Goal: Task Accomplishment & Management: Use online tool/utility

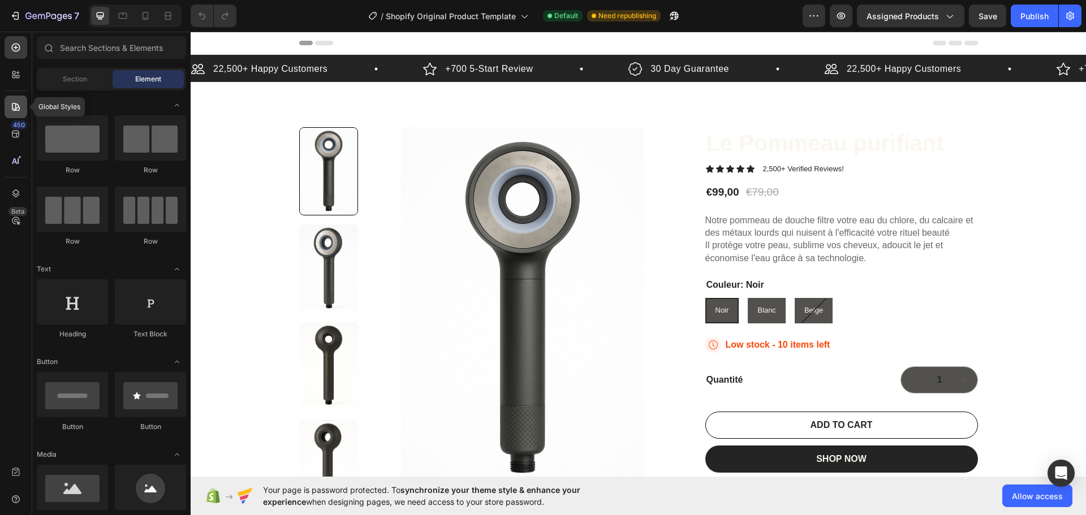
click at [19, 98] on div at bounding box center [16, 107] width 23 height 23
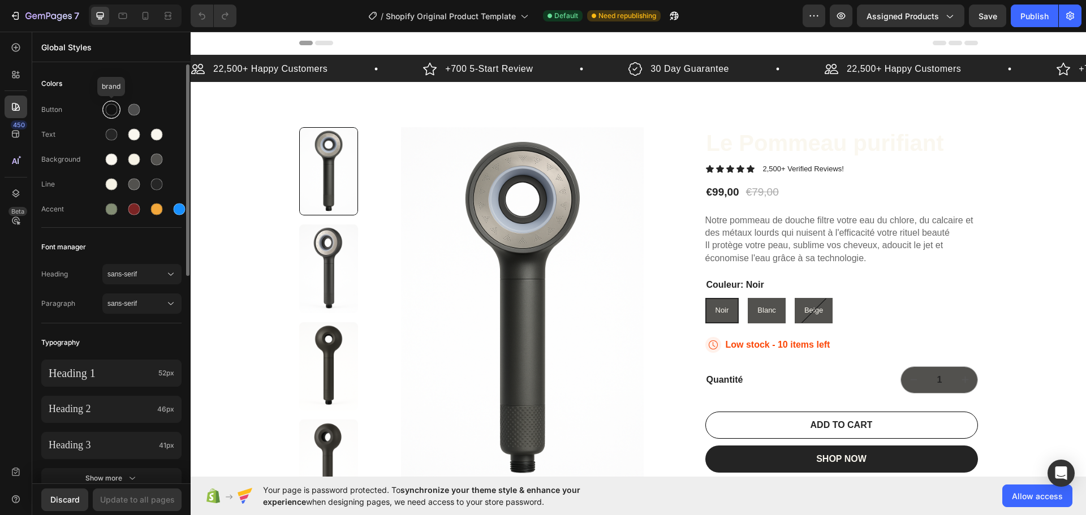
click at [109, 109] on div at bounding box center [112, 110] width 12 height 12
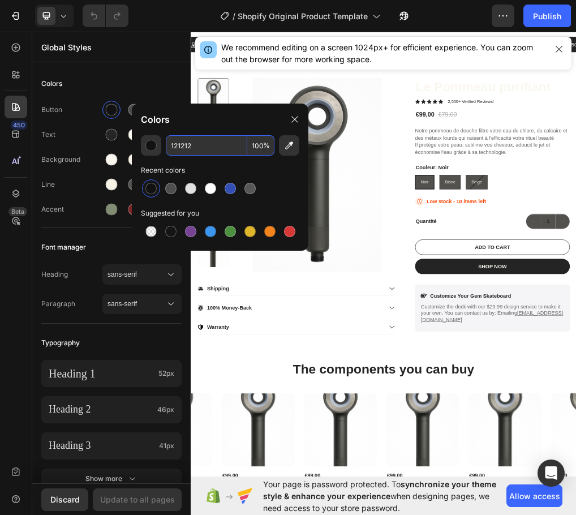
click at [179, 145] on input "121212" at bounding box center [206, 145] width 81 height 20
click at [139, 92] on div "Colors" at bounding box center [111, 84] width 140 height 20
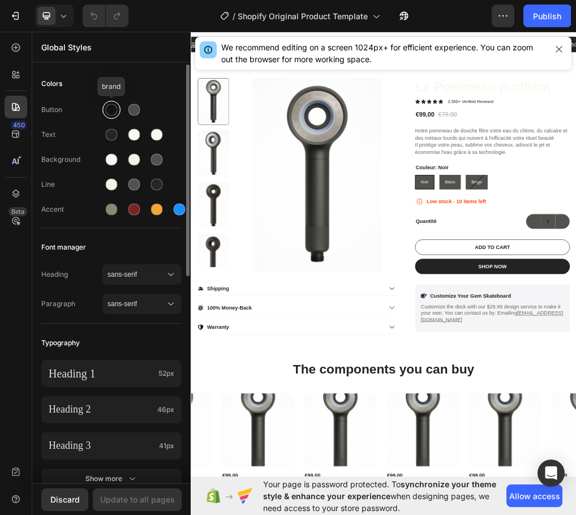
click at [106, 109] on div at bounding box center [112, 110] width 12 height 12
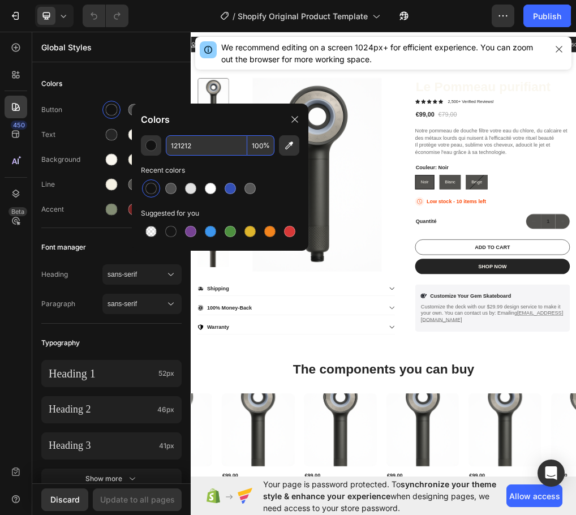
click at [197, 141] on input "121212" at bounding box center [206, 145] width 81 height 20
paste input "#504D46"
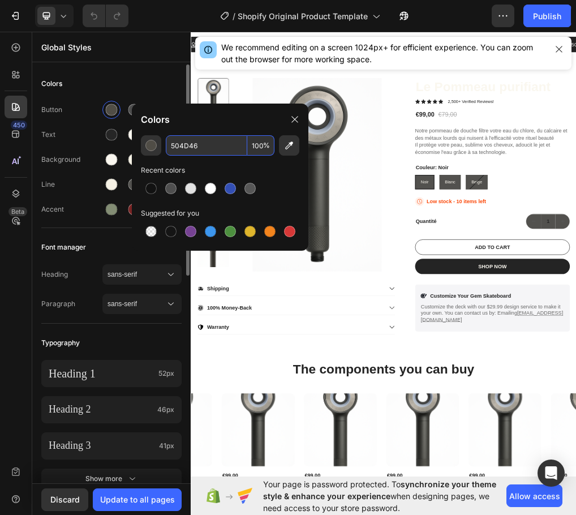
type input "504D46"
click at [166, 101] on div "Button" at bounding box center [111, 110] width 140 height 18
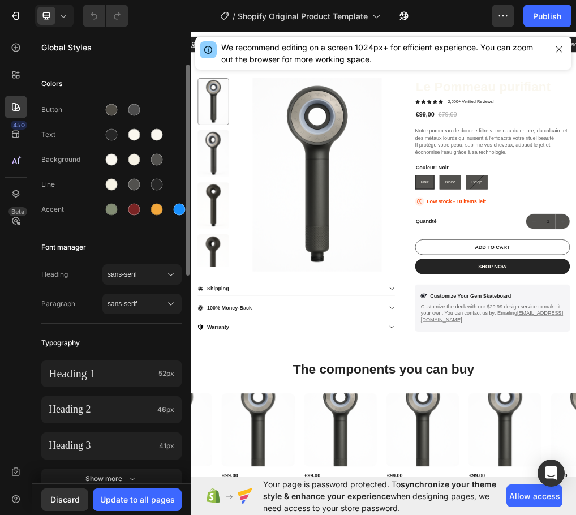
click at [179, 112] on div "Button" at bounding box center [111, 110] width 140 height 18
click at [139, 109] on div at bounding box center [134, 110] width 12 height 12
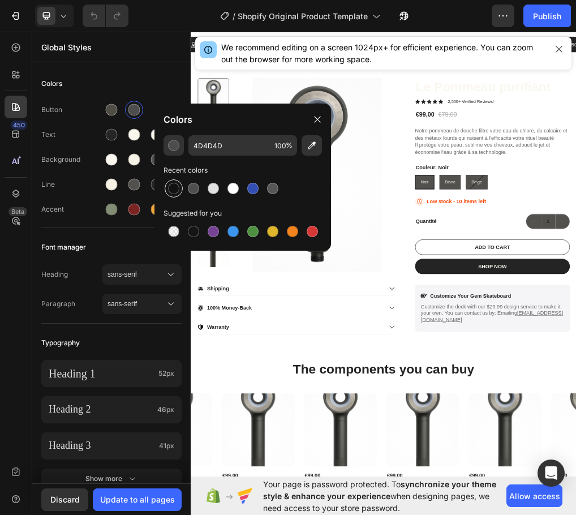
click at [172, 184] on div at bounding box center [173, 188] width 11 height 11
click at [197, 232] on div at bounding box center [193, 231] width 11 height 11
click at [195, 232] on div at bounding box center [193, 231] width 11 height 11
click at [169, 146] on div "button" at bounding box center [173, 145] width 11 height 11
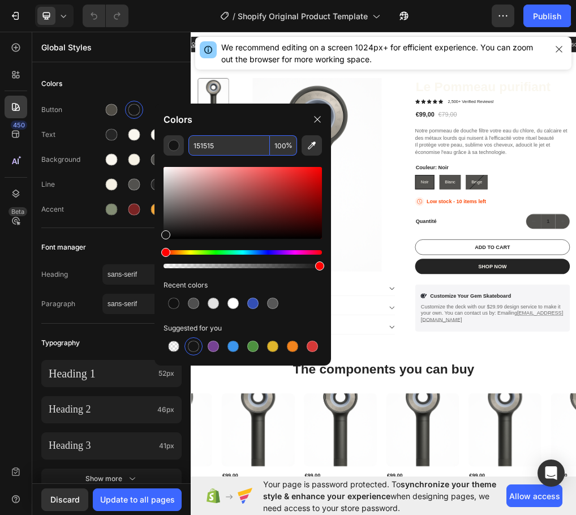
click at [214, 147] on input "151515" at bounding box center [228, 145] width 81 height 20
paste input "#504D46"
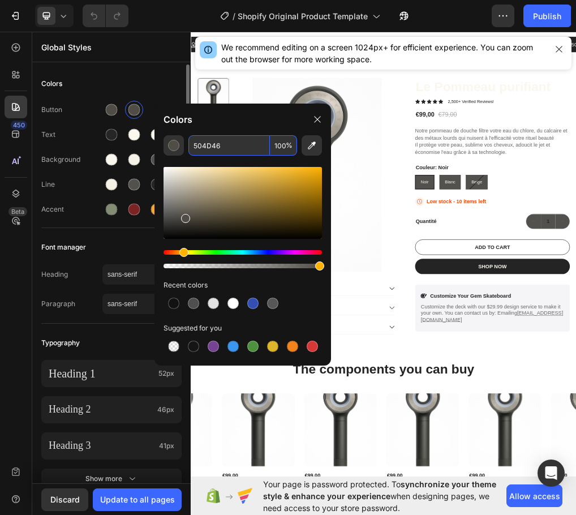
type input "504D46"
click at [174, 98] on div "Button Text Background Line Accent" at bounding box center [111, 160] width 140 height 133
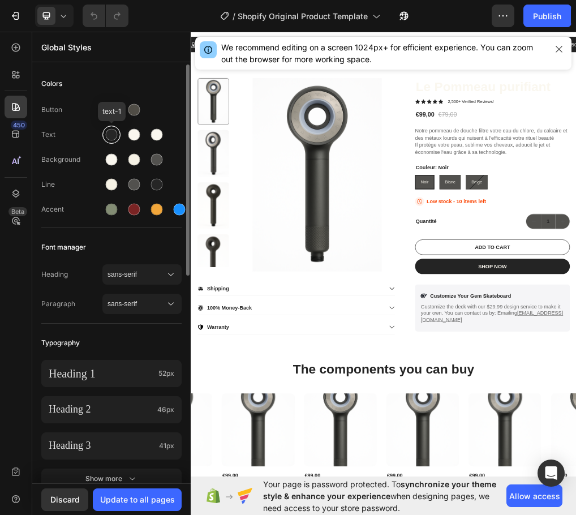
click at [112, 137] on div at bounding box center [112, 135] width 12 height 12
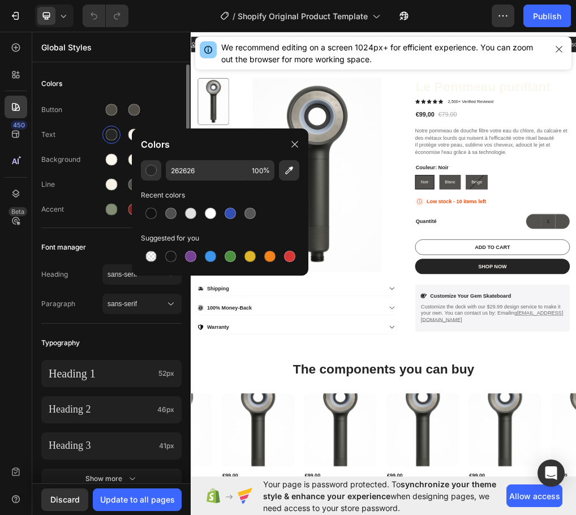
click at [162, 114] on div "Button" at bounding box center [111, 110] width 140 height 18
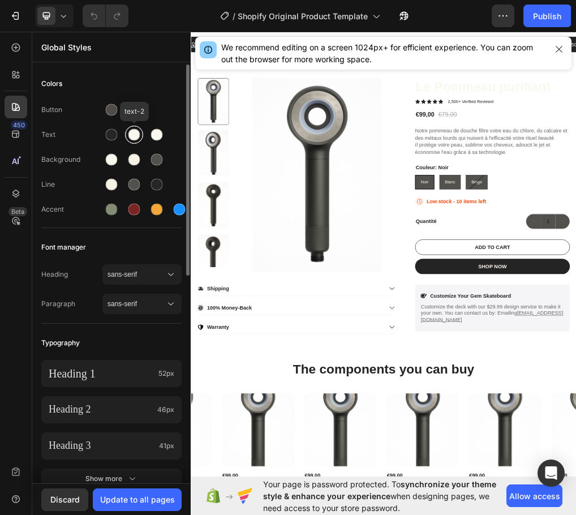
click at [134, 133] on div at bounding box center [134, 135] width 12 height 12
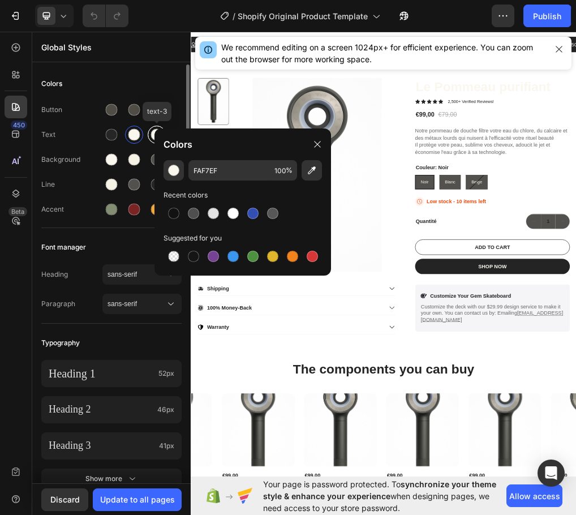
drag, startPoint x: 152, startPoint y: 134, endPoint x: 166, endPoint y: 143, distance: 16.3
click at [152, 134] on div at bounding box center [157, 135] width 12 height 12
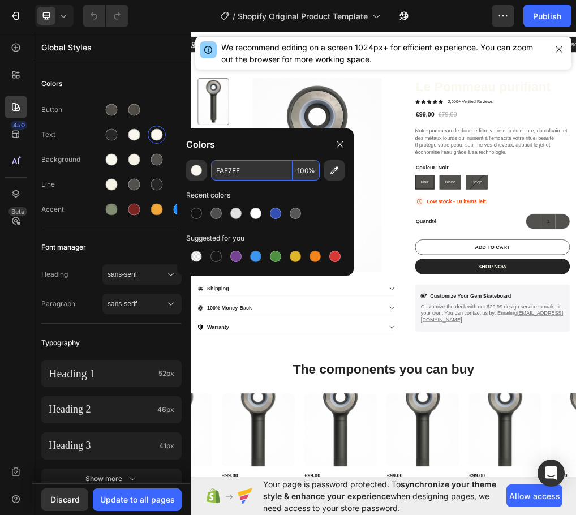
click at [223, 166] on input "FAF7EF" at bounding box center [251, 170] width 81 height 20
paste input "667058"
type input "667058"
click at [171, 122] on div "Button Text Background Line Accent" at bounding box center [111, 160] width 140 height 133
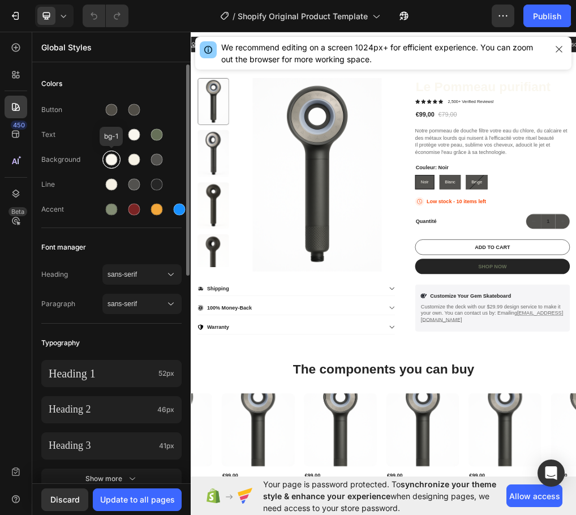
click at [109, 158] on div at bounding box center [112, 160] width 12 height 12
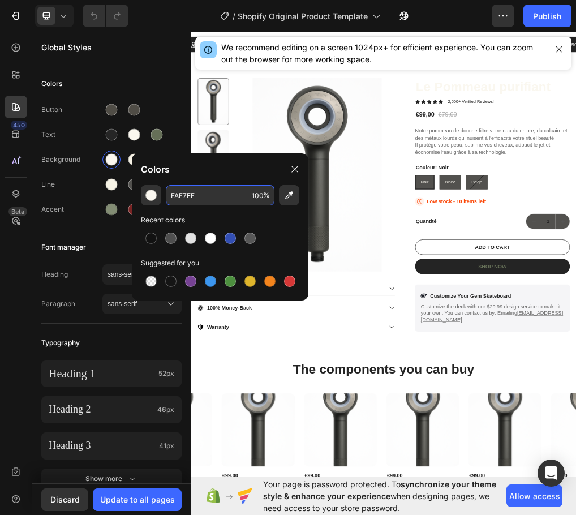
click at [178, 189] on input "FAF7EF" at bounding box center [206, 195] width 81 height 20
click at [189, 146] on div at bounding box center [186, 169] width 6 height 211
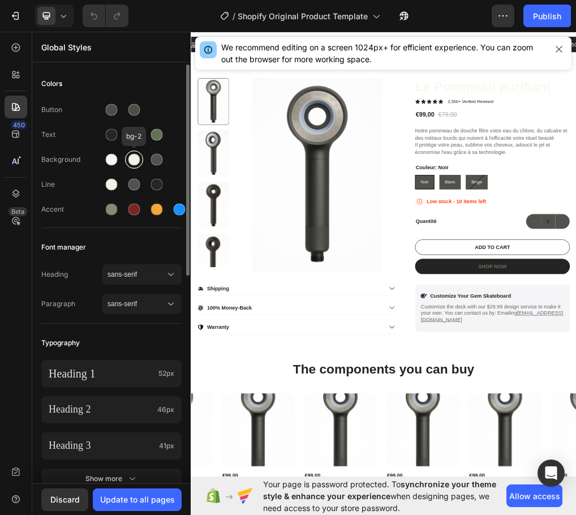
click at [139, 157] on div at bounding box center [134, 160] width 12 height 12
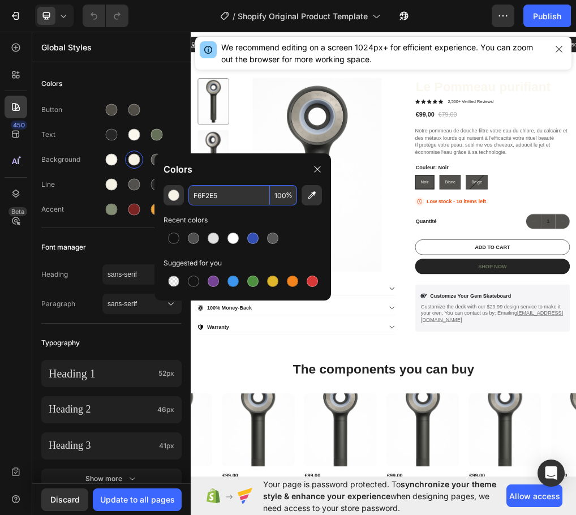
click at [230, 190] on input "F6F2E5" at bounding box center [228, 195] width 81 height 20
paste input "52514E"
type input "52514E"
click at [175, 146] on div "Button Text Background Line Accent" at bounding box center [111, 160] width 140 height 133
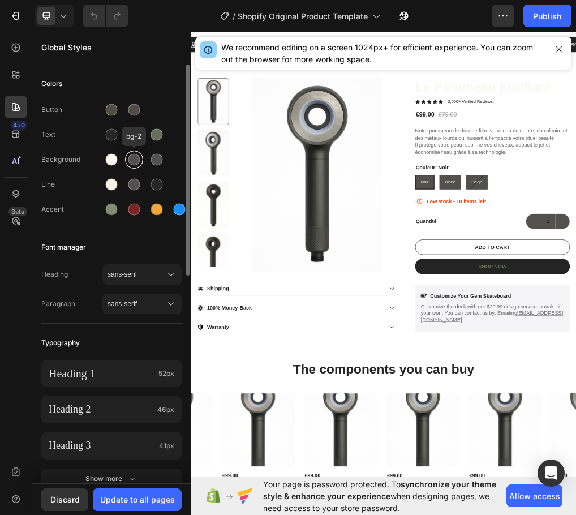
click at [132, 156] on div at bounding box center [134, 160] width 12 height 12
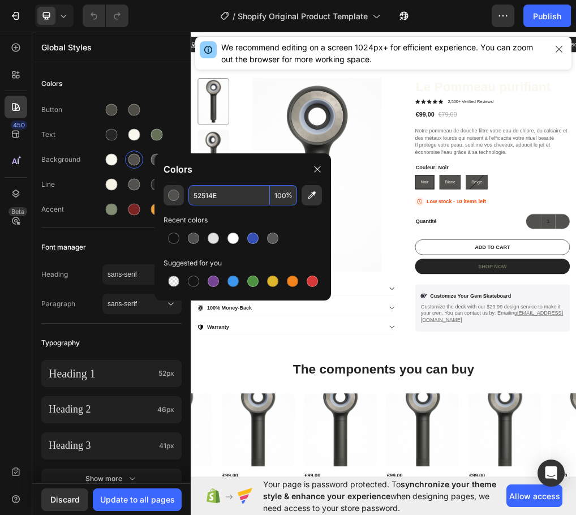
click at [216, 188] on input "52514E" at bounding box center [228, 195] width 81 height 20
paste input "F6F2E5"
type input "F6F2E5"
click at [151, 158] on div at bounding box center [157, 160] width 12 height 12
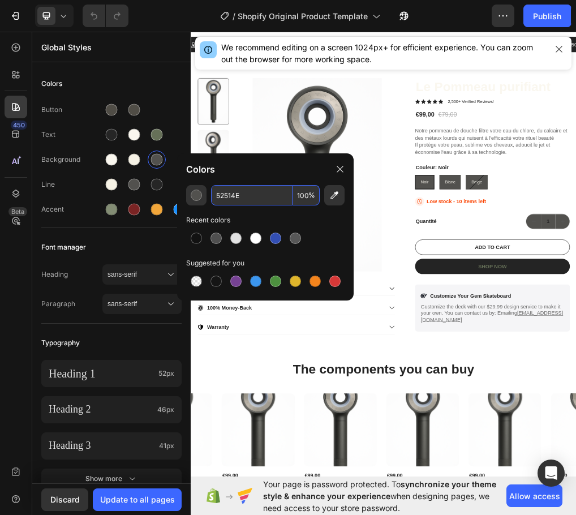
click at [233, 190] on input "52514E" at bounding box center [251, 195] width 81 height 20
paste input "FDFCFA"
type input "FDFCFA"
click at [285, 213] on div "FDFCFA 100 % Recent colors Suggested for you" at bounding box center [265, 238] width 176 height 106
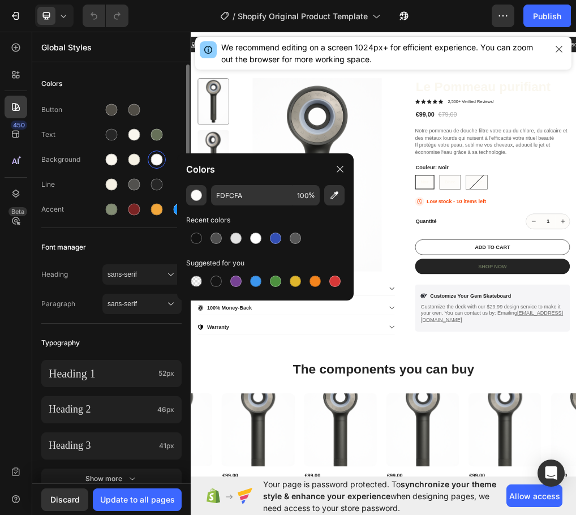
click at [176, 144] on div "Button Text Background Line Accent" at bounding box center [111, 160] width 140 height 133
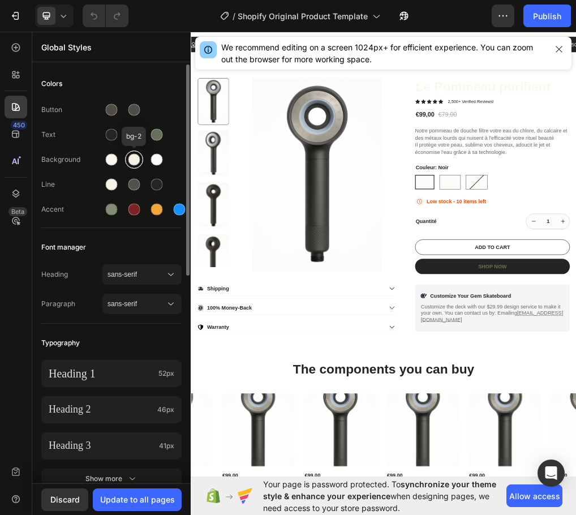
click at [133, 158] on div at bounding box center [134, 160] width 12 height 12
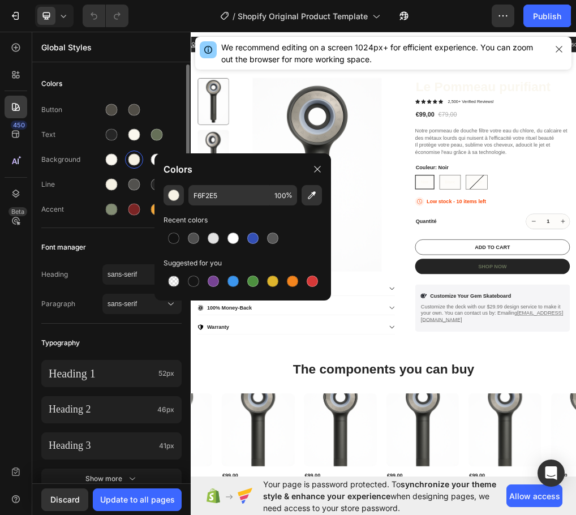
click at [173, 146] on div "Button Text Background Line Accent" at bounding box center [111, 160] width 140 height 133
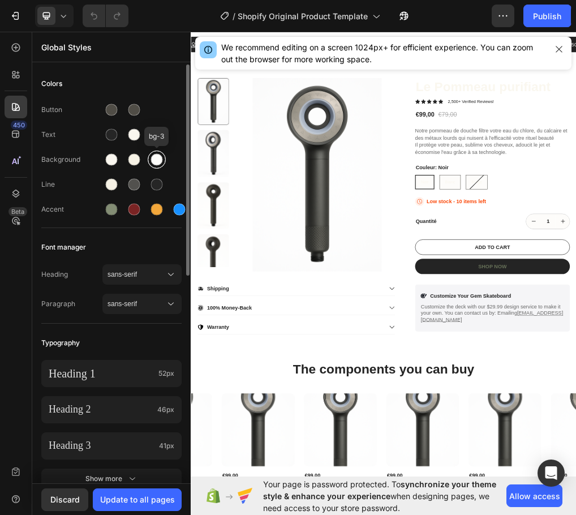
click at [154, 157] on div at bounding box center [157, 160] width 12 height 12
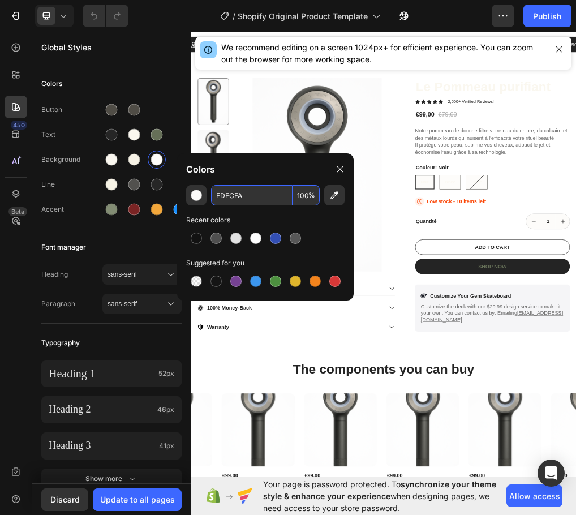
click at [228, 194] on input "FDFCFA" at bounding box center [251, 195] width 81 height 20
paste input "504D46"
type input "504D46"
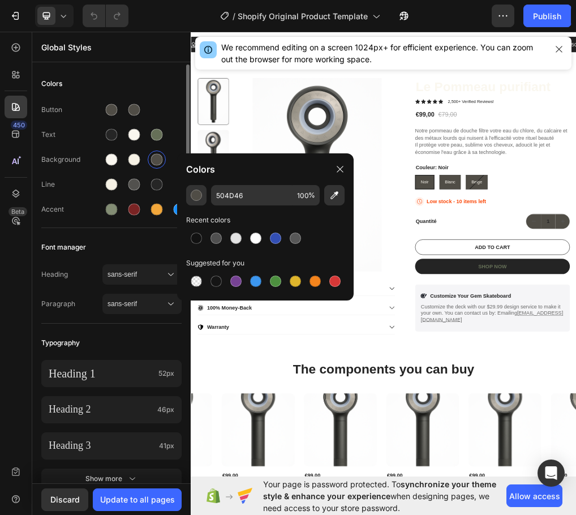
click at [179, 149] on div "Button Text Background Line Accent" at bounding box center [111, 160] width 140 height 133
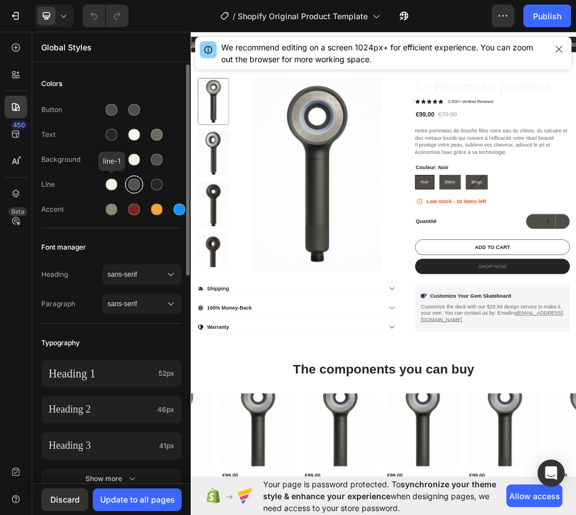
drag, startPoint x: 116, startPoint y: 185, endPoint x: 124, endPoint y: 187, distance: 7.7
click at [116, 185] on div at bounding box center [112, 185] width 12 height 12
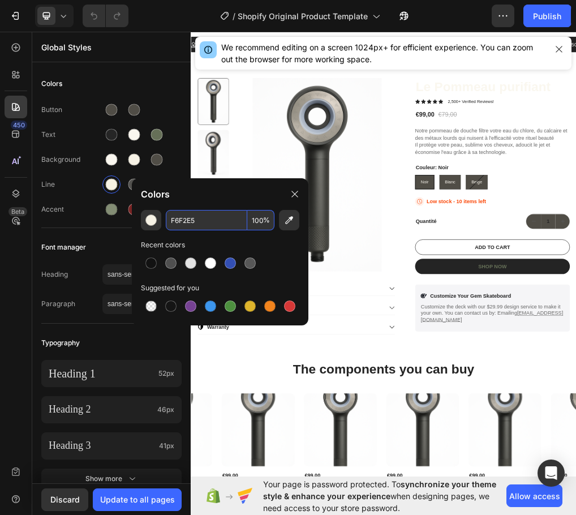
click at [187, 213] on input "F6F2E5" at bounding box center [206, 220] width 81 height 20
paste input "504D46"
type input "504D46"
click at [174, 174] on div "Button Text Background Line Accent" at bounding box center [111, 160] width 140 height 133
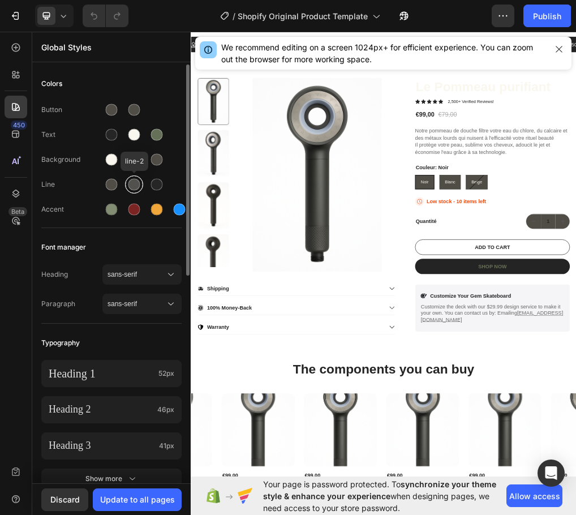
click at [133, 186] on div at bounding box center [134, 185] width 12 height 12
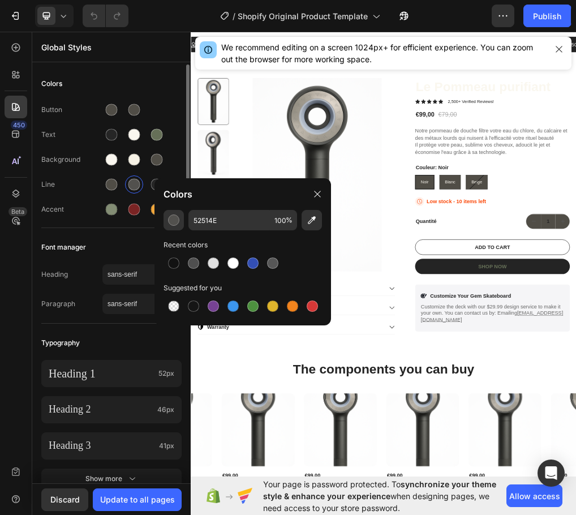
click at [149, 172] on div "Button Text Background Line Accent" at bounding box center [111, 160] width 140 height 133
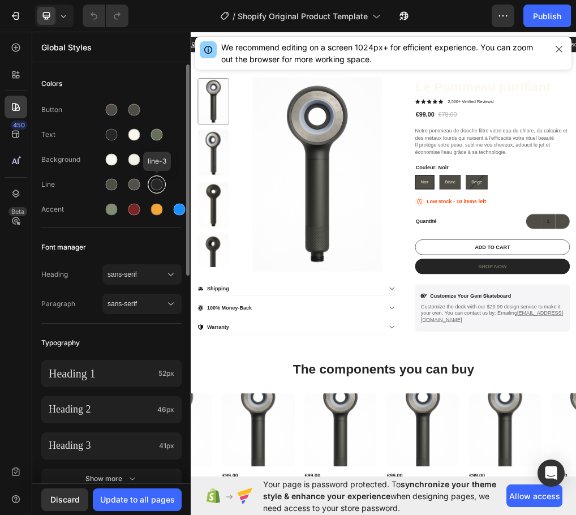
click at [157, 183] on div at bounding box center [157, 185] width 12 height 12
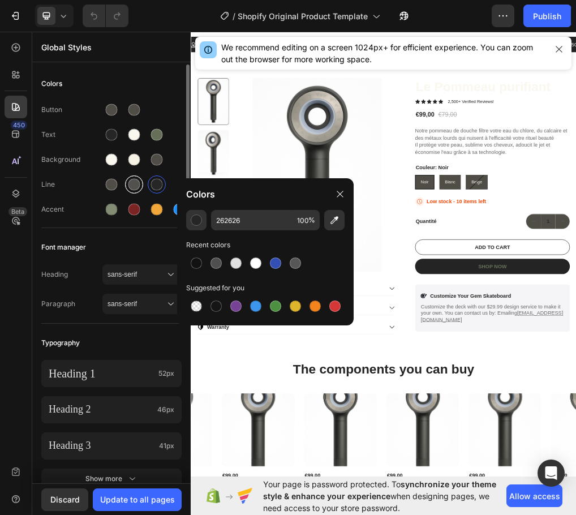
drag, startPoint x: 144, startPoint y: 170, endPoint x: 137, endPoint y: 177, distance: 10.0
click at [143, 170] on div "Button Text Background Line Accent" at bounding box center [111, 160] width 140 height 133
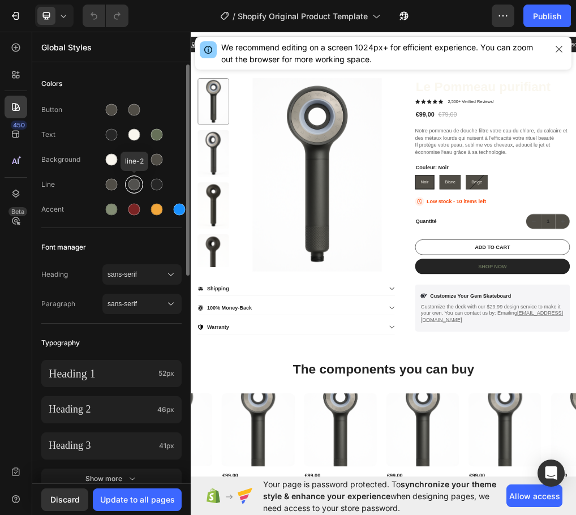
click at [128, 184] on div at bounding box center [134, 185] width 12 height 12
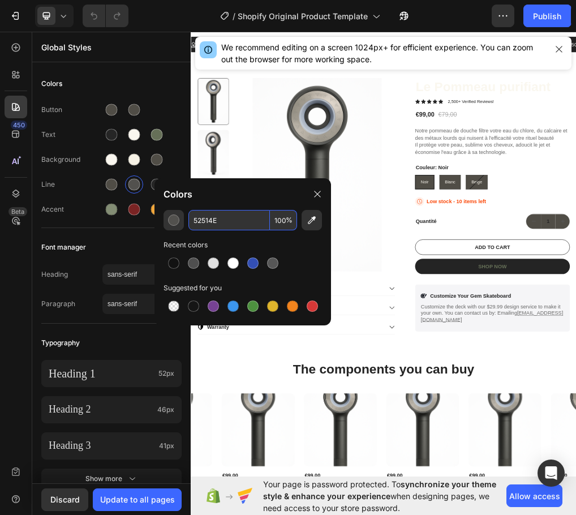
click at [196, 215] on input "52514E" at bounding box center [228, 220] width 81 height 20
paste input "F6F2E5"
type input "F6F2E5"
click at [174, 170] on div "Button Text Background Line Accent" at bounding box center [111, 160] width 140 height 133
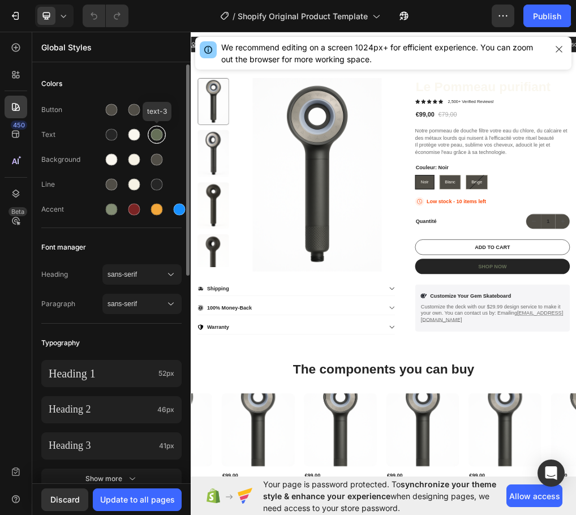
click at [158, 138] on div at bounding box center [157, 135] width 12 height 12
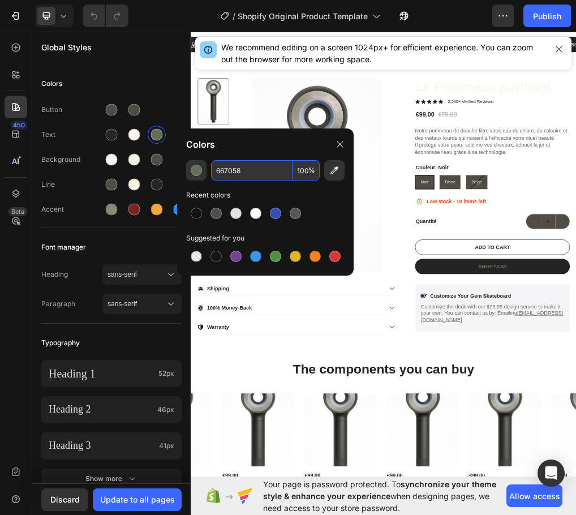
click at [232, 171] on input "667058" at bounding box center [251, 170] width 81 height 20
click at [114, 208] on div at bounding box center [112, 210] width 12 height 12
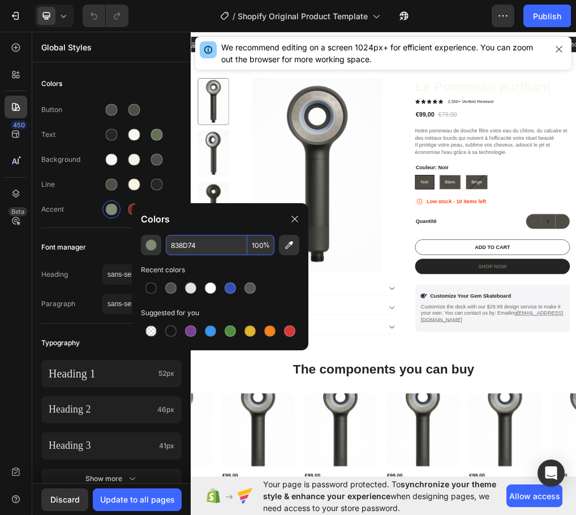
click at [188, 247] on input "838D74" at bounding box center [206, 245] width 81 height 20
paste input "667058"
type input "667058"
click at [96, 219] on div "Button Text Background Line Accent" at bounding box center [111, 160] width 140 height 133
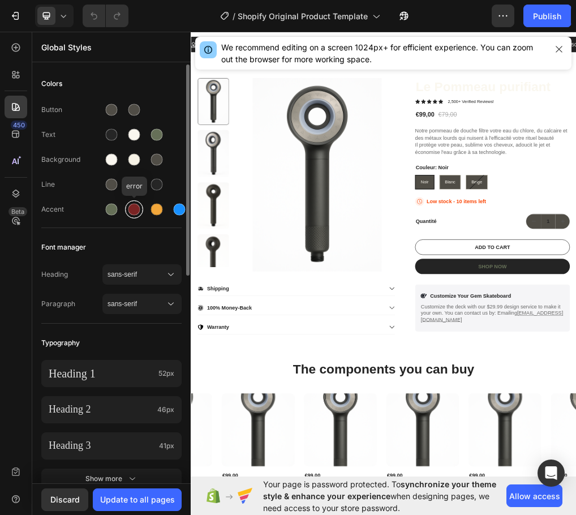
click at [133, 210] on div at bounding box center [134, 210] width 12 height 12
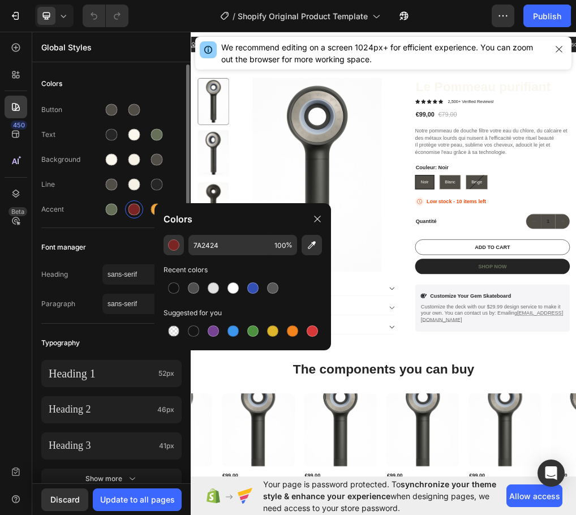
click at [113, 229] on div "Colors Button Text Background Line Accent Font manager Heading sans-serif Parag…" at bounding box center [111, 478] width 158 height 828
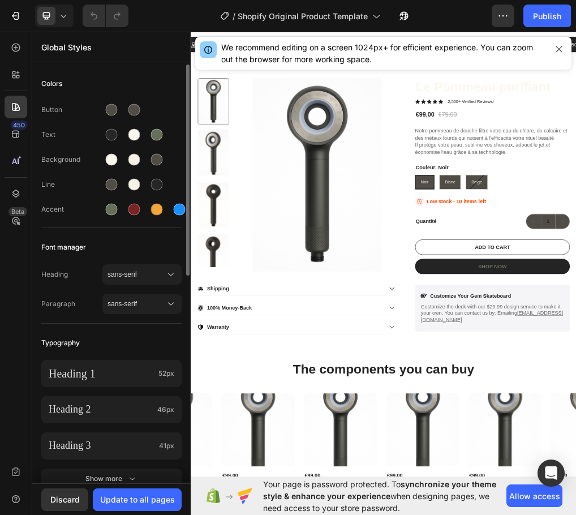
click at [150, 243] on div "Font manager" at bounding box center [111, 247] width 140 height 20
click at [163, 267] on button "sans-serif" at bounding box center [141, 274] width 79 height 20
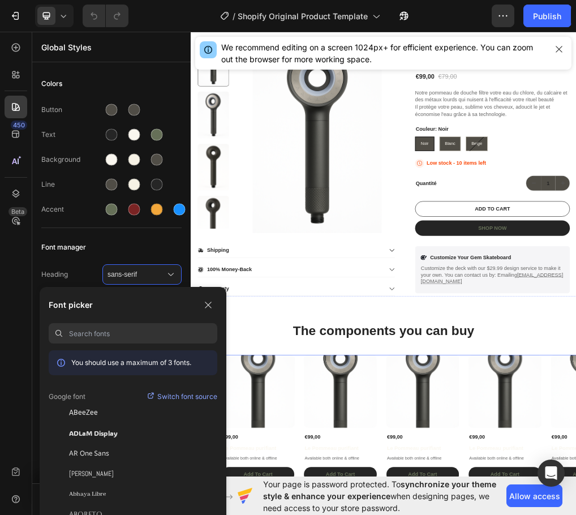
scroll to position [226, 0]
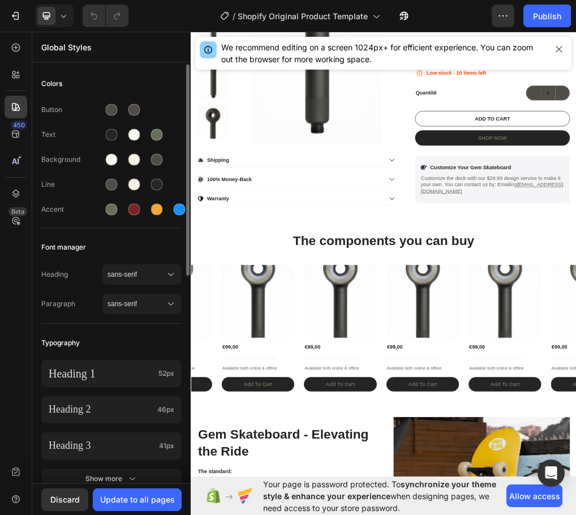
click at [114, 255] on div "Font manager" at bounding box center [111, 247] width 140 height 20
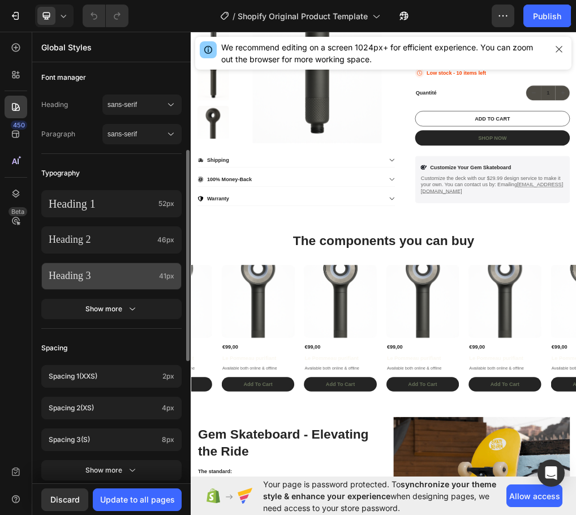
scroll to position [0, 0]
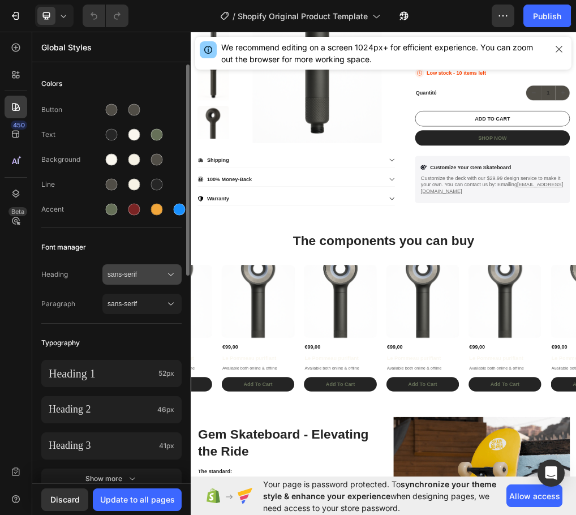
click at [149, 273] on span "sans-serif" at bounding box center [136, 274] width 58 height 10
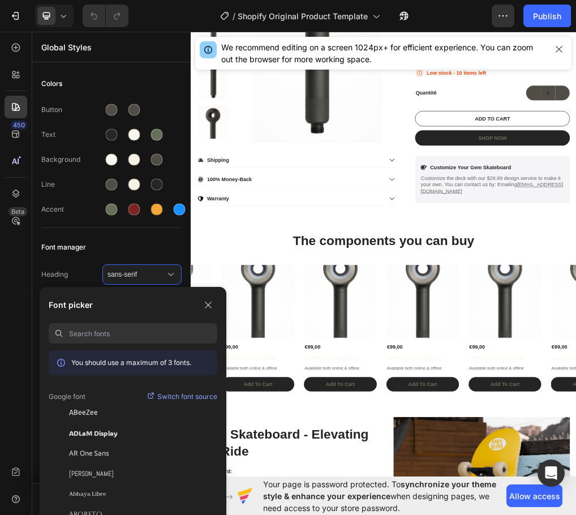
click at [164, 394] on p "Switch font source" at bounding box center [187, 396] width 60 height 11
click at [500, 20] on icon "button" at bounding box center [502, 15] width 11 height 11
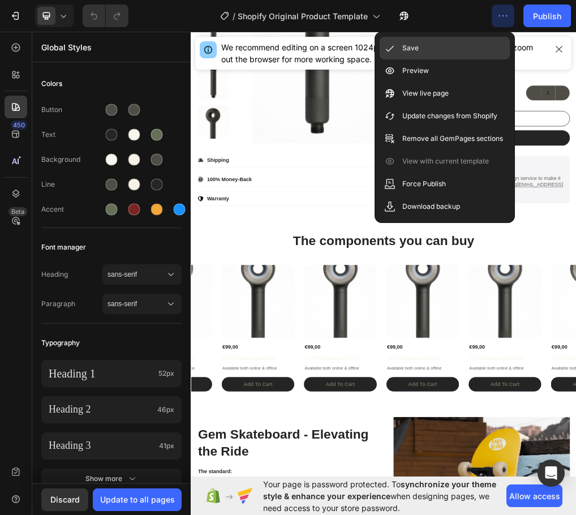
drag, startPoint x: 416, startPoint y: 47, endPoint x: 425, endPoint y: 45, distance: 10.0
click at [416, 47] on p "Save" at bounding box center [410, 47] width 16 height 11
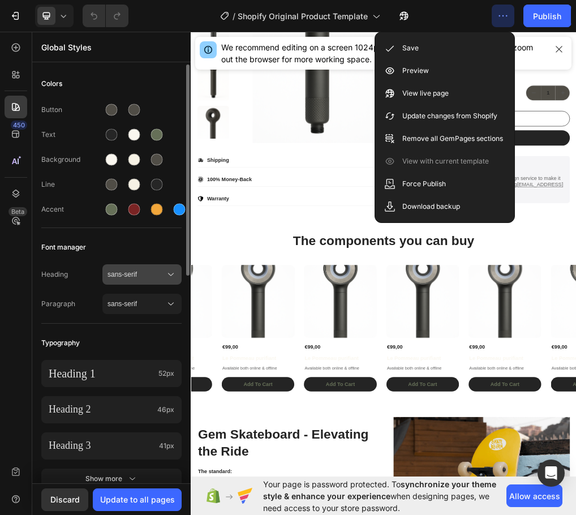
click at [160, 275] on span "sans-serif" at bounding box center [136, 274] width 58 height 10
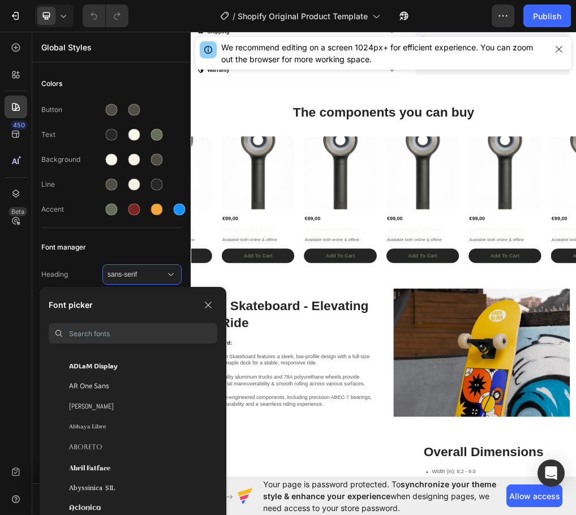
scroll to position [226, 0]
drag, startPoint x: 137, startPoint y: 297, endPoint x: 143, endPoint y: 294, distance: 7.1
click at [137, 295] on div "Font picker You should use a maximum of 3 fonts. ADLaM Display AR One Sans Abel…" at bounding box center [133, 402] width 187 height 230
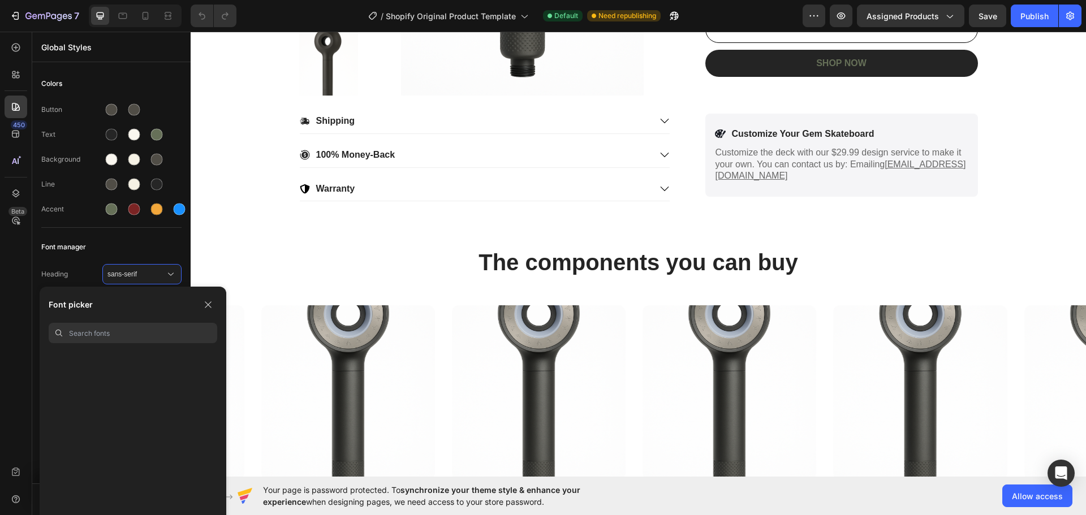
scroll to position [0, 0]
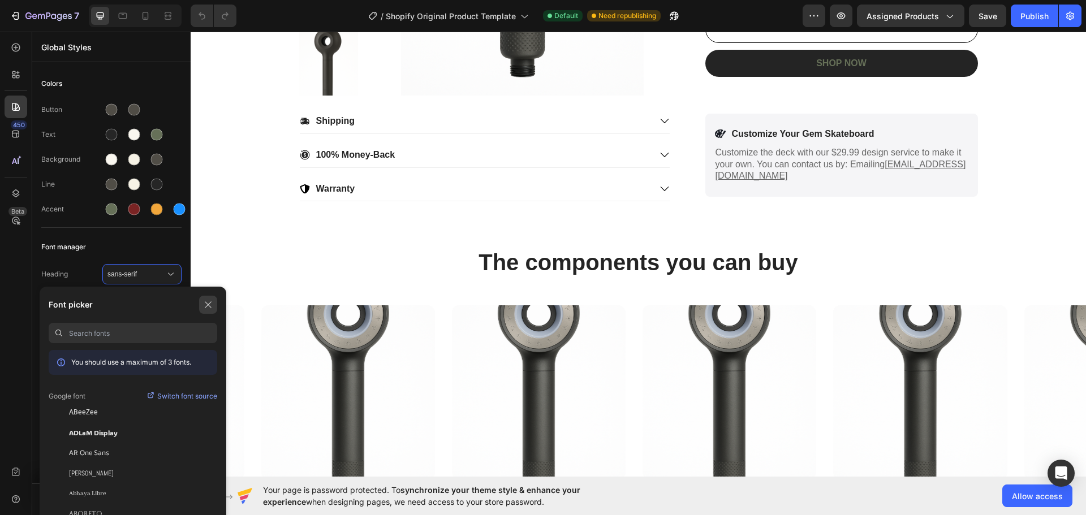
click at [212, 304] on icon "button" at bounding box center [208, 304] width 9 height 9
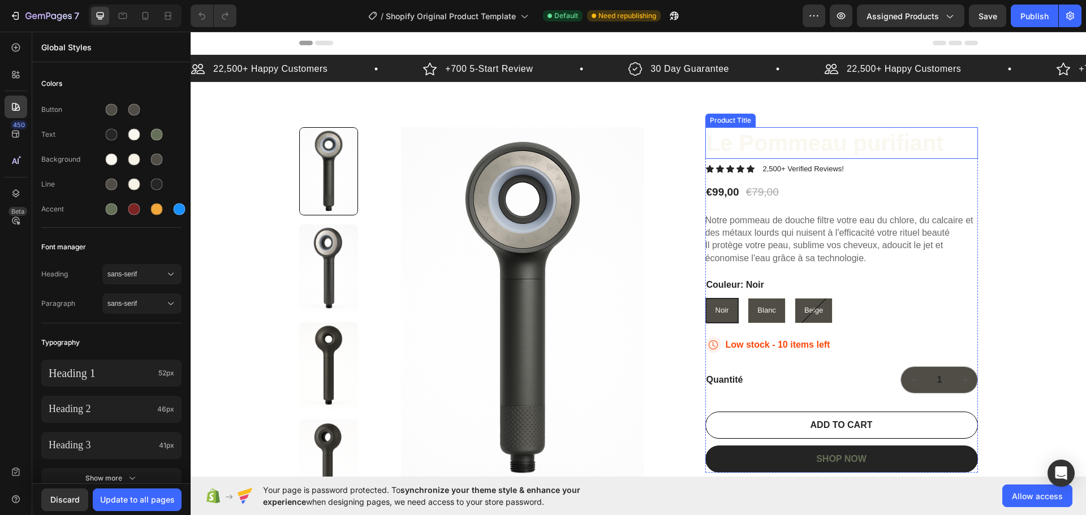
click at [746, 140] on h1 "Le Pommeau purifiant" at bounding box center [841, 143] width 273 height 32
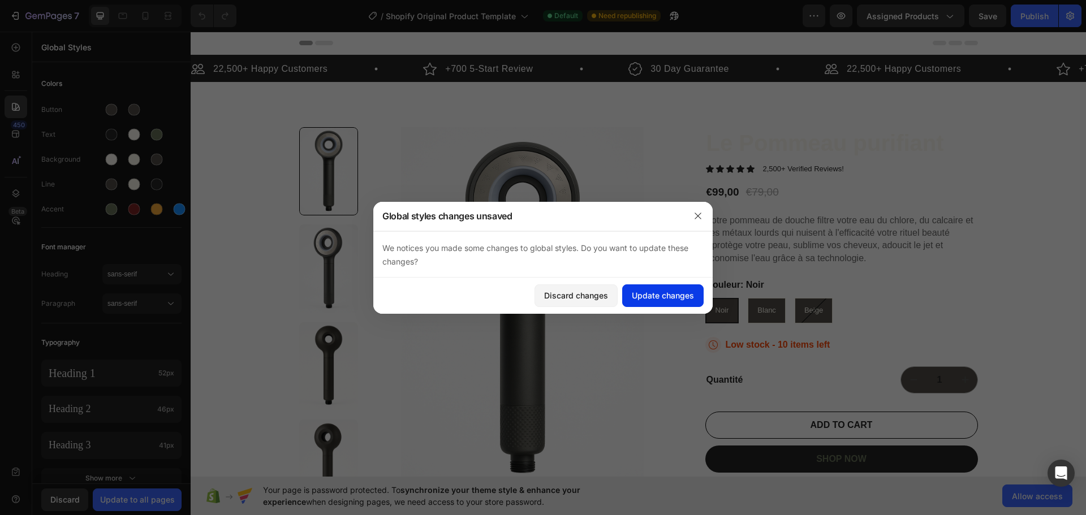
click at [649, 293] on div "Update changes" at bounding box center [663, 296] width 62 height 12
click at [772, 146] on h1 "Le Pommeau purifiant" at bounding box center [841, 143] width 273 height 32
click at [682, 299] on div "Update changes" at bounding box center [663, 296] width 62 height 12
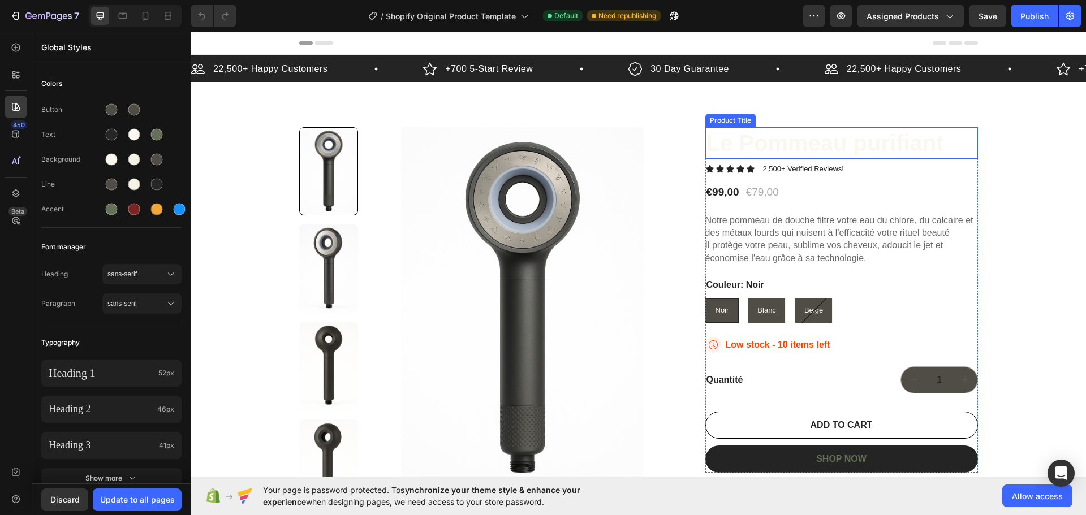
click at [786, 145] on h1 "Le Pommeau purifiant" at bounding box center [841, 143] width 273 height 32
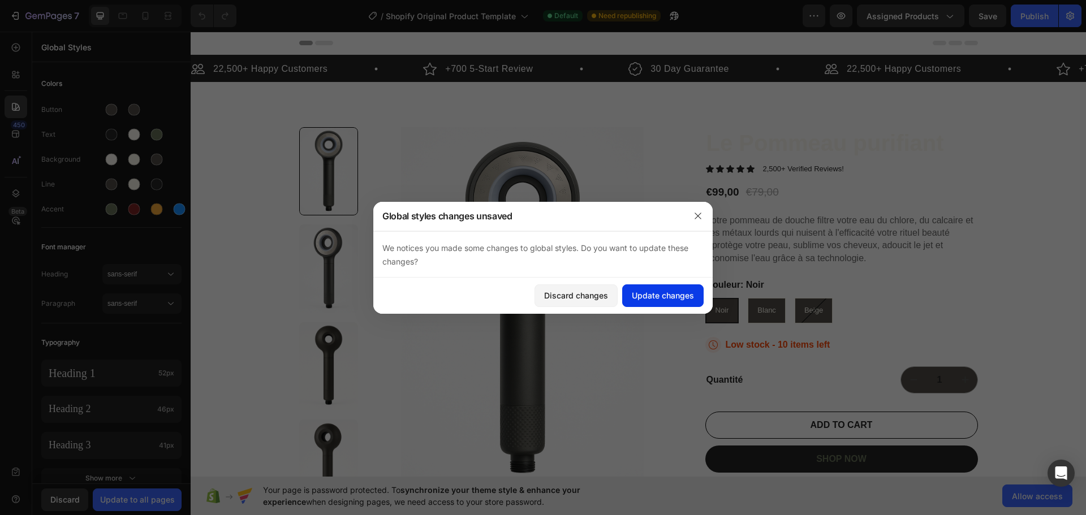
click at [646, 292] on div "Update changes" at bounding box center [663, 296] width 62 height 12
drag, startPoint x: 780, startPoint y: 240, endPoint x: 971, endPoint y: 273, distance: 193.4
click at [780, 240] on p "Notre pommeau de douche filtre votre eau du chlore, du calcaire et des métaux l…" at bounding box center [839, 238] width 268 height 47
click at [697, 216] on icon "button" at bounding box center [697, 215] width 9 height 9
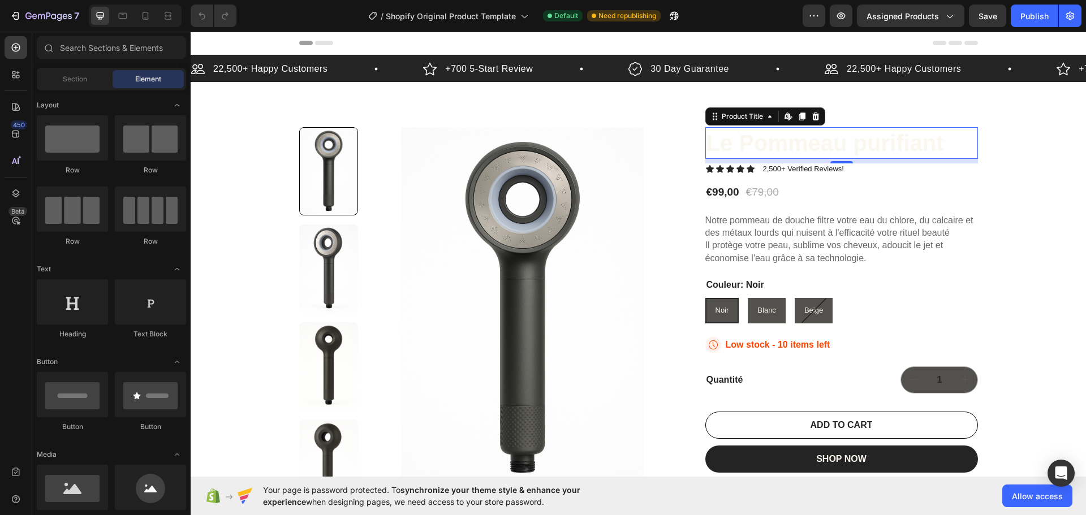
click at [762, 148] on h1 "Le Pommeau purifiant" at bounding box center [841, 143] width 273 height 32
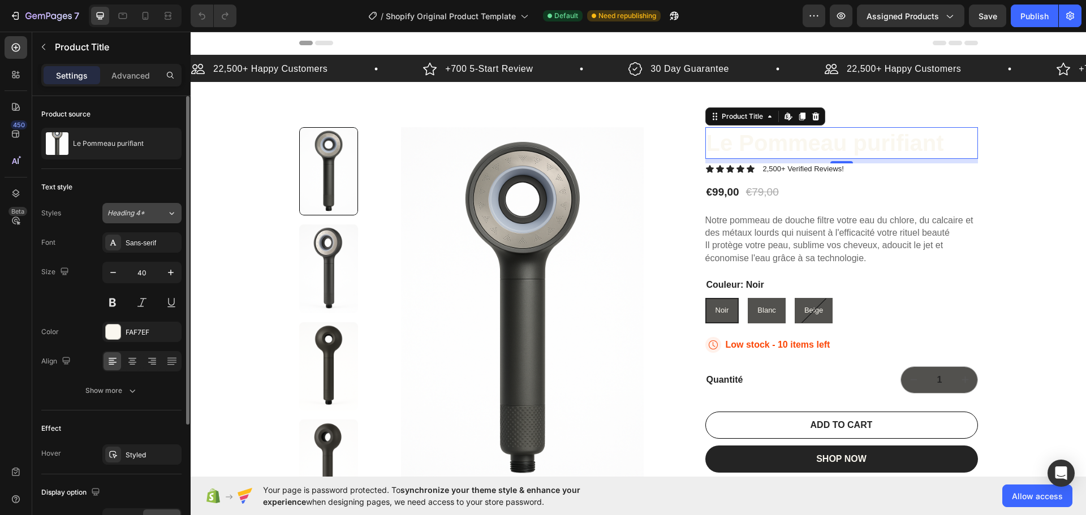
click at [164, 210] on div "Heading 4*" at bounding box center [136, 213] width 59 height 10
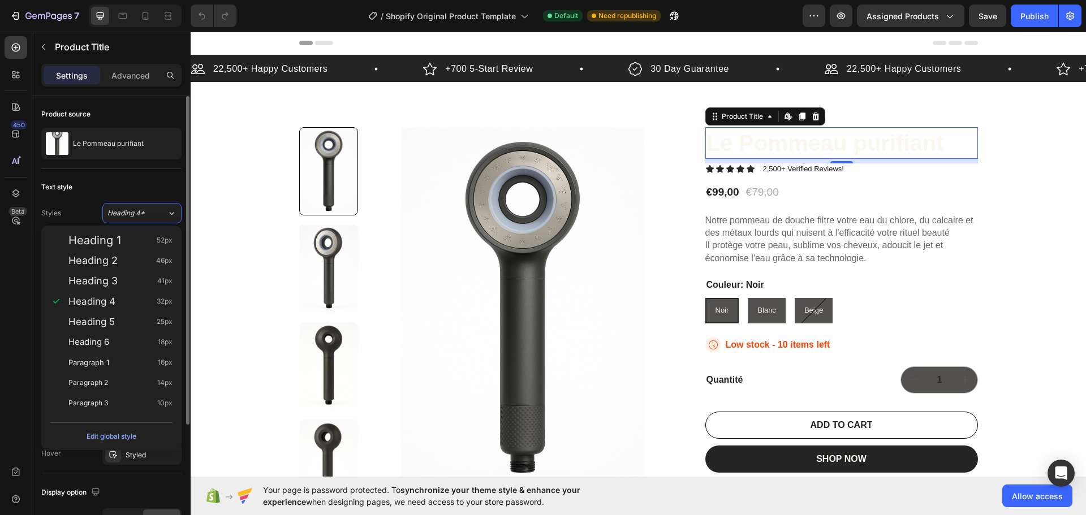
click at [81, 457] on div "Hover Styled" at bounding box center [111, 454] width 140 height 20
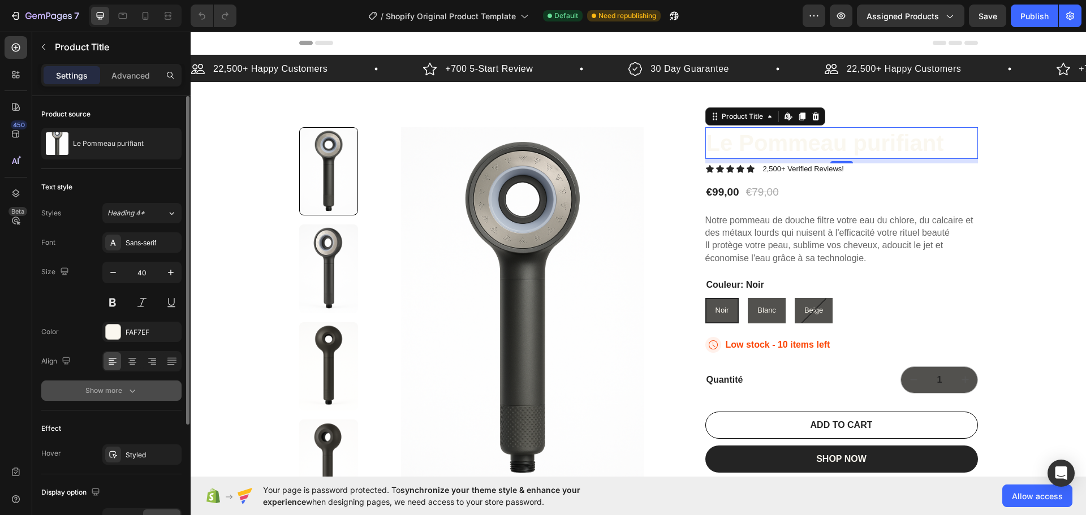
click at [143, 391] on button "Show more" at bounding box center [111, 391] width 140 height 20
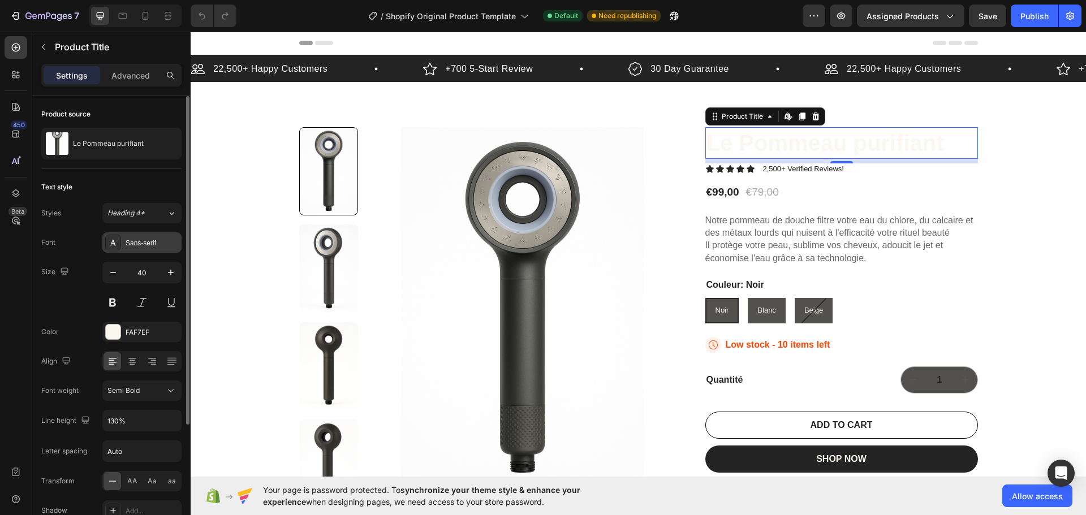
click at [110, 245] on icon at bounding box center [113, 242] width 9 height 9
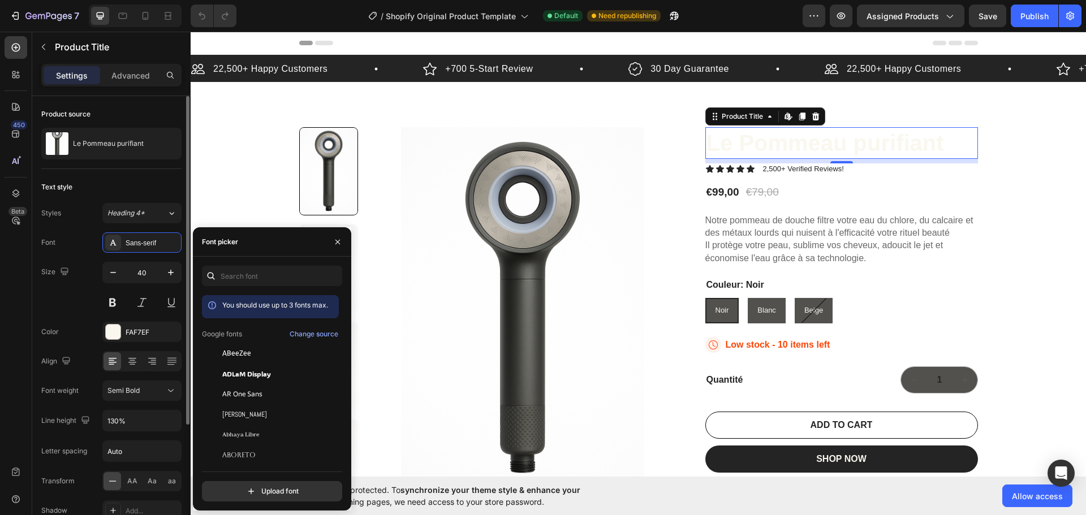
click at [155, 182] on div "Text style" at bounding box center [111, 187] width 140 height 18
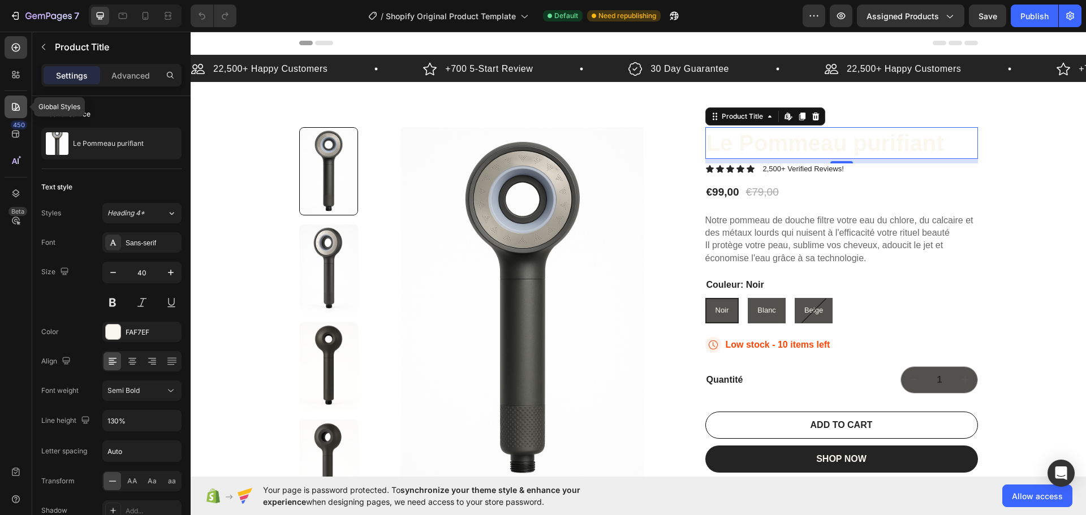
click at [18, 111] on icon at bounding box center [16, 107] width 8 height 8
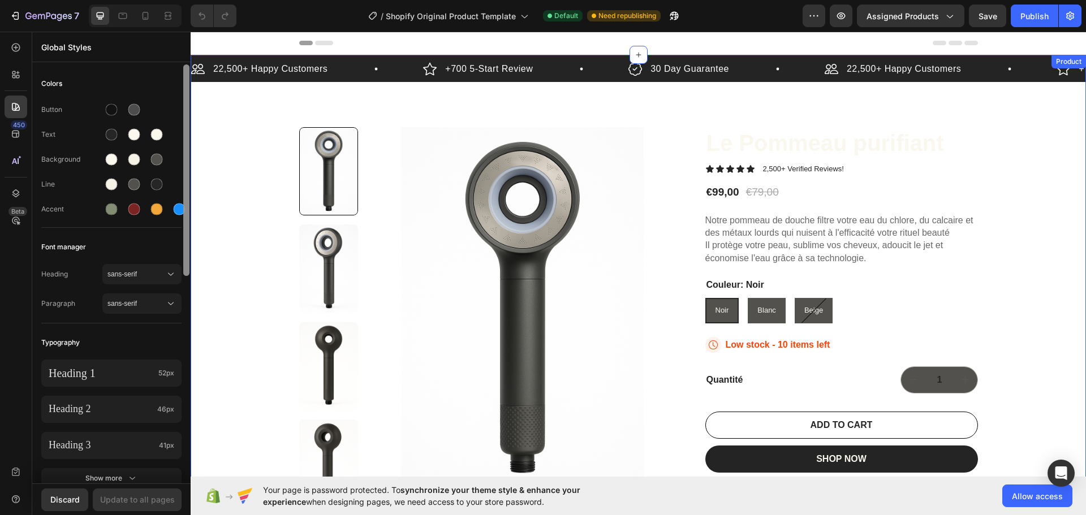
drag, startPoint x: 375, startPoint y: 235, endPoint x: 191, endPoint y: 104, distance: 225.5
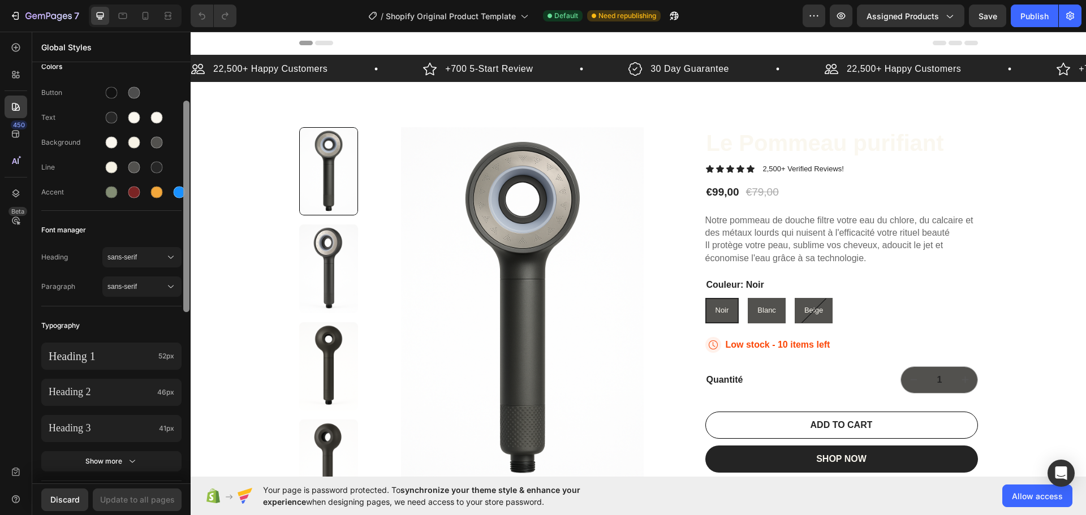
scroll to position [25, 0]
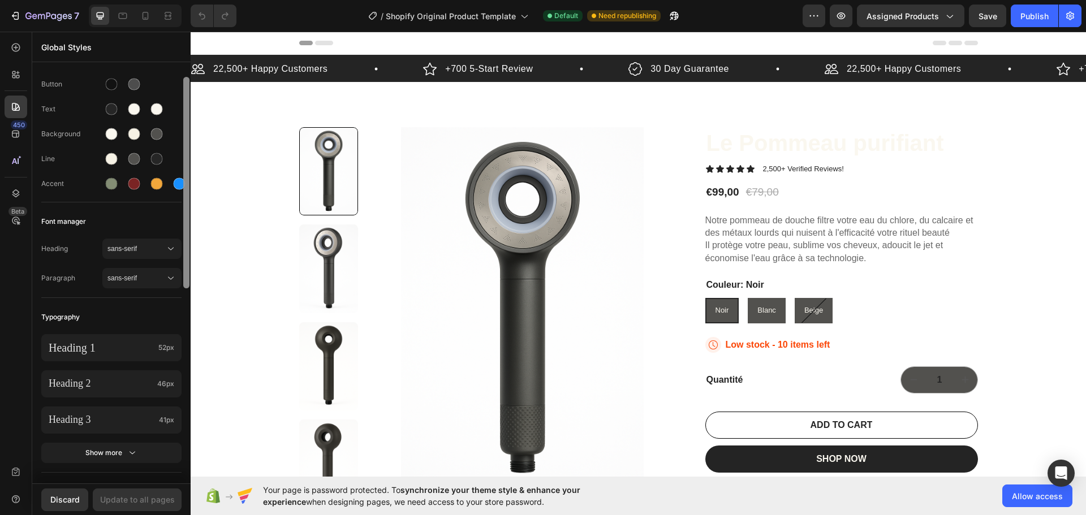
click at [161, 216] on div "Font manager" at bounding box center [111, 221] width 140 height 20
click at [156, 240] on button "sans-serif" at bounding box center [141, 249] width 79 height 20
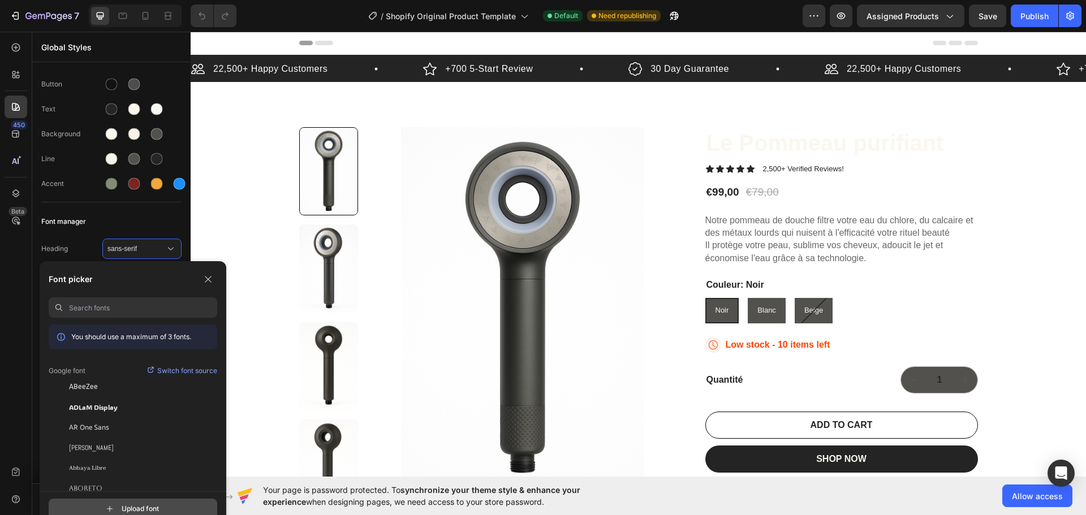
click at [151, 504] on input "file" at bounding box center [143, 508] width 283 height 19
type input "C:\fakepath\Ideal Sans Light Italic Pro.otf"
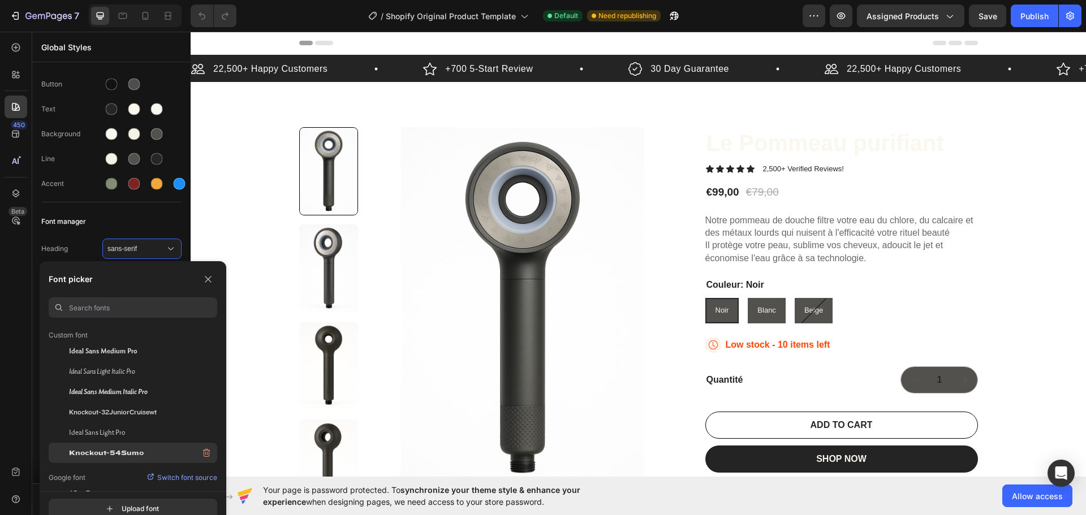
scroll to position [57, 0]
click at [148, 431] on div "Knockout-54Sumo" at bounding box center [143, 432] width 148 height 20
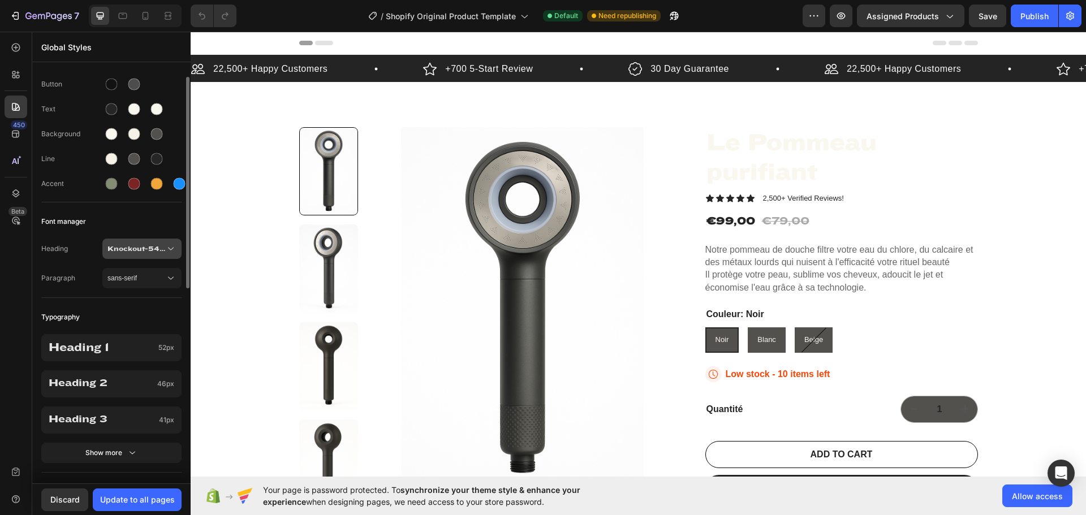
click at [168, 254] on icon at bounding box center [170, 248] width 11 height 11
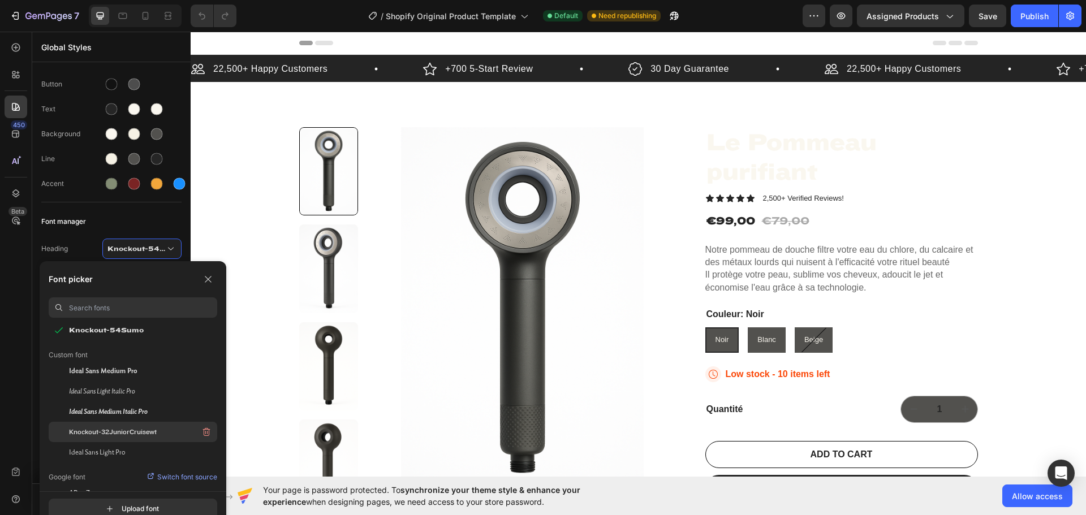
click at [139, 425] on div "Knockout-32JuniorCruisewt" at bounding box center [143, 432] width 148 height 20
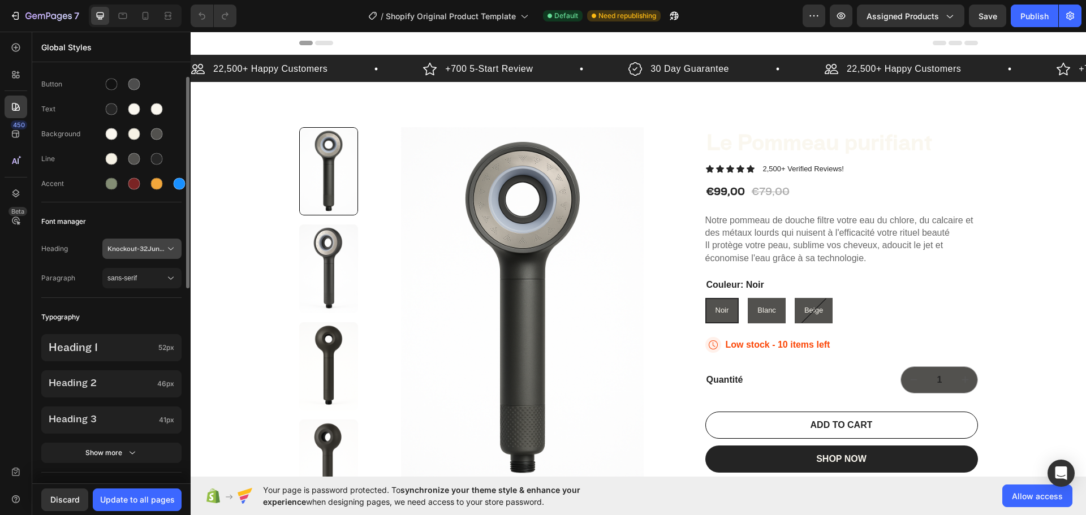
click at [162, 253] on span "Knockout-32JuniorCruisewt" at bounding box center [136, 249] width 58 height 10
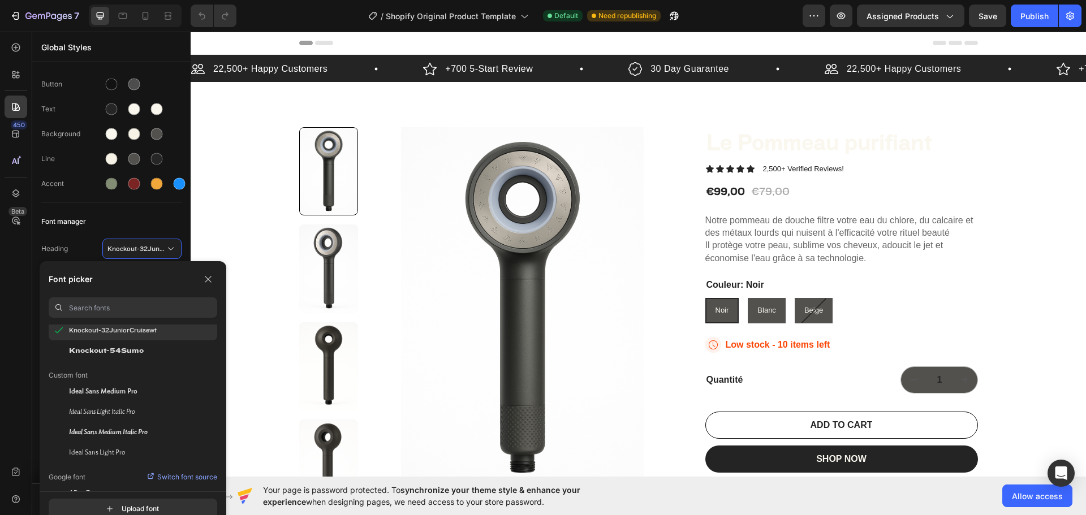
click at [140, 330] on span "Knockout-32JuniorCruisewt" at bounding box center [113, 330] width 88 height 10
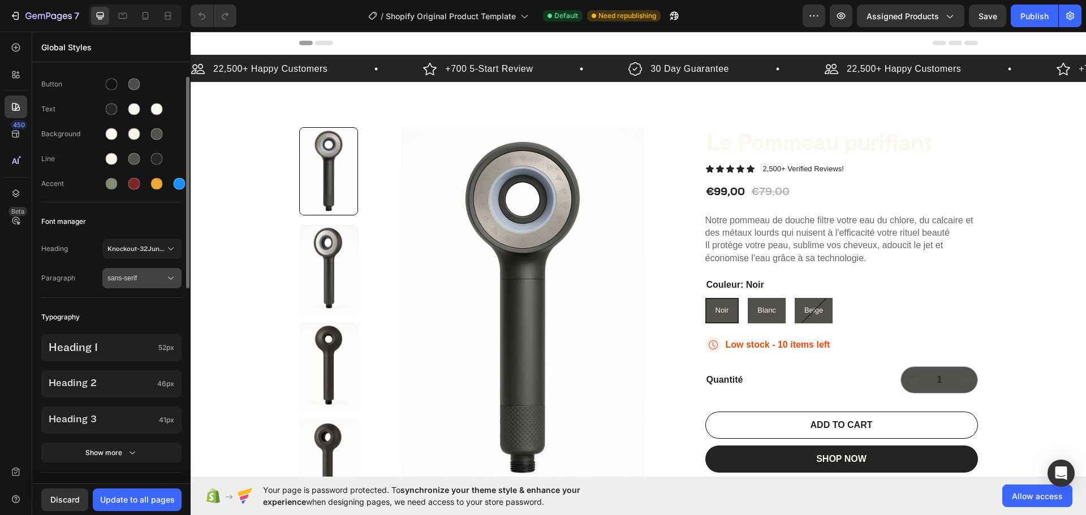
click at [153, 282] on span "sans-serif" at bounding box center [136, 278] width 58 height 10
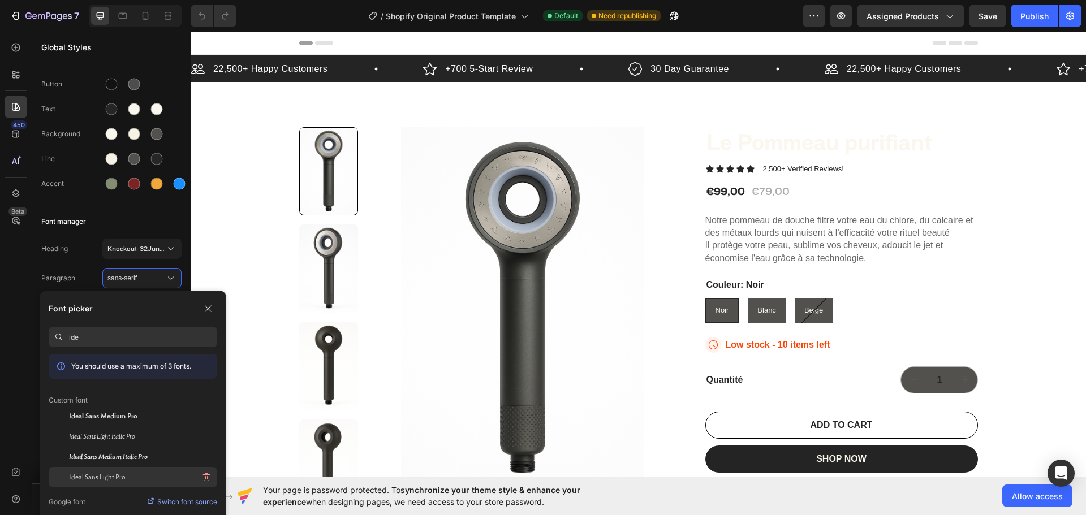
type input "ide"
click at [139, 477] on div "Ideal Sans Light Pro" at bounding box center [143, 477] width 148 height 20
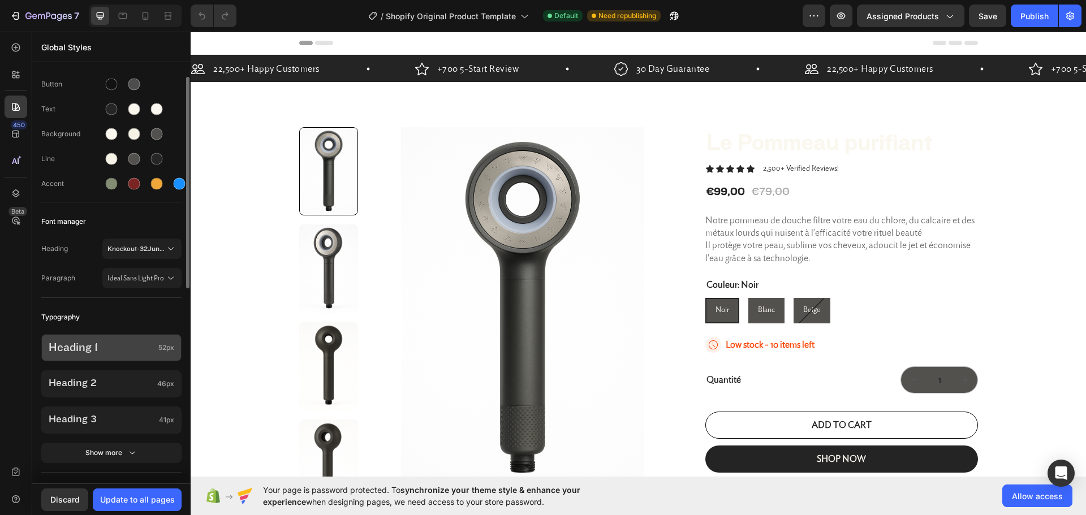
click at [128, 347] on p "Heading 1" at bounding box center [101, 347] width 105 height 15
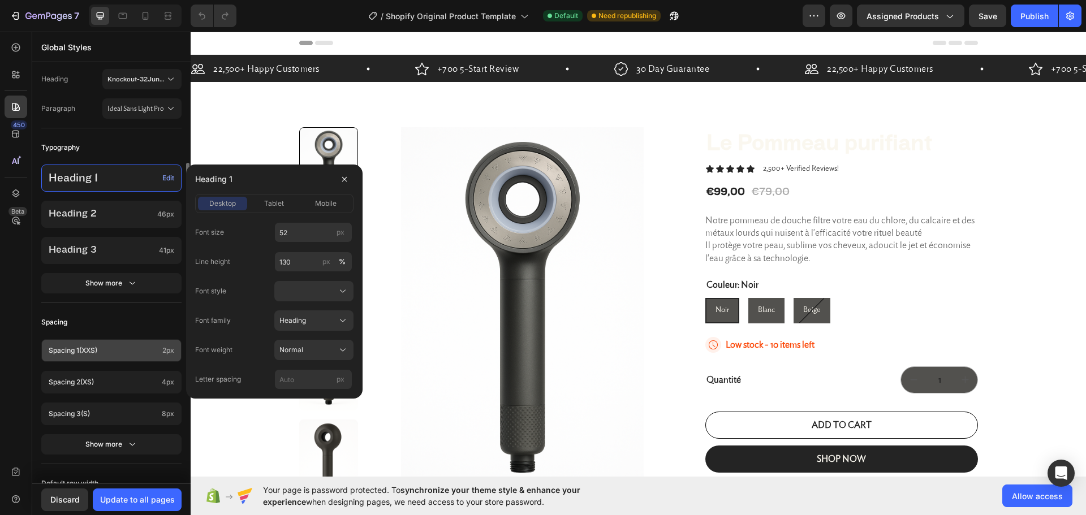
scroll to position [139, 0]
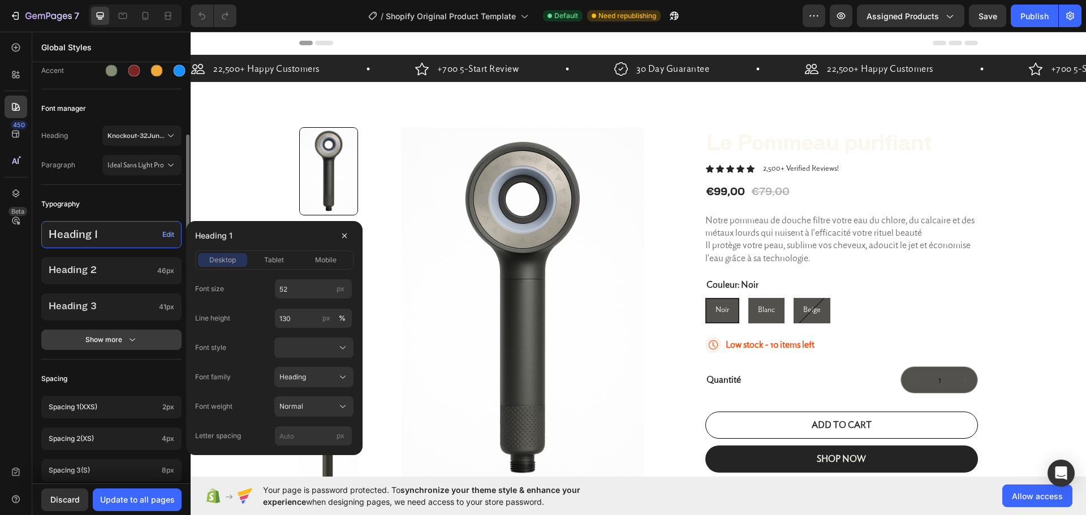
click at [129, 341] on icon "button" at bounding box center [132, 339] width 11 height 11
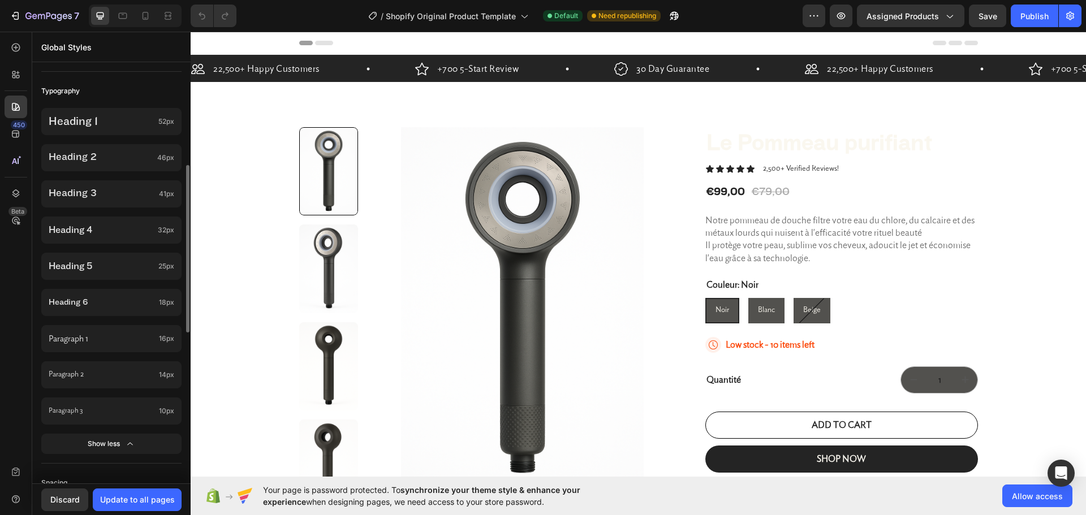
scroll to position [0, 0]
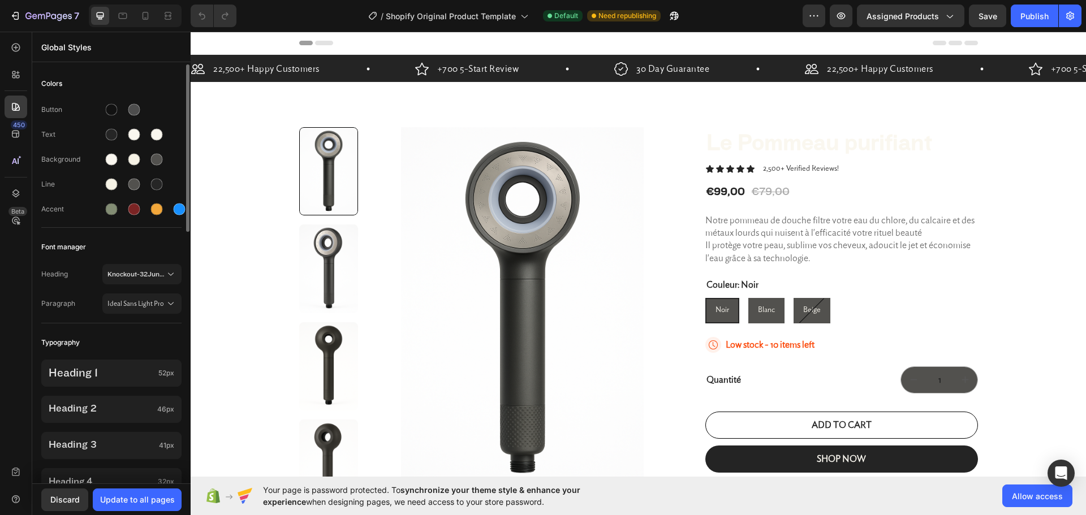
click at [131, 349] on div "Typography" at bounding box center [111, 342] width 140 height 20
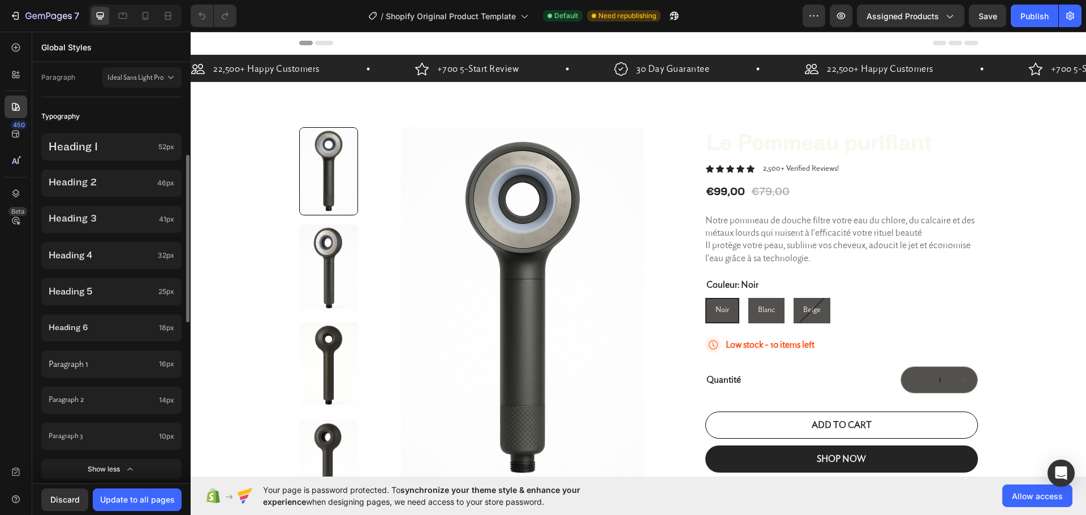
scroll to position [509, 0]
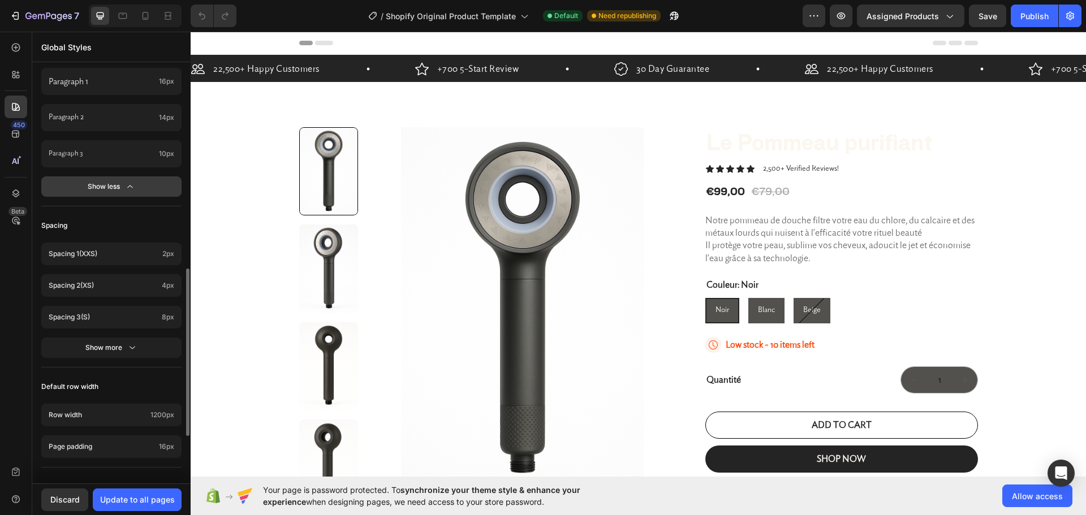
click at [140, 192] on button "Show less" at bounding box center [111, 186] width 140 height 20
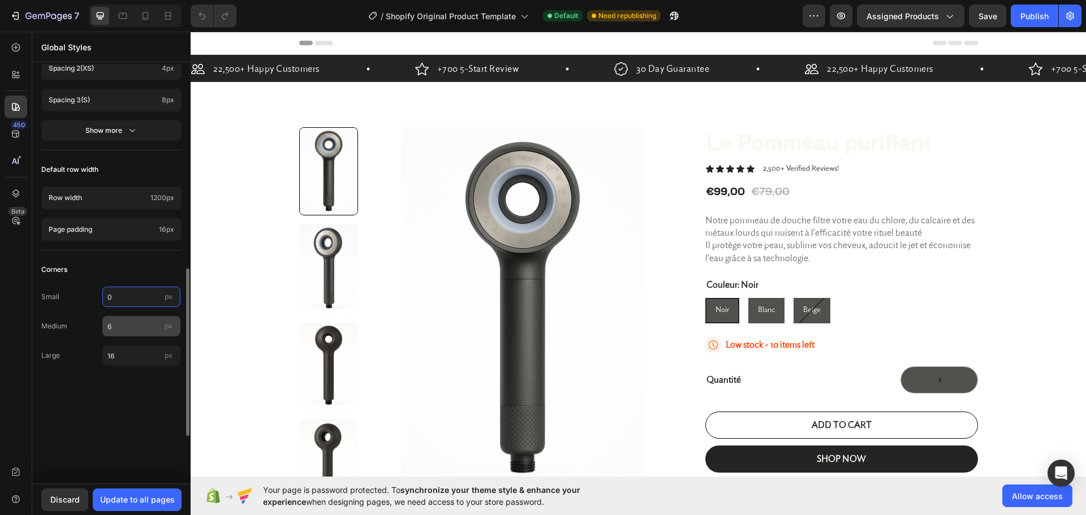
type input "0"
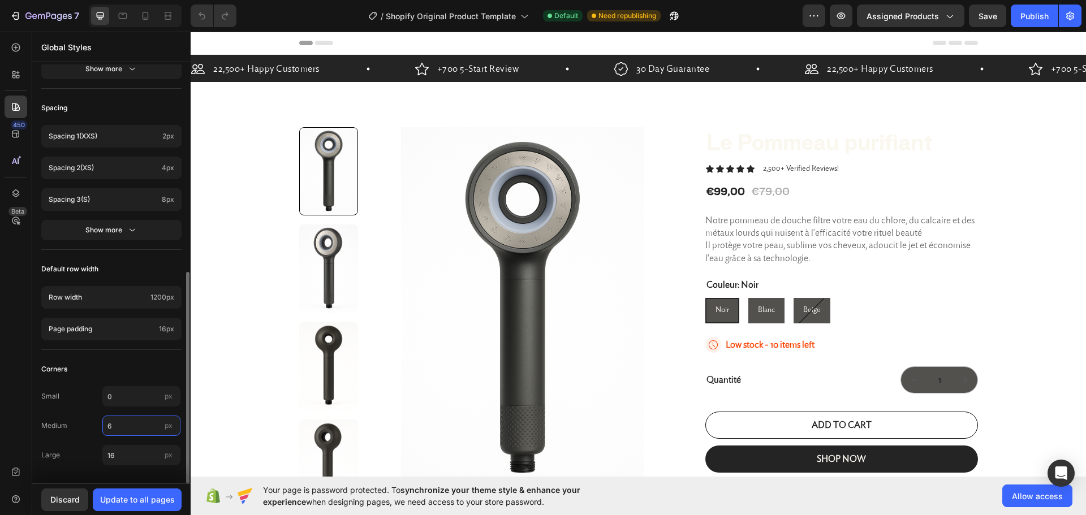
click at [113, 322] on div "Colors Button Text Background Line Accent Font manager Heading Knockout-32Junio…" at bounding box center [111, 69] width 158 height 828
click at [113, 322] on div "Page padding 16px" at bounding box center [111, 329] width 140 height 23
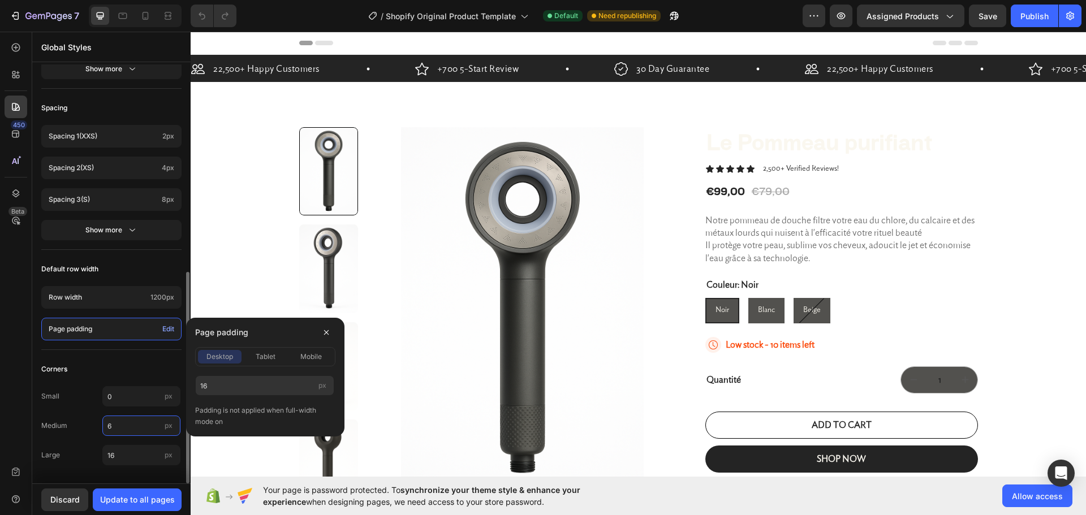
click at [114, 422] on input "6" at bounding box center [141, 426] width 78 height 20
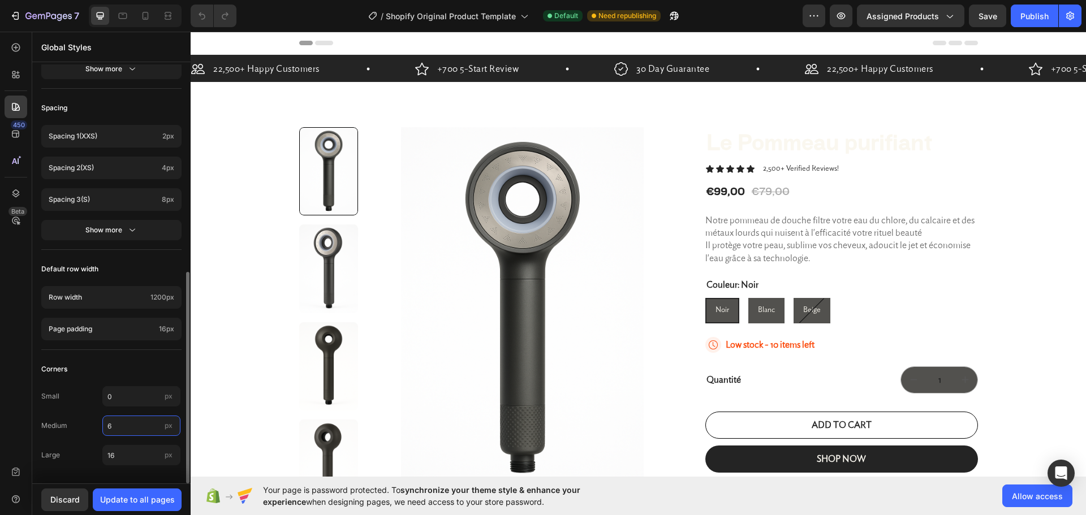
click at [114, 422] on input "6" at bounding box center [141, 426] width 78 height 20
type input "0"
click at [117, 454] on input "16" at bounding box center [141, 455] width 78 height 20
type input "0"
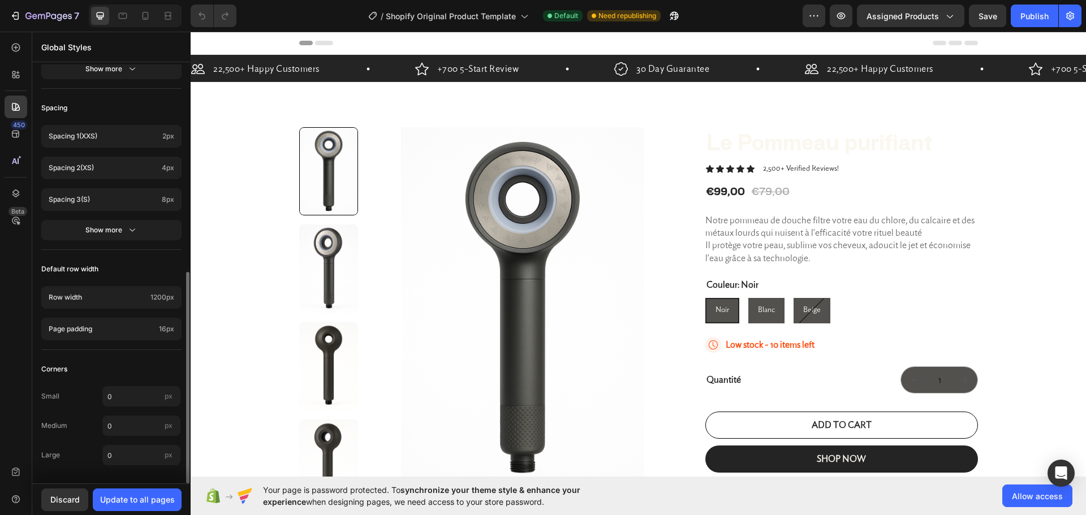
click at [133, 437] on div "Small 0 px Medium 0 px Large 0 px" at bounding box center [111, 426] width 140 height 95
click at [129, 499] on div "Update to all pages" at bounding box center [137, 500] width 75 height 12
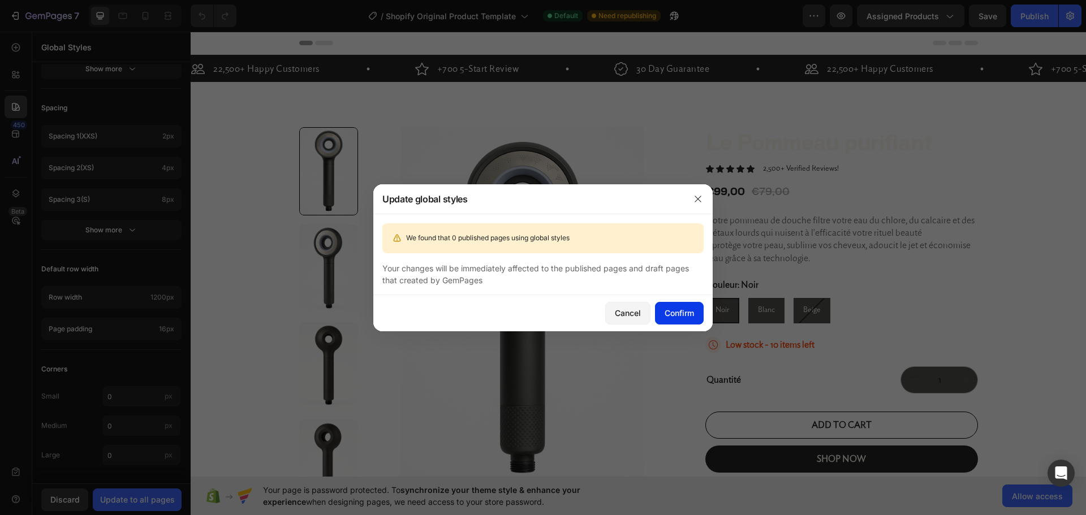
click at [672, 315] on div "Confirm" at bounding box center [678, 313] width 29 height 12
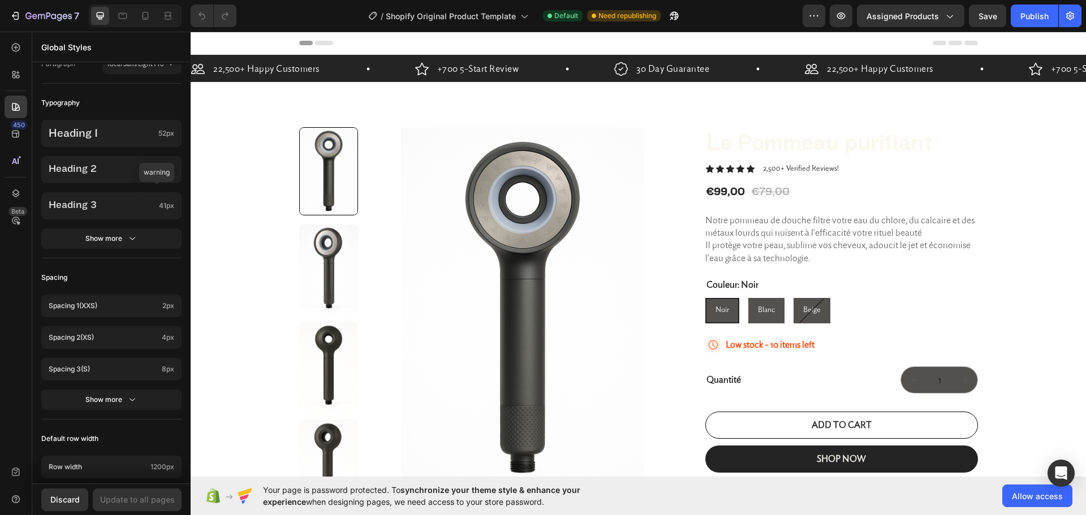
scroll to position [0, 0]
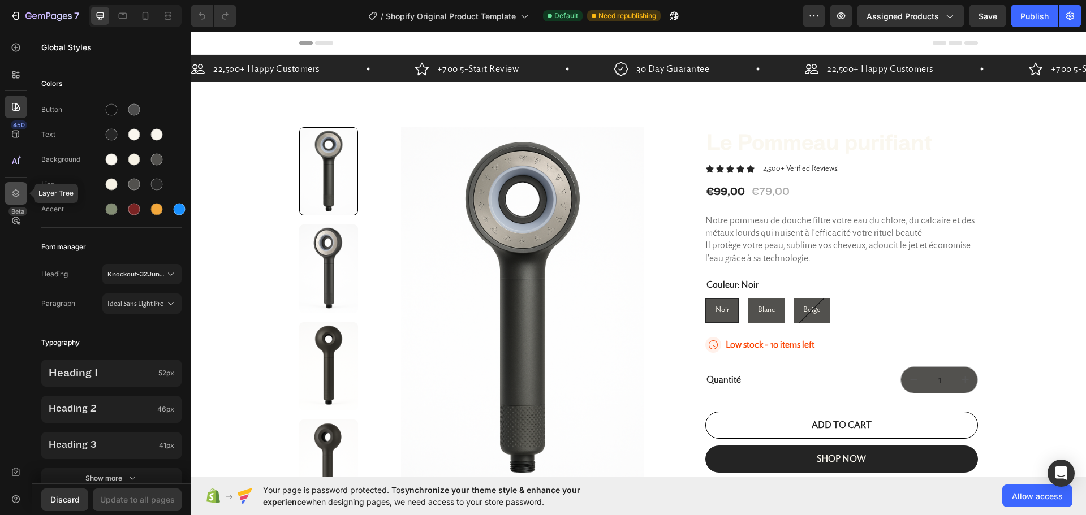
click at [13, 193] on icon at bounding box center [15, 193] width 7 height 8
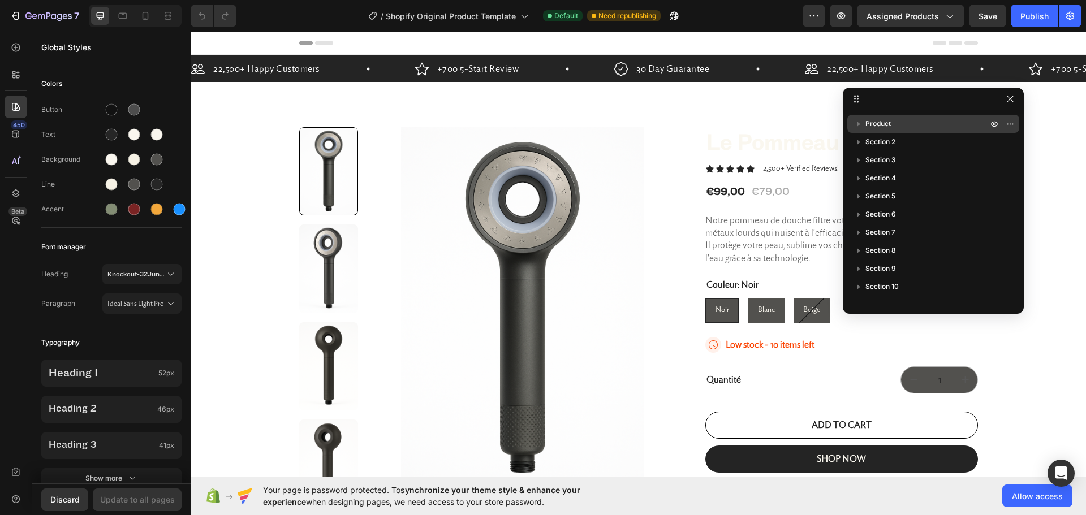
drag, startPoint x: 1074, startPoint y: 73, endPoint x: 963, endPoint y: 131, distance: 125.4
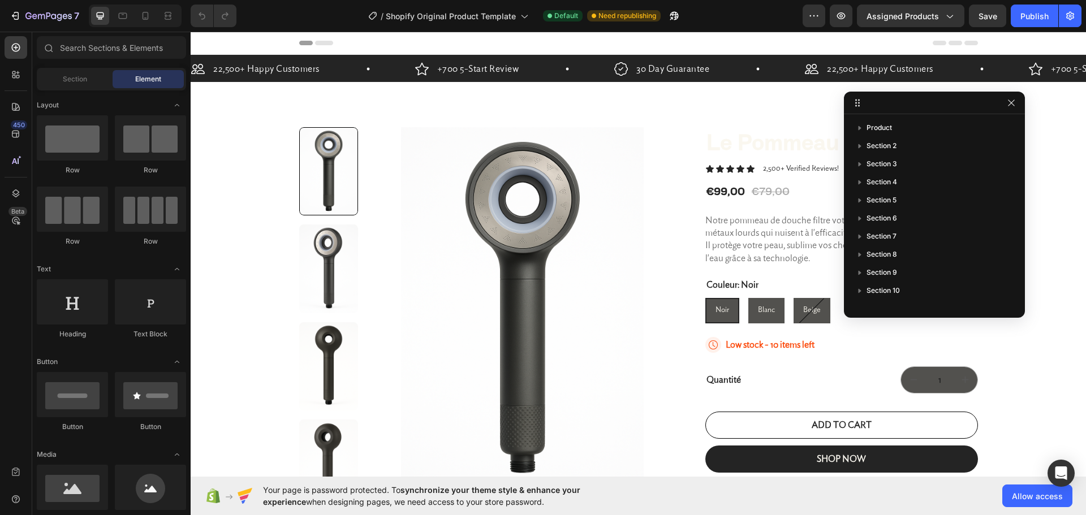
drag, startPoint x: 301, startPoint y: 44, endPoint x: 290, endPoint y: 42, distance: 12.0
click at [290, 42] on div at bounding box center [638, 43] width 895 height 23
click at [991, 22] on button "Save" at bounding box center [987, 16] width 37 height 23
click at [843, 20] on icon "button" at bounding box center [840, 15] width 11 height 11
click at [316, 44] on icon at bounding box center [324, 43] width 18 height 5
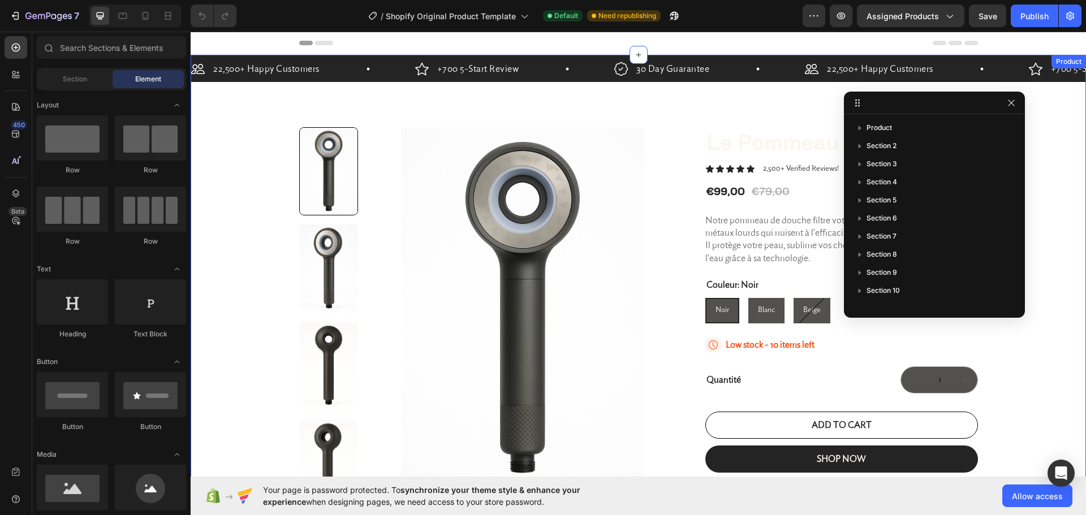
click at [1046, 176] on div "22,500+ Happy Customers Item List +700 5-Start Review Item List 30 Day Guarante…" at bounding box center [638, 326] width 895 height 542
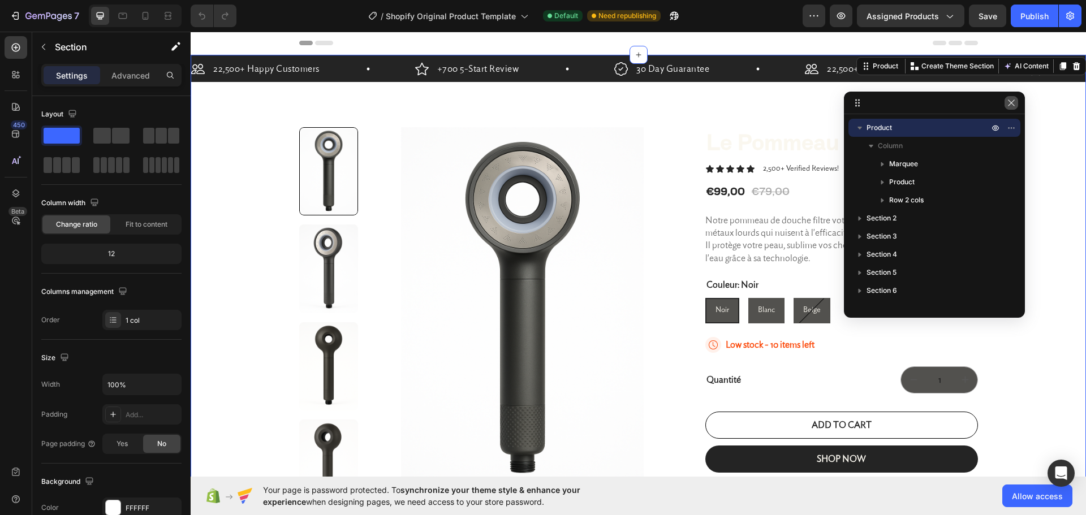
drag, startPoint x: 1012, startPoint y: 105, endPoint x: 821, endPoint y: 77, distance: 193.2
click at [1012, 105] on icon "button" at bounding box center [1011, 102] width 9 height 9
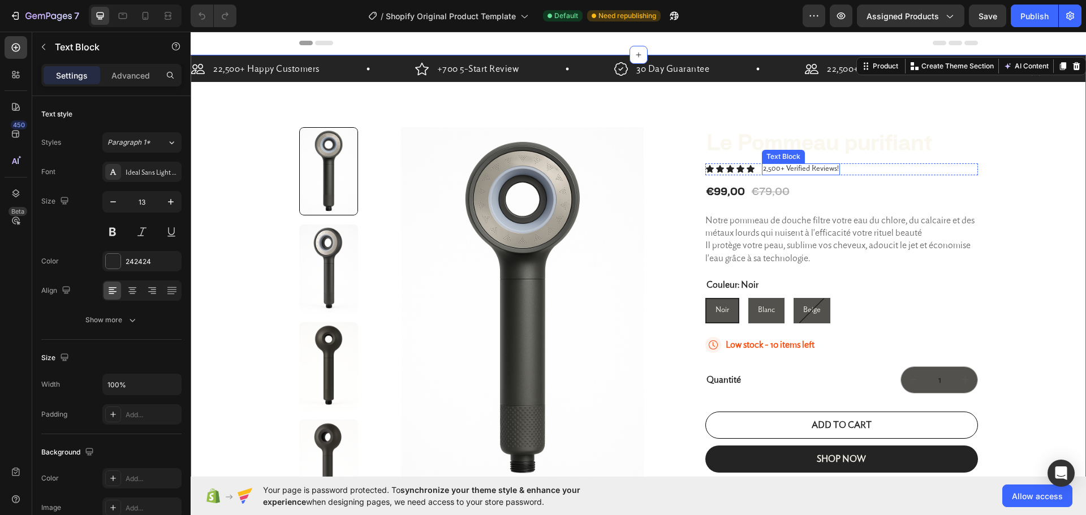
click at [780, 168] on p "2,500+ Verified Reviews!" at bounding box center [801, 170] width 76 height 10
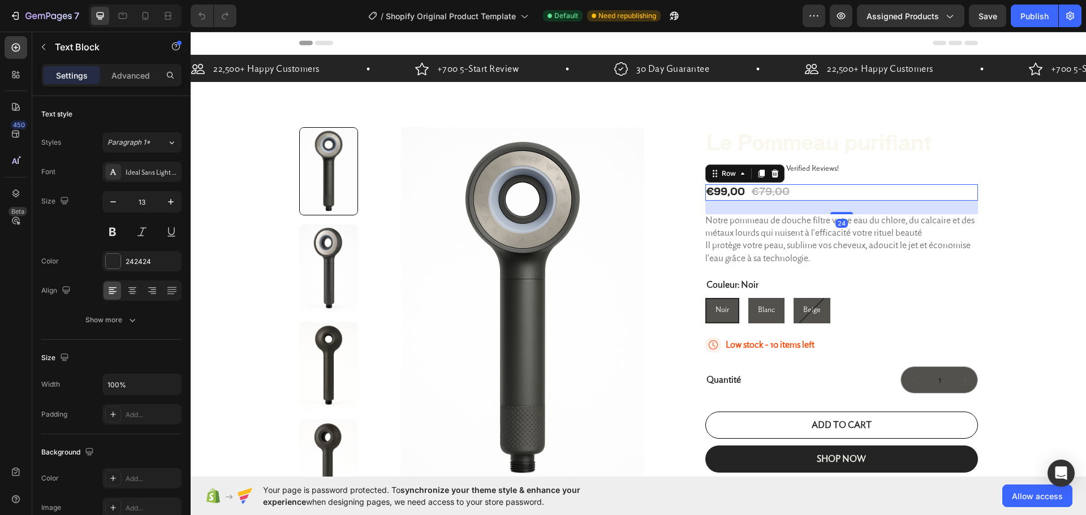
click at [828, 195] on div "€99,00 Product Price Product Price €79,00 Product Price Product Price Row 24" at bounding box center [841, 192] width 273 height 16
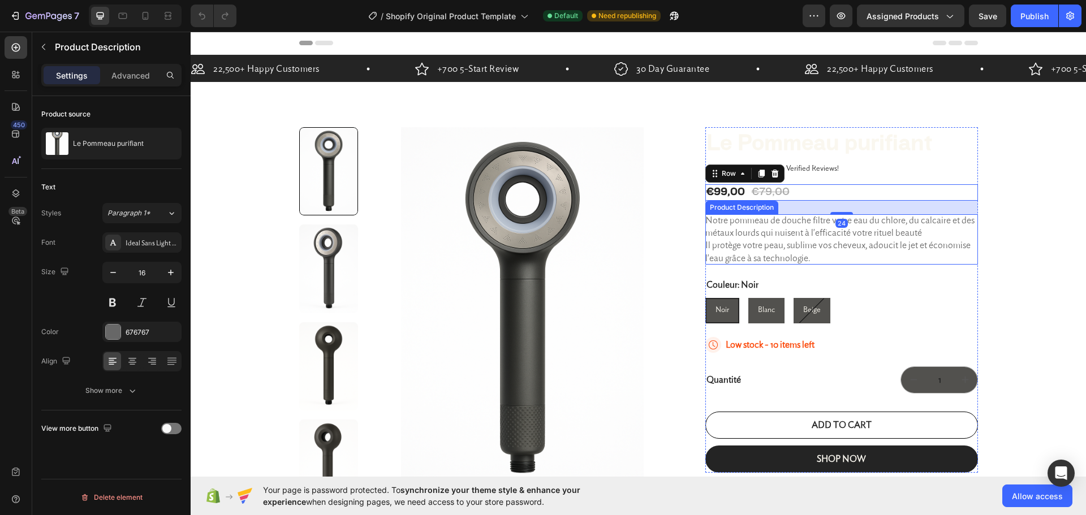
click at [792, 226] on div "Notre pommeau de douche filtre votre eau du chlore, du calcaire et des métaux l…" at bounding box center [841, 239] width 273 height 51
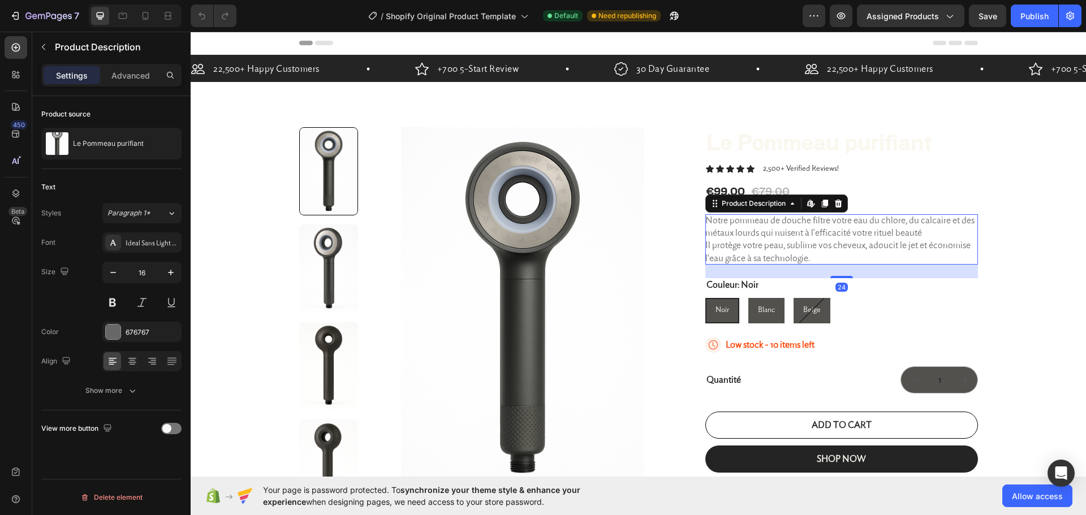
click at [879, 246] on p "Notre pommeau de douche filtre votre eau du chlore, du calcaire et des métaux l…" at bounding box center [839, 239] width 269 height 47
click at [773, 185] on div "€79,00" at bounding box center [770, 192] width 40 height 16
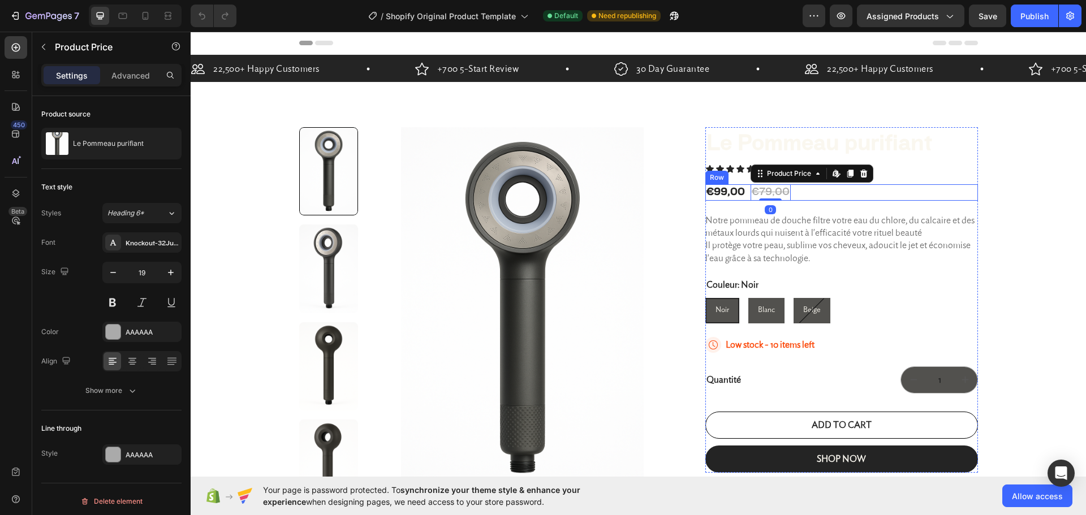
click at [845, 202] on div "Le Pommeau purifiant Product Title Icon Icon Icon Icon Icon Icon List 2,500+ Ve…" at bounding box center [841, 299] width 273 height 345
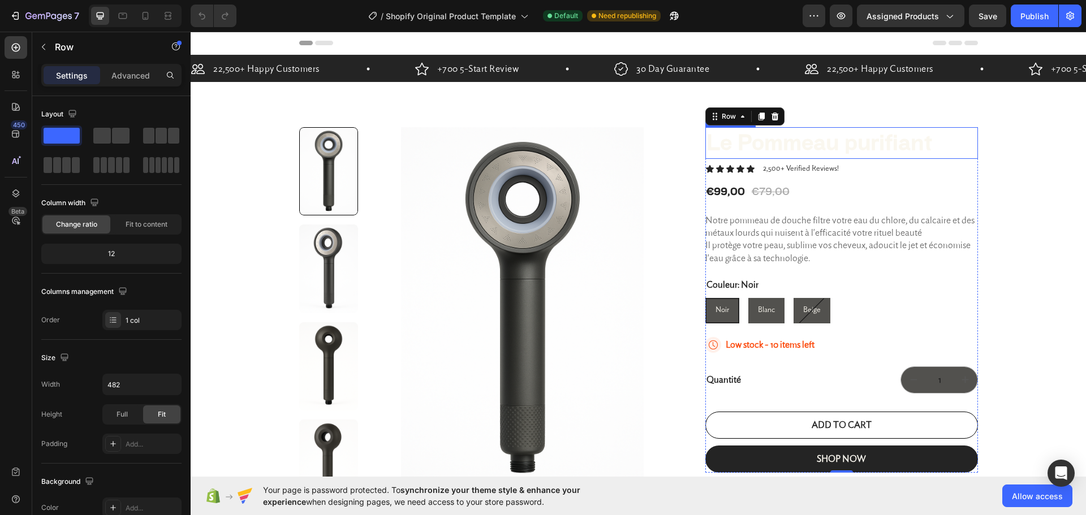
click at [885, 143] on h1 "Le Pommeau purifiant" at bounding box center [841, 143] width 273 height 32
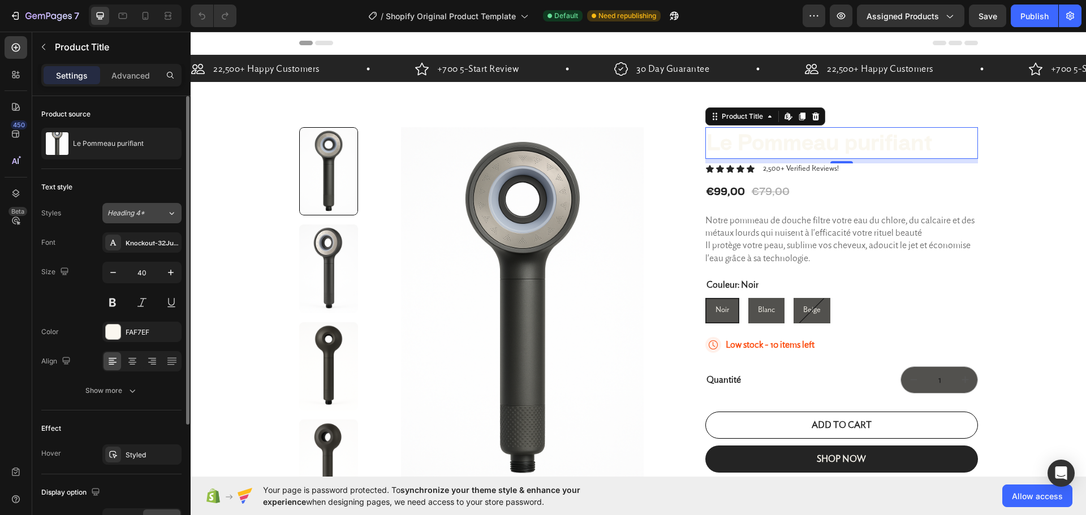
click at [162, 215] on div "Heading 4*" at bounding box center [136, 213] width 59 height 10
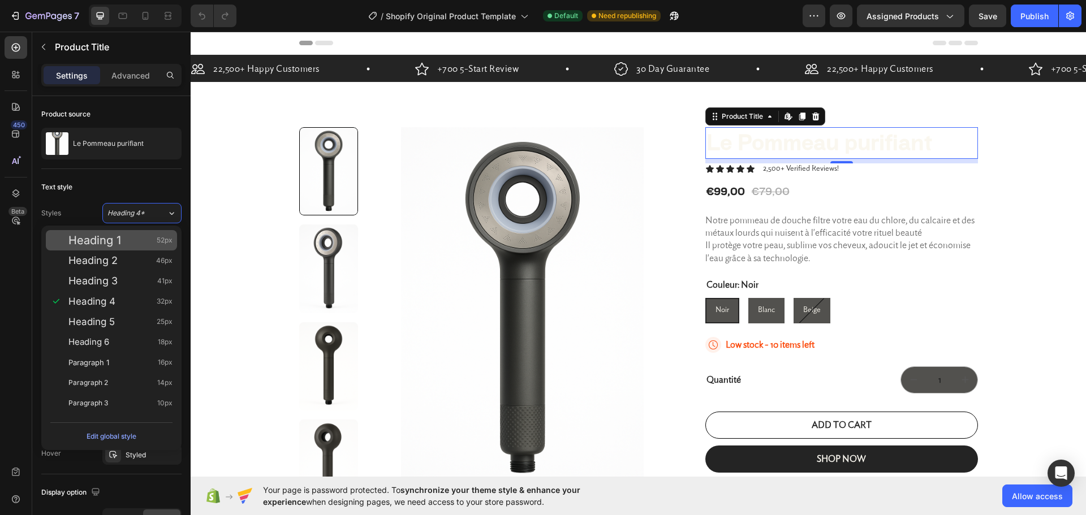
click at [127, 239] on div "Heading 1 52px" at bounding box center [120, 240] width 104 height 11
type input "52"
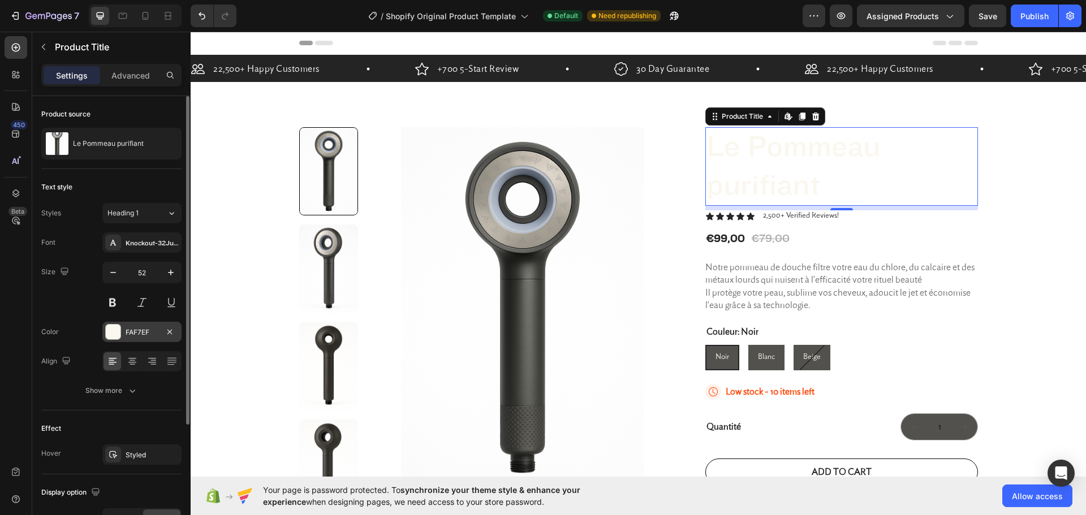
click at [147, 332] on div "FAF7EF" at bounding box center [142, 332] width 33 height 10
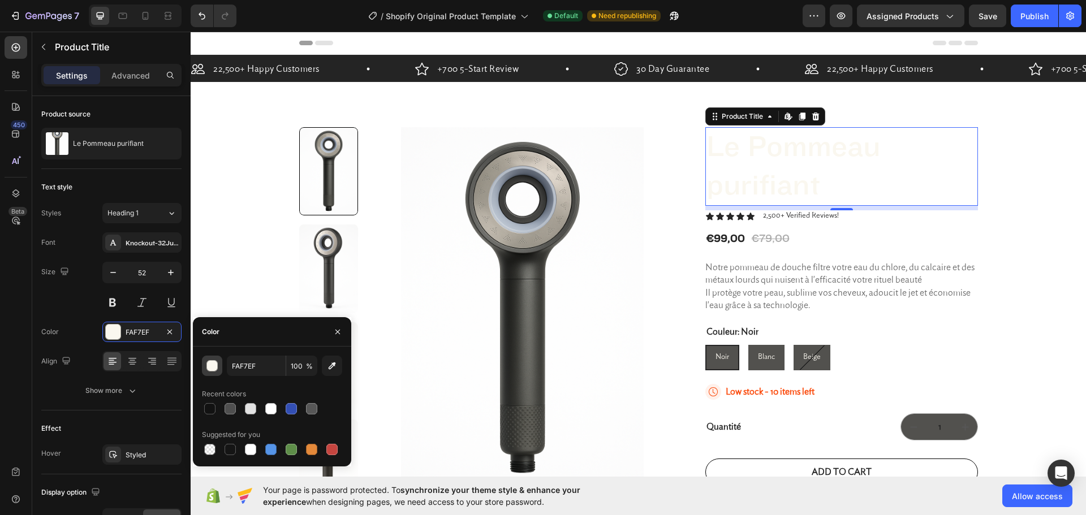
click at [210, 366] on div "button" at bounding box center [212, 366] width 11 height 11
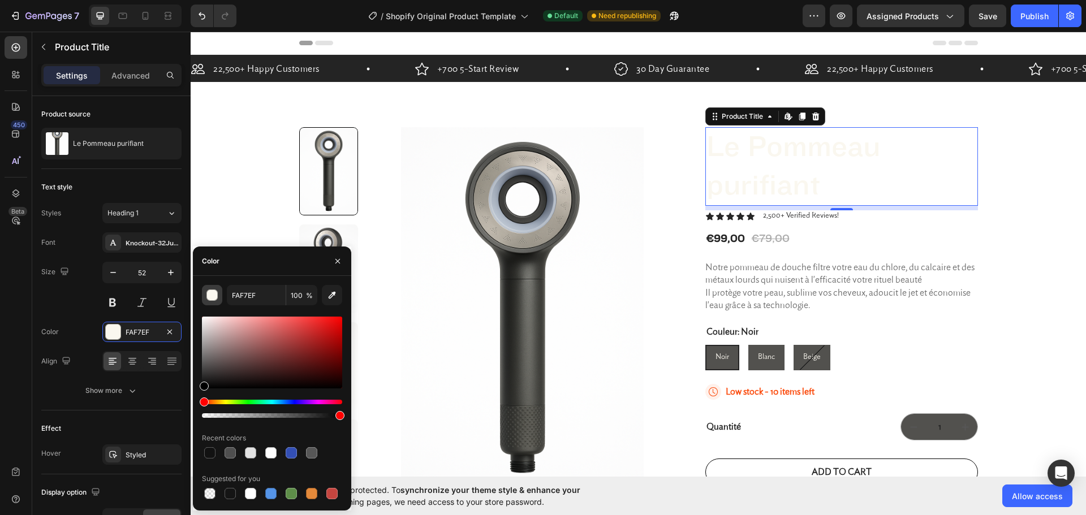
click at [210, 300] on div "button" at bounding box center [212, 295] width 11 height 11
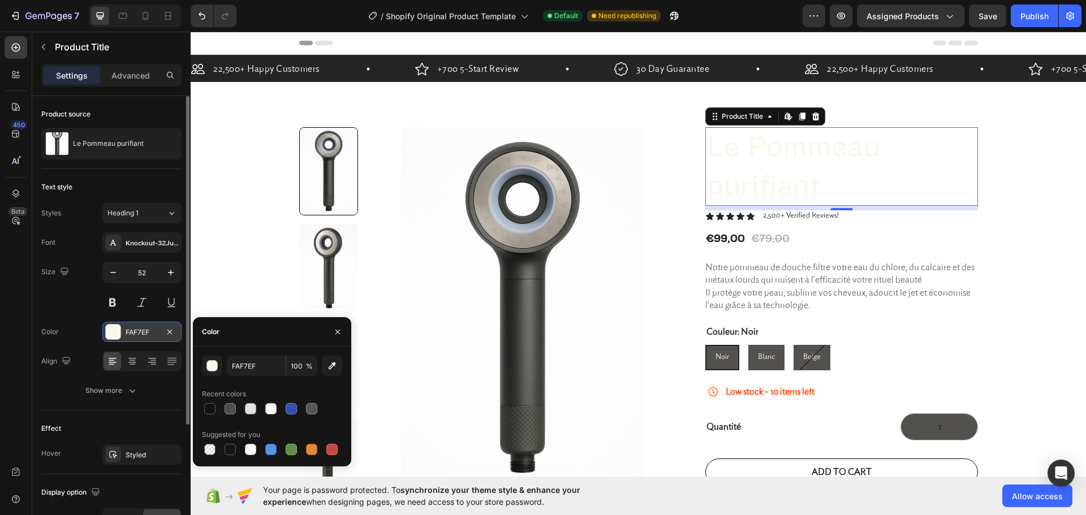
click at [139, 333] on div "FAF7EF" at bounding box center [142, 332] width 33 height 10
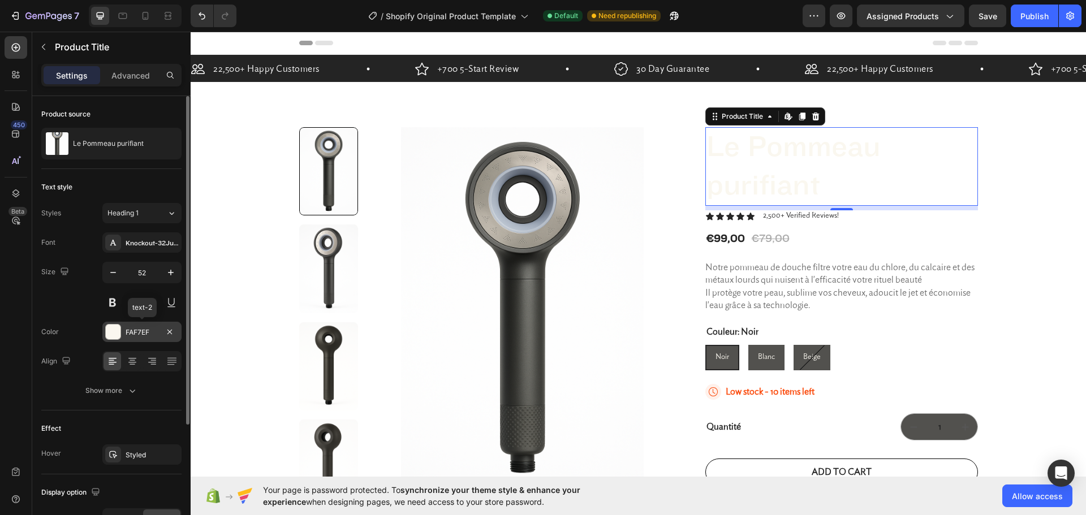
click at [139, 333] on div "FAF7EF" at bounding box center [142, 332] width 33 height 10
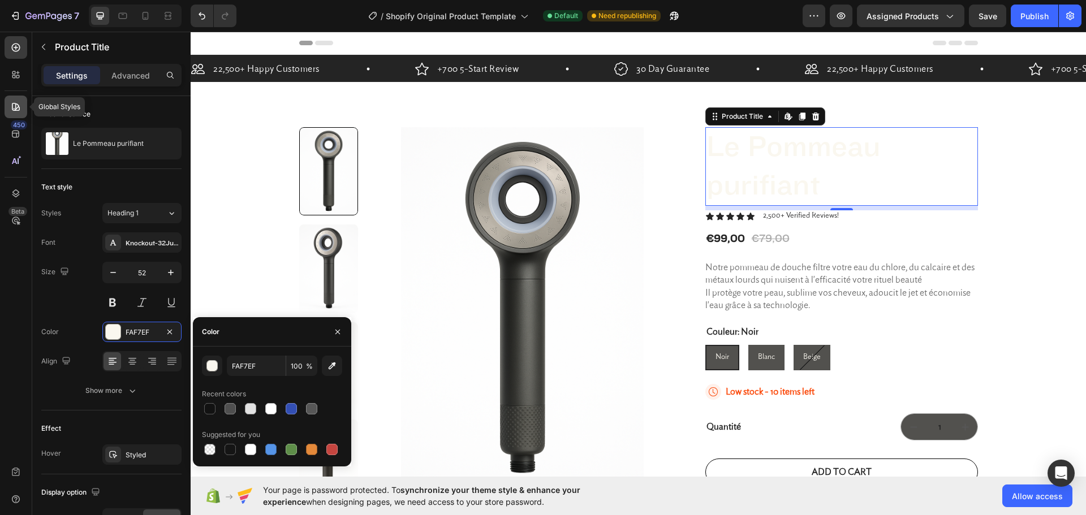
click at [15, 107] on icon at bounding box center [15, 106] width 11 height 11
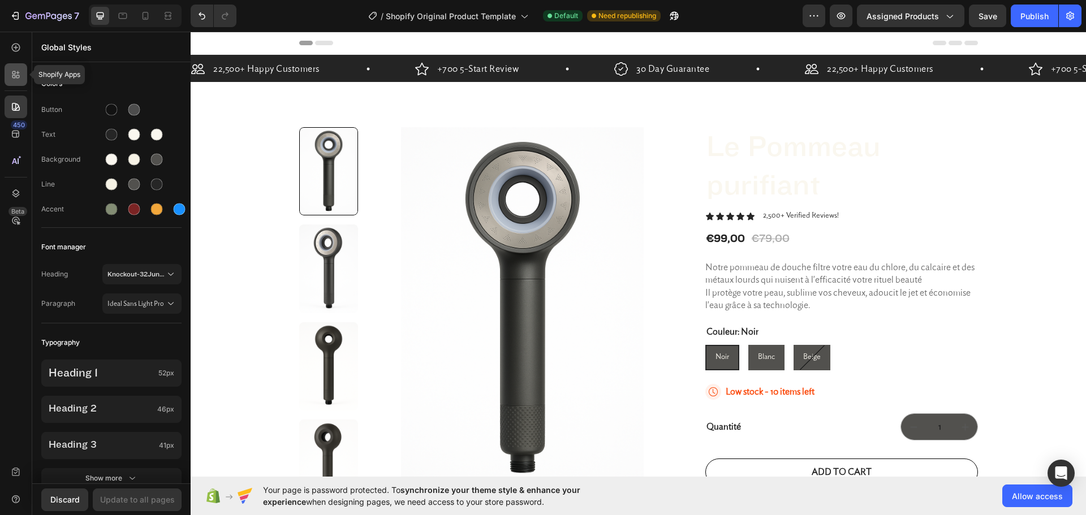
click at [21, 72] on div at bounding box center [16, 74] width 23 height 23
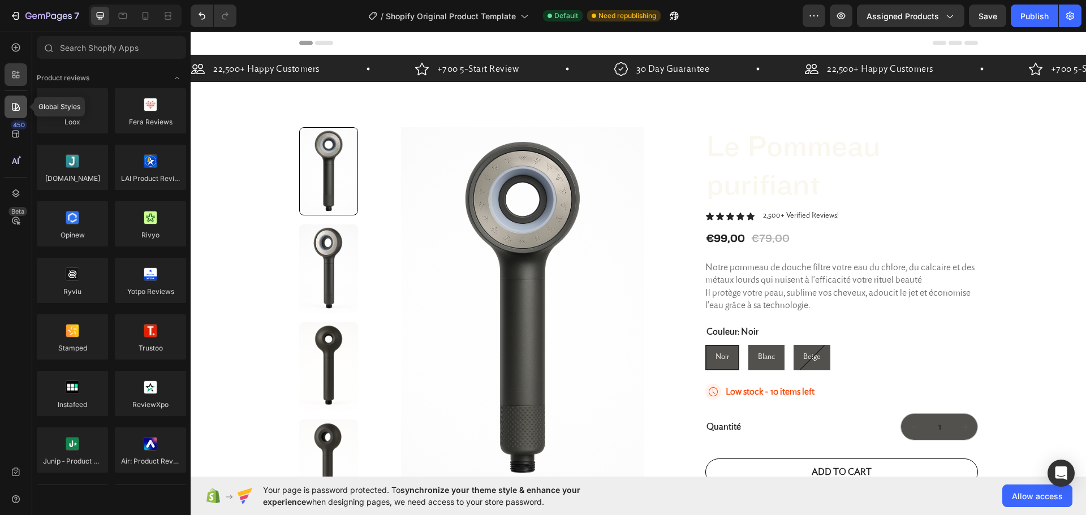
click at [16, 108] on icon at bounding box center [16, 107] width 8 height 8
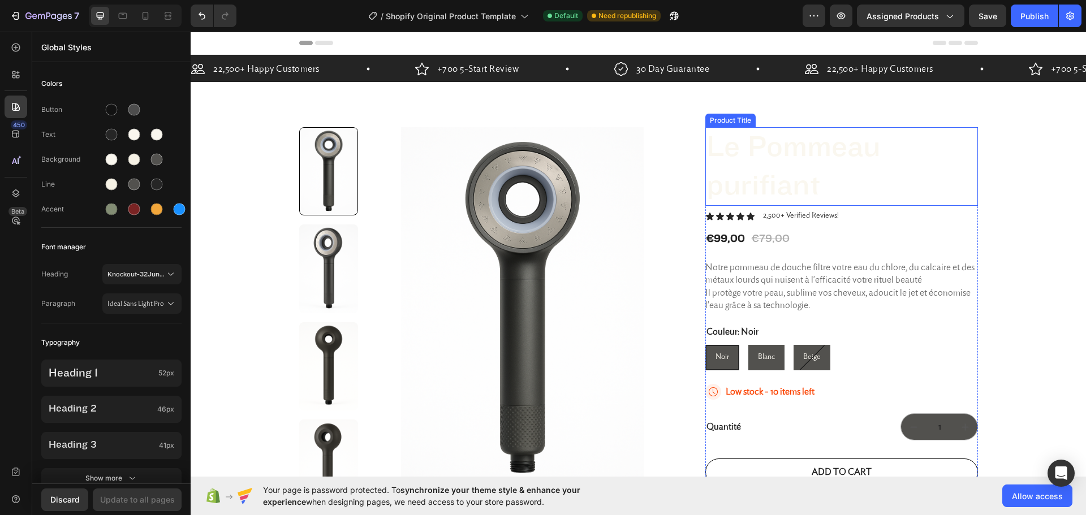
click at [758, 174] on h1 "Le Pommeau purifiant" at bounding box center [841, 166] width 273 height 79
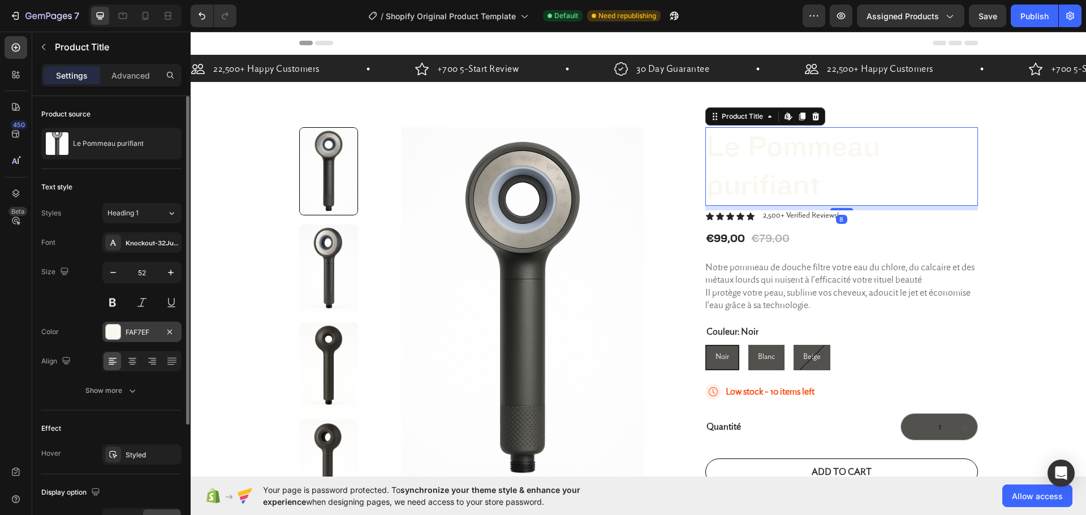
click at [129, 327] on div "FAF7EF" at bounding box center [142, 332] width 33 height 10
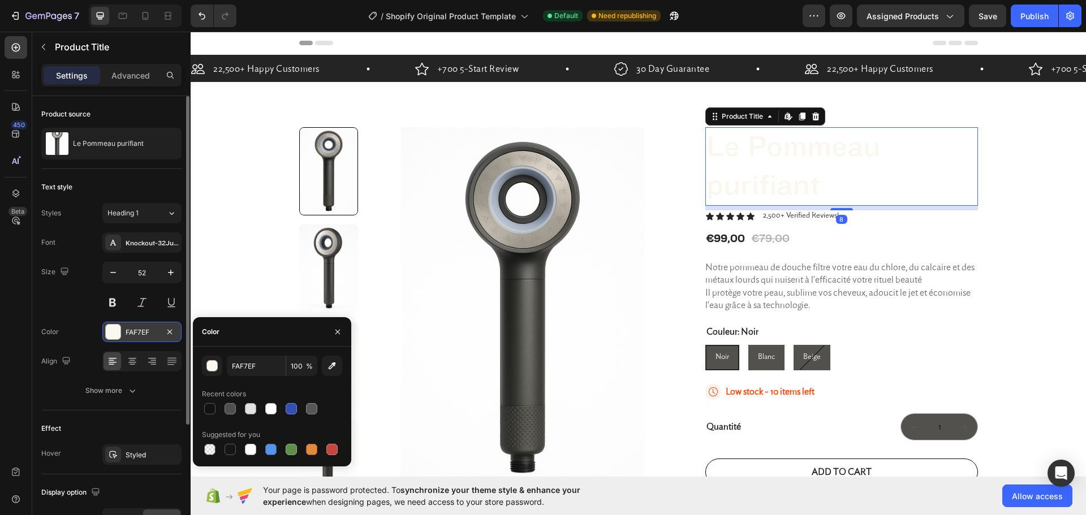
click at [129, 327] on div "FAF7EF" at bounding box center [142, 332] width 33 height 10
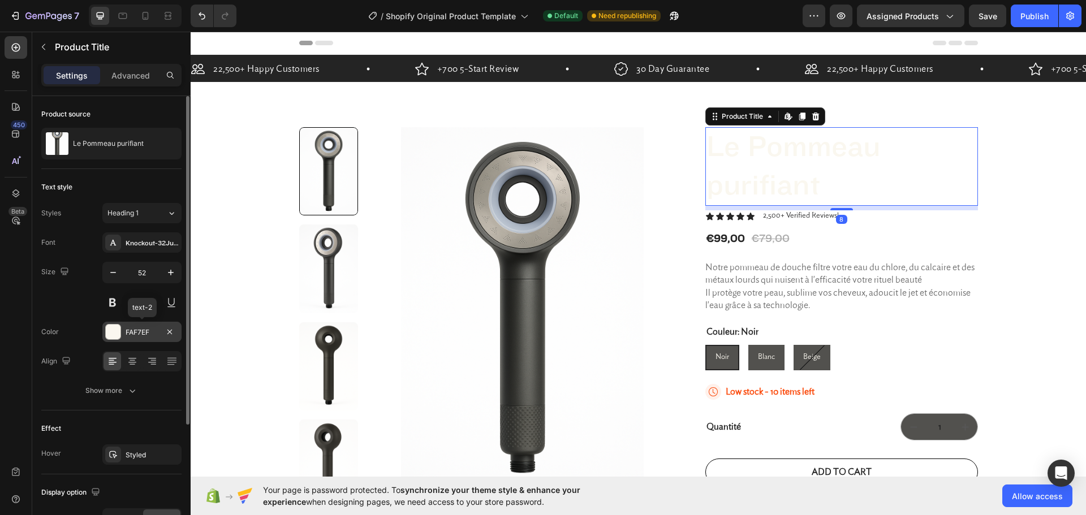
click at [136, 333] on div "FAF7EF" at bounding box center [142, 332] width 33 height 10
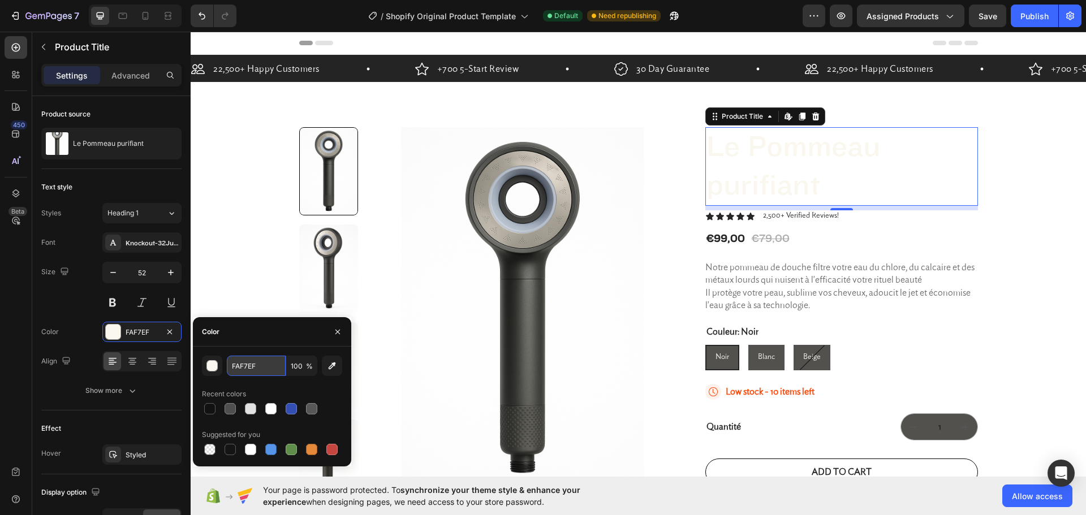
click at [236, 364] on input "FAF7EF" at bounding box center [256, 366] width 59 height 20
click at [228, 452] on div at bounding box center [229, 449] width 11 height 11
type input "151515"
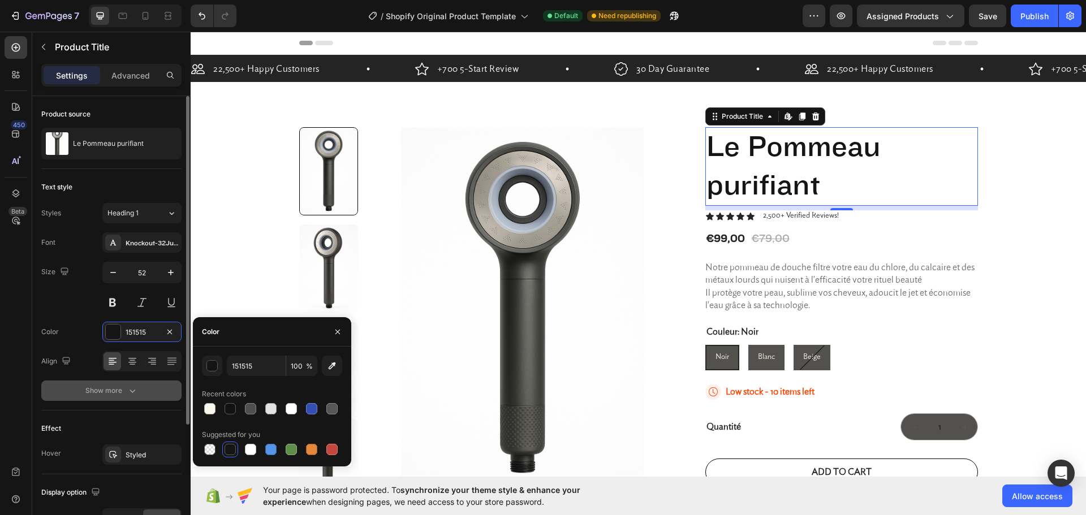
click at [121, 391] on div "Show more" at bounding box center [111, 390] width 53 height 11
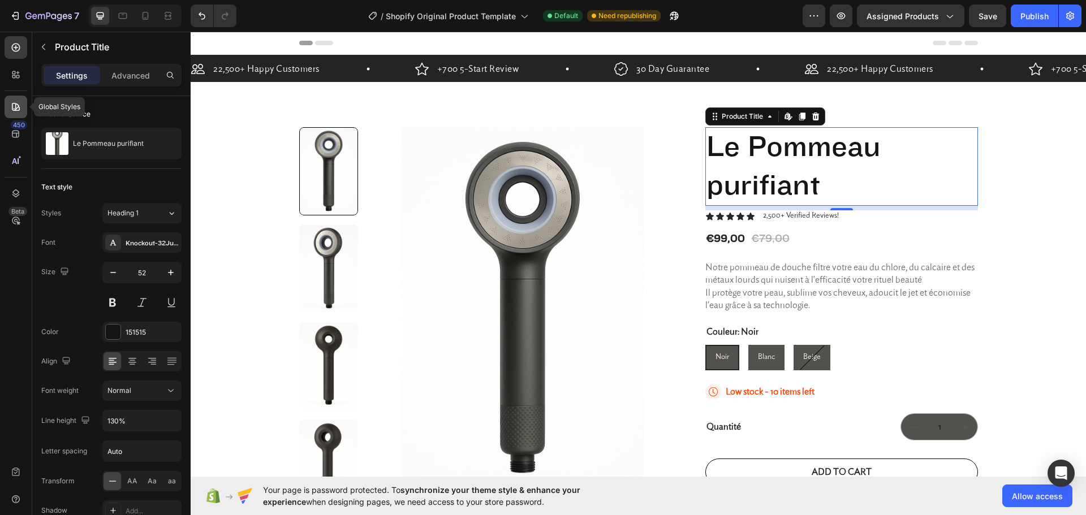
click at [11, 106] on icon at bounding box center [15, 106] width 11 height 11
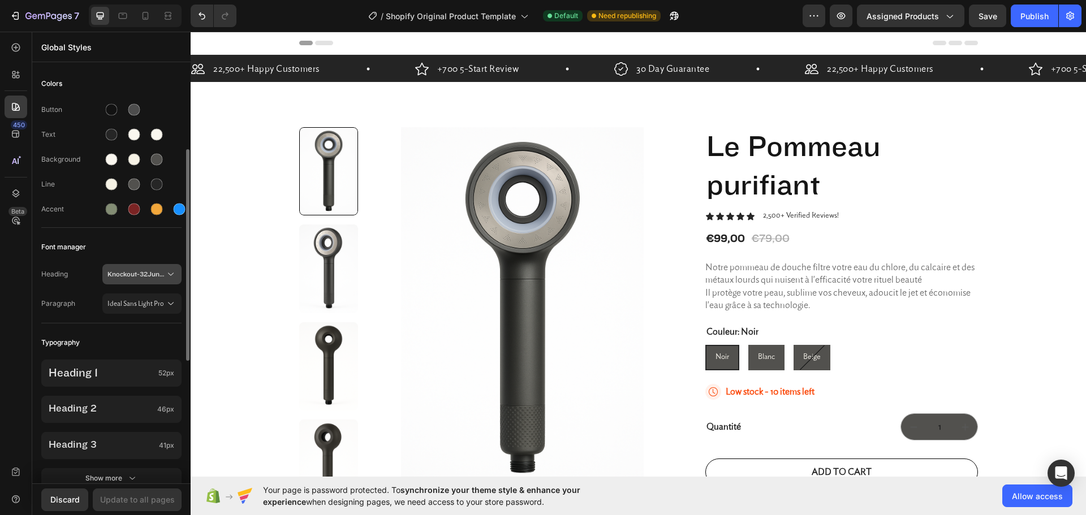
scroll to position [57, 0]
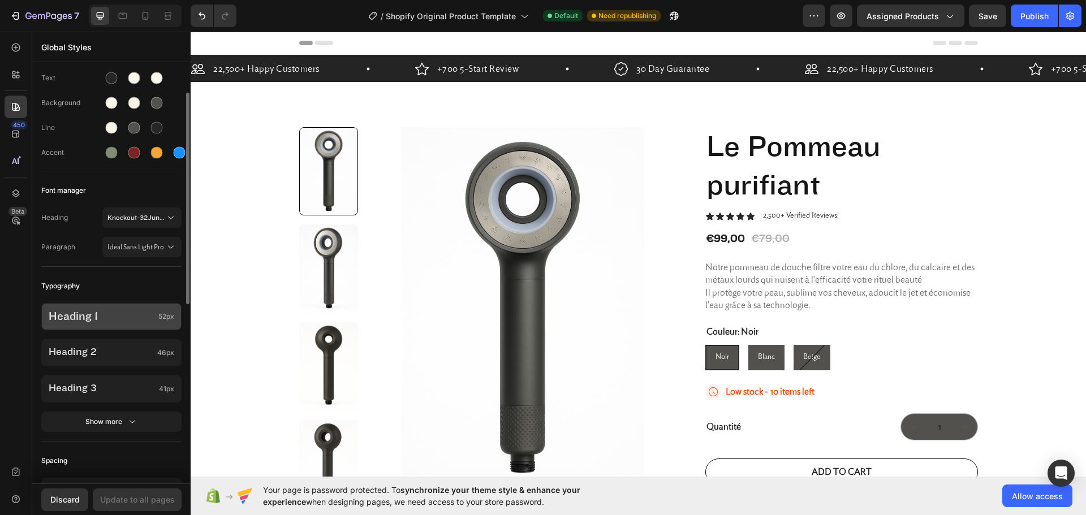
click at [167, 322] on div "Heading 1 52px" at bounding box center [111, 316] width 140 height 27
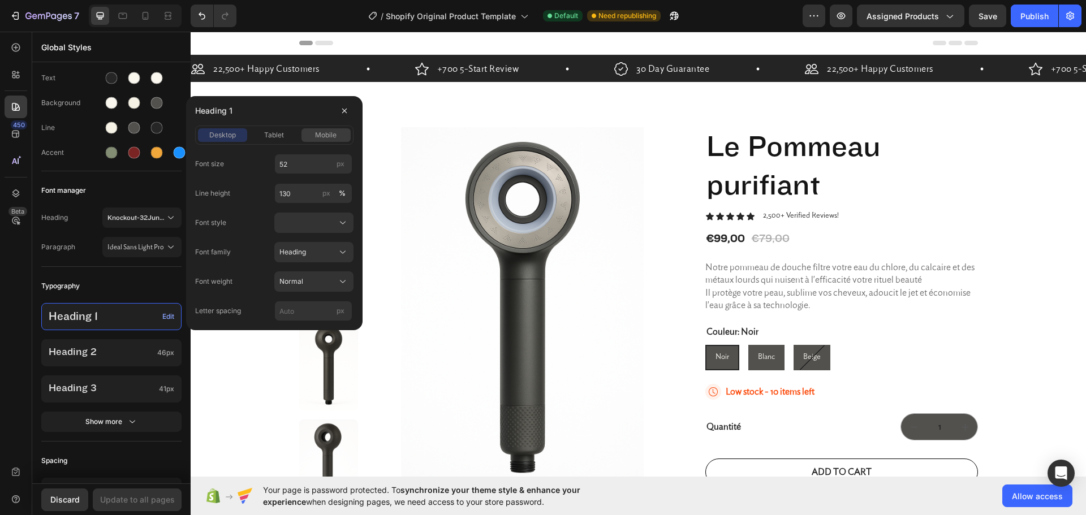
click at [318, 140] on span "mobile" at bounding box center [325, 135] width 21 height 10
drag, startPoint x: 278, startPoint y: 136, endPoint x: 224, endPoint y: 131, distance: 53.5
click at [277, 136] on span "tablet" at bounding box center [274, 135] width 20 height 10
click at [224, 131] on span "desktop" at bounding box center [222, 135] width 27 height 10
click at [133, 289] on div "Typography" at bounding box center [111, 286] width 140 height 20
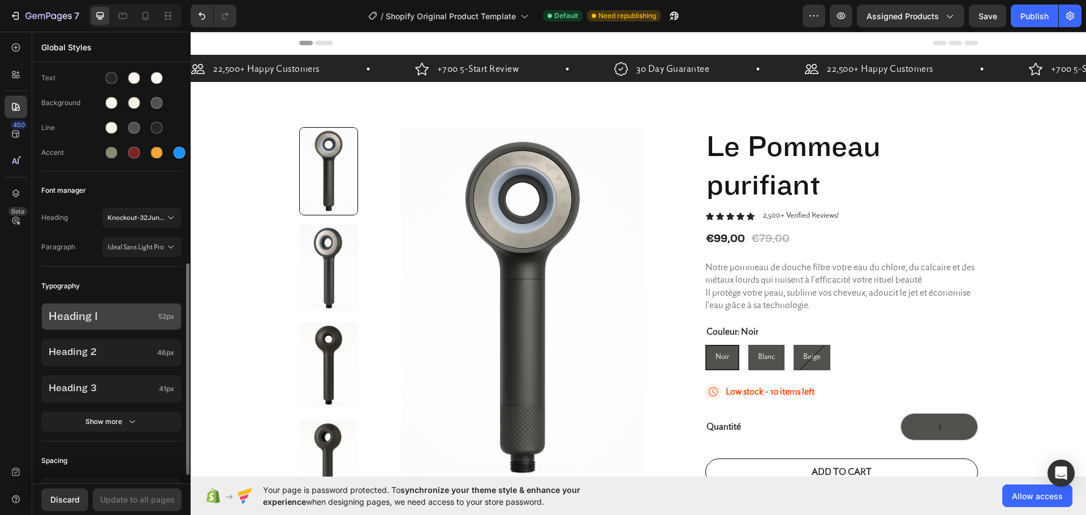
scroll to position [170, 0]
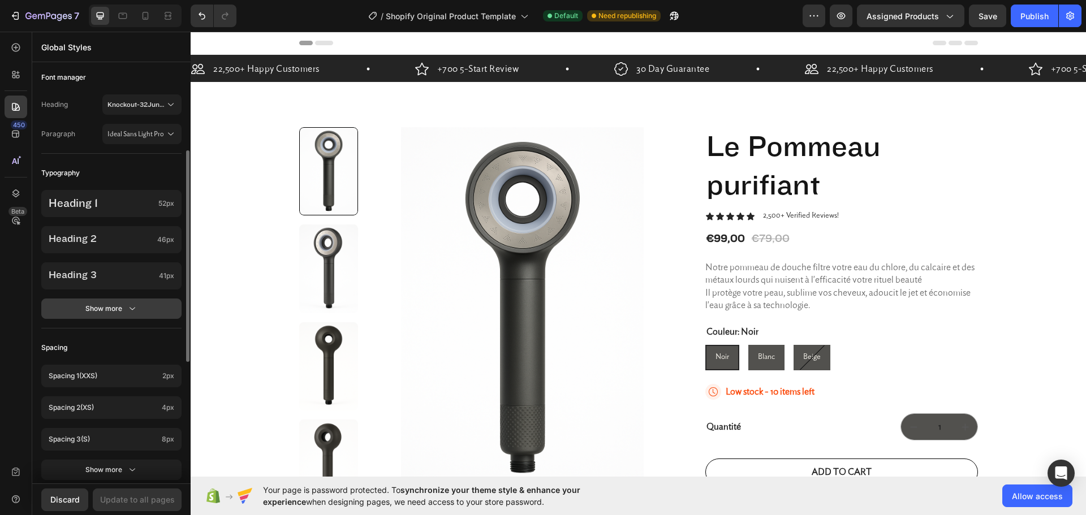
click at [128, 310] on icon "button" at bounding box center [132, 308] width 11 height 11
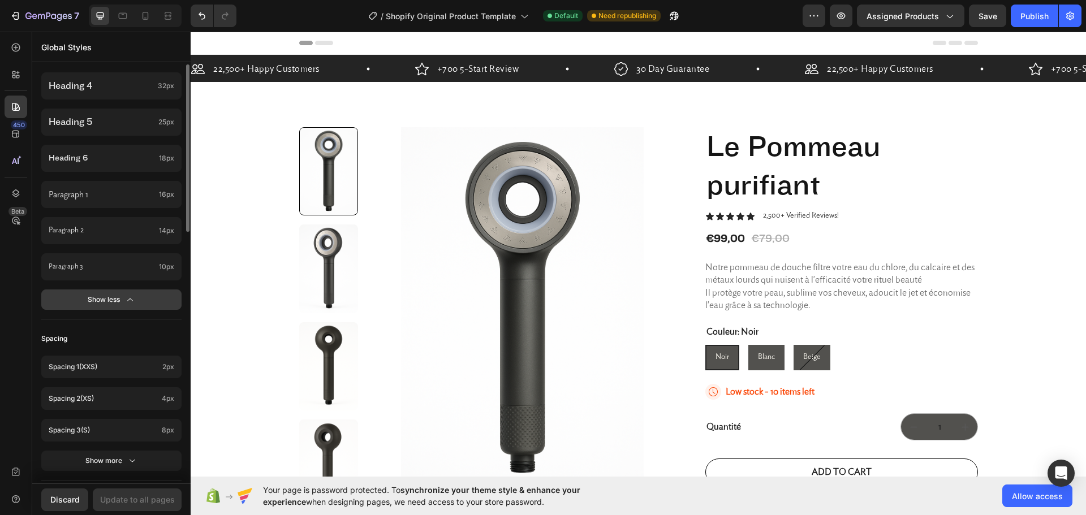
scroll to position [113, 0]
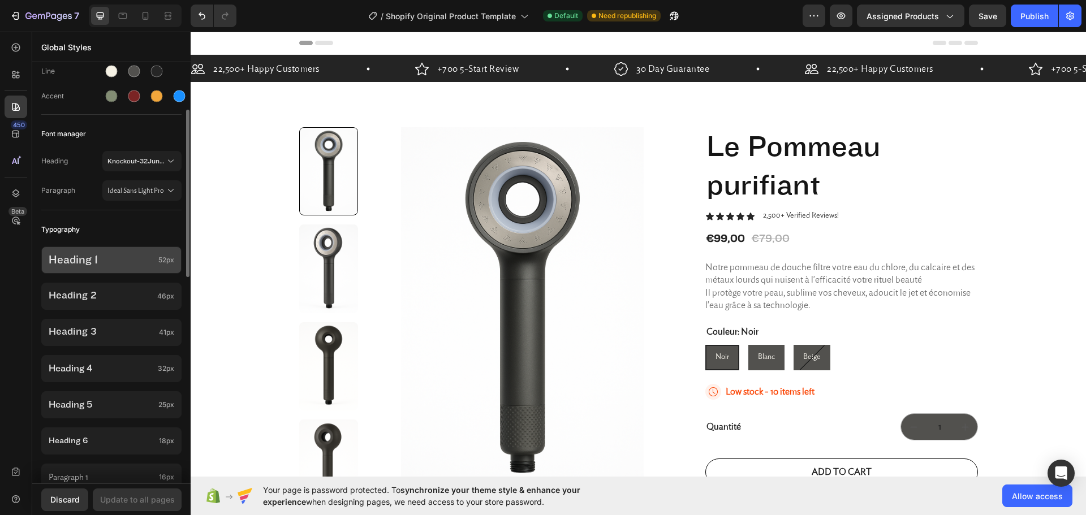
click at [138, 263] on p "Heading 1" at bounding box center [101, 260] width 105 height 15
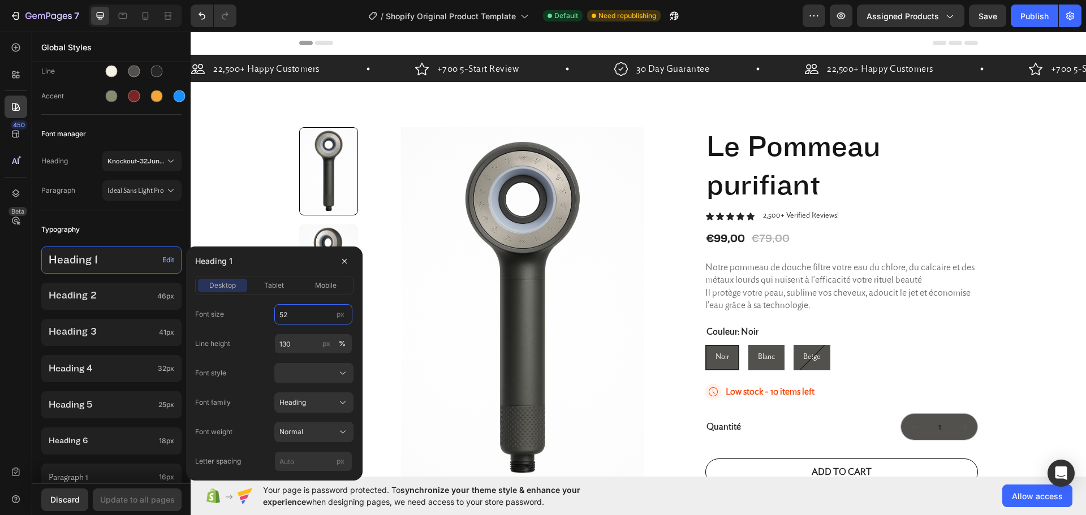
click at [286, 313] on input "52" at bounding box center [313, 314] width 78 height 20
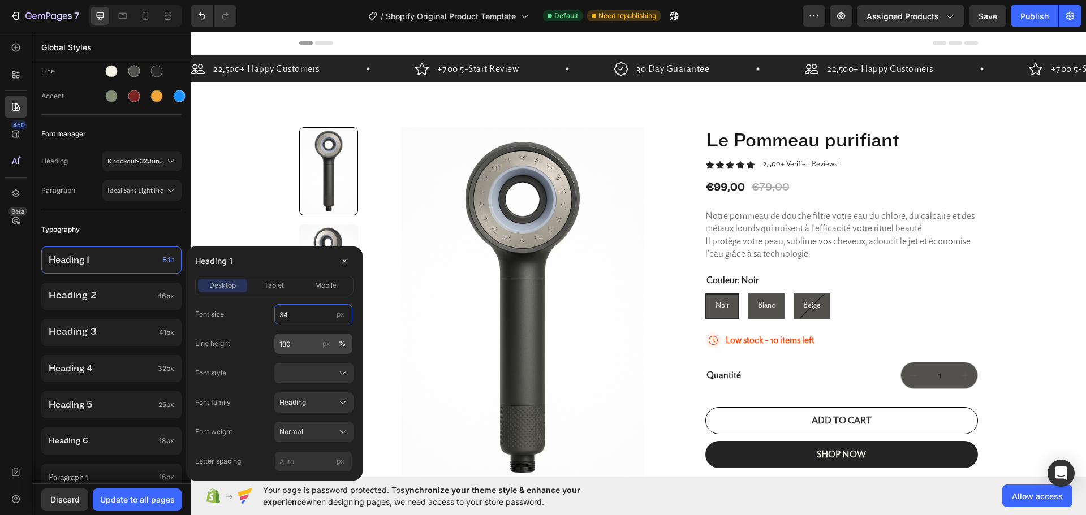
type input "34"
click at [277, 344] on input "130" at bounding box center [313, 344] width 78 height 20
click at [329, 345] on div "px" at bounding box center [326, 344] width 8 height 10
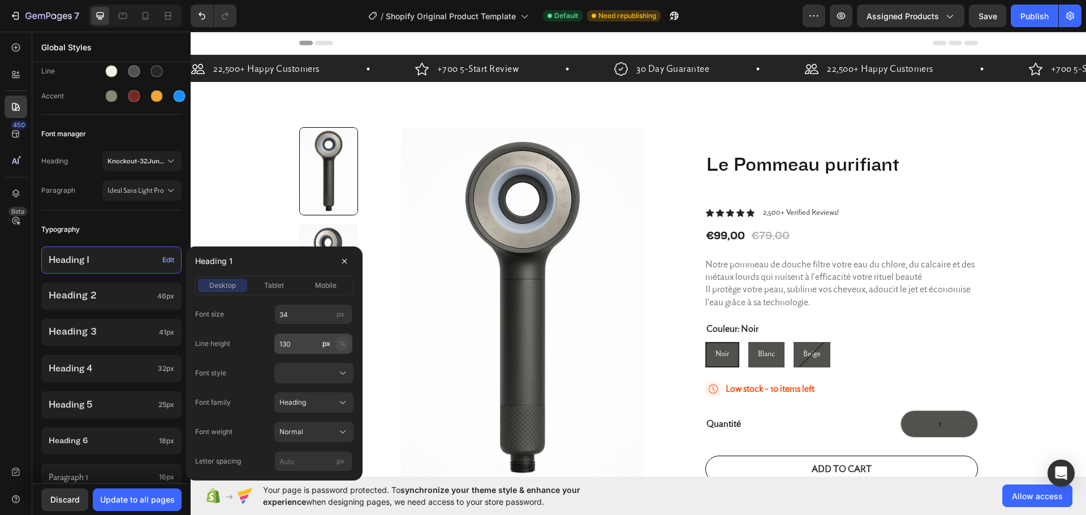
click at [348, 347] on button "%" at bounding box center [342, 344] width 14 height 14
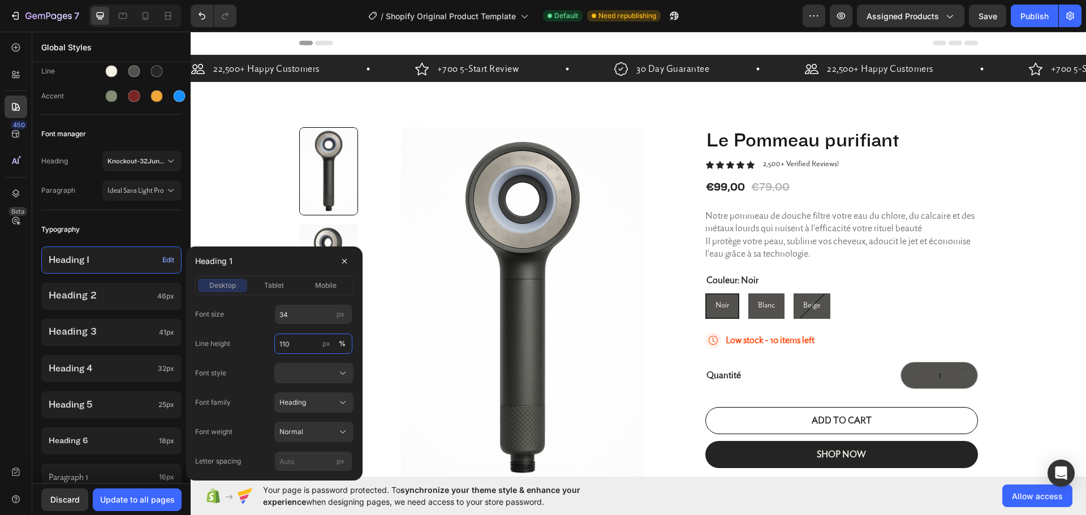
type input "110"
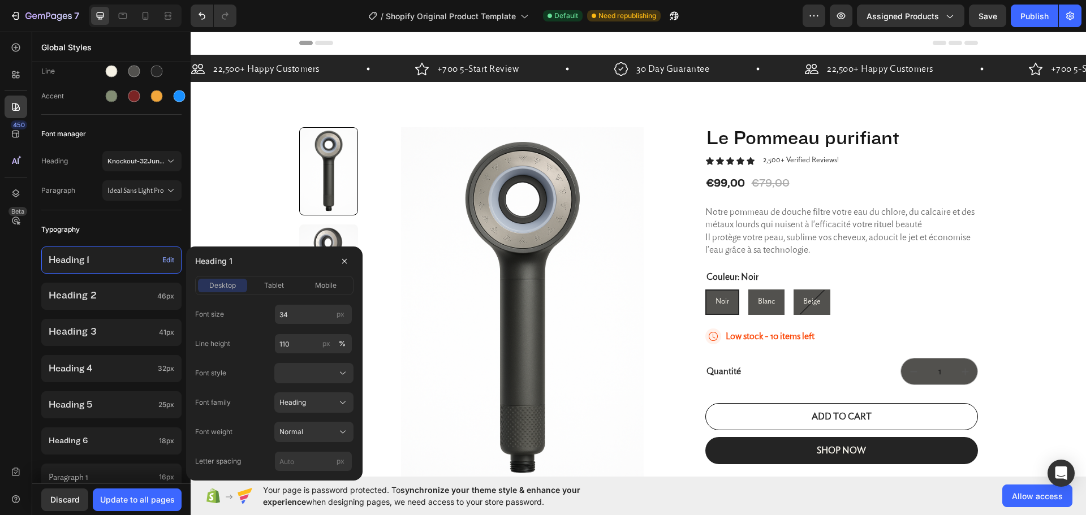
click at [264, 361] on div "Font size 34 px Line height 110 px % Font style Font family Heading Font weight…" at bounding box center [274, 387] width 158 height 167
click at [306, 374] on div at bounding box center [313, 373] width 69 height 11
click at [308, 398] on div "Normal" at bounding box center [312, 400] width 66 height 10
click at [306, 373] on div "Normal" at bounding box center [306, 373] width 55 height 10
click at [254, 369] on div "Font style Normal" at bounding box center [274, 373] width 158 height 20
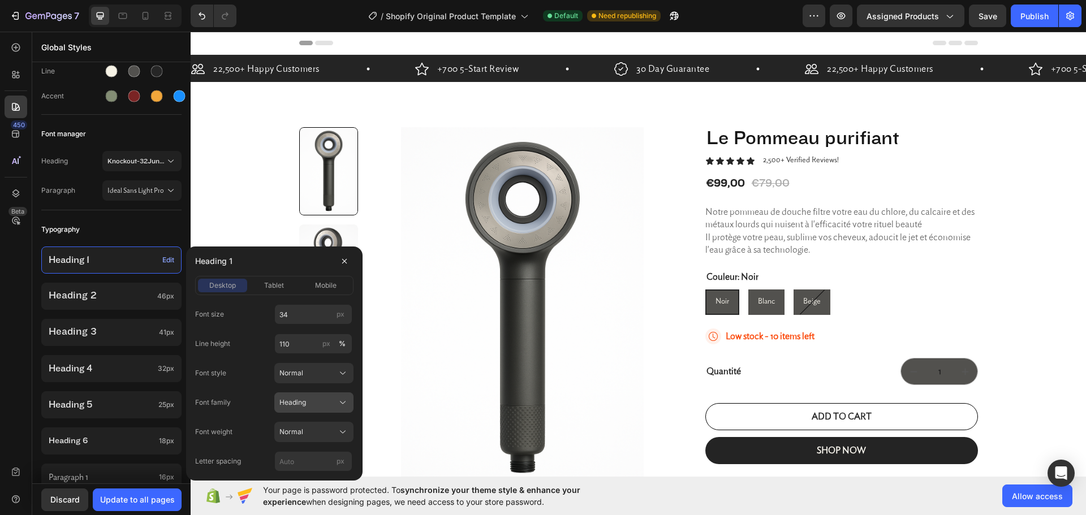
click at [331, 407] on div "Heading" at bounding box center [306, 403] width 55 height 10
click at [313, 435] on div "Normal" at bounding box center [306, 432] width 55 height 10
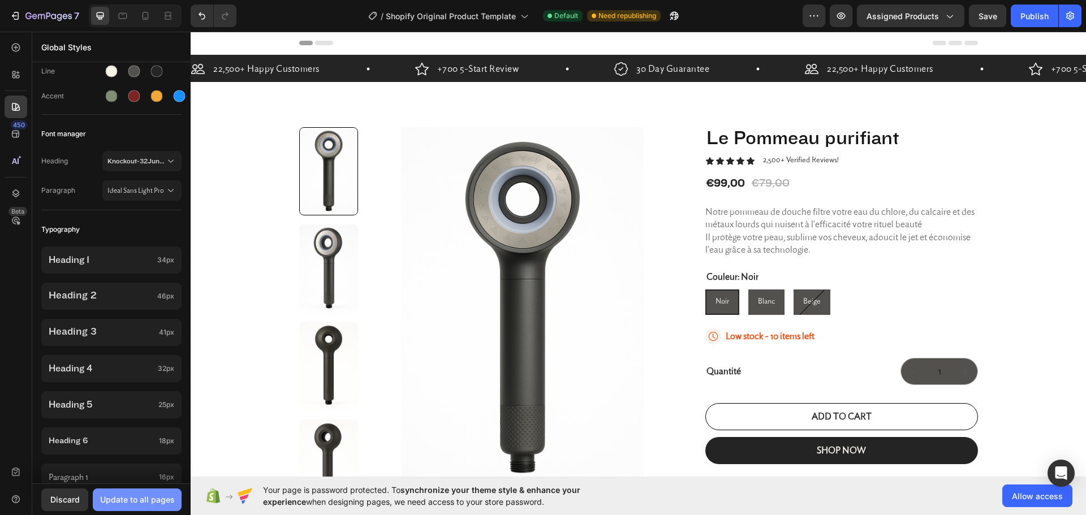
click at [137, 504] on div "Update to all pages" at bounding box center [137, 500] width 75 height 12
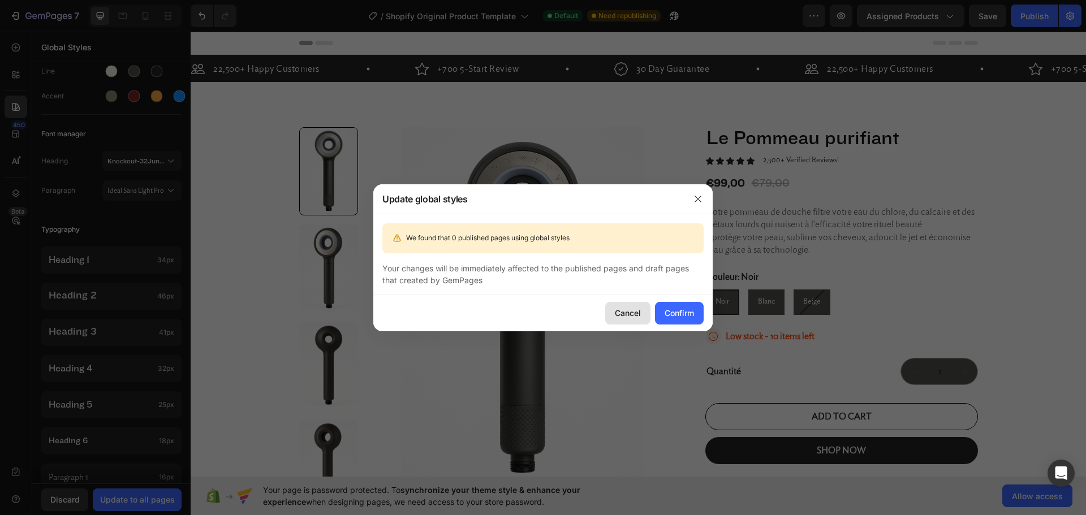
click at [636, 313] on div "Cancel" at bounding box center [628, 313] width 26 height 12
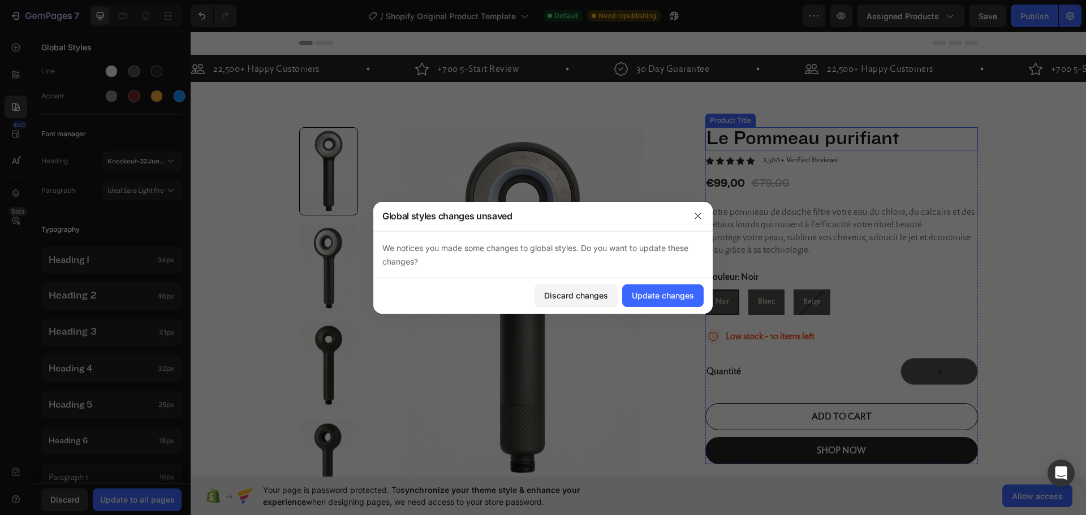
click at [768, 139] on h1 "Le Pommeau purifiant" at bounding box center [841, 138] width 273 height 23
click at [658, 294] on div "Update changes" at bounding box center [663, 296] width 62 height 12
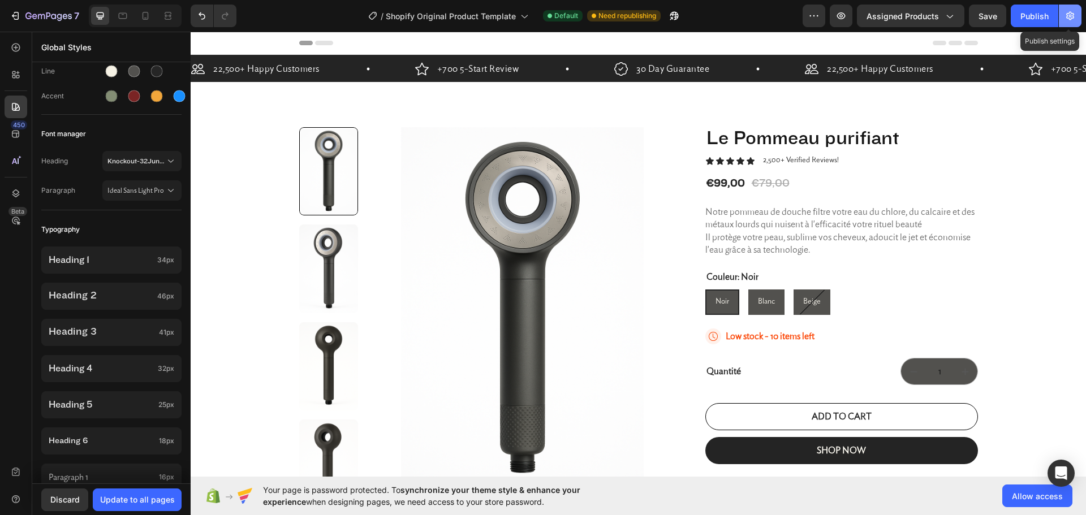
click at [1069, 18] on icon "button" at bounding box center [1070, 16] width 8 height 8
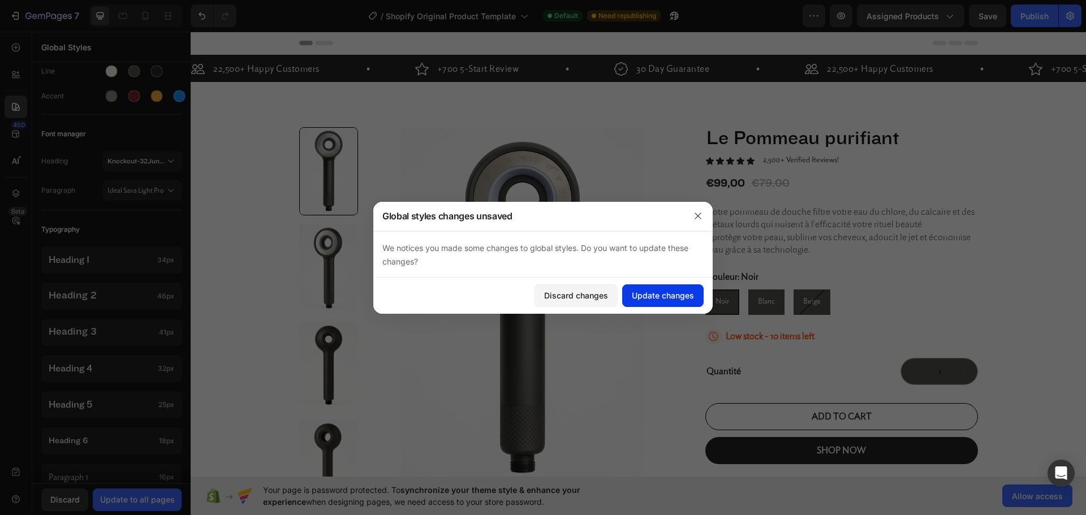
click at [641, 299] on div "Update changes" at bounding box center [663, 296] width 62 height 12
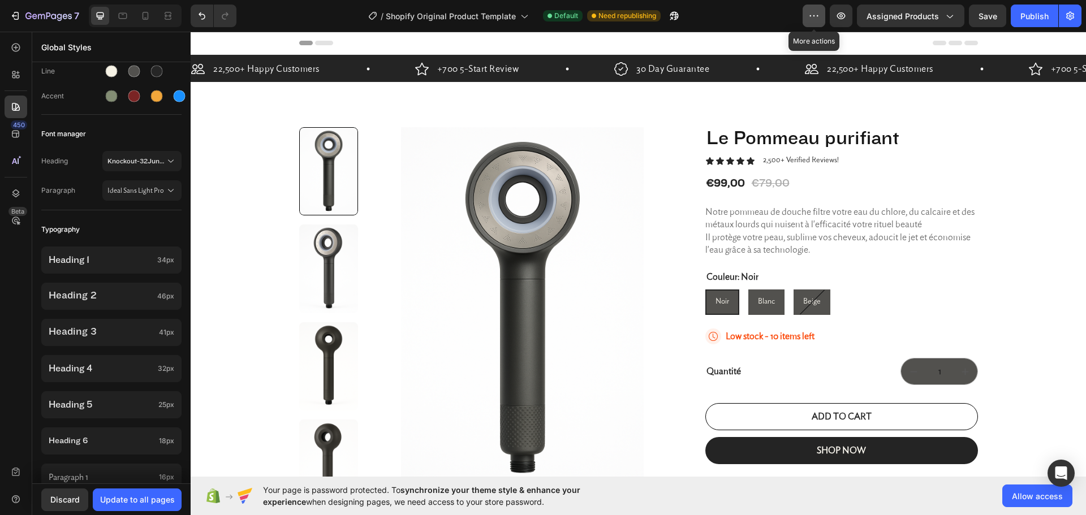
click at [814, 16] on icon "button" at bounding box center [813, 15] width 11 height 11
click at [954, 18] on icon "button" at bounding box center [948, 15] width 11 height 11
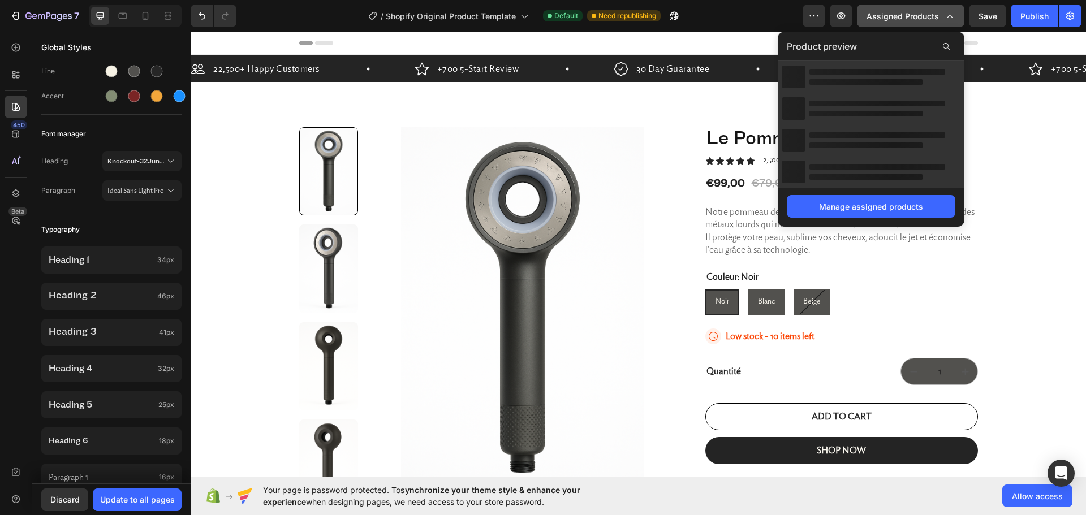
click at [954, 18] on icon "button" at bounding box center [948, 15] width 11 height 11
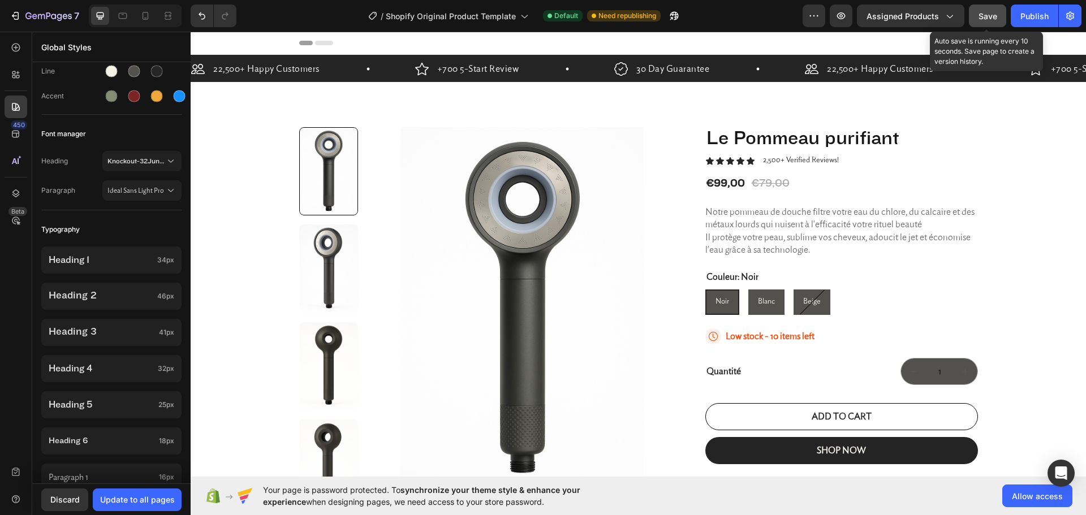
click at [985, 16] on span "Save" at bounding box center [987, 16] width 19 height 10
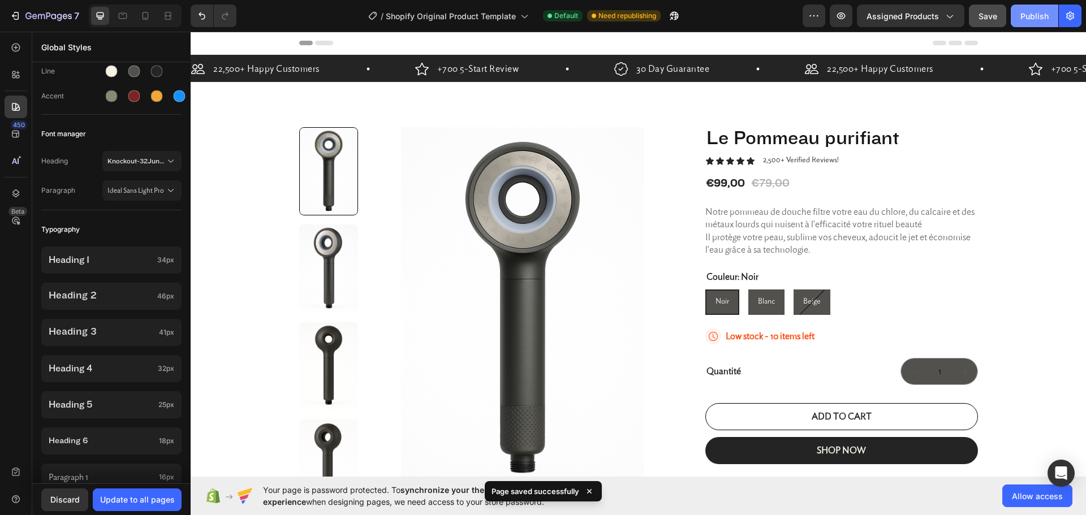
click at [1035, 18] on div "Publish" at bounding box center [1034, 16] width 28 height 12
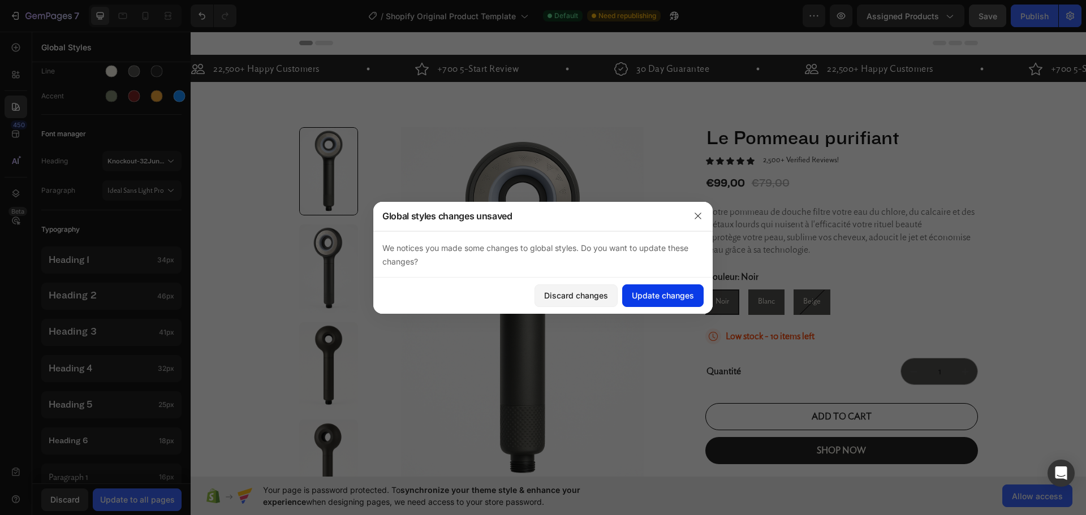
click at [667, 289] on button "Update changes" at bounding box center [662, 295] width 81 height 23
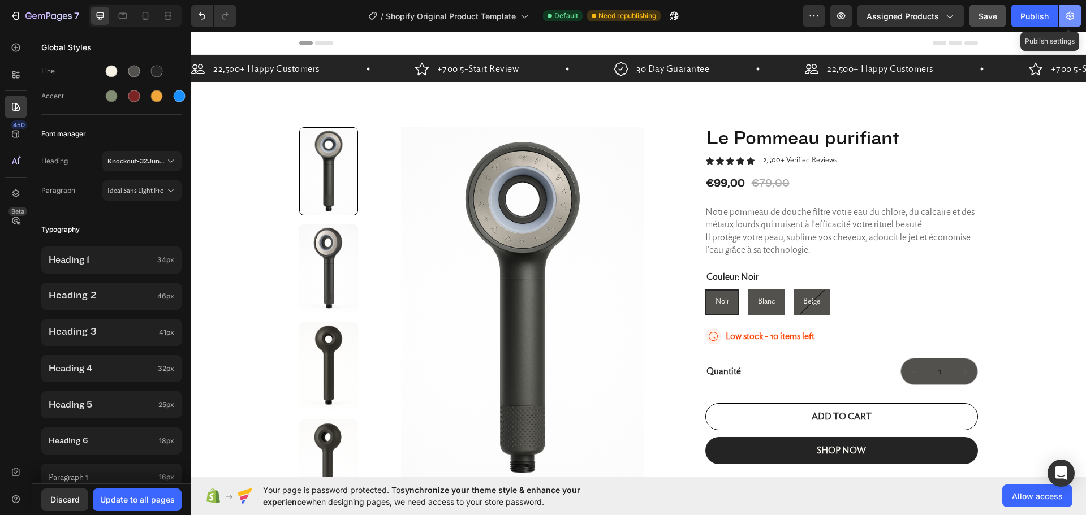
click at [1074, 21] on icon "button" at bounding box center [1069, 15] width 11 height 11
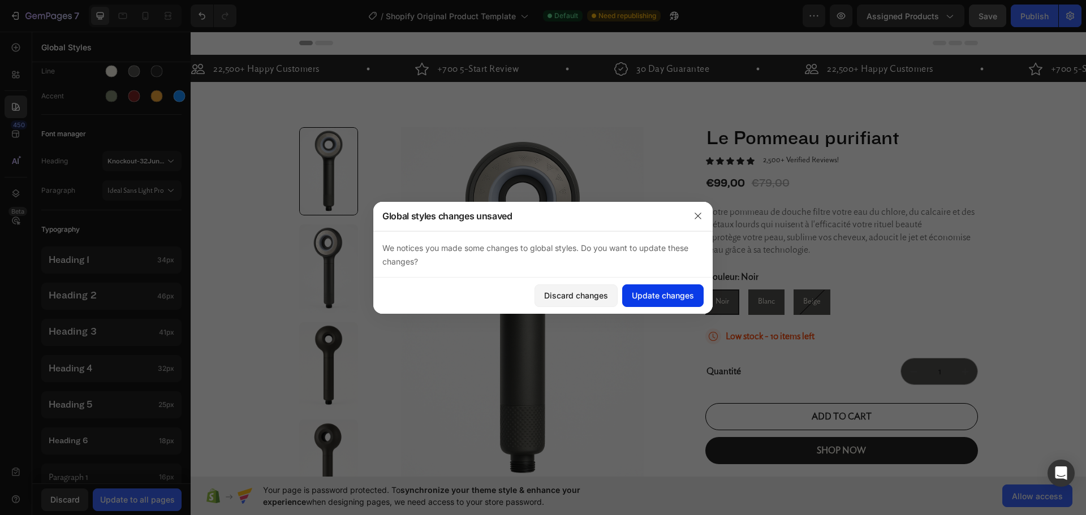
click at [675, 305] on button "Update changes" at bounding box center [662, 295] width 81 height 23
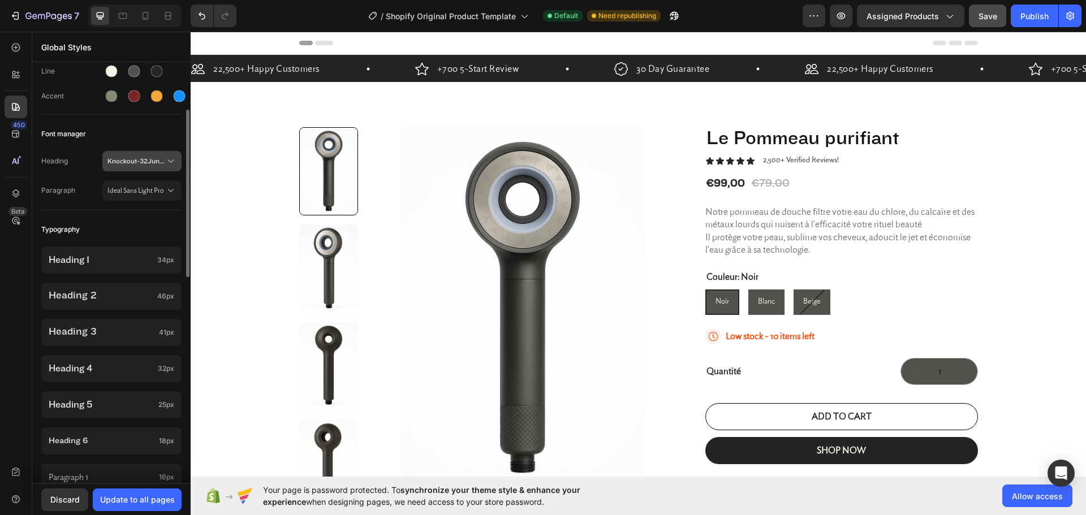
click at [149, 162] on span "Knockout-32JuniorCruisewt" at bounding box center [136, 161] width 58 height 10
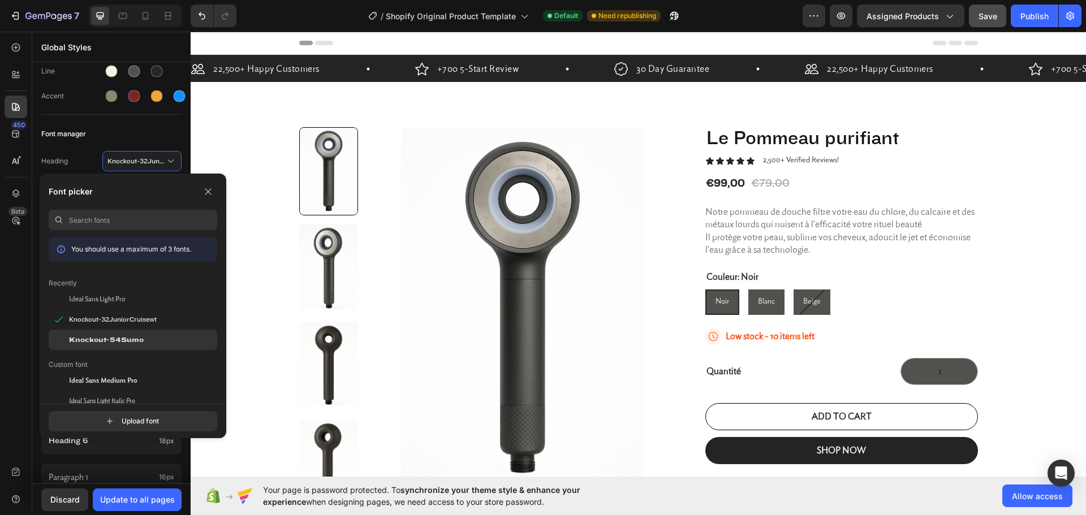
click at [131, 339] on span "Knockout-54Sumo" at bounding box center [106, 340] width 75 height 10
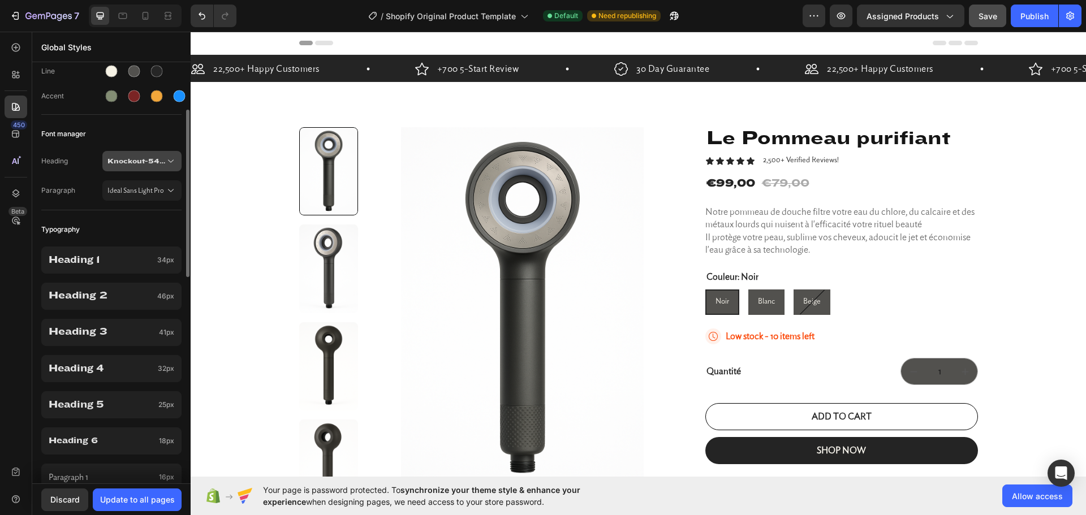
click at [137, 156] on button "Knockout-54Sumo" at bounding box center [141, 161] width 79 height 20
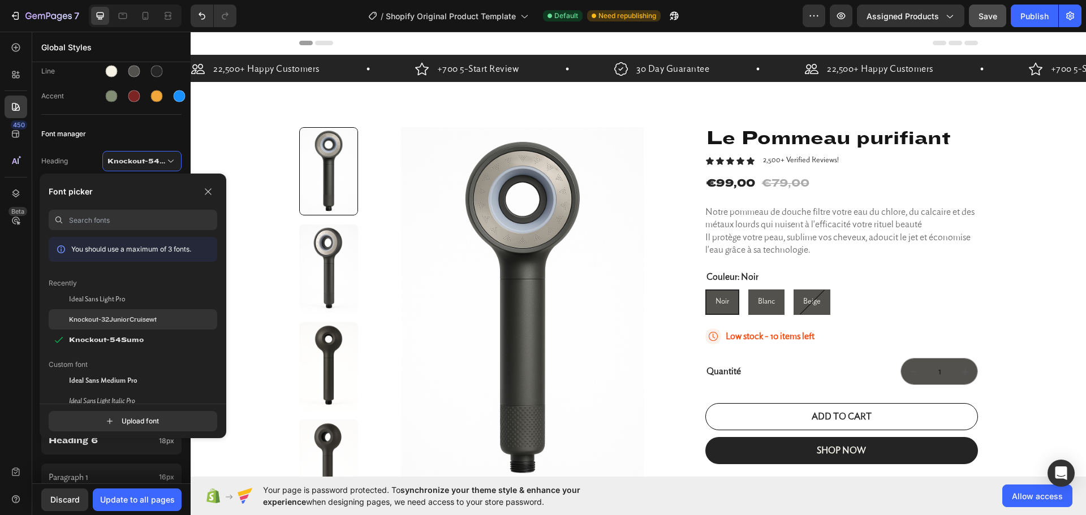
click at [117, 321] on span "Knockout-32JuniorCruisewt" at bounding box center [113, 319] width 88 height 10
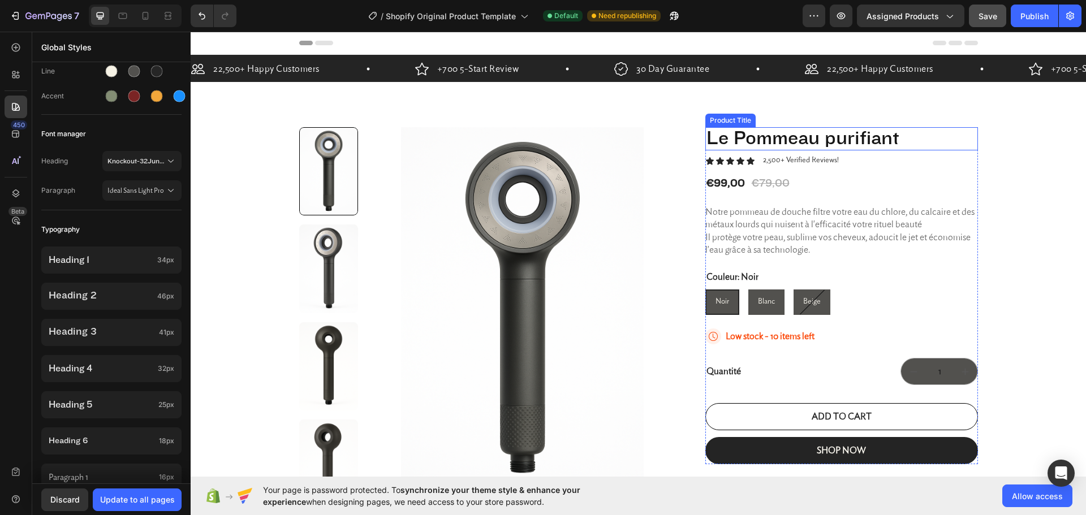
click at [798, 139] on h1 "Le Pommeau purifiant" at bounding box center [841, 138] width 273 height 23
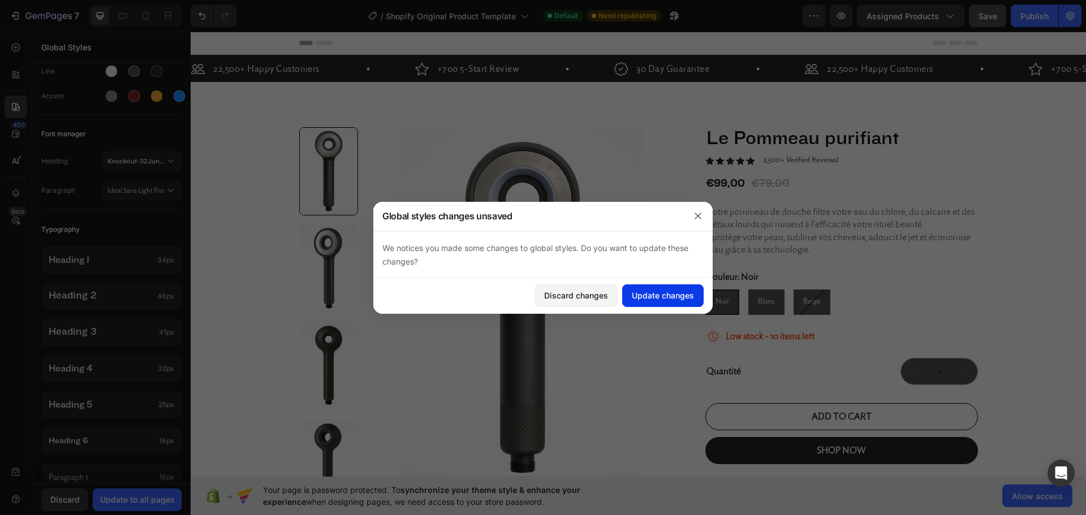
click at [653, 295] on div "Update changes" at bounding box center [663, 296] width 62 height 12
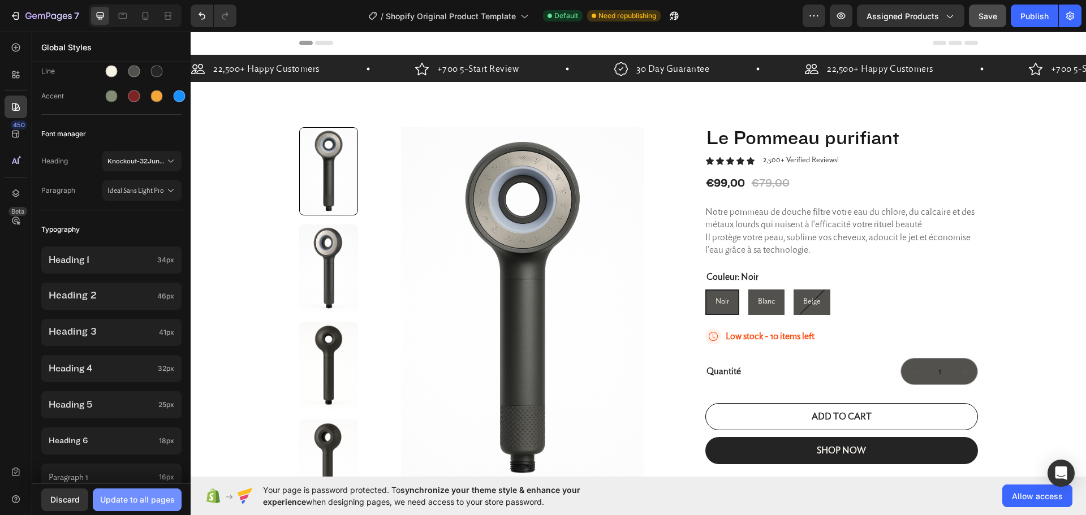
click at [124, 498] on div "Update to all pages" at bounding box center [137, 500] width 75 height 12
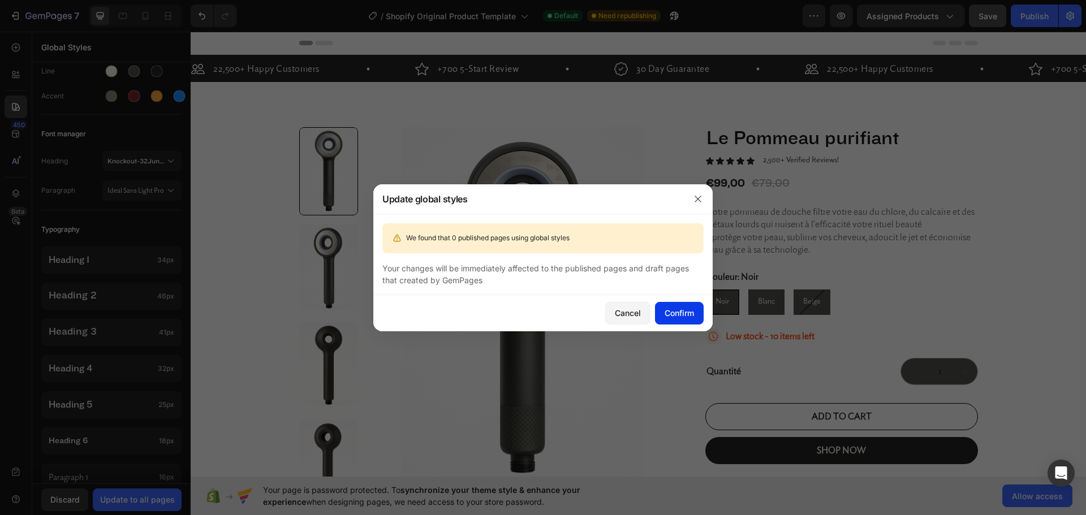
click at [685, 308] on div "Confirm" at bounding box center [678, 313] width 29 height 12
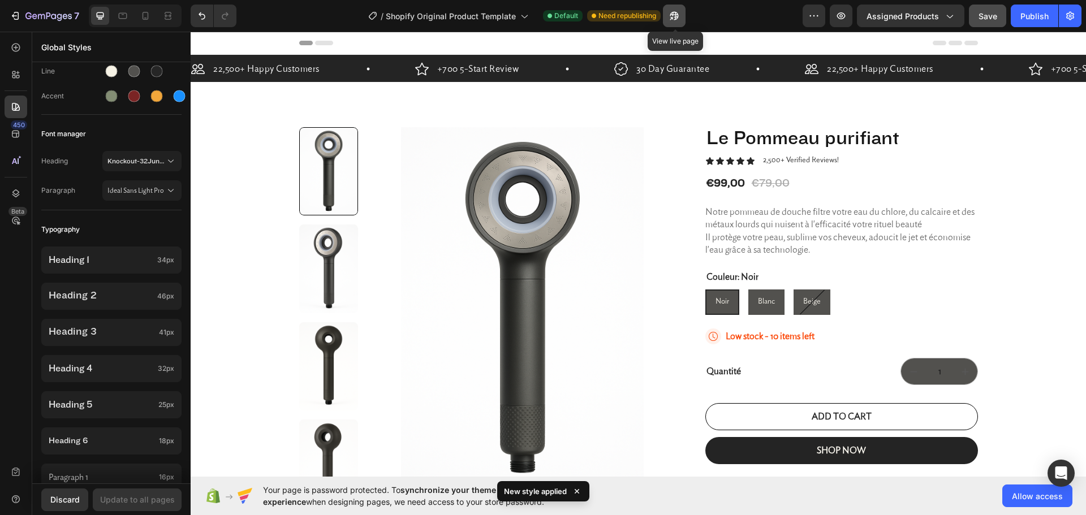
click at [668, 13] on button "button" at bounding box center [674, 16] width 23 height 23
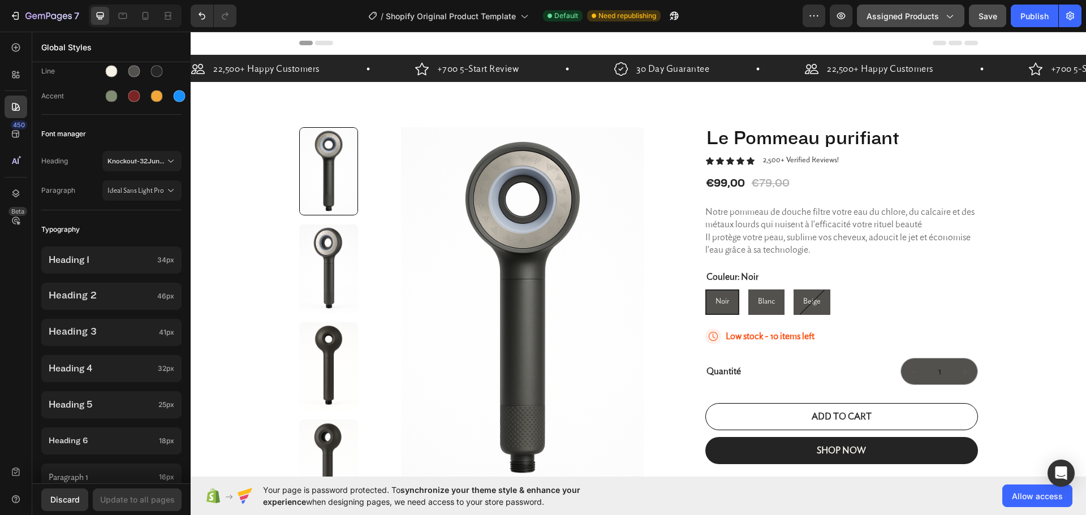
click at [949, 18] on icon "button" at bounding box center [948, 15] width 11 height 11
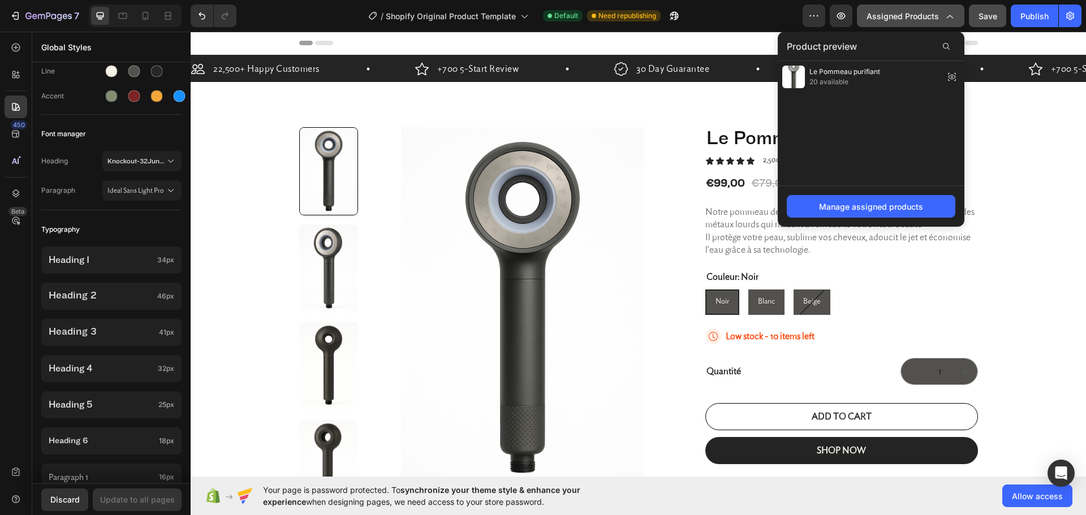
click at [949, 18] on icon "button" at bounding box center [948, 15] width 11 height 11
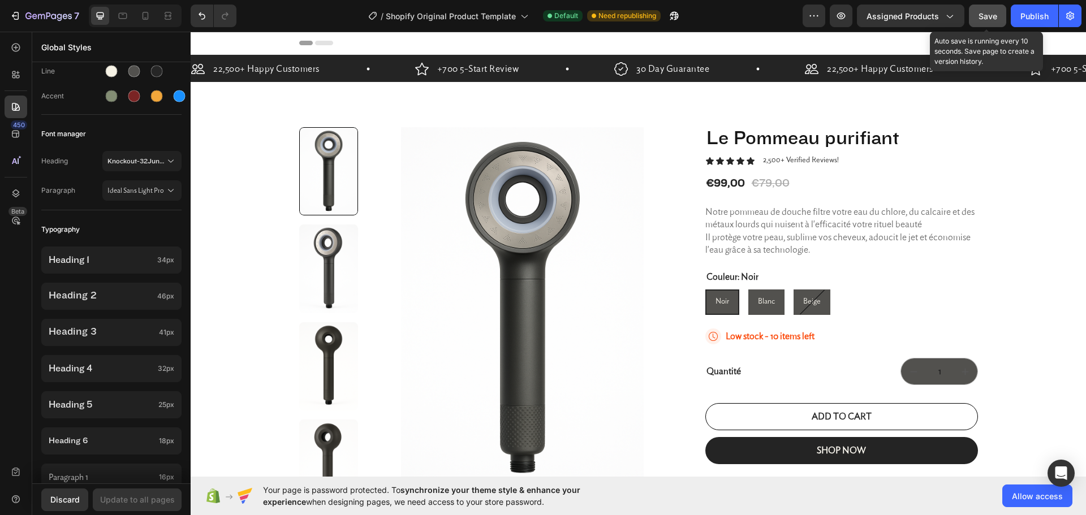
click at [995, 18] on span "Save" at bounding box center [987, 16] width 19 height 10
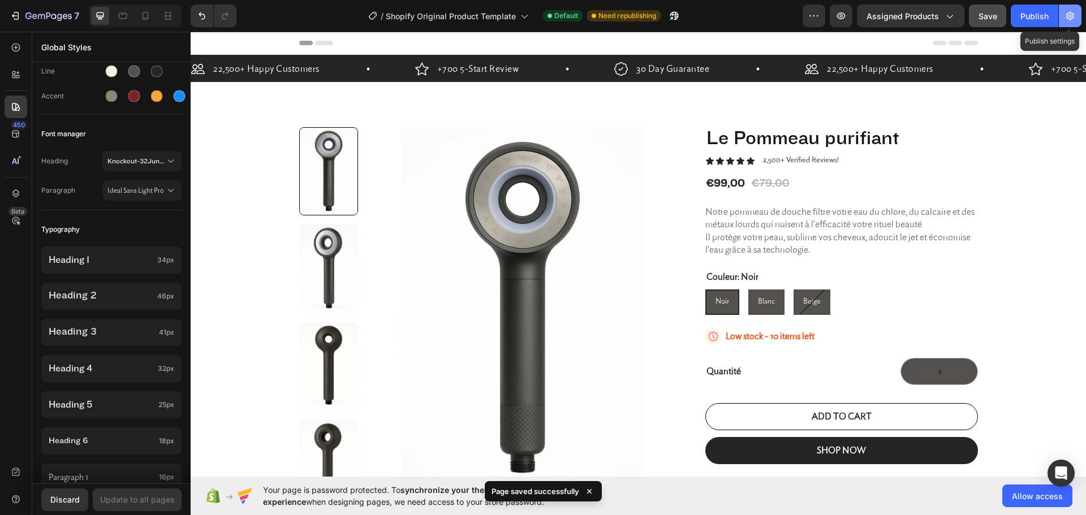
click at [1065, 12] on icon "button" at bounding box center [1069, 15] width 11 height 11
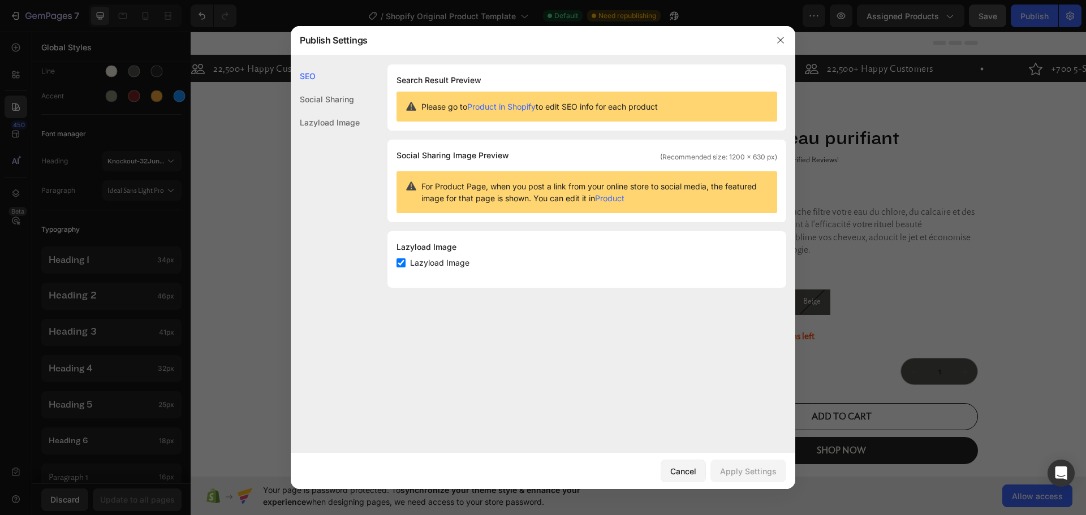
click at [332, 111] on div "Social Sharing" at bounding box center [325, 122] width 69 height 23
click at [332, 121] on div "Lazyload Image" at bounding box center [325, 122] width 69 height 23
click at [331, 111] on div "Social Sharing" at bounding box center [325, 122] width 69 height 23
click at [299, 88] on div "SEO" at bounding box center [325, 99] width 69 height 23
click at [325, 111] on div "Social Sharing" at bounding box center [325, 122] width 69 height 23
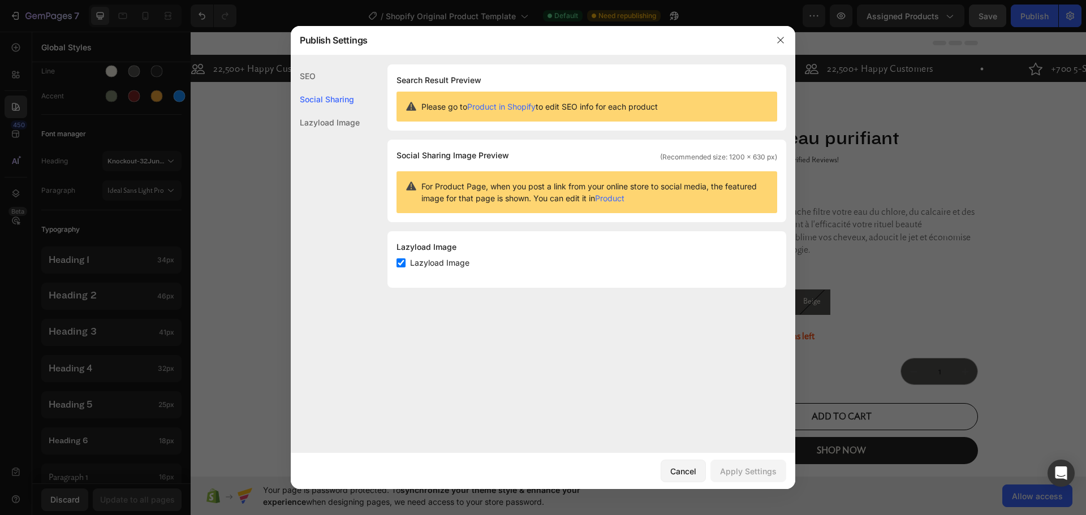
click at [324, 116] on div "Lazyload Image" at bounding box center [325, 122] width 69 height 23
click at [783, 39] on icon "button" at bounding box center [780, 40] width 9 height 9
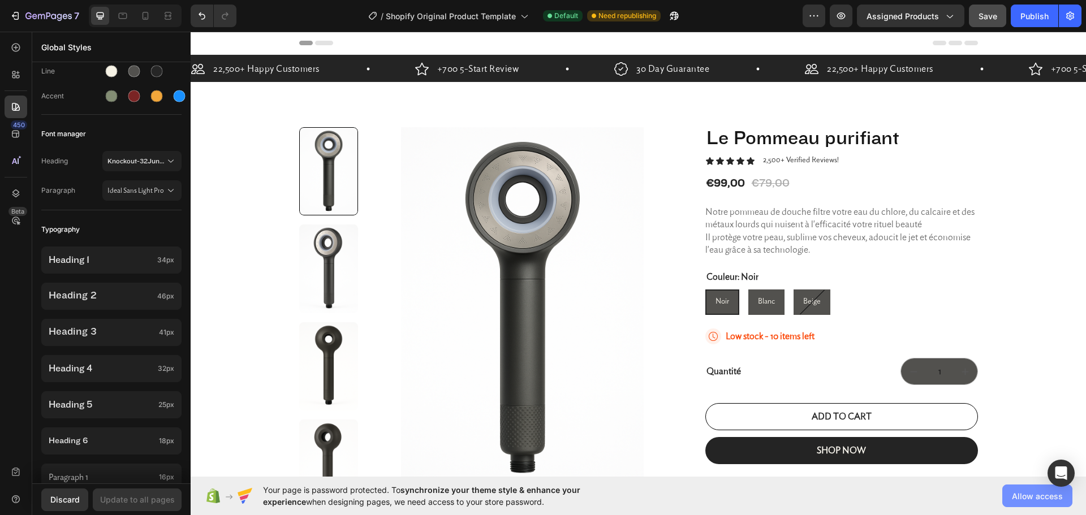
click at [1021, 493] on span "Allow access" at bounding box center [1037, 496] width 51 height 12
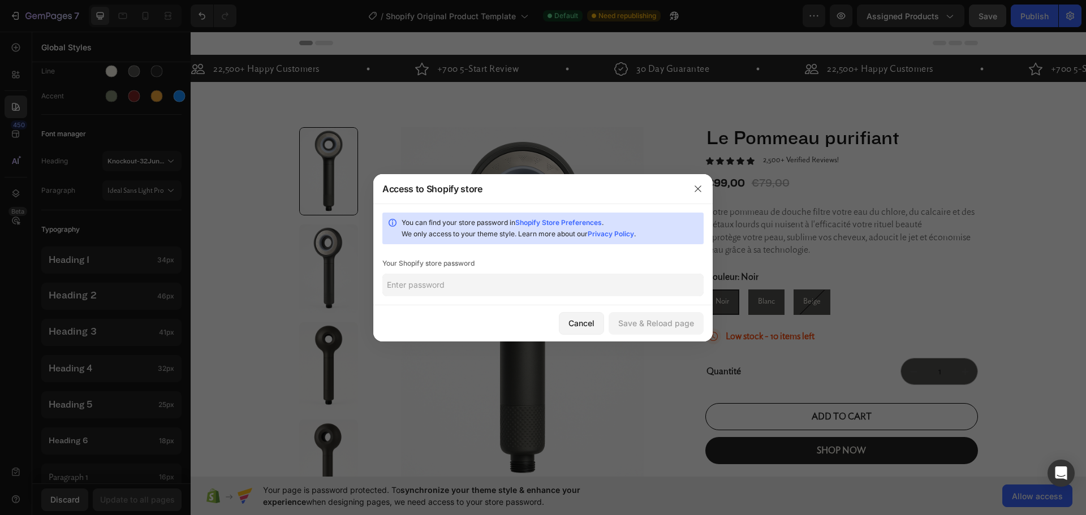
click at [459, 286] on input "text" at bounding box center [542, 285] width 321 height 23
click at [554, 223] on link "Shopify Store Preferences" at bounding box center [558, 222] width 87 height 8
click at [594, 294] on input "text" at bounding box center [542, 285] width 321 height 23
type input "pierreantoine"
click at [650, 323] on div "Save & Reload page" at bounding box center [656, 323] width 76 height 12
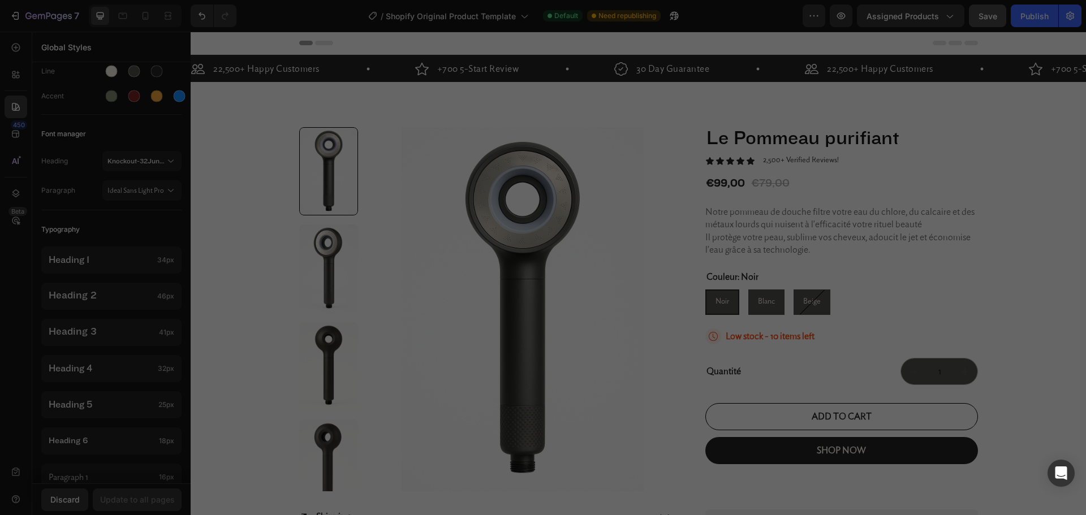
scroll to position [0, 0]
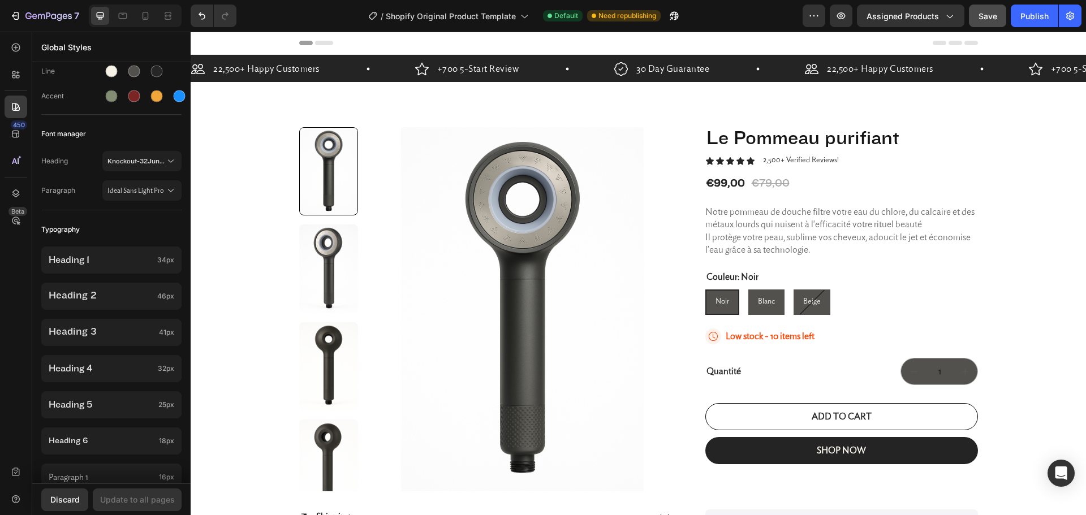
click at [1077, 330] on div "22,500+ Happy Customers Item List +700 5-Start Review Item List 30 Day Guarante…" at bounding box center [638, 326] width 895 height 542
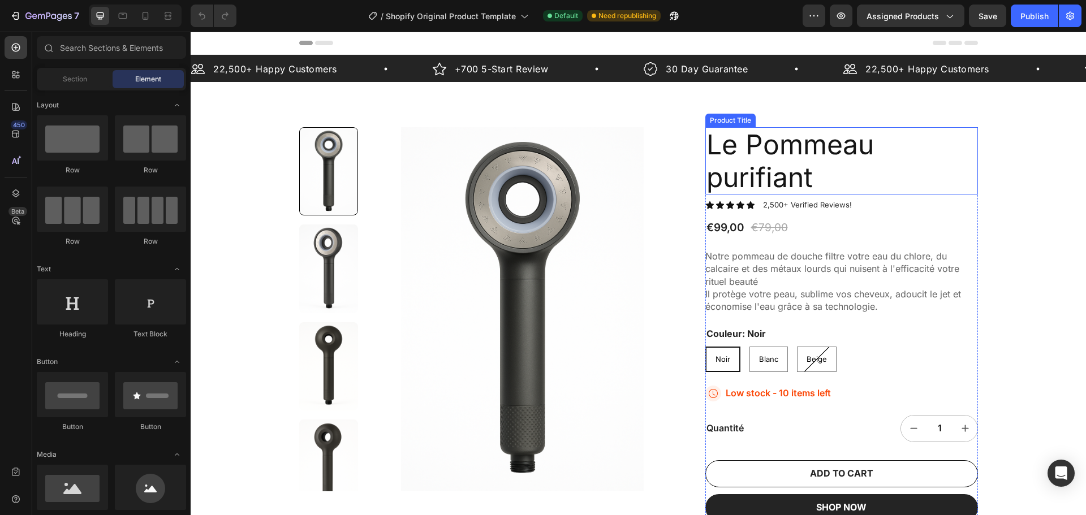
click at [776, 185] on h1 "Le Pommeau purifiant" at bounding box center [841, 160] width 273 height 67
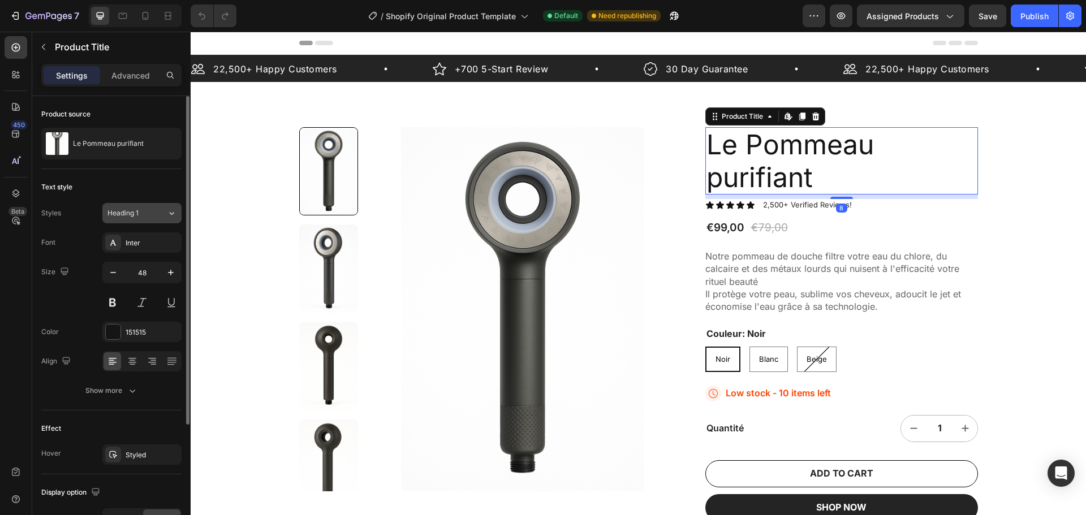
click at [137, 215] on span "Heading 1" at bounding box center [122, 213] width 31 height 10
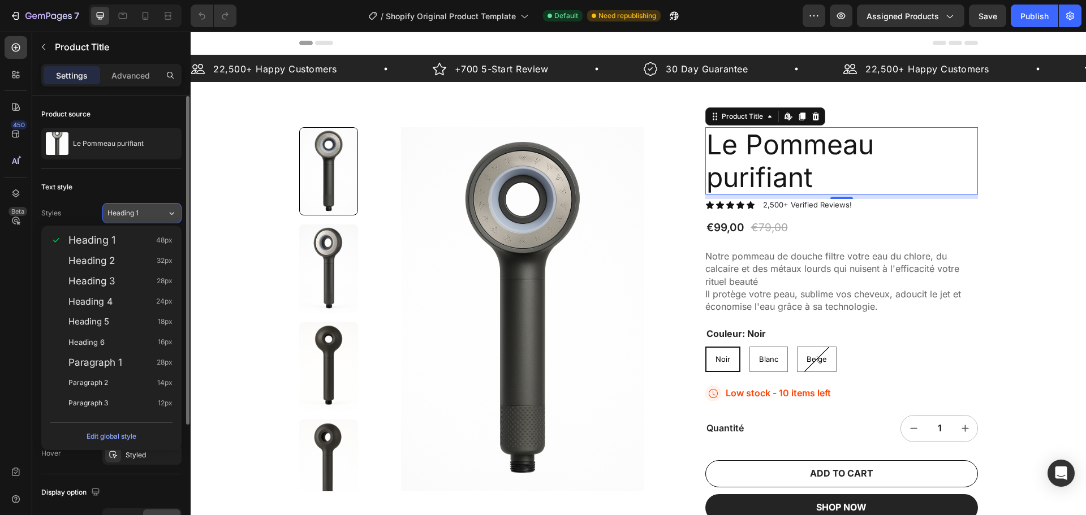
click at [137, 215] on span "Heading 1" at bounding box center [122, 213] width 31 height 10
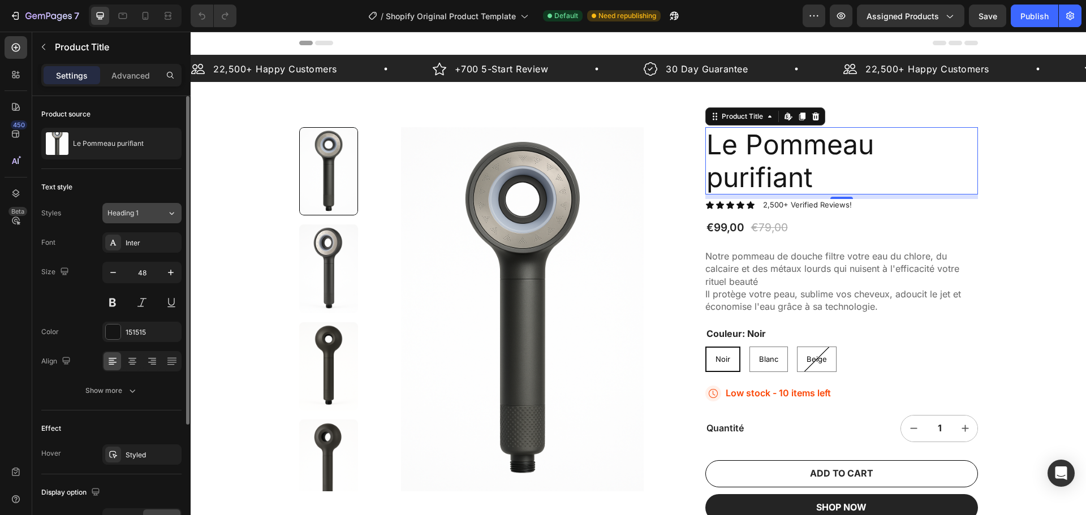
click at [150, 217] on div "Heading 1" at bounding box center [130, 213] width 46 height 10
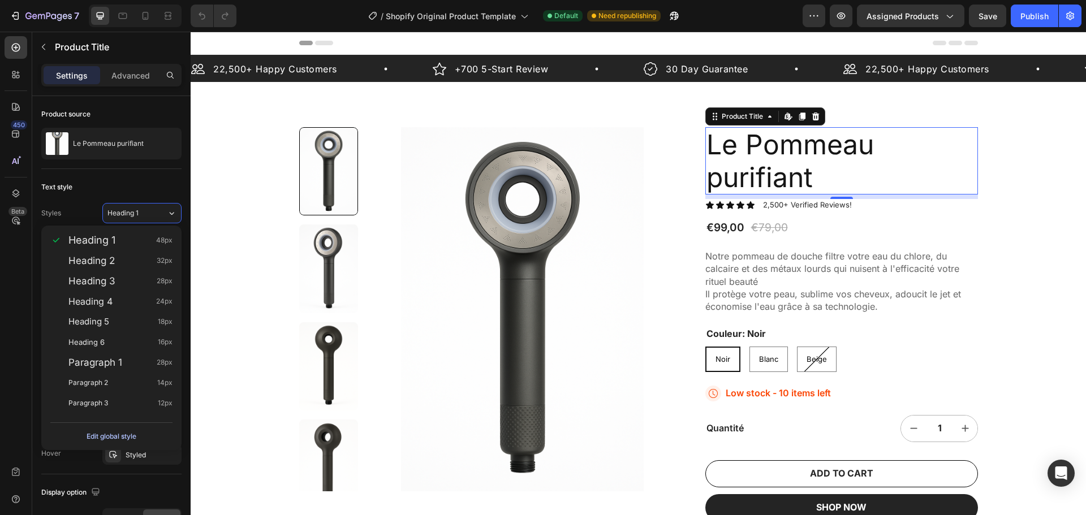
click at [97, 433] on div "Edit global style" at bounding box center [112, 437] width 50 height 14
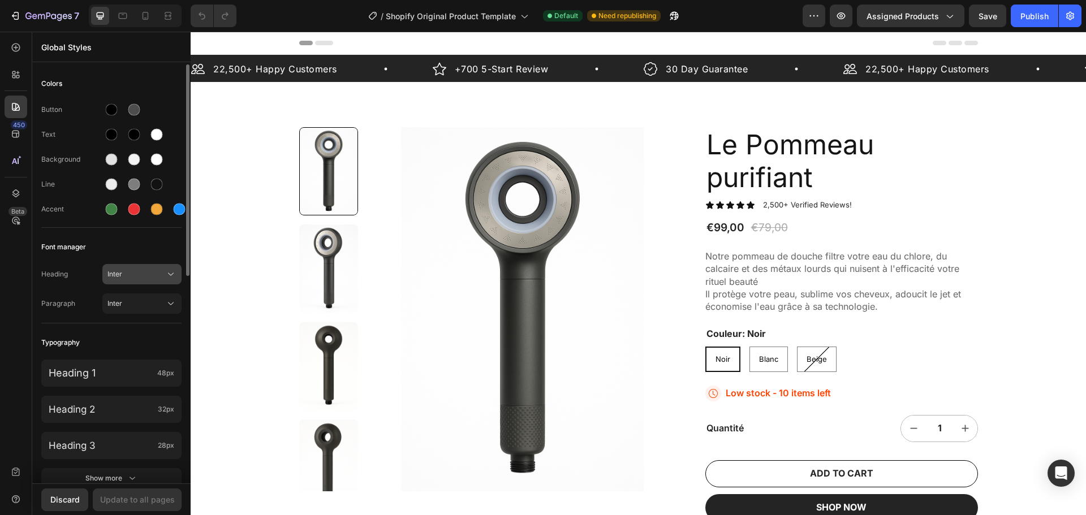
click at [153, 273] on span "Inter" at bounding box center [136, 274] width 58 height 10
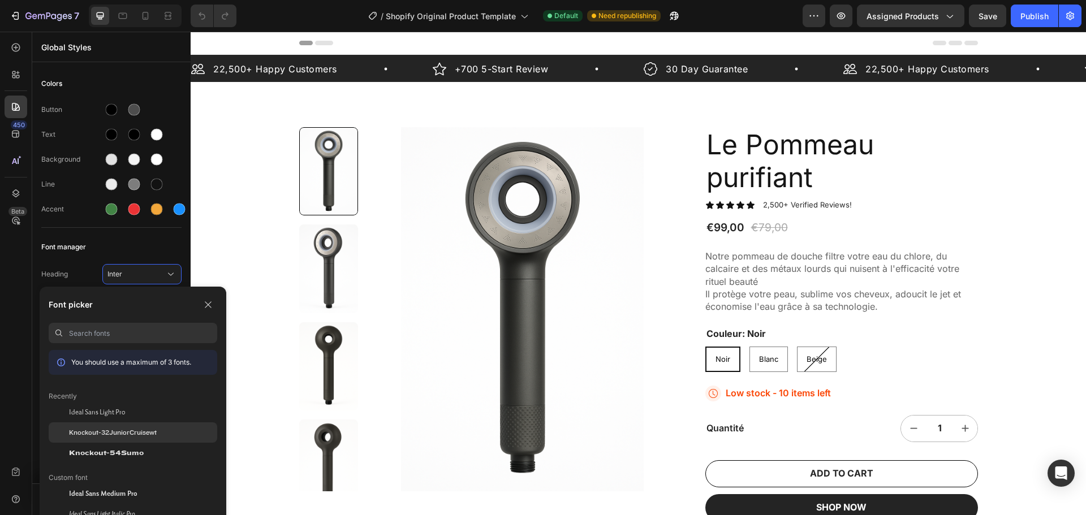
click at [148, 425] on div "Knockout-32JuniorCruisewt" at bounding box center [133, 432] width 169 height 20
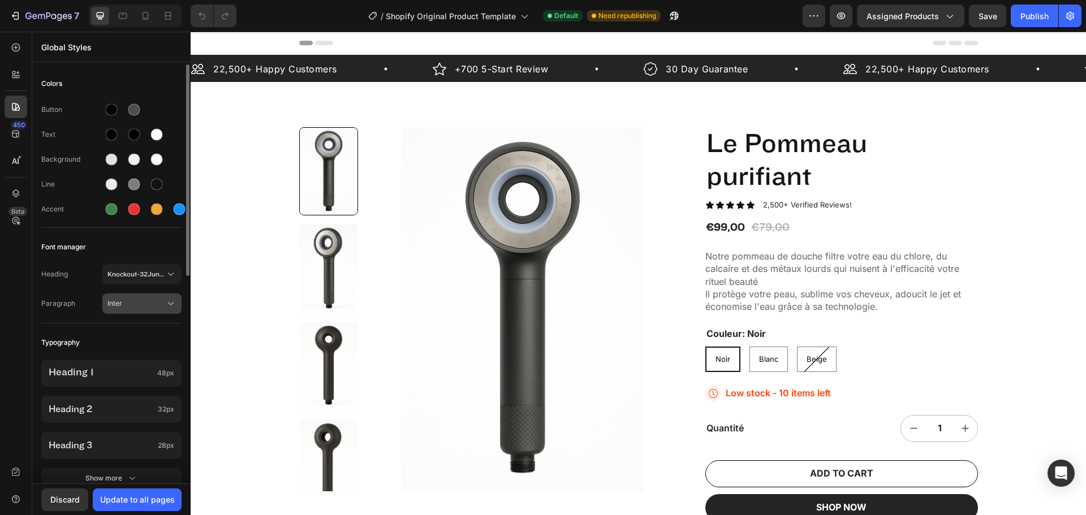
click at [154, 301] on span "Inter" at bounding box center [136, 304] width 58 height 10
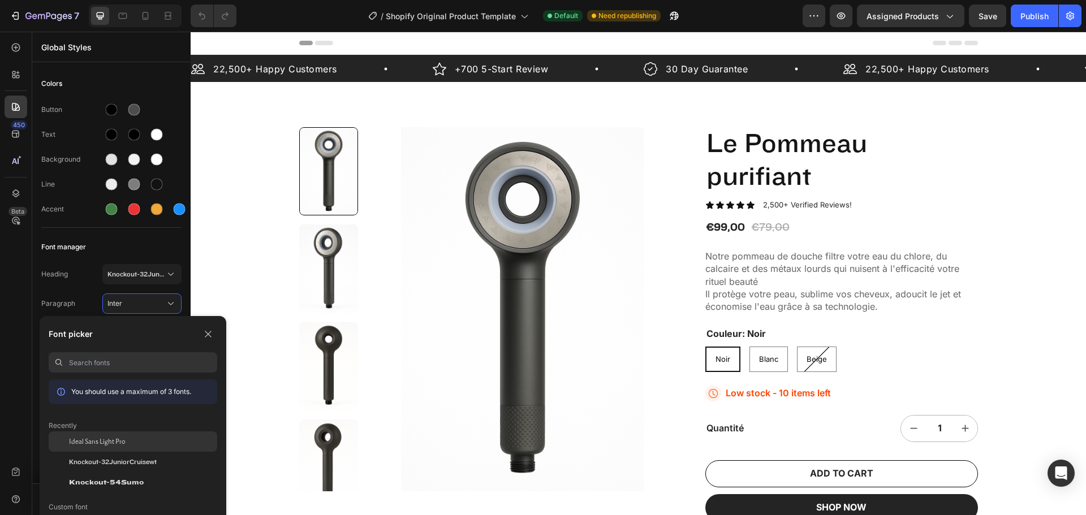
click at [131, 440] on div "Ideal Sans Light Pro" at bounding box center [143, 442] width 148 height 10
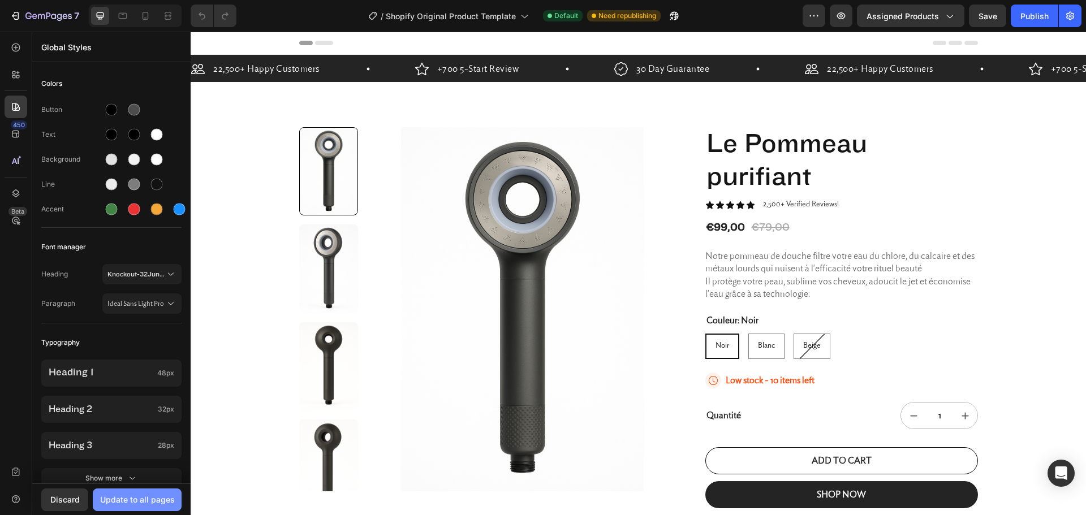
click at [139, 503] on div "Update to all pages" at bounding box center [137, 500] width 75 height 12
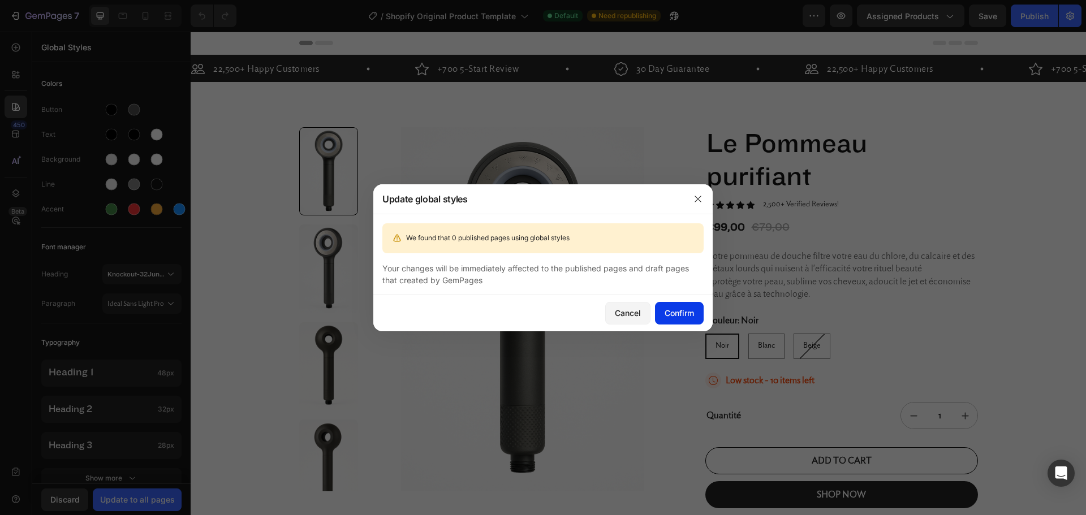
click at [678, 316] on div "Confirm" at bounding box center [678, 313] width 29 height 12
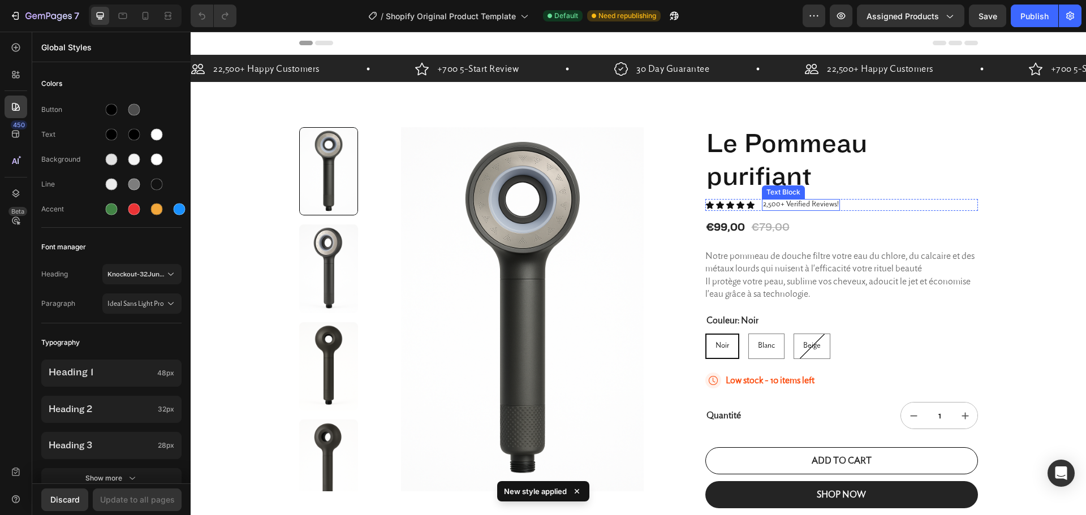
click at [772, 172] on h1 "Le Pommeau purifiant" at bounding box center [841, 160] width 273 height 67
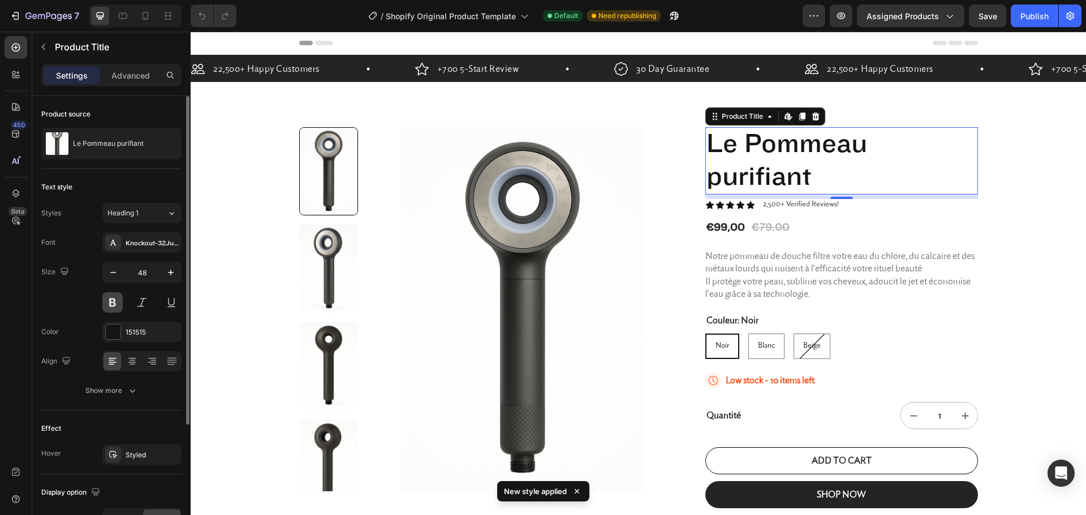
click at [114, 303] on button at bounding box center [112, 302] width 20 height 20
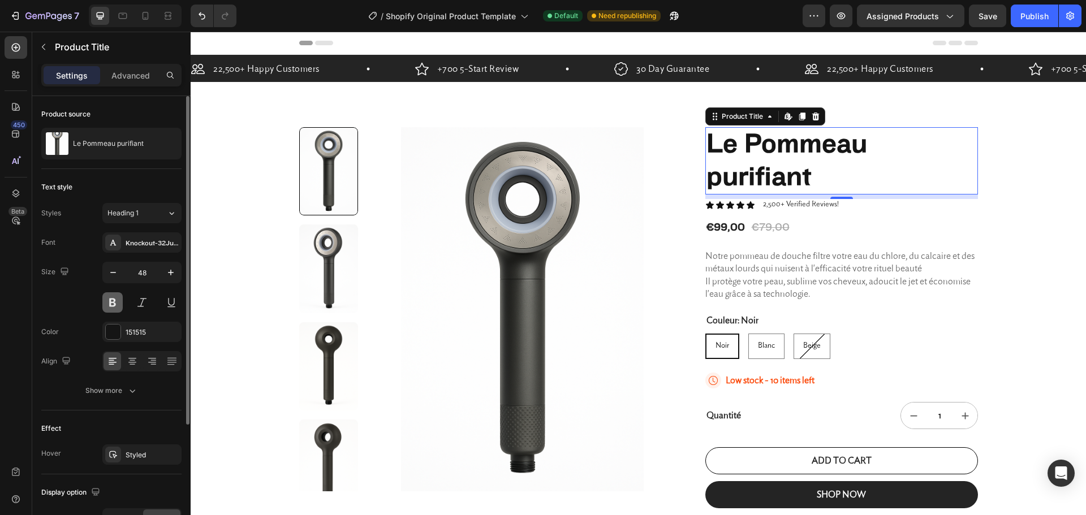
click at [114, 303] on button at bounding box center [112, 302] width 20 height 20
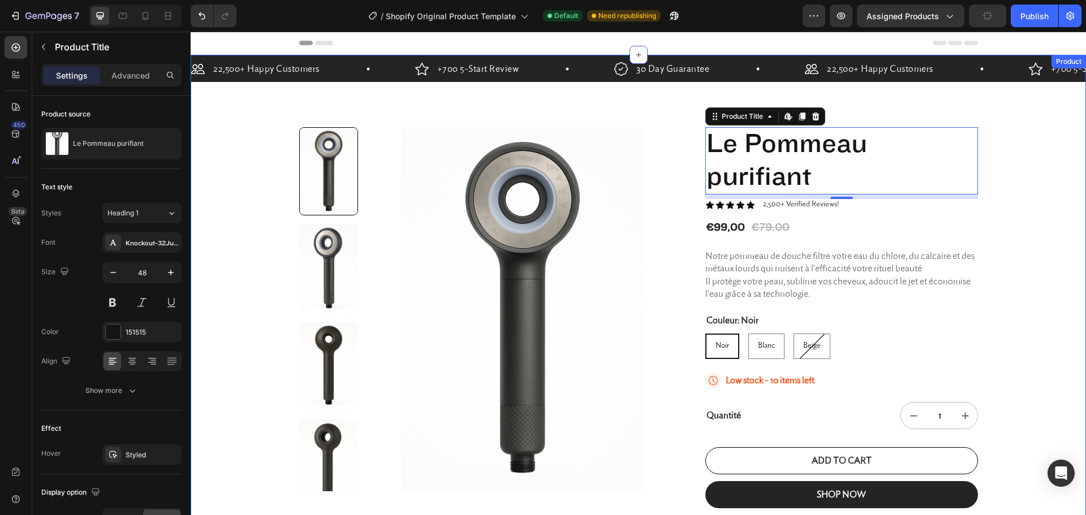
click at [501, 102] on div "22,500+ Happy Customers Item List +700 5-Start Review Item List 30 Day Guarante…" at bounding box center [638, 335] width 895 height 560
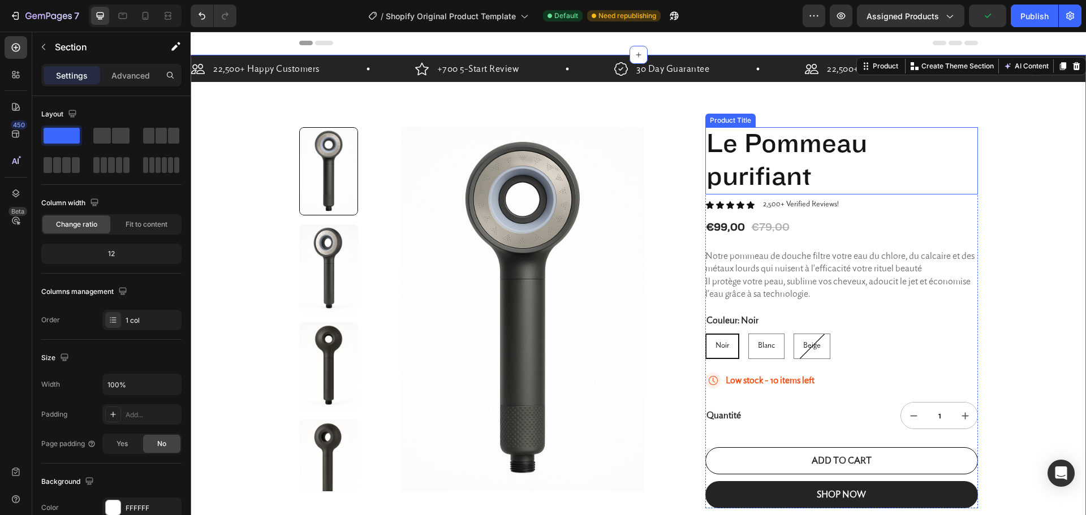
click at [769, 180] on h1 "Le Pommeau purifiant" at bounding box center [841, 160] width 273 height 67
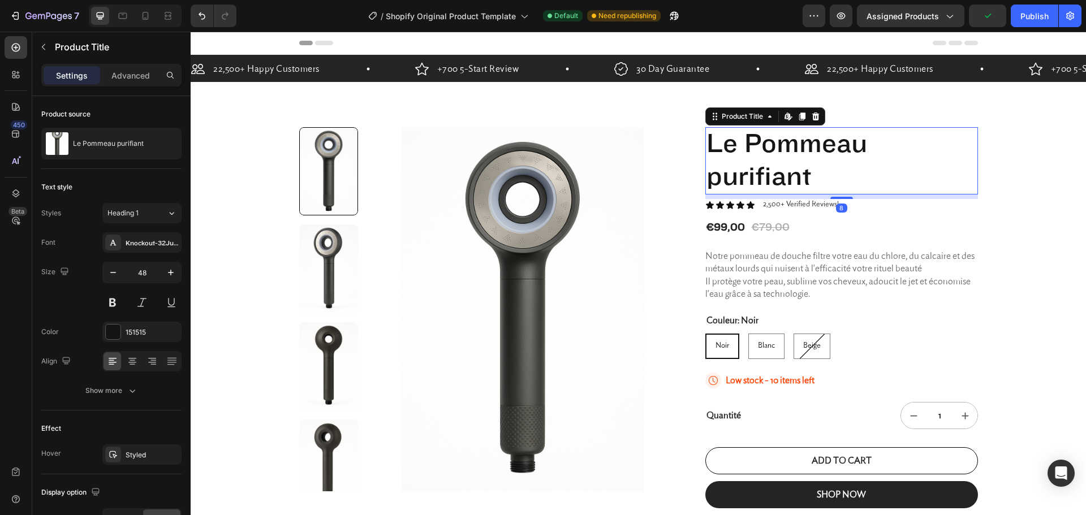
click at [769, 180] on h1 "Le Pommeau purifiant" at bounding box center [841, 160] width 273 height 67
click at [806, 182] on h1 "Le Pommeau purifiant" at bounding box center [841, 160] width 273 height 67
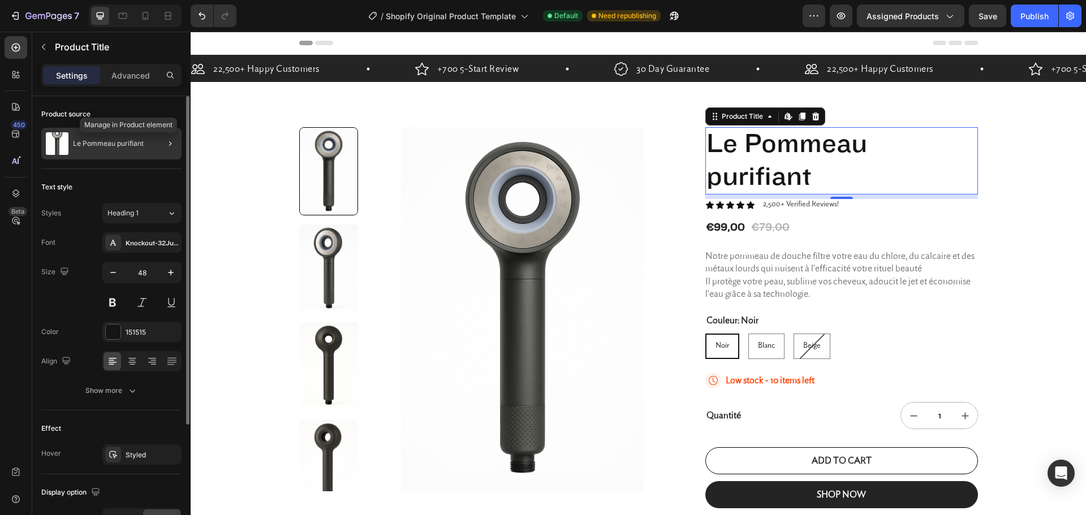
click at [161, 148] on div at bounding box center [166, 144] width 32 height 32
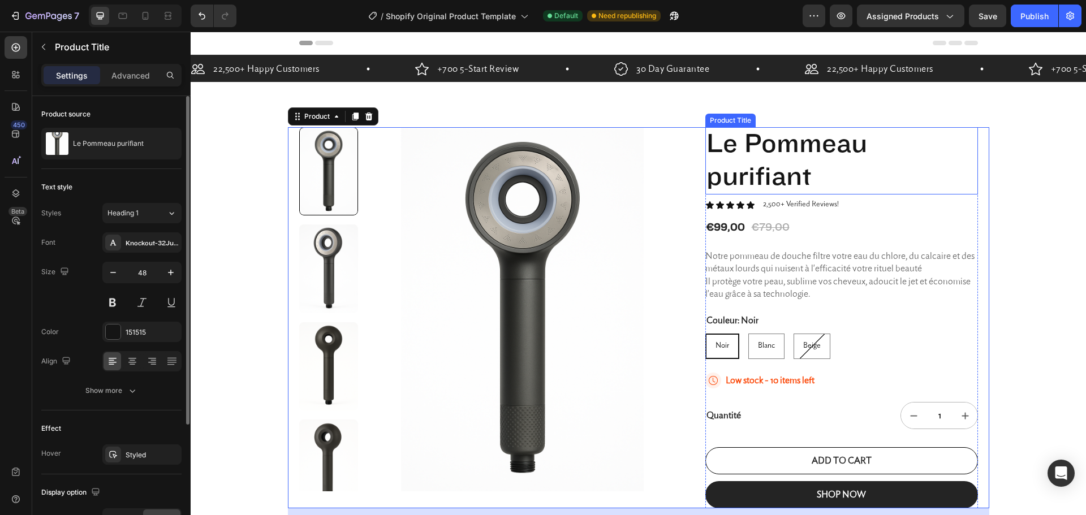
click at [762, 169] on h1 "Le Pommeau purifiant" at bounding box center [841, 160] width 273 height 67
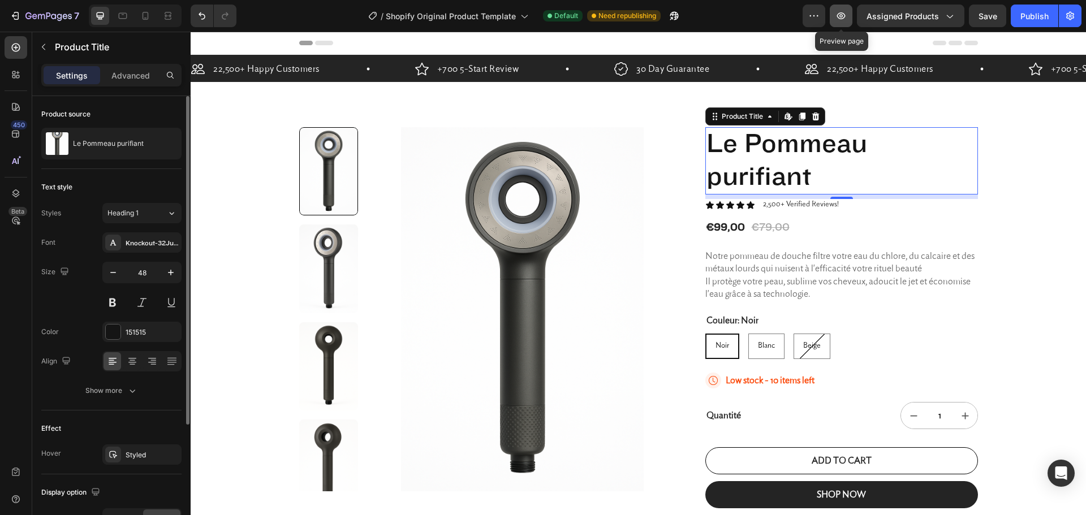
click at [835, 19] on button "button" at bounding box center [841, 16] width 23 height 23
click at [751, 173] on h1 "Le Pommeau purifiant" at bounding box center [841, 160] width 273 height 67
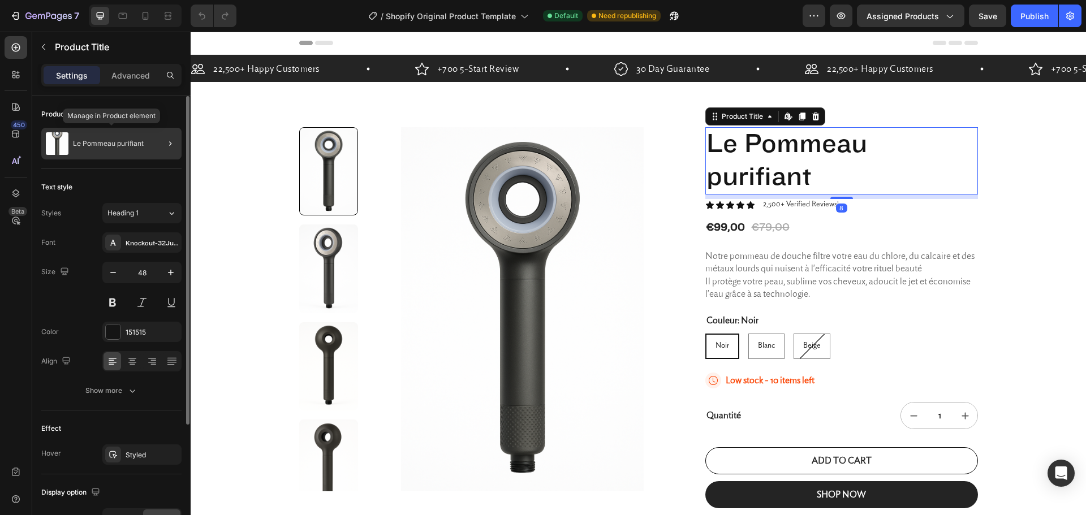
click at [127, 152] on div "Le Pommeau purifiant" at bounding box center [111, 144] width 140 height 32
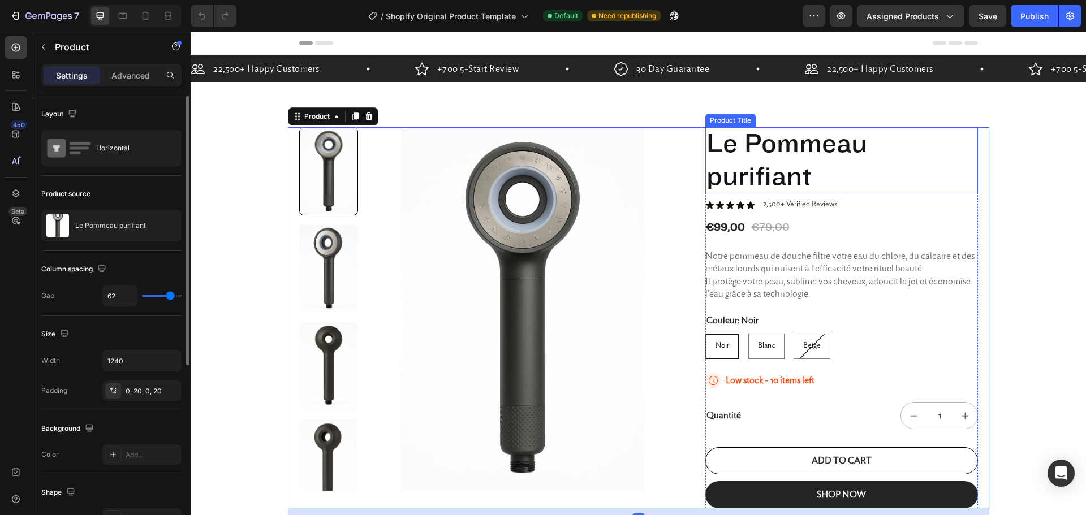
click at [746, 146] on h1 "Le Pommeau purifiant" at bounding box center [841, 160] width 273 height 67
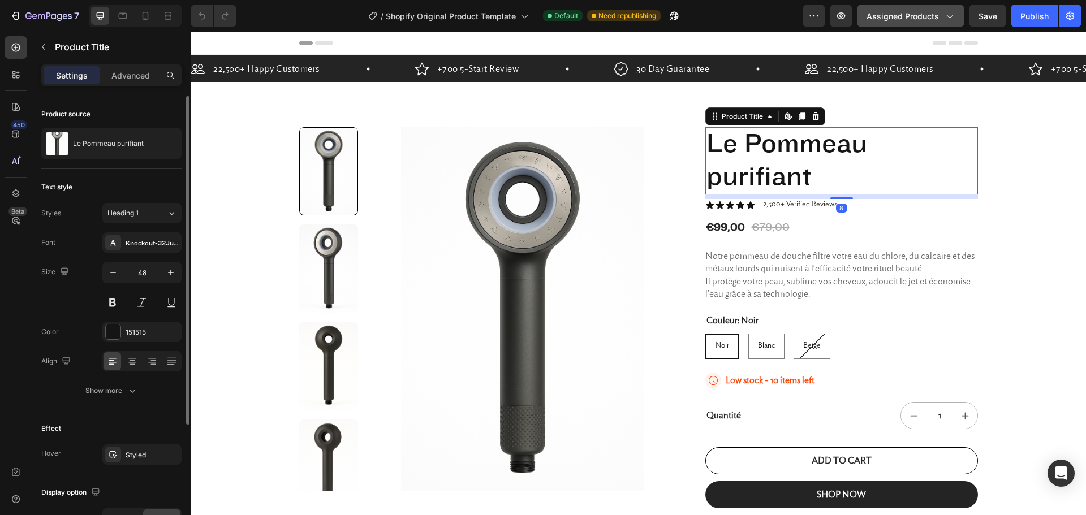
click at [912, 19] on span "Assigned Products" at bounding box center [902, 16] width 72 height 12
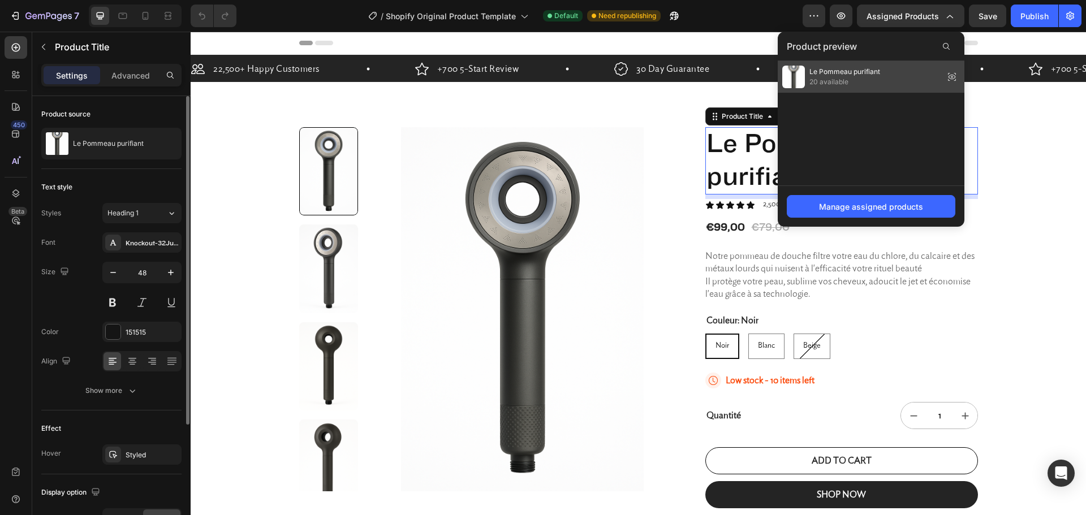
click at [955, 77] on icon at bounding box center [955, 77] width 0 height 1
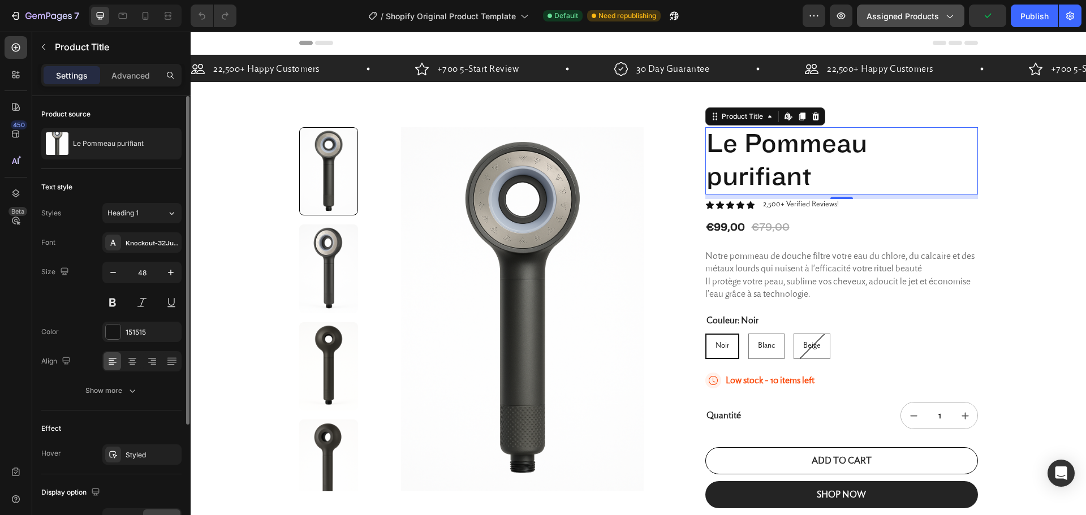
click at [944, 20] on icon "button" at bounding box center [948, 15] width 11 height 11
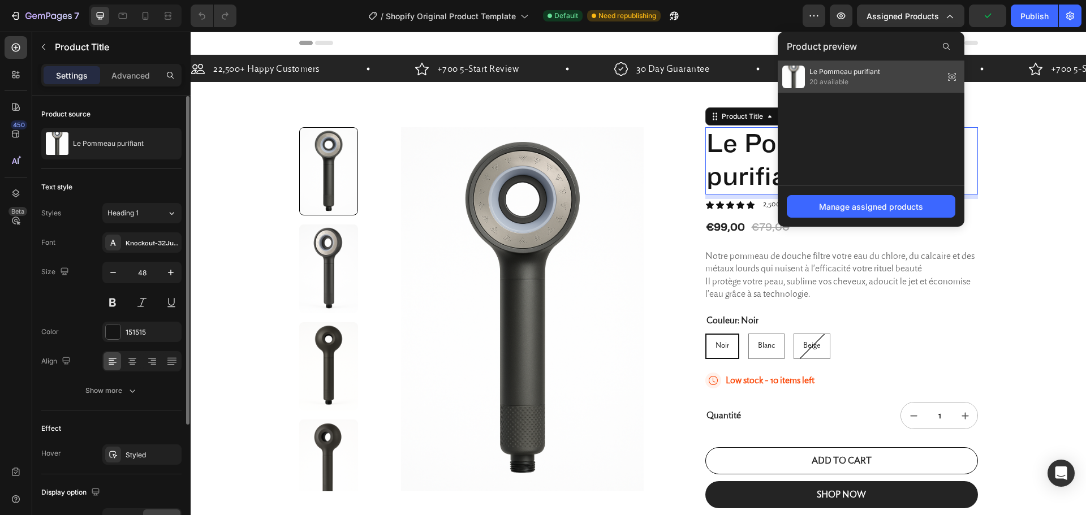
click at [867, 72] on span "Le Pommeau purifiant" at bounding box center [844, 72] width 71 height 10
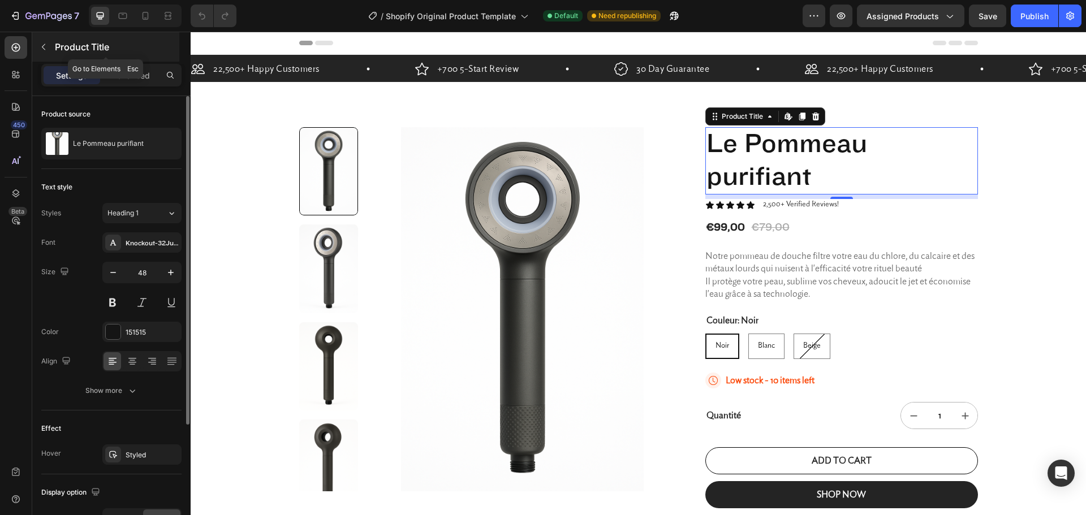
click at [36, 46] on button "button" at bounding box center [43, 47] width 18 height 18
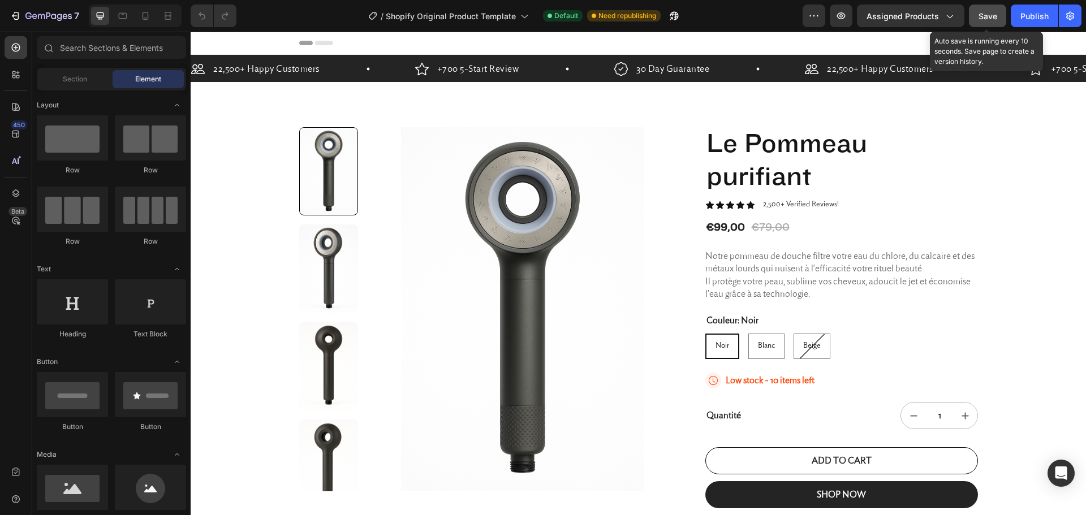
click at [996, 21] on div "Save" at bounding box center [987, 16] width 19 height 12
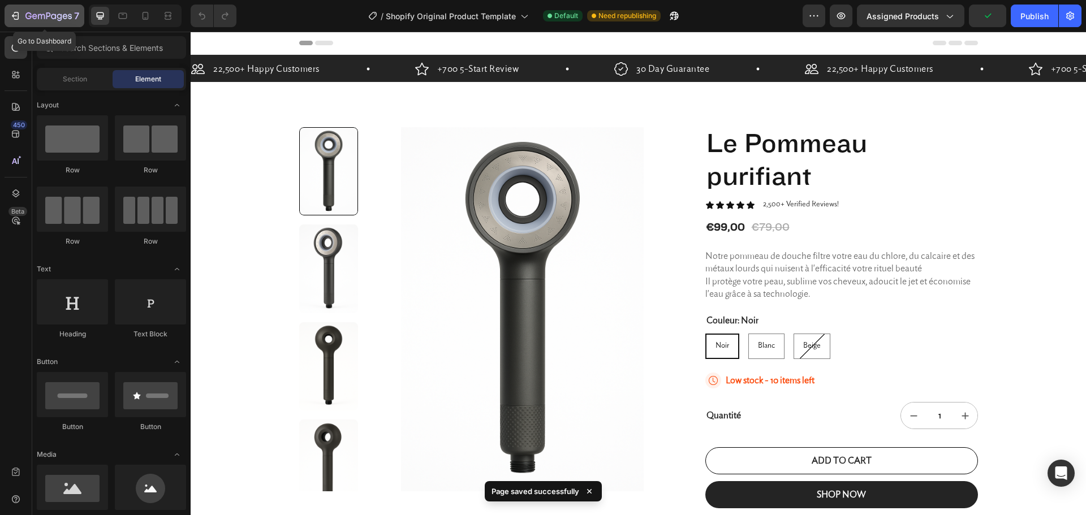
click at [23, 14] on div "7" at bounding box center [45, 16] width 70 height 14
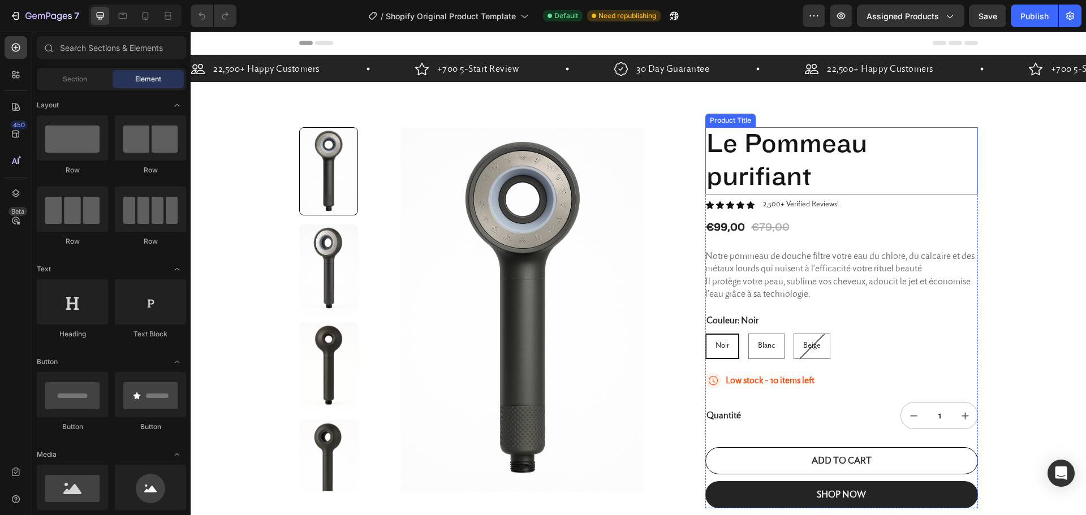
click at [776, 173] on h1 "Le Pommeau purifiant" at bounding box center [841, 160] width 273 height 67
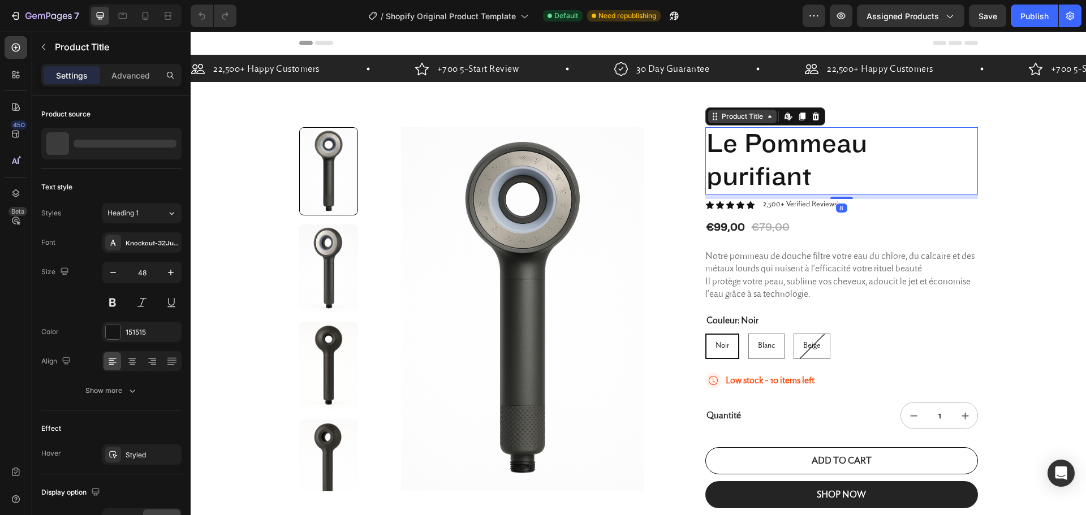
click at [753, 112] on div "Product Title" at bounding box center [742, 116] width 46 height 10
click at [863, 171] on h1 "Le Pommeau purifiant" at bounding box center [841, 160] width 273 height 67
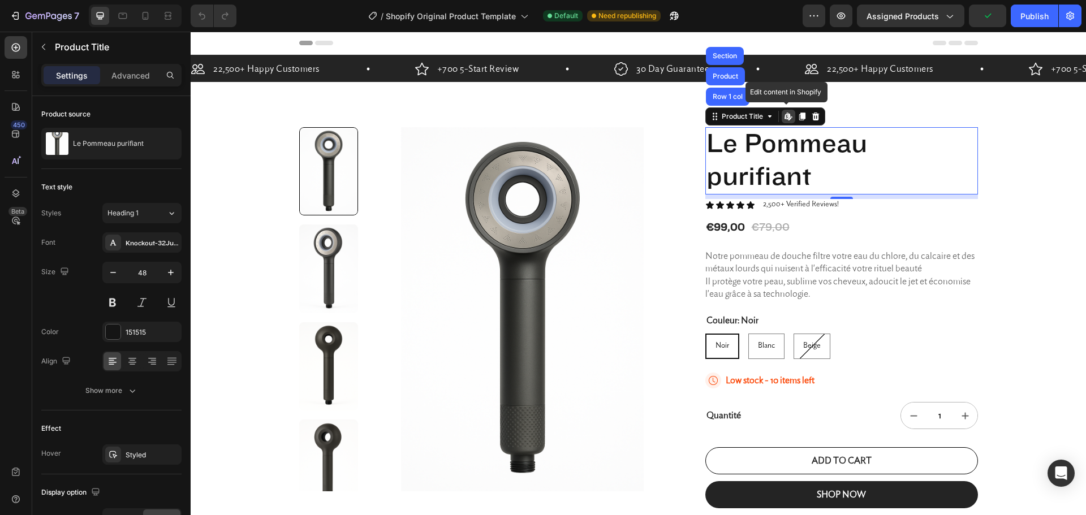
click at [784, 114] on icon at bounding box center [788, 116] width 9 height 9
click at [128, 75] on p "Advanced" at bounding box center [130, 76] width 38 height 12
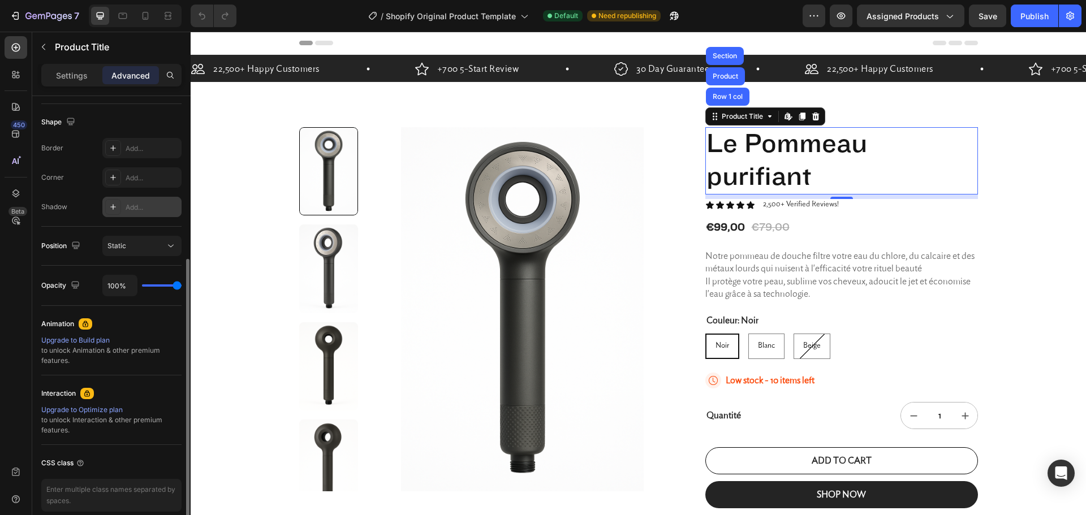
scroll to position [334, 0]
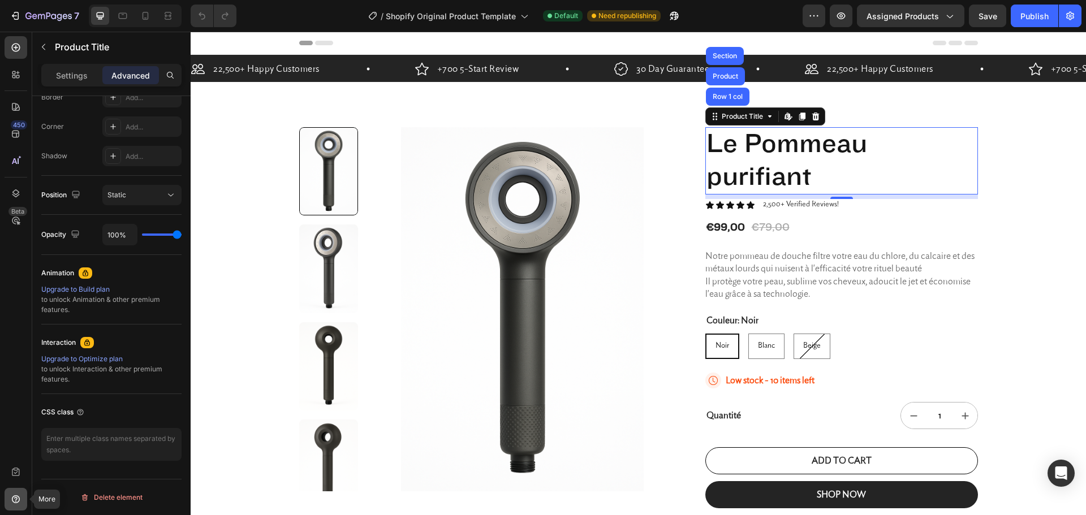
click at [15, 496] on icon at bounding box center [15, 499] width 11 height 11
click at [15, 475] on icon at bounding box center [15, 472] width 11 height 11
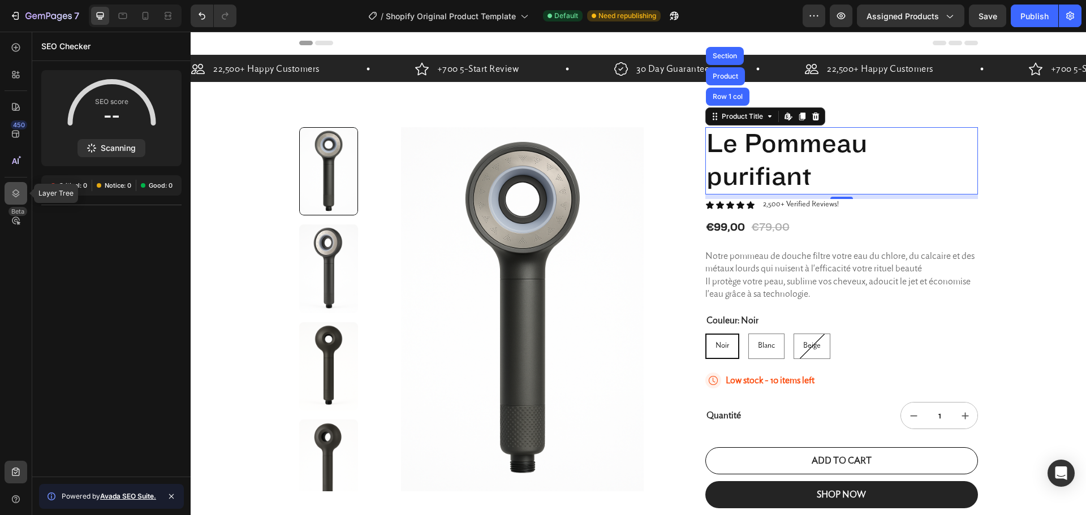
click at [12, 191] on icon at bounding box center [15, 193] width 11 height 11
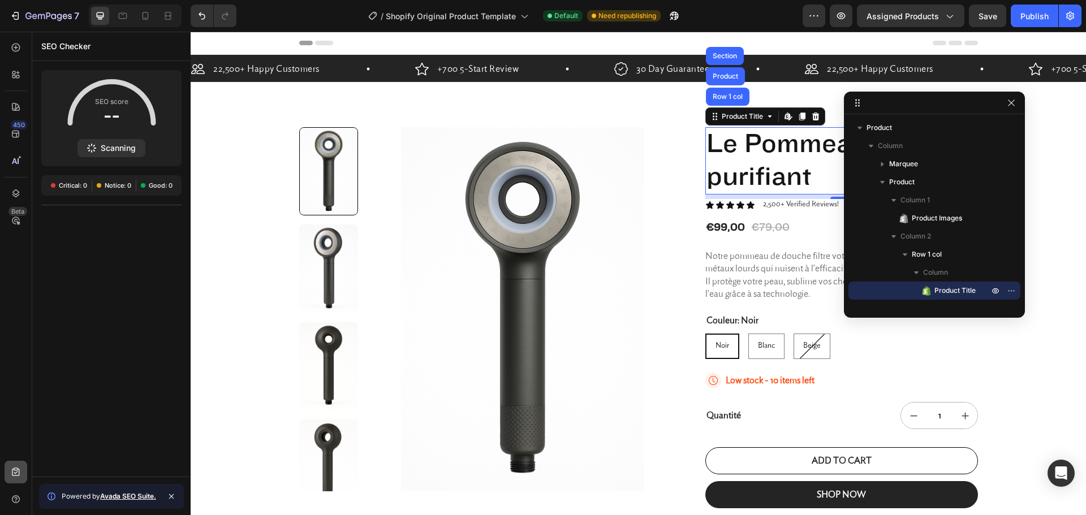
click at [17, 475] on icon at bounding box center [15, 472] width 11 height 11
click at [12, 500] on icon at bounding box center [16, 499] width 8 height 8
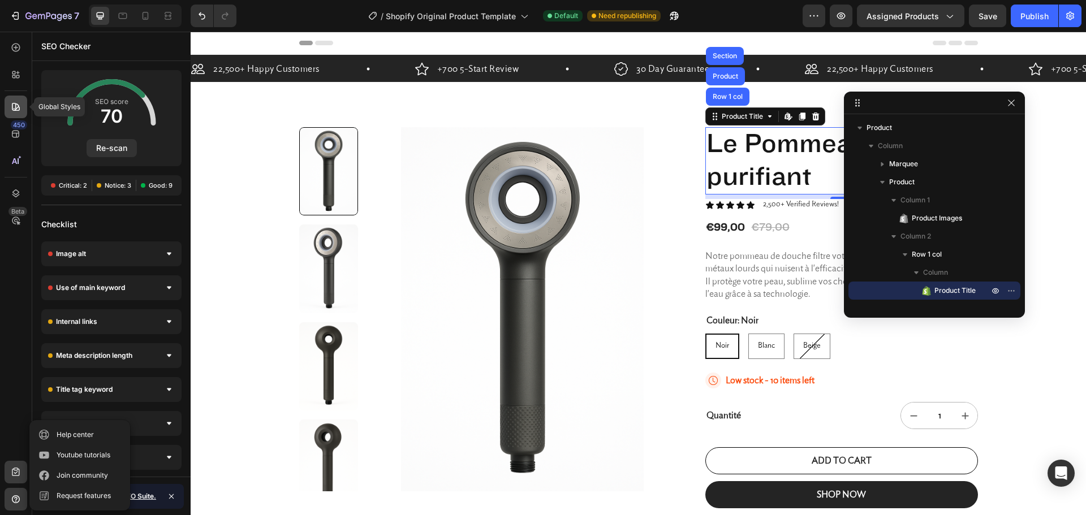
click at [18, 109] on icon at bounding box center [15, 106] width 11 height 11
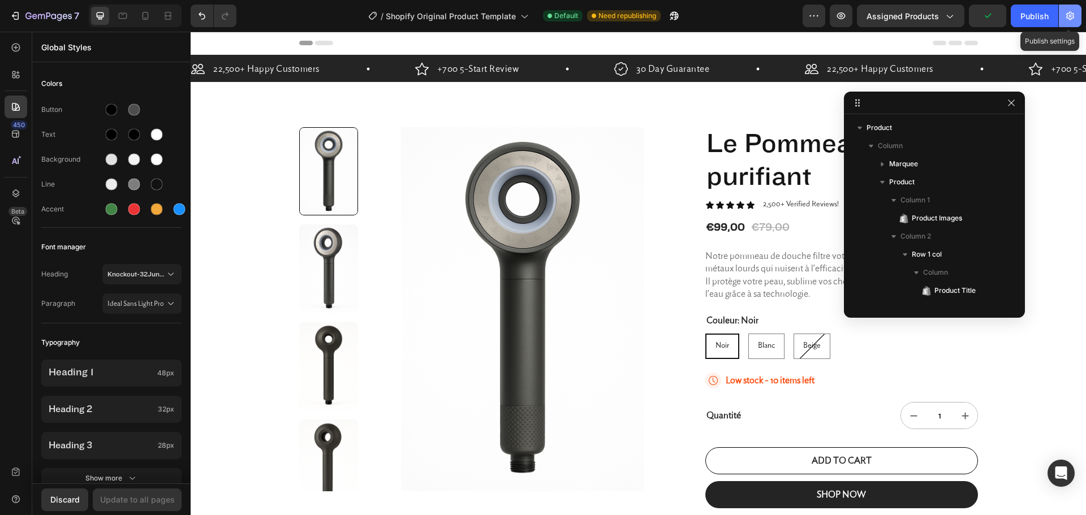
click at [1065, 18] on icon "button" at bounding box center [1069, 15] width 11 height 11
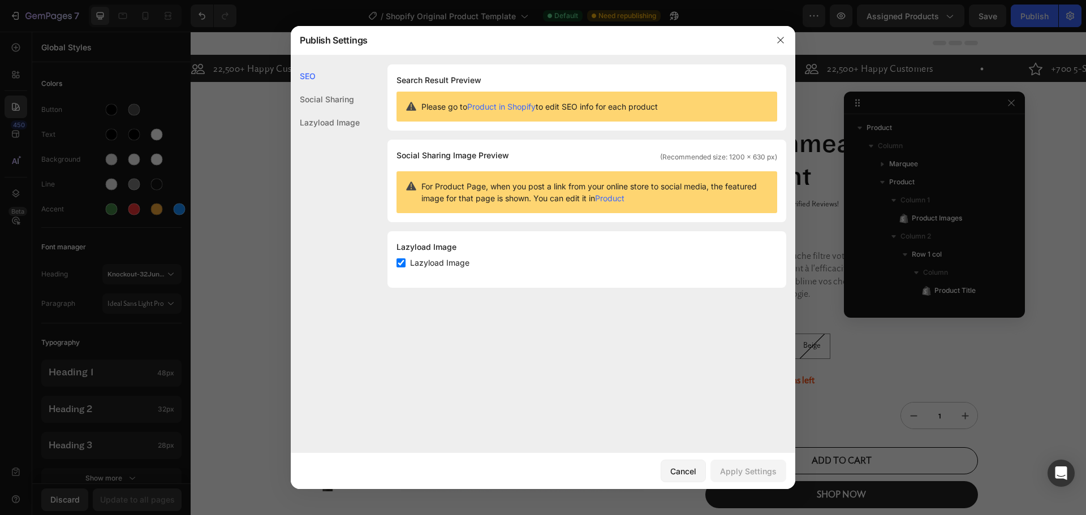
click at [163, 344] on div at bounding box center [543, 257] width 1086 height 515
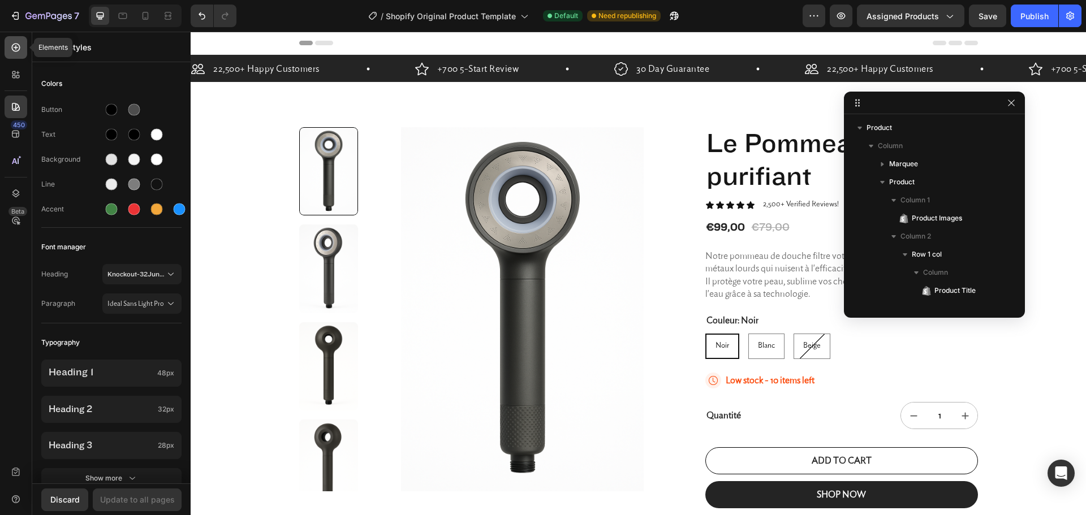
click at [16, 40] on div at bounding box center [16, 47] width 23 height 23
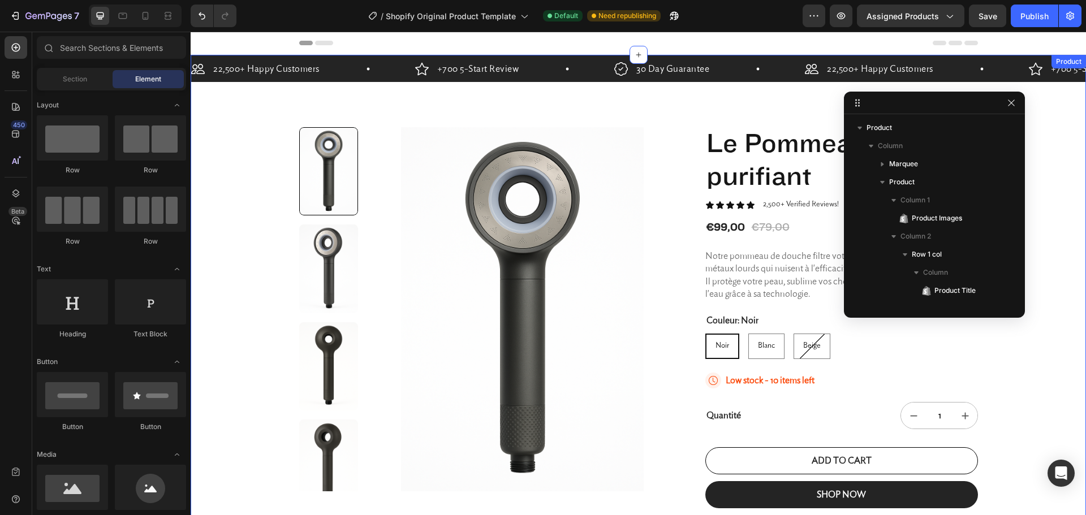
click at [1056, 273] on div "22,500+ Happy Customers Item List +700 5-Start Review Item List 30 Day Guarante…" at bounding box center [638, 335] width 895 height 560
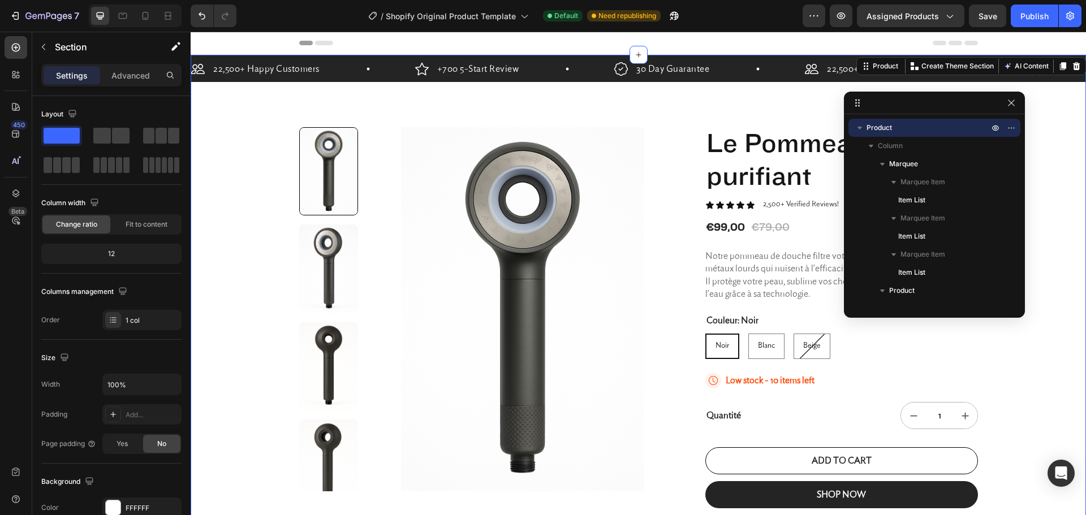
click at [1055, 273] on div "22,500+ Happy Customers Item List +700 5-Start Review Item List 30 Day Guarante…" at bounding box center [638, 335] width 895 height 560
click at [1012, 100] on icon "button" at bounding box center [1011, 102] width 9 height 9
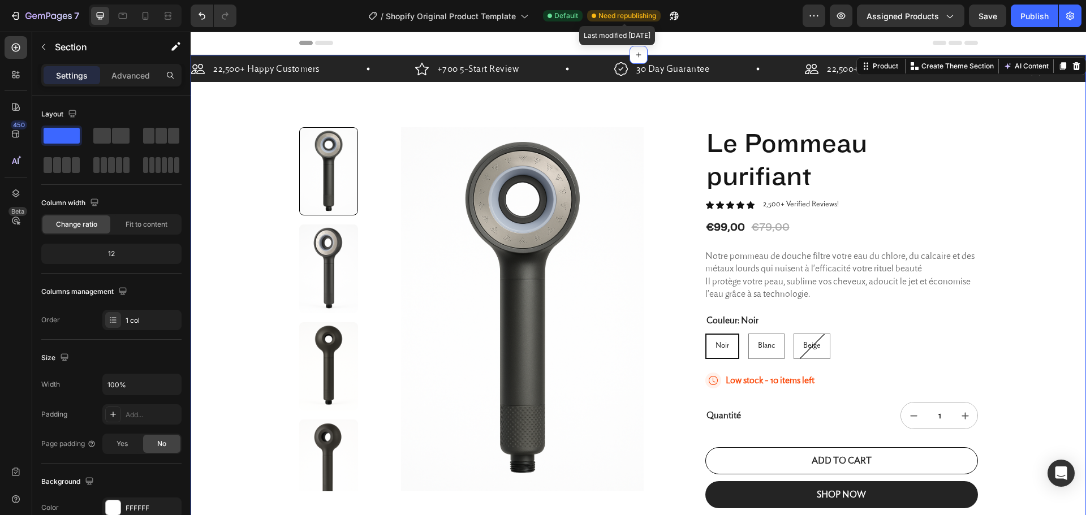
click at [635, 15] on span "Need republishing" at bounding box center [627, 16] width 58 height 10
click at [1051, 20] on button "Publish" at bounding box center [1033, 16] width 47 height 23
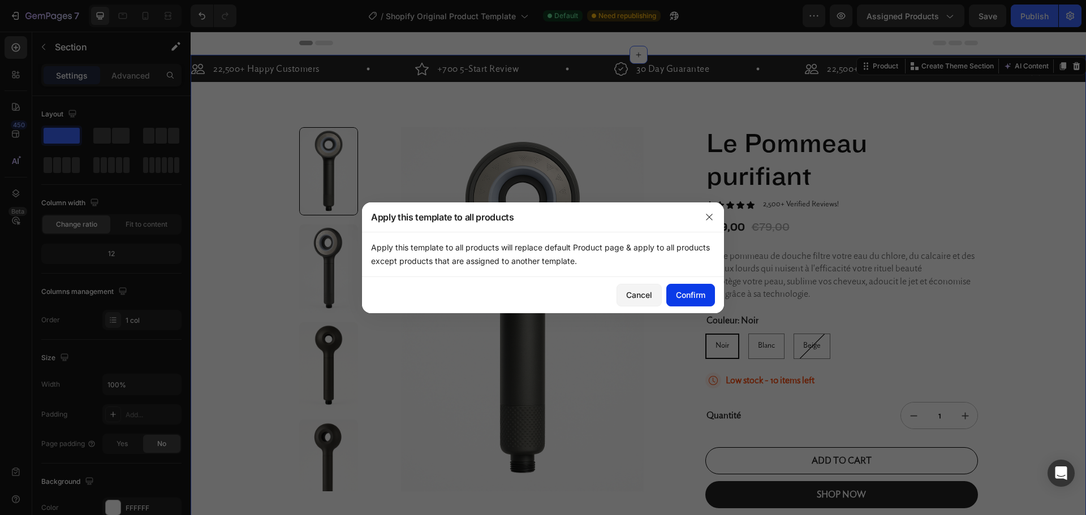
click at [692, 292] on div "Confirm" at bounding box center [690, 295] width 29 height 12
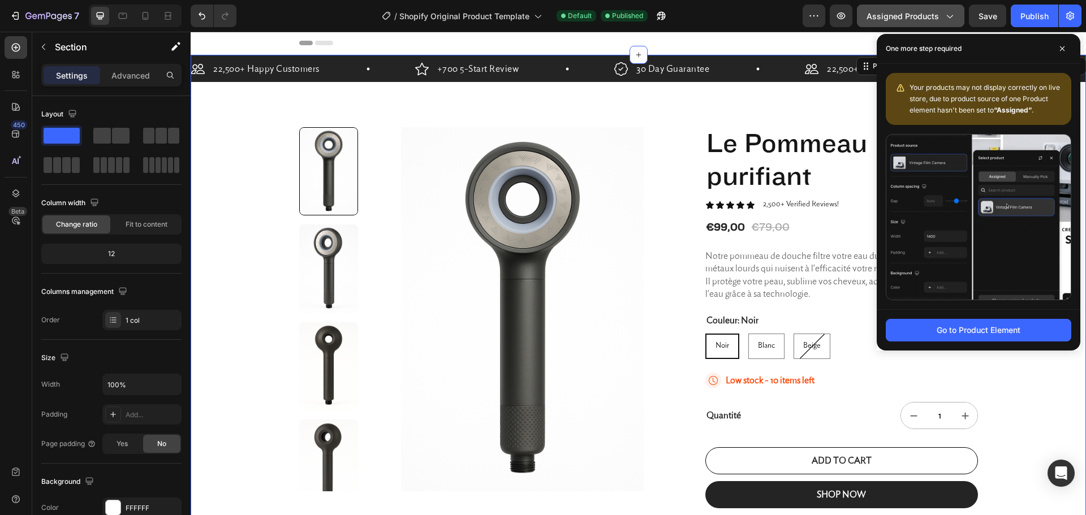
click at [939, 21] on div "Assigned Products" at bounding box center [910, 16] width 88 height 12
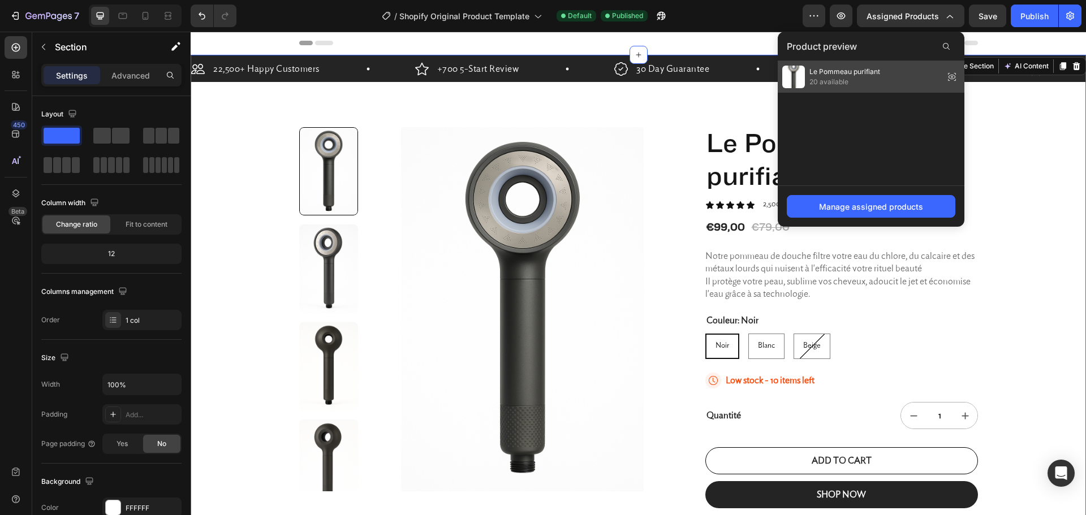
click at [852, 74] on span "Le Pommeau purifiant" at bounding box center [844, 72] width 71 height 10
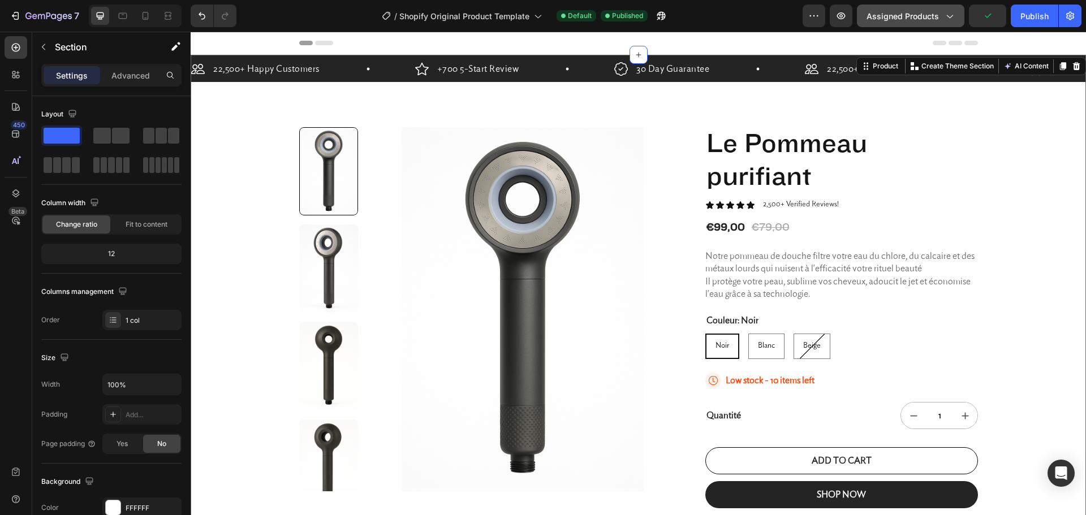
click at [931, 20] on span "Assigned Products" at bounding box center [902, 16] width 72 height 12
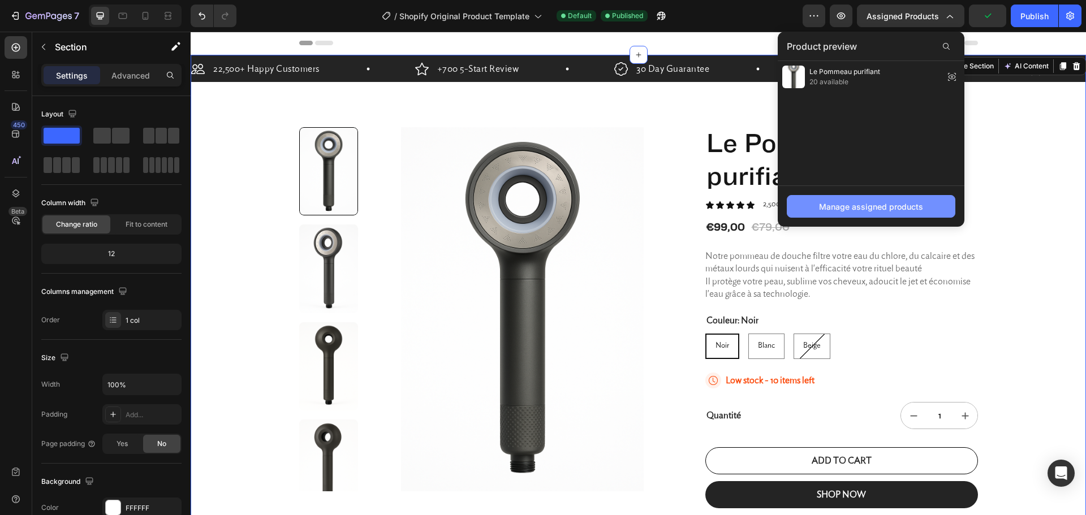
click at [869, 204] on div "Manage assigned products" at bounding box center [871, 207] width 104 height 12
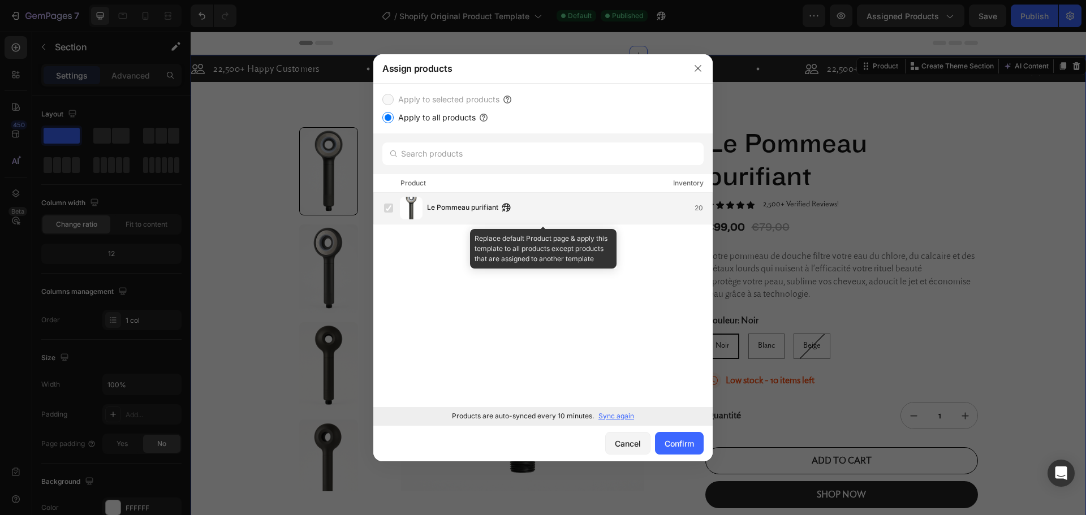
click at [387, 209] on label at bounding box center [388, 208] width 9 height 9
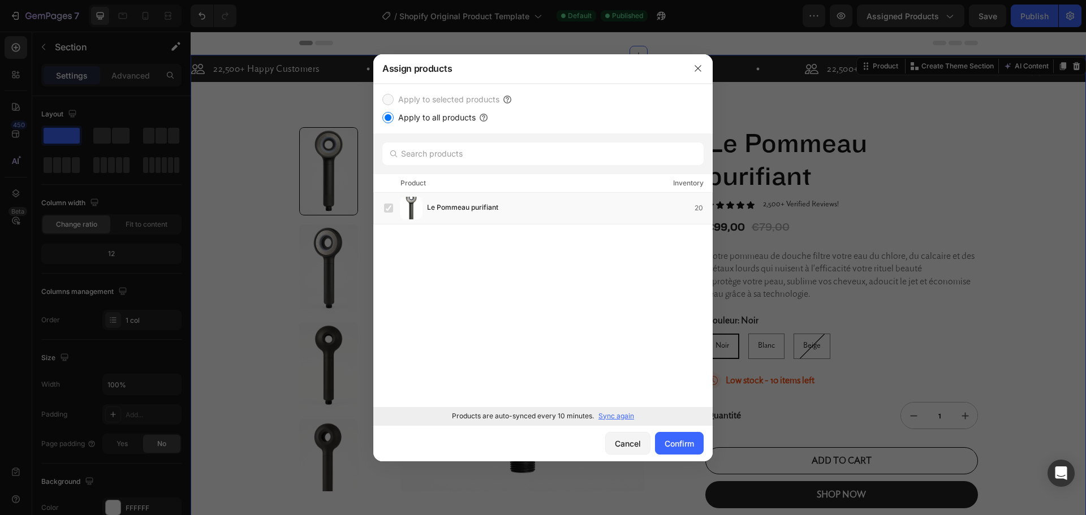
click at [622, 418] on p "Sync again" at bounding box center [616, 416] width 36 height 10
click at [672, 443] on div "Confirm" at bounding box center [678, 444] width 29 height 12
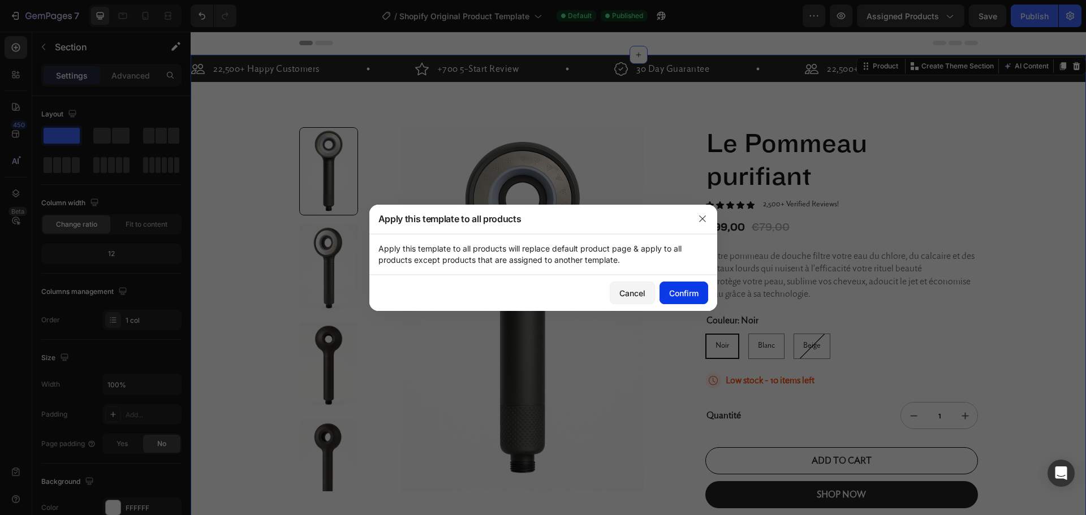
click at [687, 297] on div "Confirm" at bounding box center [683, 293] width 29 height 12
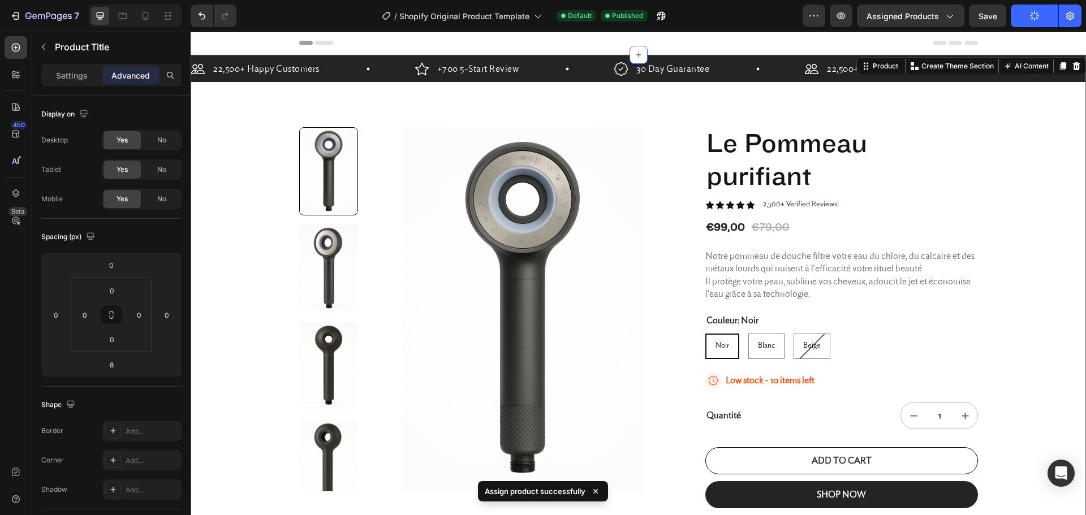
click at [751, 154] on h1 "Le Pommeau purifiant" at bounding box center [841, 160] width 273 height 67
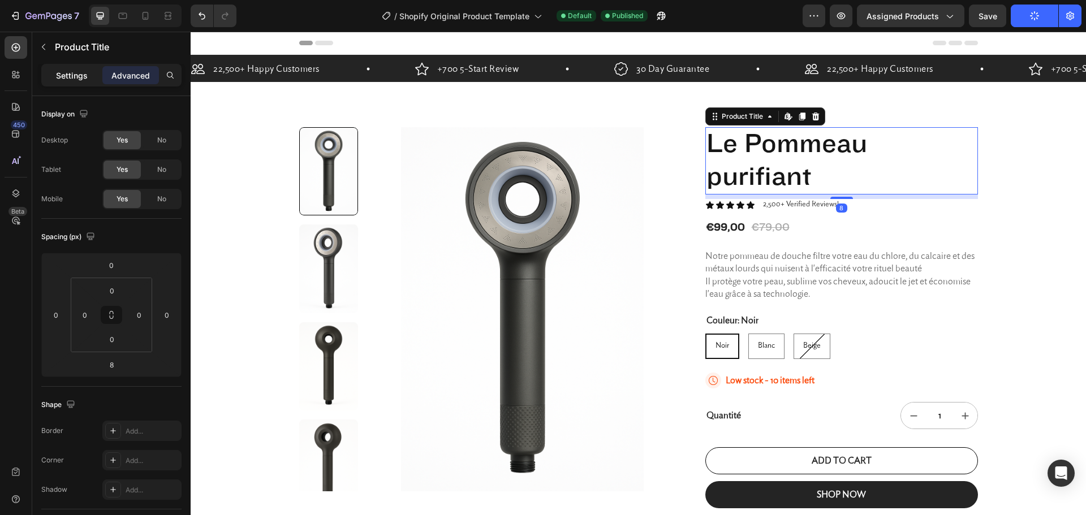
click at [55, 70] on div "Settings" at bounding box center [72, 75] width 57 height 18
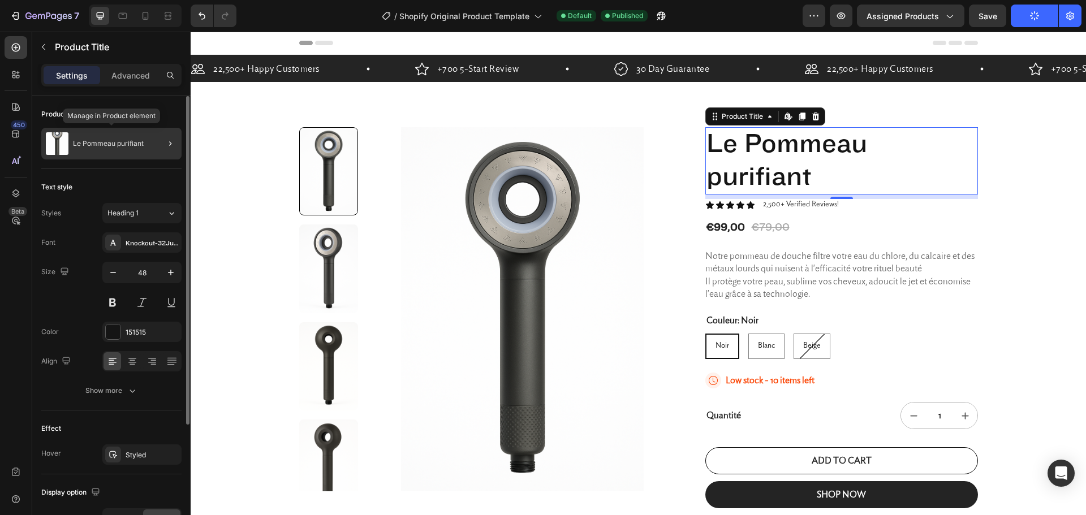
click at [114, 136] on div "Le Pommeau purifiant" at bounding box center [111, 144] width 140 height 32
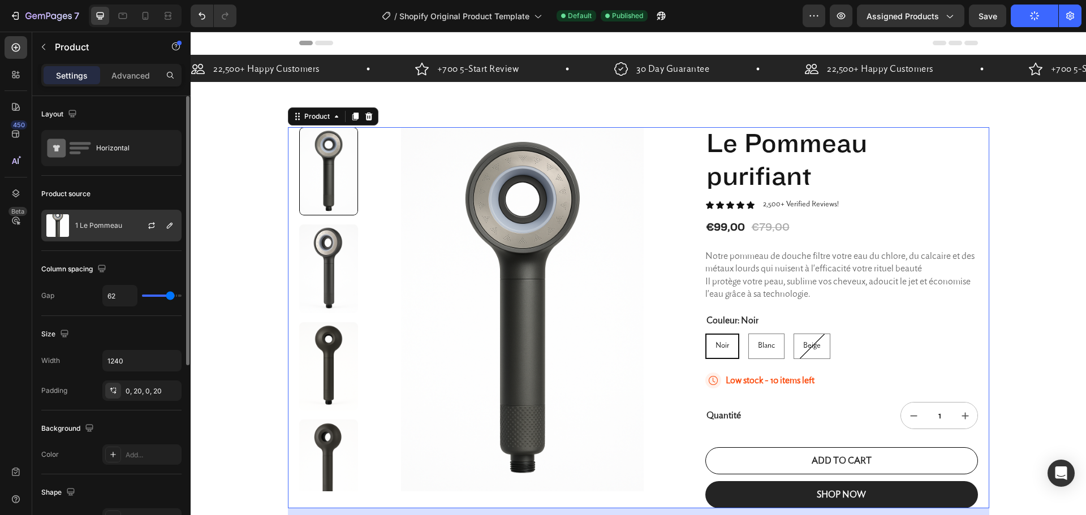
click at [101, 220] on div "1 Le Pommeau" at bounding box center [111, 226] width 140 height 32
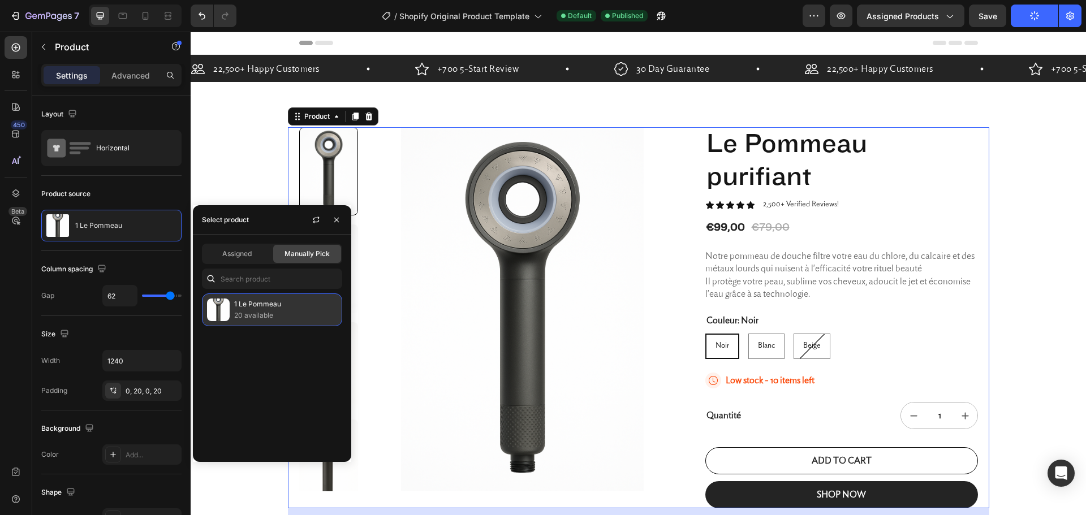
click at [242, 310] on p "20 available" at bounding box center [285, 315] width 103 height 11
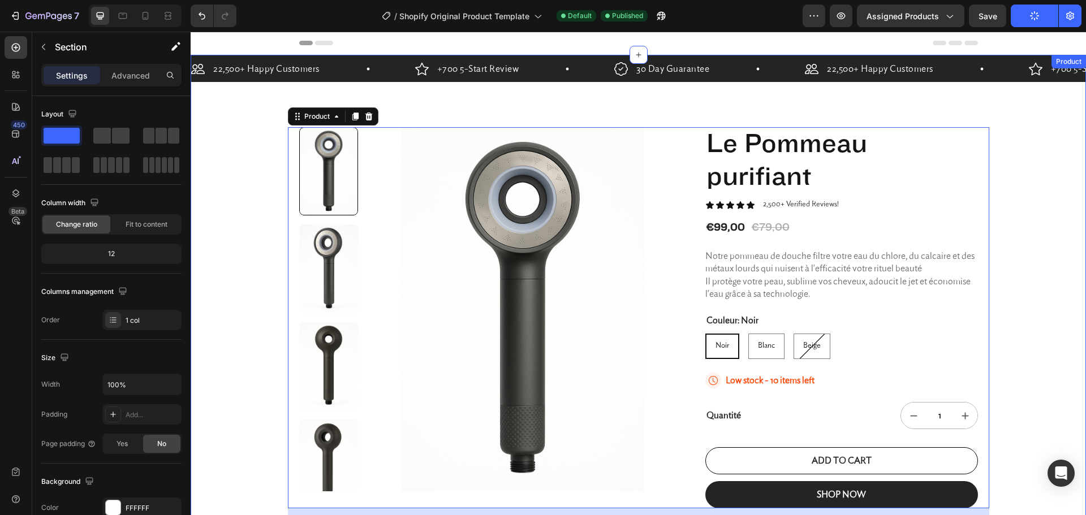
click at [988, 227] on div "22,500+ Happy Customers Item List +700 5-Start Review Item List 30 Day Guarante…" at bounding box center [638, 335] width 895 height 560
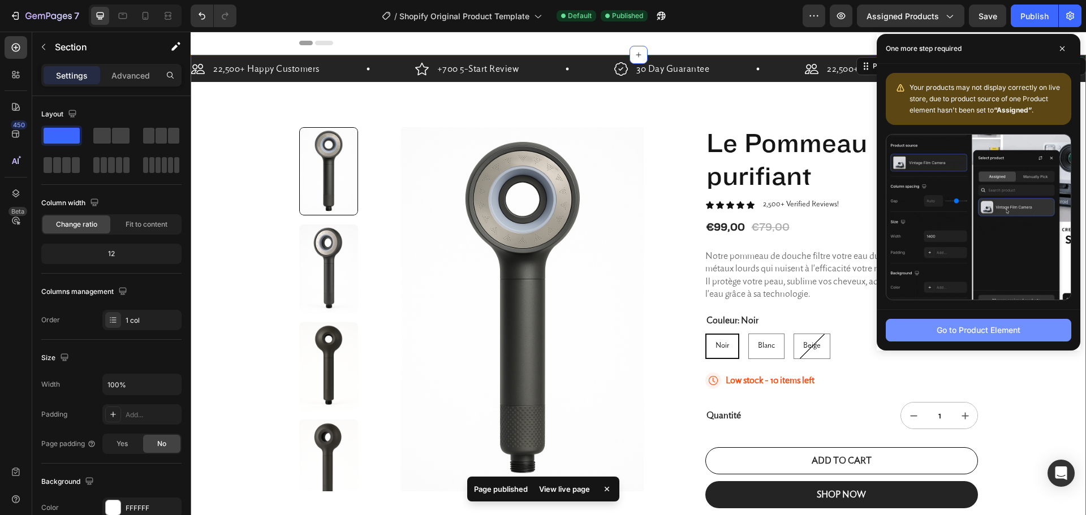
click at [988, 336] on div "Go to Product Element" at bounding box center [978, 330] width 84 height 12
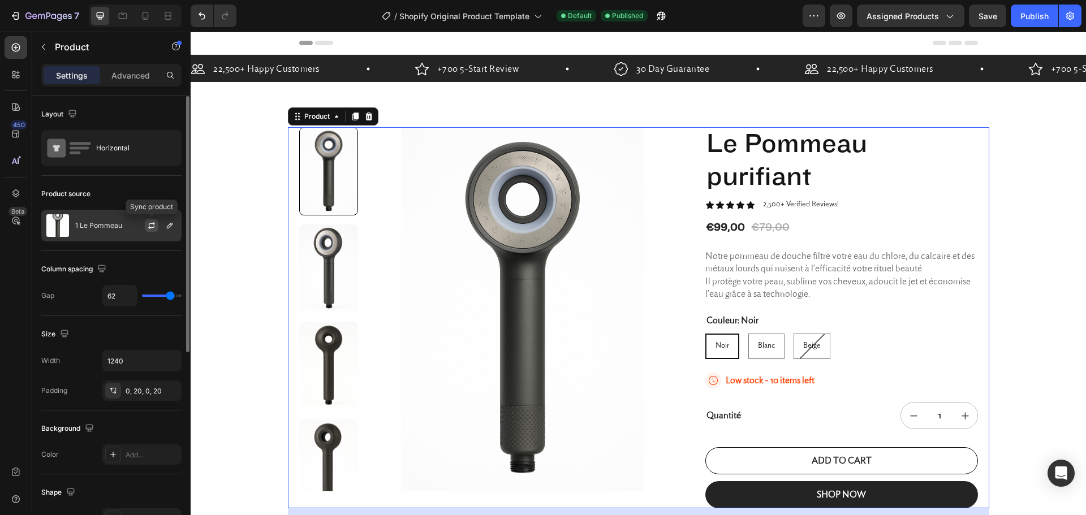
click at [153, 223] on icon "button" at bounding box center [152, 223] width 6 height 3
click at [1067, 16] on icon "button" at bounding box center [1070, 16] width 8 height 8
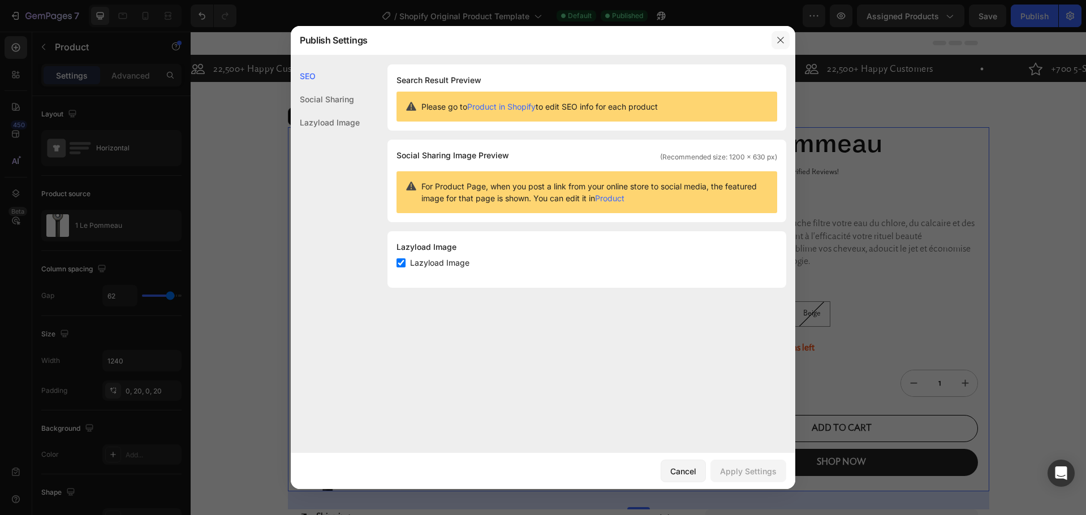
click at [781, 39] on icon "button" at bounding box center [780, 40] width 9 height 9
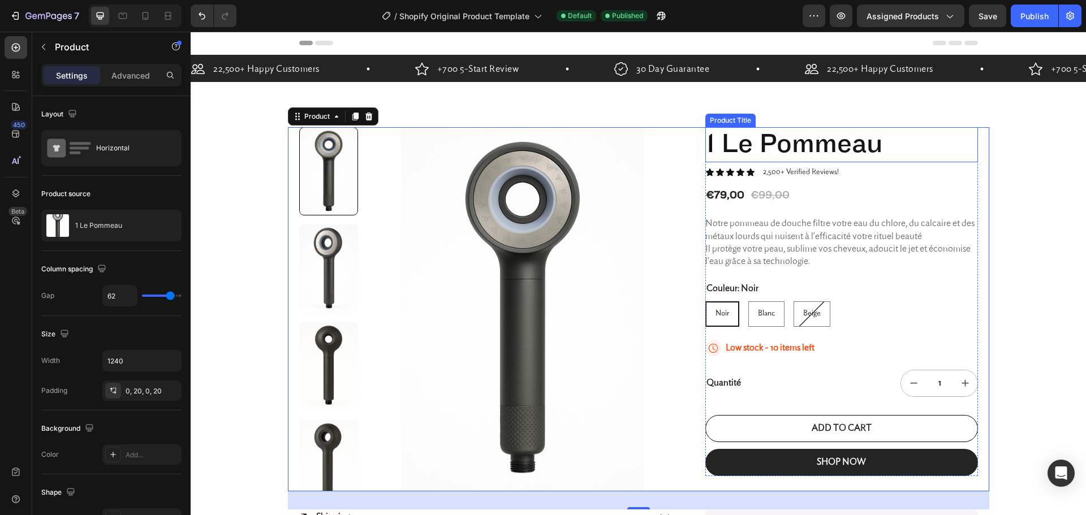
click at [752, 145] on h1 "1 Le Pommeau" at bounding box center [841, 144] width 273 height 35
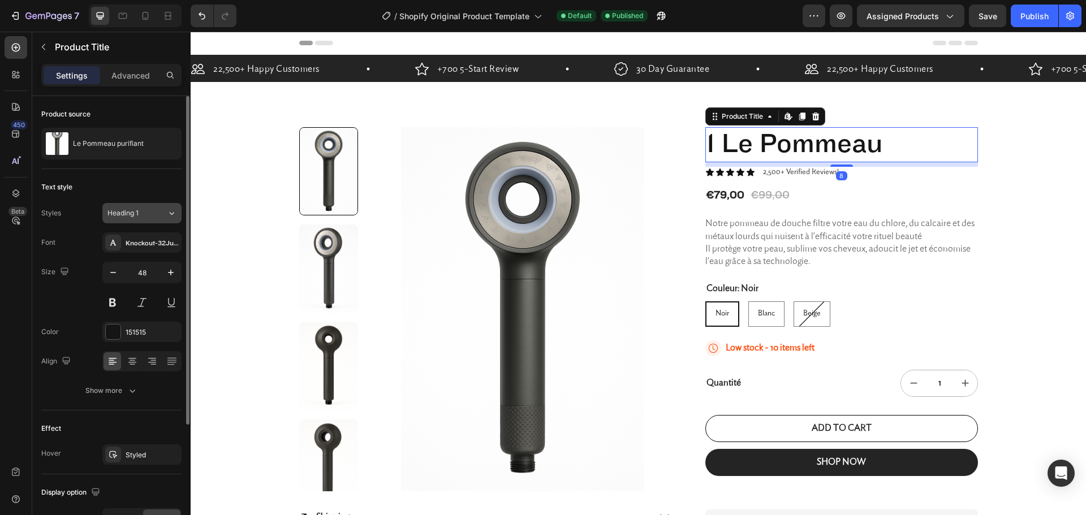
click at [168, 220] on button "Heading 1" at bounding box center [141, 213] width 79 height 20
click at [166, 146] on icon "button" at bounding box center [170, 143] width 9 height 9
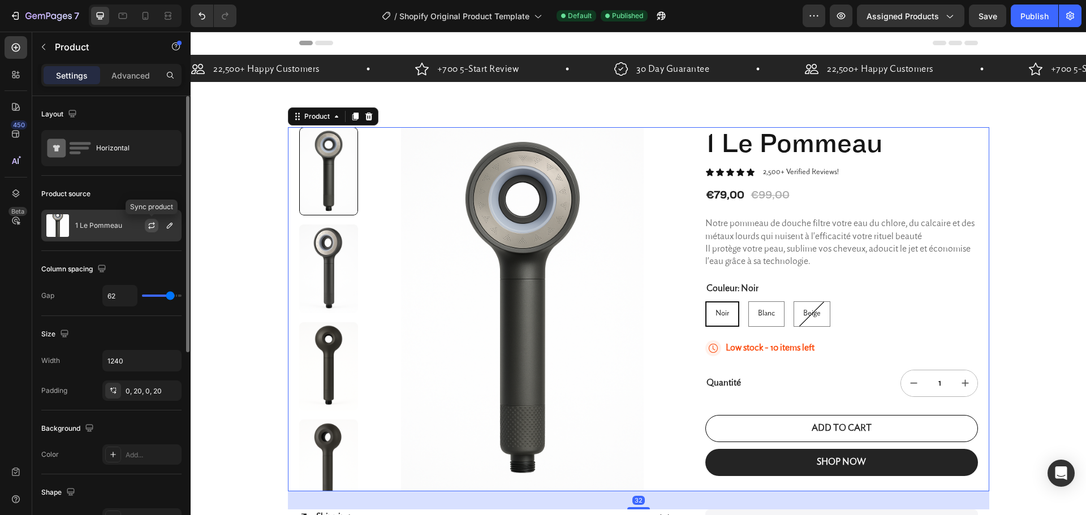
click at [154, 226] on icon "button" at bounding box center [151, 225] width 9 height 9
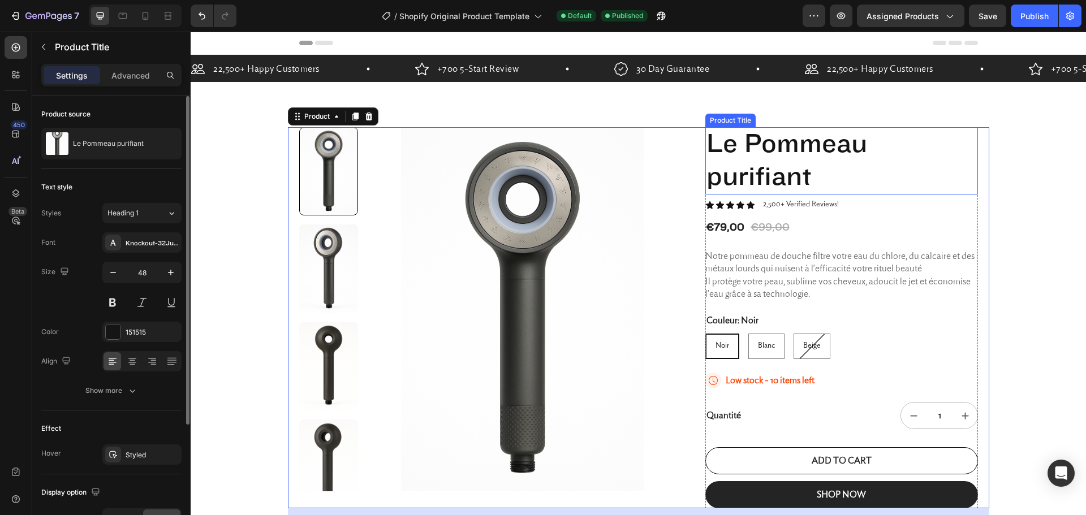
click at [774, 178] on h1 "Le Pommeau purifiant" at bounding box center [841, 160] width 273 height 67
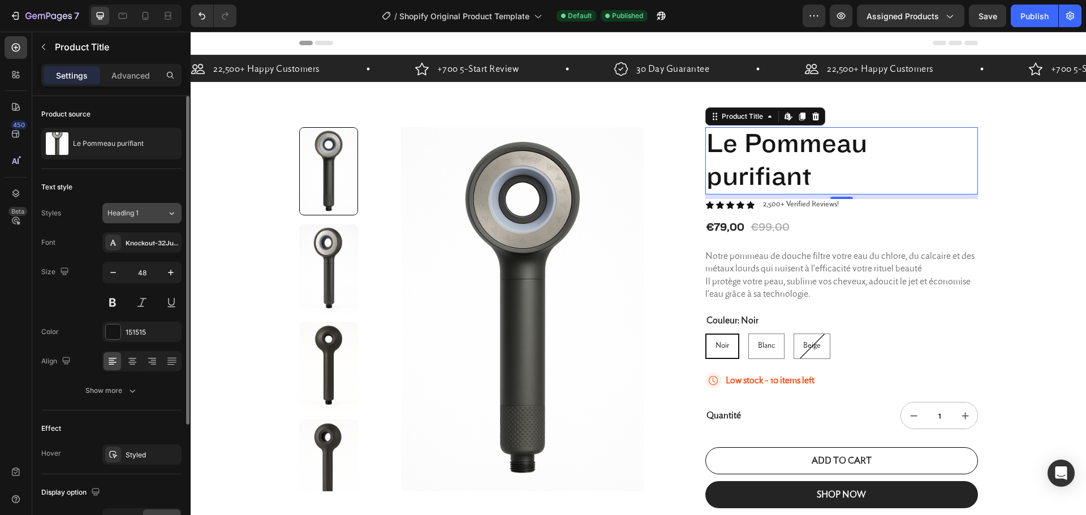
click at [140, 217] on div "Heading 1" at bounding box center [130, 213] width 46 height 10
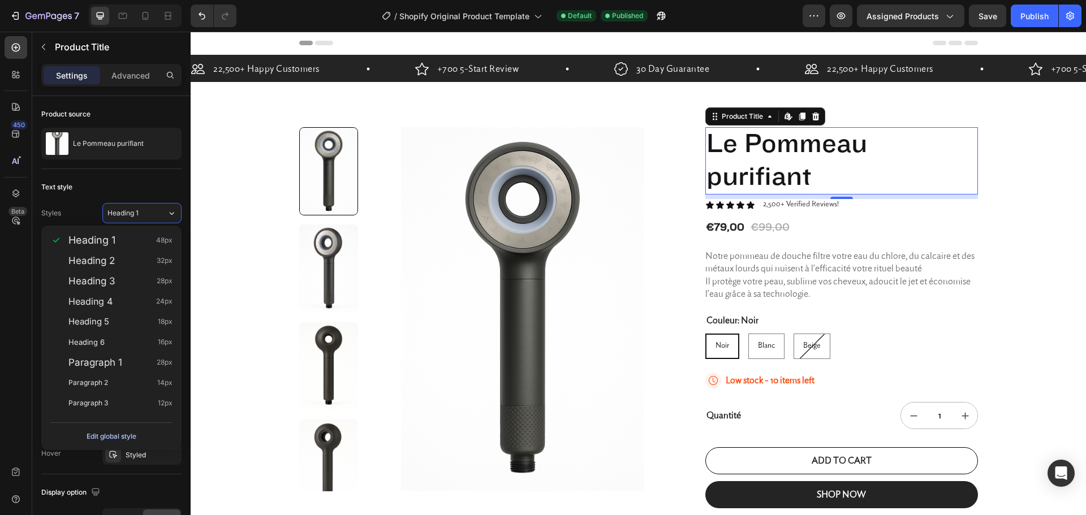
click at [139, 432] on button "Edit global style" at bounding box center [111, 436] width 122 height 18
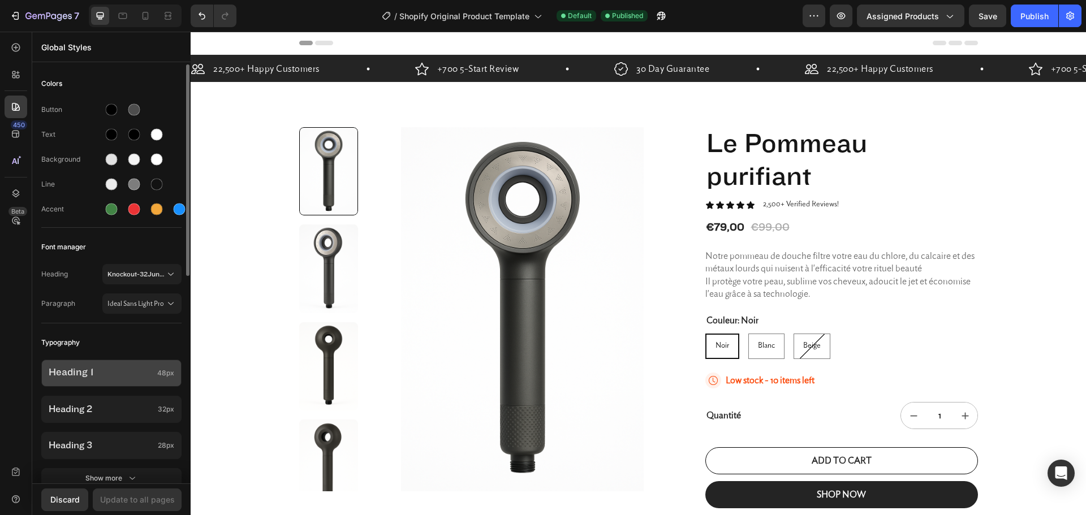
click at [134, 362] on div "Heading 1 48px" at bounding box center [111, 373] width 140 height 27
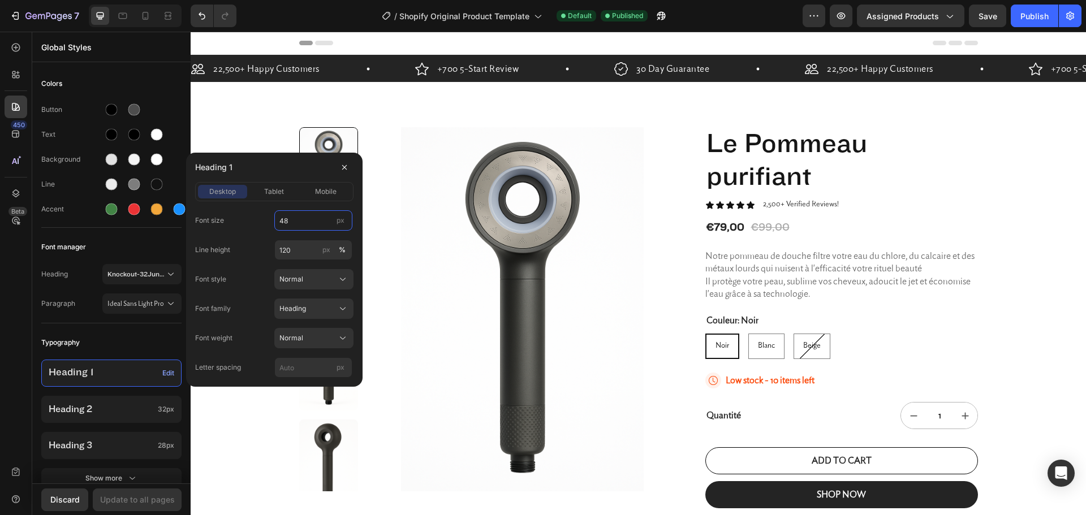
click at [282, 224] on input "48" at bounding box center [313, 220] width 78 height 20
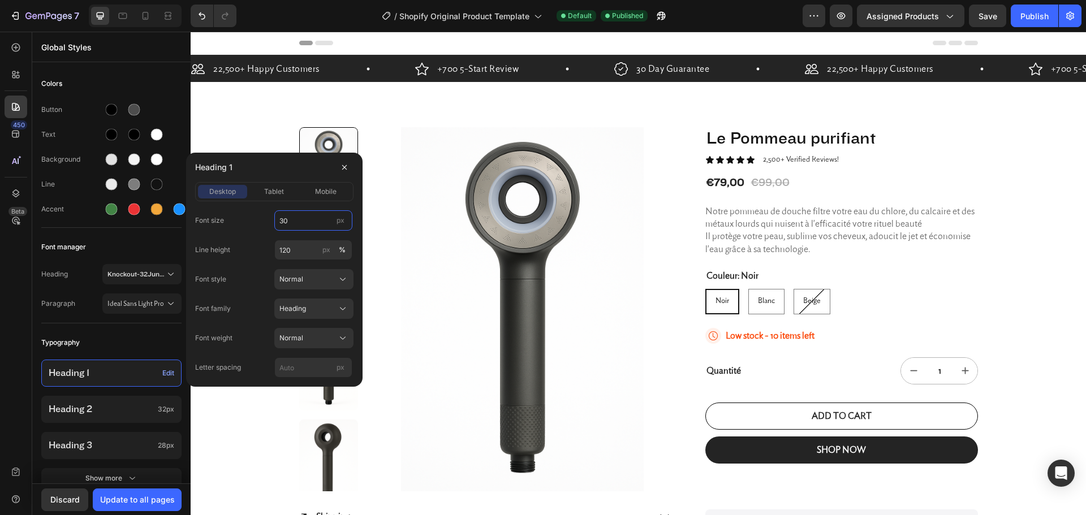
click at [287, 220] on input "30" at bounding box center [313, 220] width 78 height 20
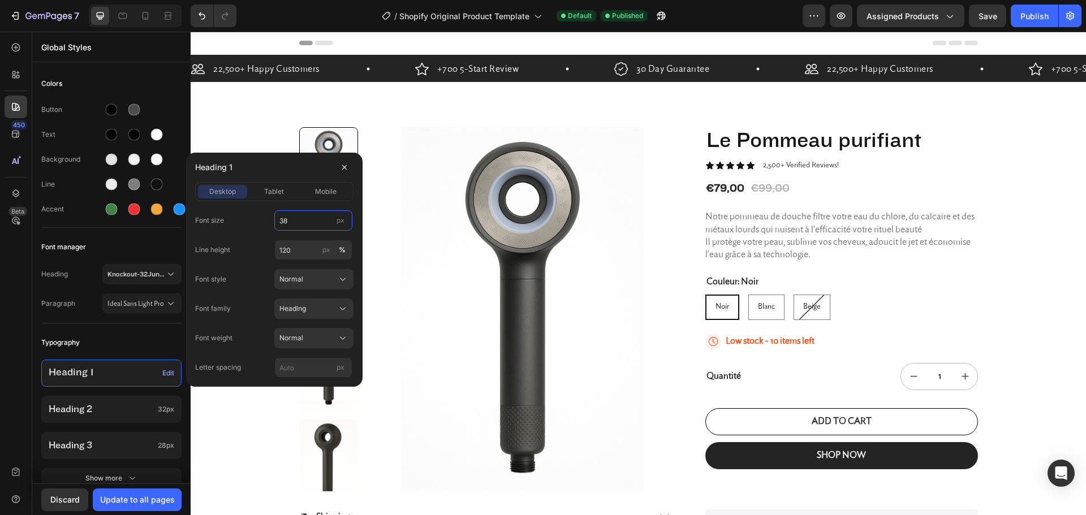
click at [283, 220] on input "38" at bounding box center [313, 220] width 78 height 20
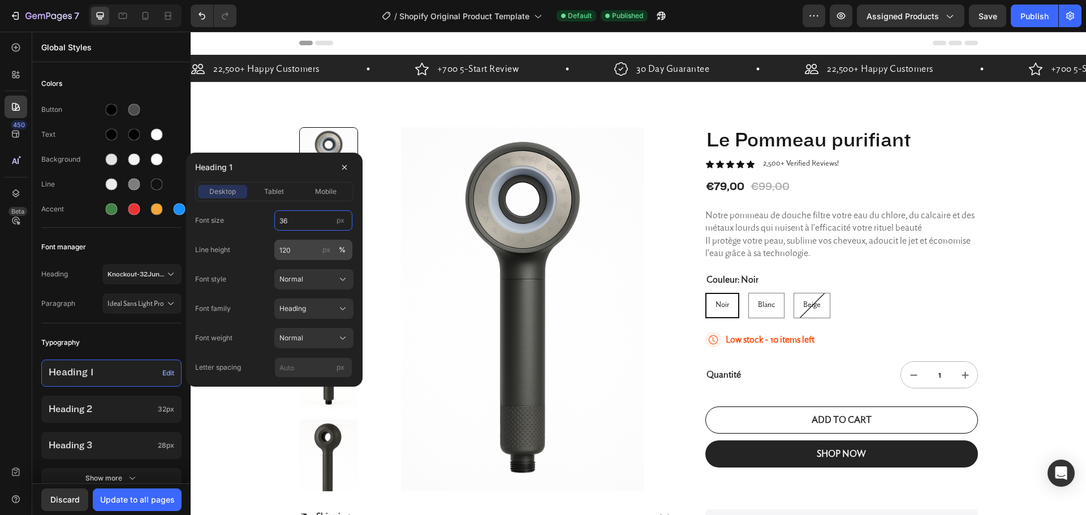
type input "36"
click at [300, 253] on input "120" at bounding box center [313, 250] width 78 height 20
type input "110"
click at [299, 262] on div "Font size 36 px Line height 110 px % Font style Normal Font family Heading Font…" at bounding box center [274, 293] width 158 height 167
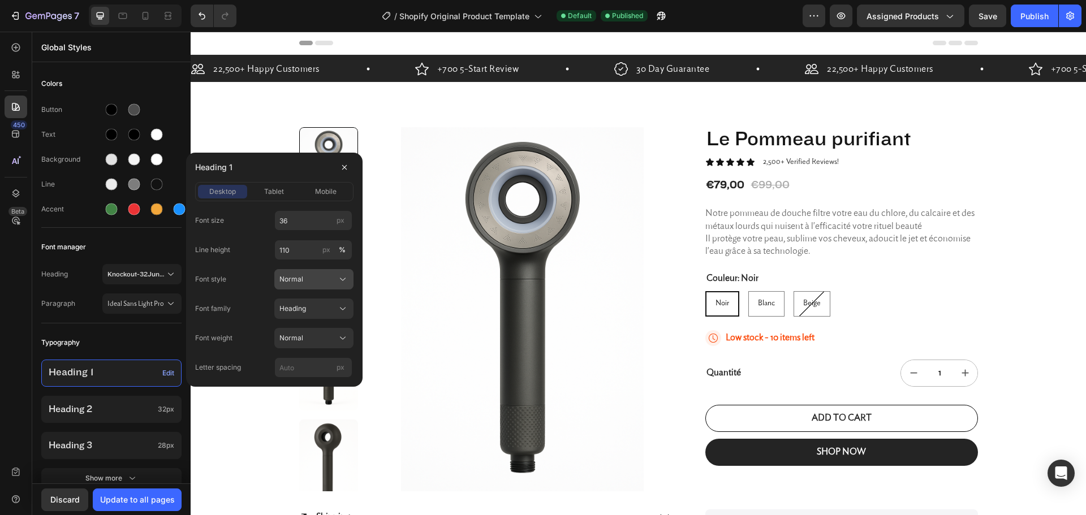
click at [302, 279] on span "Normal" at bounding box center [291, 279] width 24 height 10
click at [294, 309] on span "Normal" at bounding box center [291, 306] width 24 height 10
click at [315, 314] on div "Heading" at bounding box center [313, 308] width 69 height 11
click at [315, 311] on div "Heading" at bounding box center [306, 309] width 55 height 10
click at [314, 335] on div "Normal" at bounding box center [306, 338] width 55 height 10
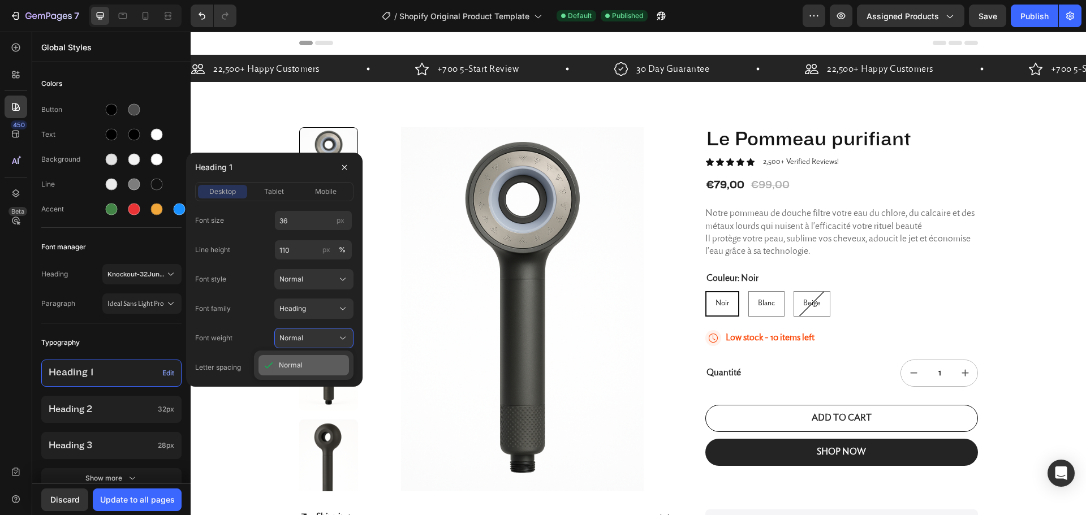
click at [299, 372] on div "Normal" at bounding box center [303, 365] width 90 height 20
click at [262, 319] on div "Font size 36 px Line height 110 px % Font style Normal Font family Heading Font…" at bounding box center [274, 293] width 158 height 167
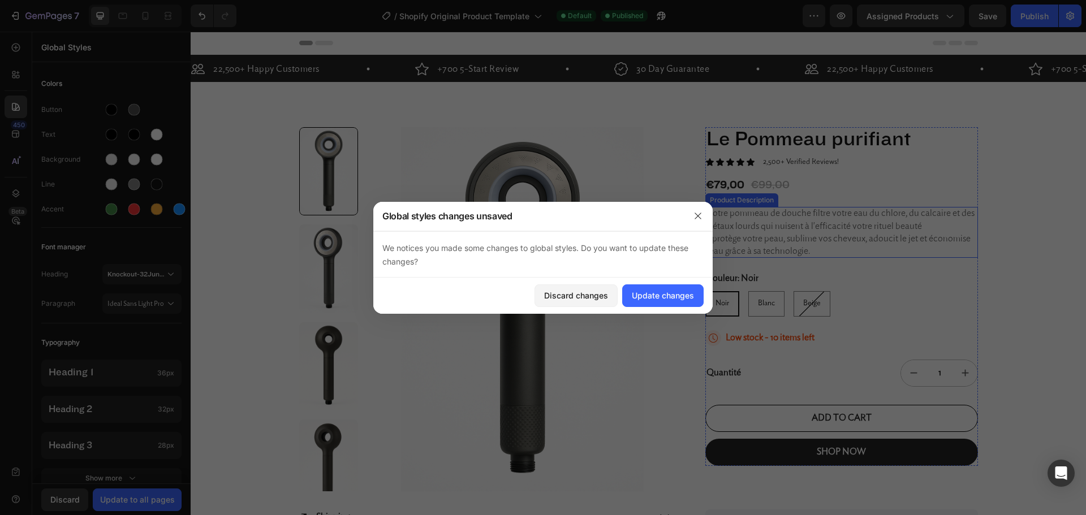
click at [811, 237] on p "Notre pommeau de douche filtre votre eau du chlore, du calcaire et des métaux l…" at bounding box center [839, 232] width 269 height 47
click at [673, 289] on button "Update changes" at bounding box center [662, 295] width 81 height 23
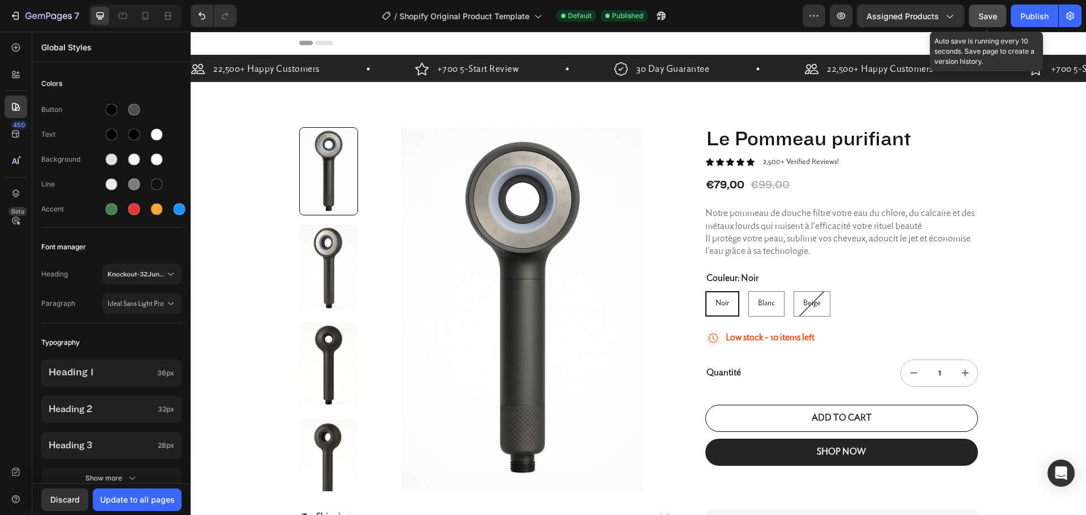
click at [998, 18] on button "Save" at bounding box center [987, 16] width 37 height 23
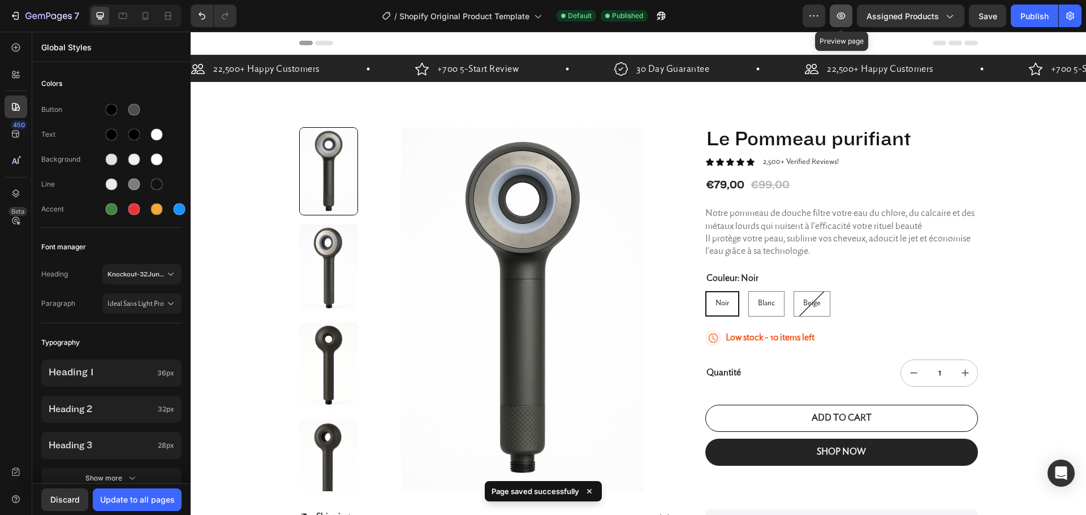
click at [842, 19] on icon "button" at bounding box center [840, 15] width 11 height 11
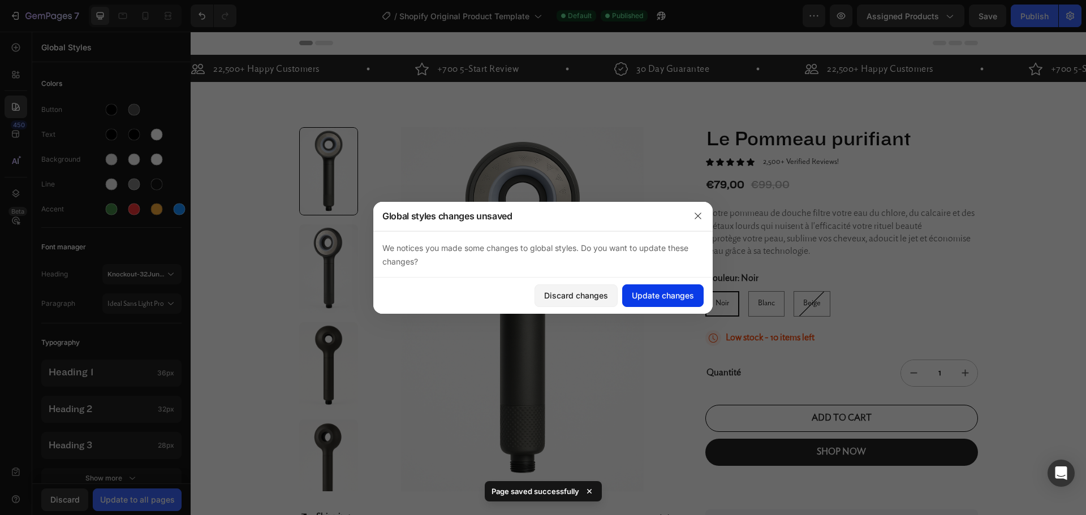
click at [666, 293] on div "Update changes" at bounding box center [663, 296] width 62 height 12
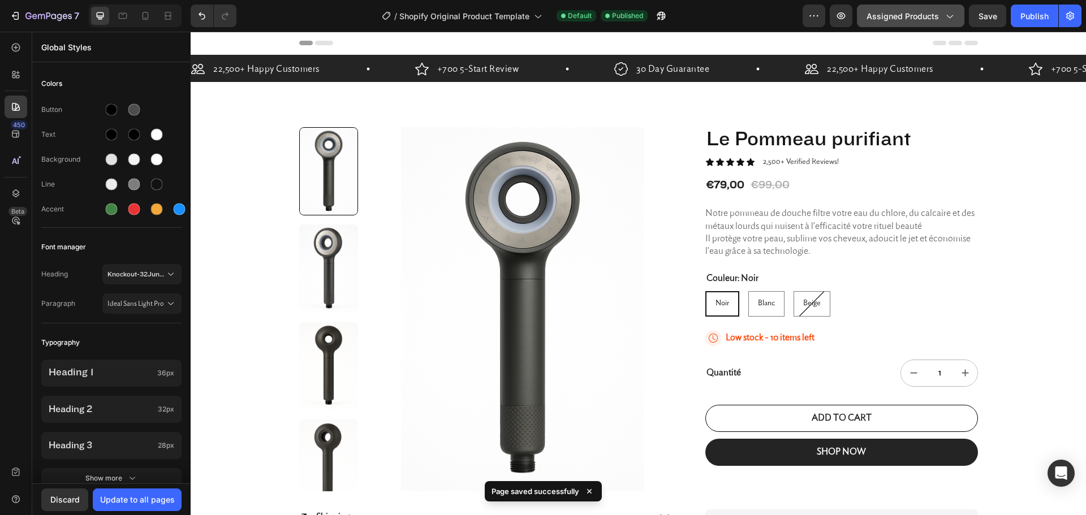
click at [858, 8] on button "Assigned Products" at bounding box center [910, 16] width 107 height 23
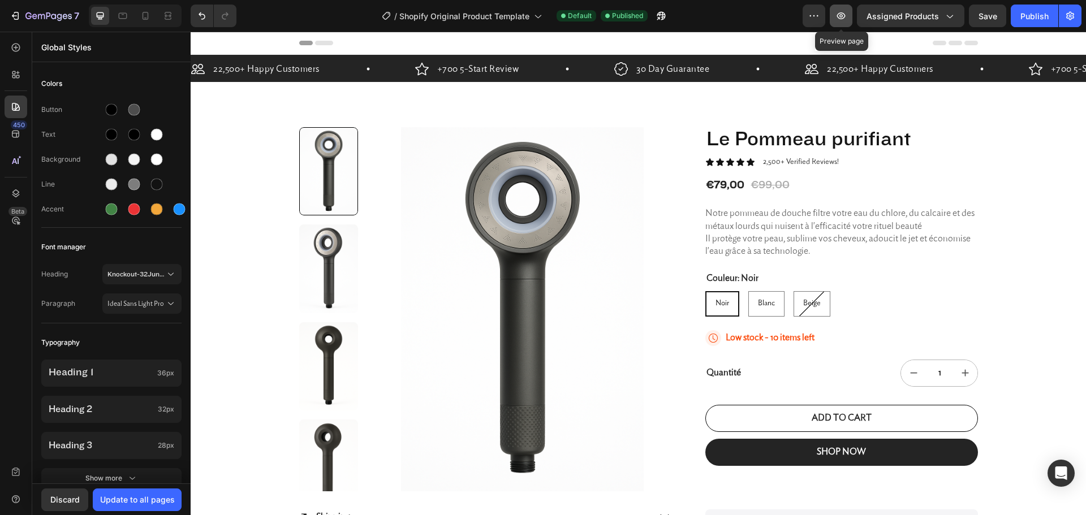
click at [845, 15] on icon "button" at bounding box center [841, 15] width 8 height 7
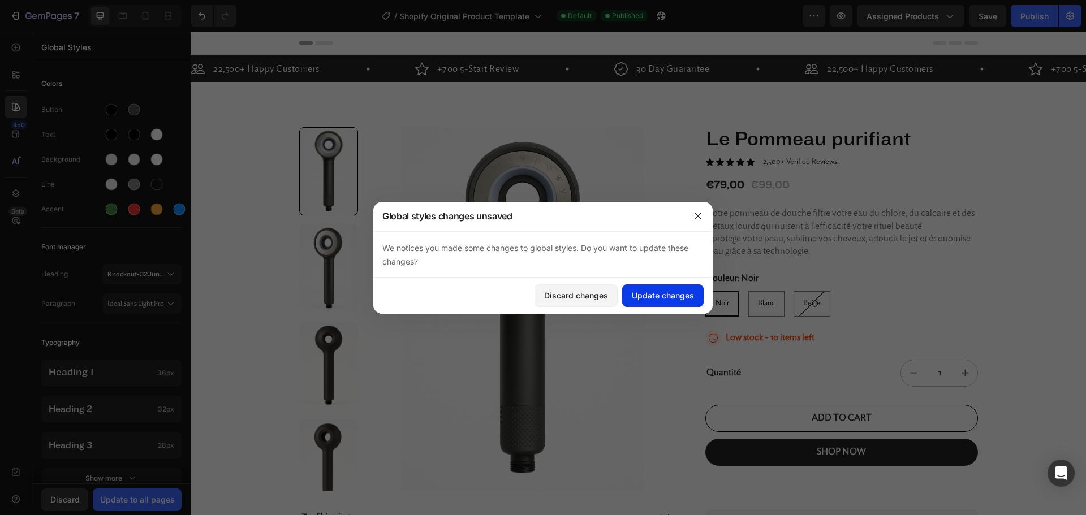
click at [672, 290] on div "Update changes" at bounding box center [663, 296] width 62 height 12
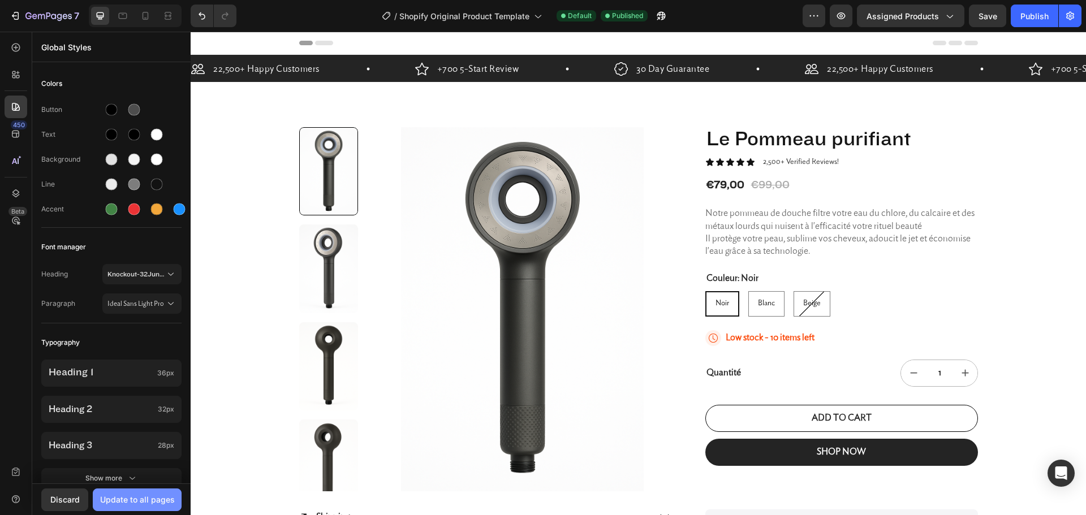
click at [122, 498] on div "Update to all pages" at bounding box center [137, 500] width 75 height 12
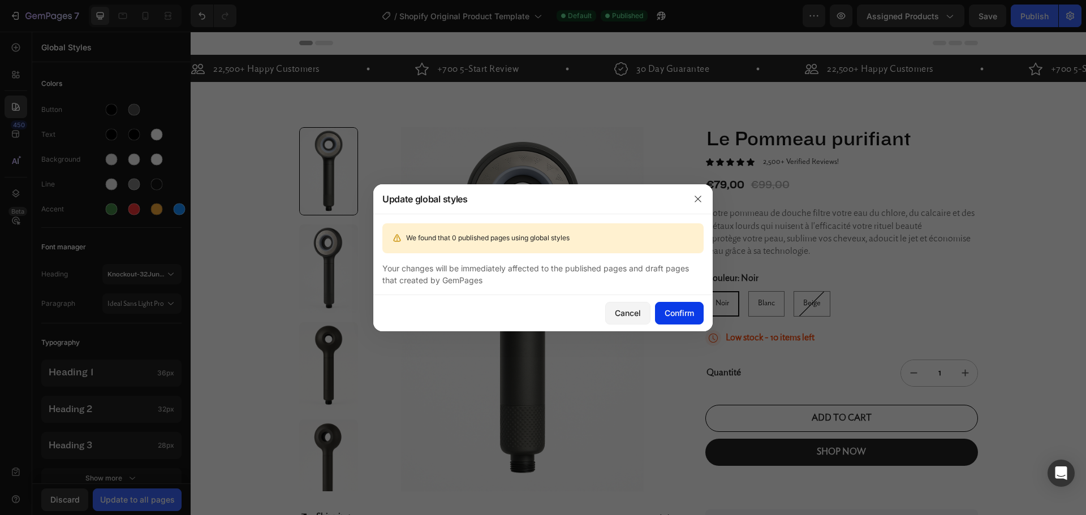
click at [667, 311] on div "Confirm" at bounding box center [678, 313] width 29 height 12
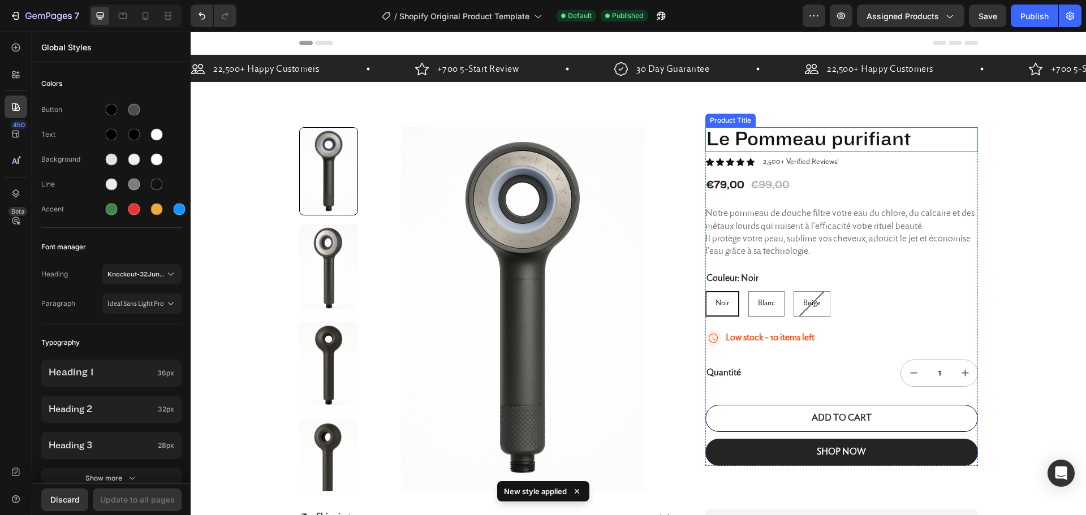
click at [858, 138] on h1 "Le Pommeau purifiant" at bounding box center [841, 139] width 273 height 25
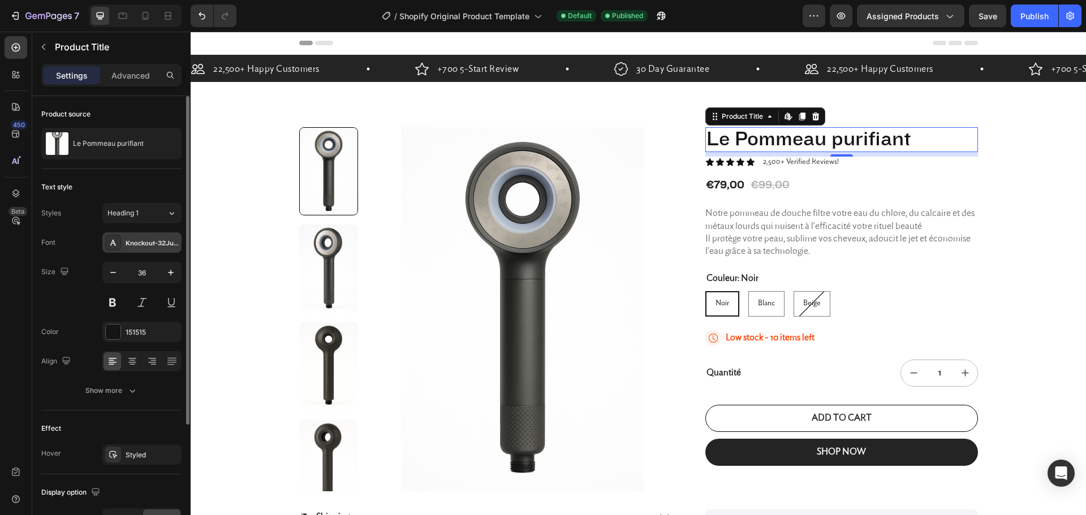
click at [157, 236] on div "Knockout-32JuniorCruisewt" at bounding box center [141, 242] width 79 height 20
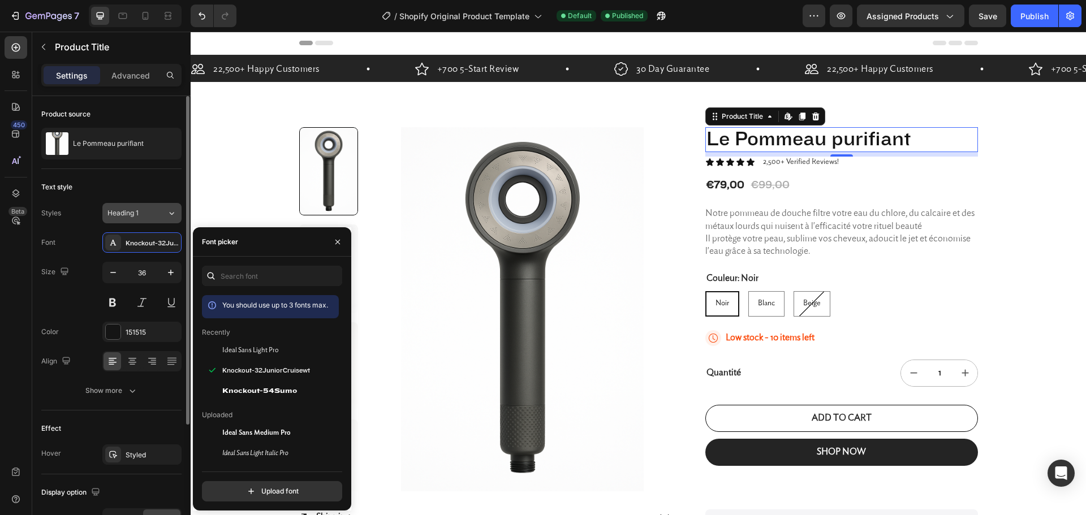
click at [154, 211] on div "Heading 1" at bounding box center [136, 213] width 59 height 10
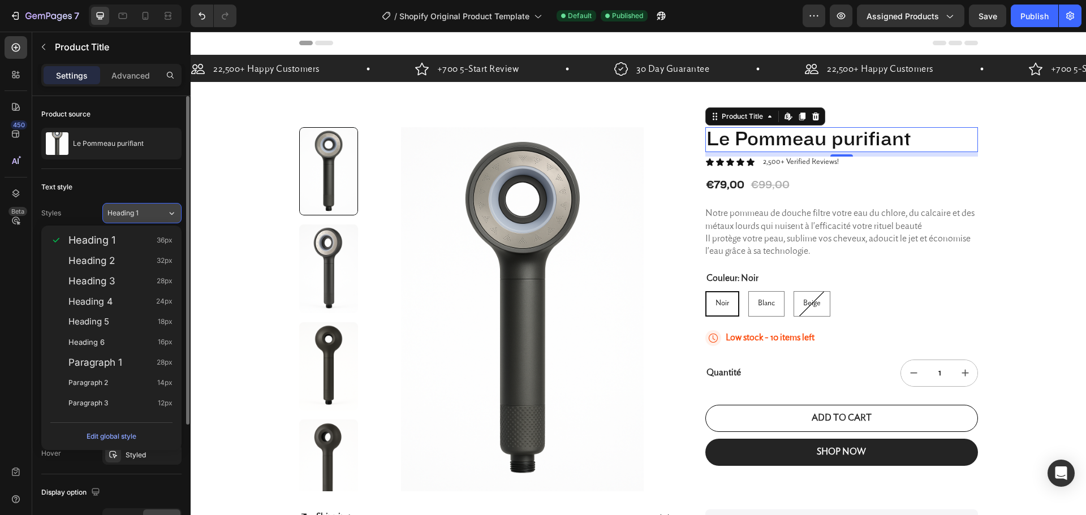
click at [154, 211] on div "Heading 1" at bounding box center [136, 213] width 59 height 10
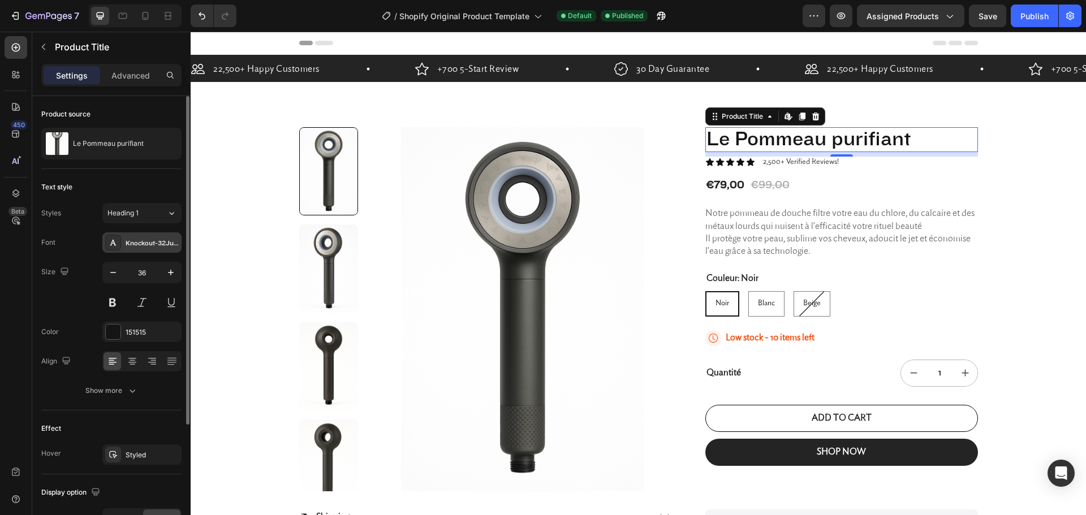
click at [150, 238] on div "Knockout-32JuniorCruisewt" at bounding box center [152, 243] width 53 height 10
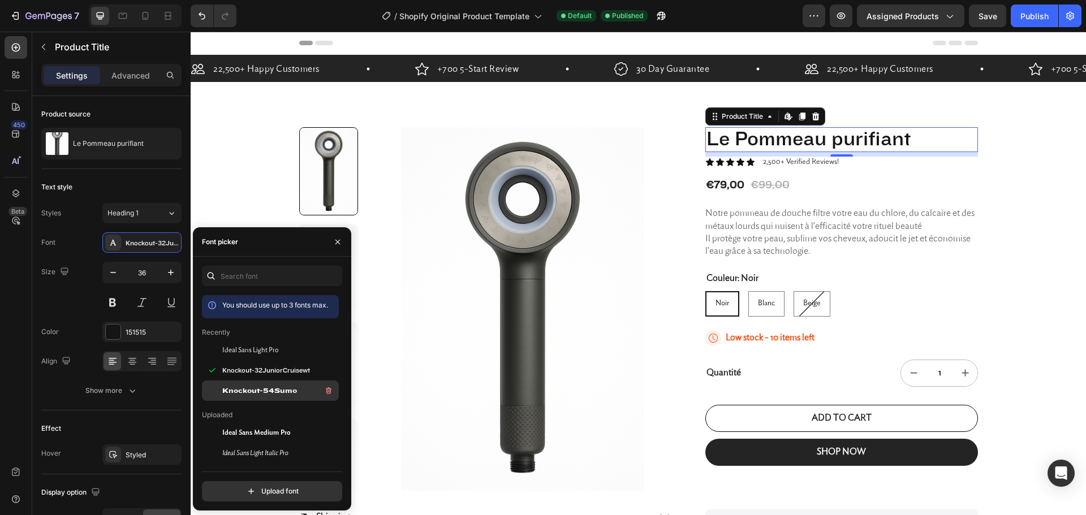
click at [282, 394] on span "Knockout-54Sumo" at bounding box center [259, 391] width 75 height 10
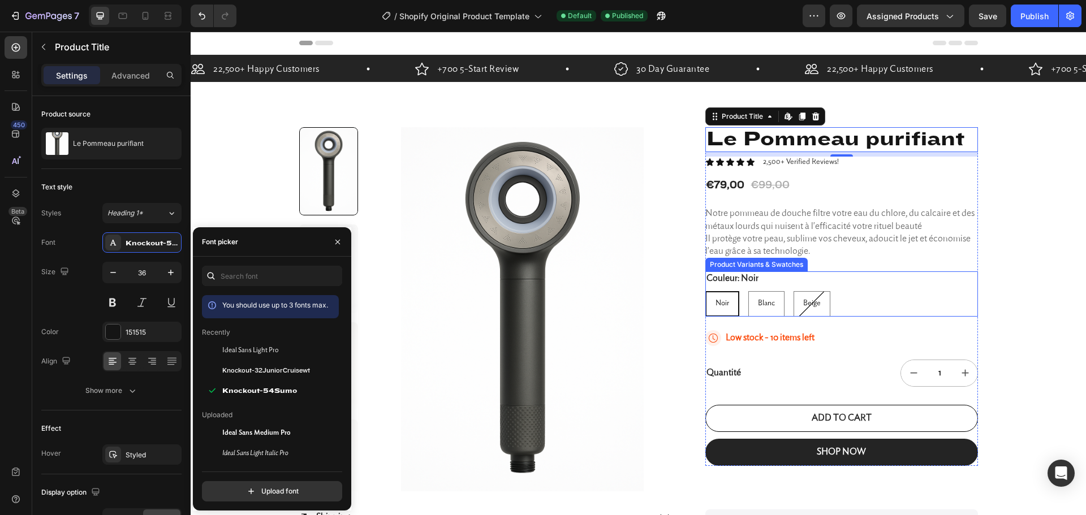
click at [970, 271] on div "Couleur: Noir Noir Noir Noir Blanc Blanc Blanc Beige Beige Beige" at bounding box center [841, 293] width 273 height 45
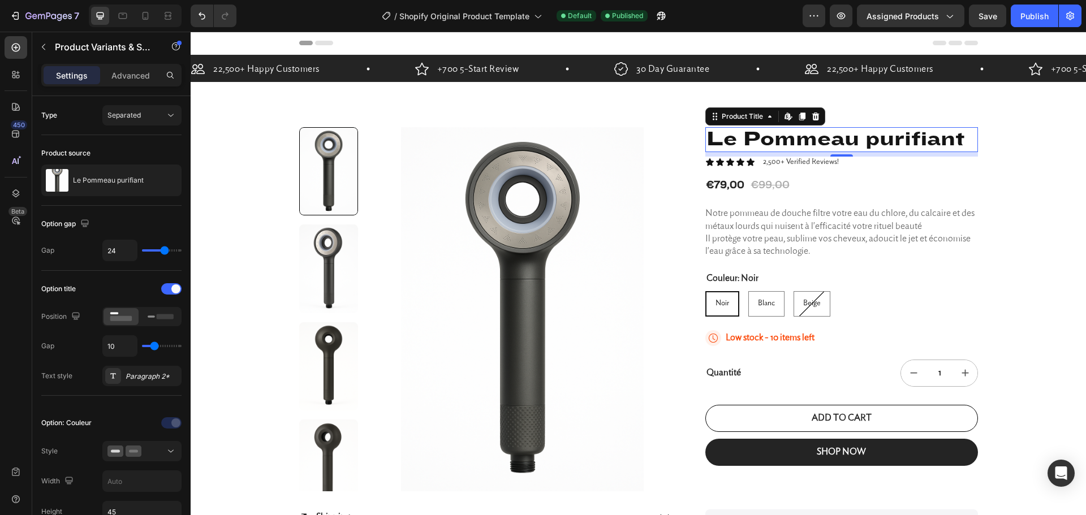
click at [873, 148] on h1 "Le Pommeau purifiant" at bounding box center [841, 139] width 273 height 25
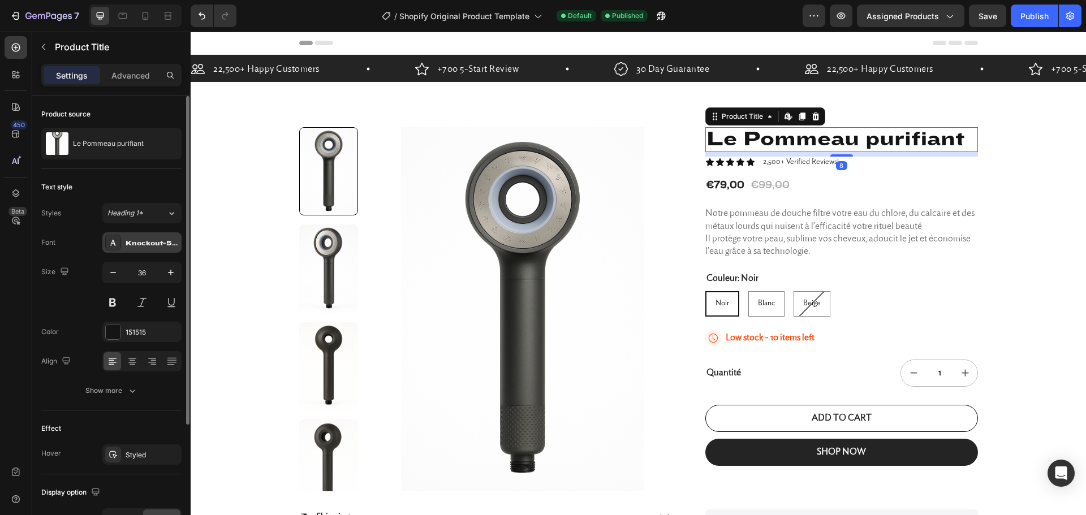
click at [144, 248] on div "Knockout-54Sumo" at bounding box center [152, 243] width 53 height 10
click at [176, 211] on button "Heading 1*" at bounding box center [141, 213] width 79 height 20
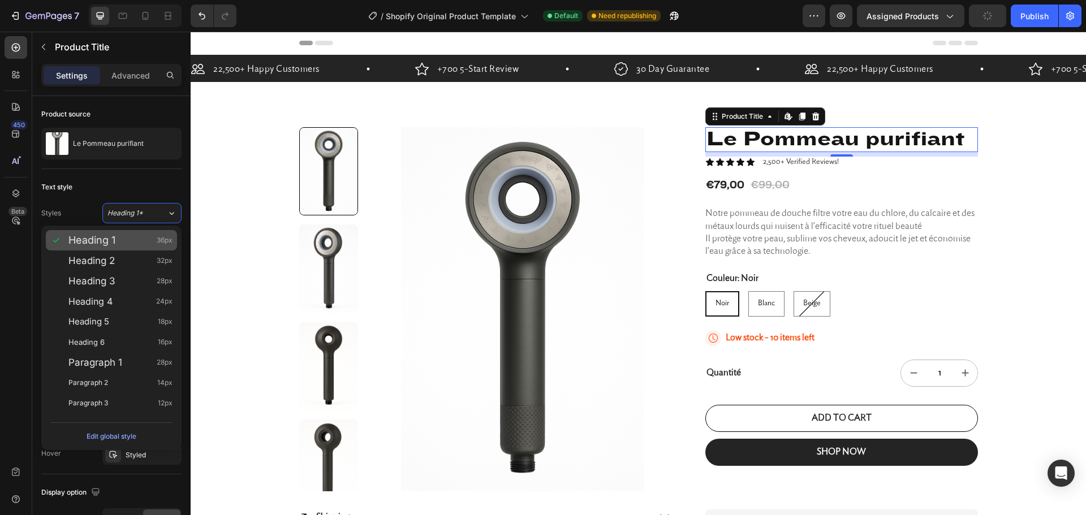
click at [109, 243] on span "Heading 1" at bounding box center [91, 240] width 47 height 11
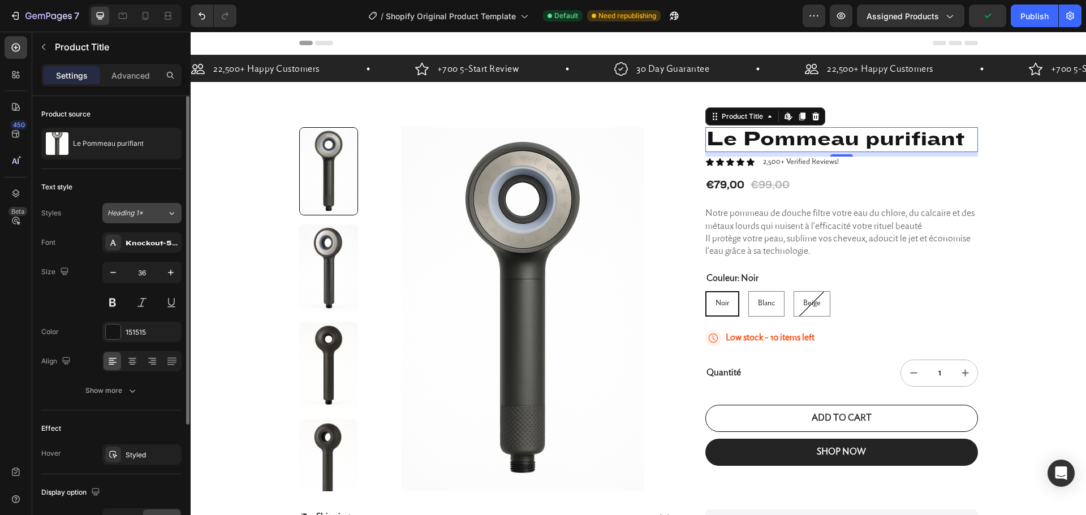
click at [151, 214] on div "Heading 1*" at bounding box center [130, 213] width 46 height 10
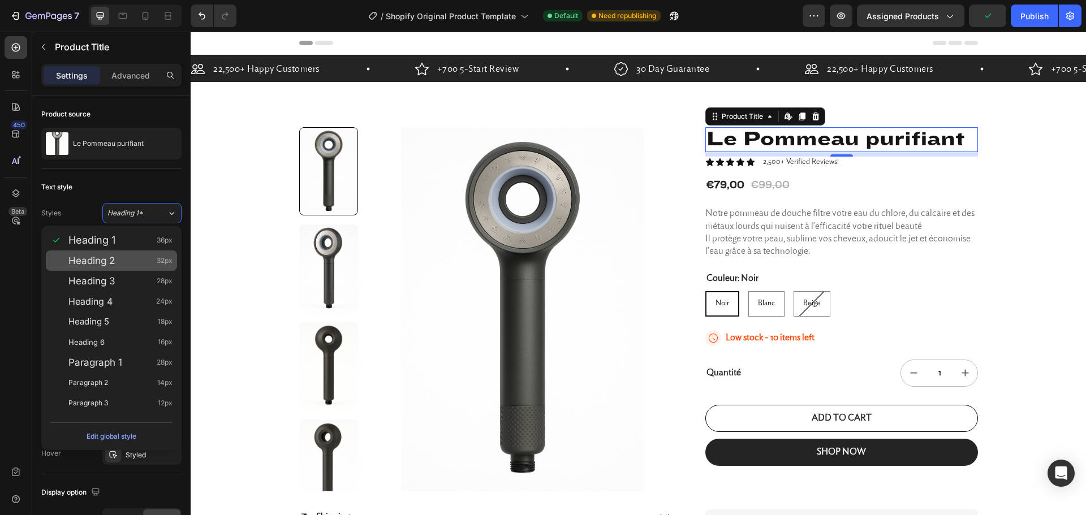
click at [118, 269] on div "Heading 2 32px" at bounding box center [111, 260] width 131 height 20
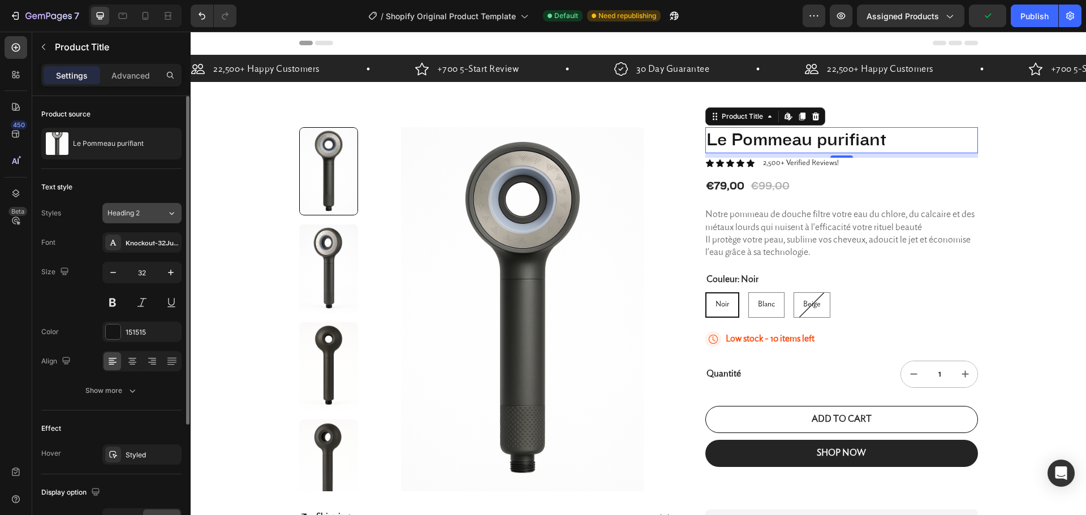
click at [146, 209] on div "Heading 2" at bounding box center [130, 213] width 46 height 10
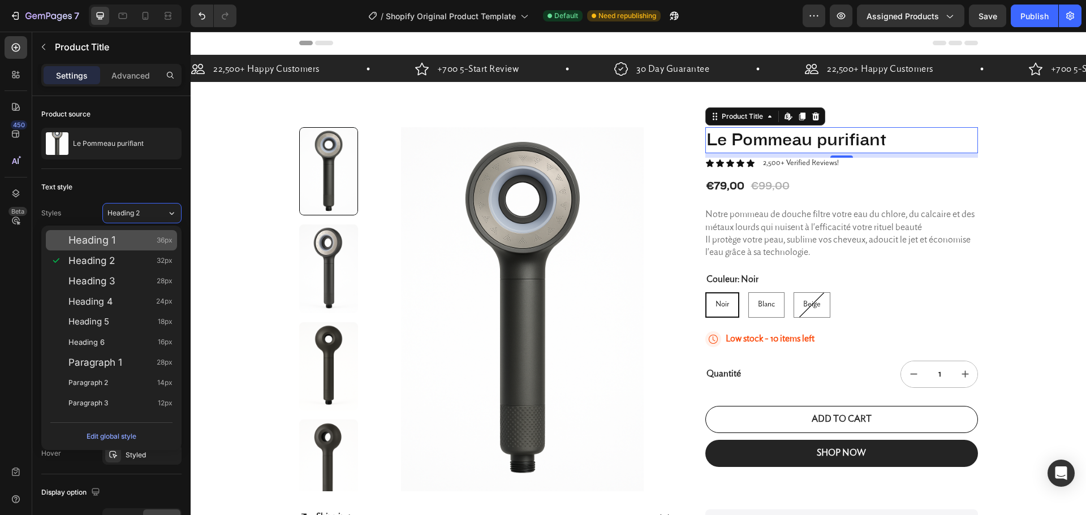
click at [140, 240] on div "Heading 1 36px" at bounding box center [120, 240] width 104 height 11
type input "36"
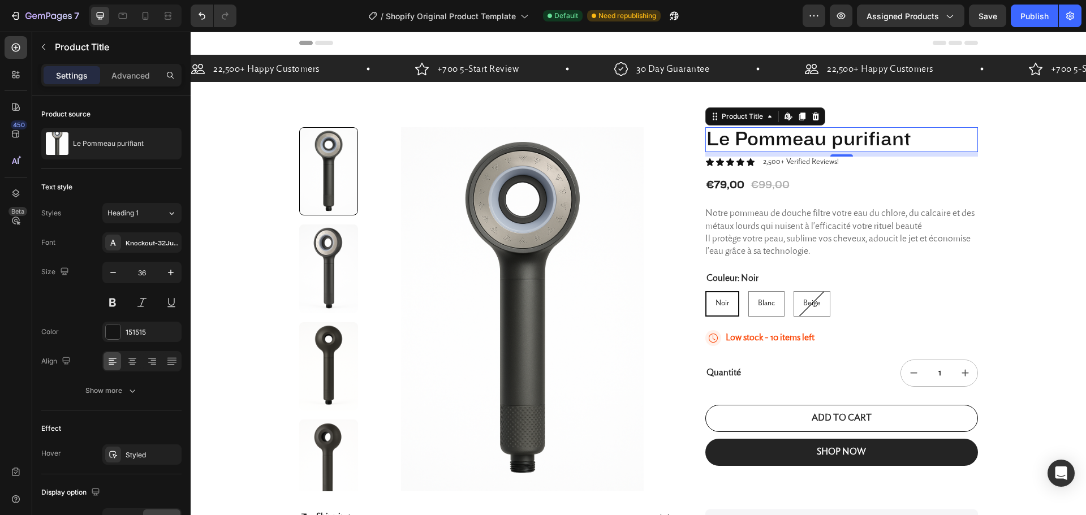
click at [1050, 308] on div "22,500+ Happy Customers Item List +700 5-Start Review Item List 30 Day Guarante…" at bounding box center [638, 326] width 895 height 542
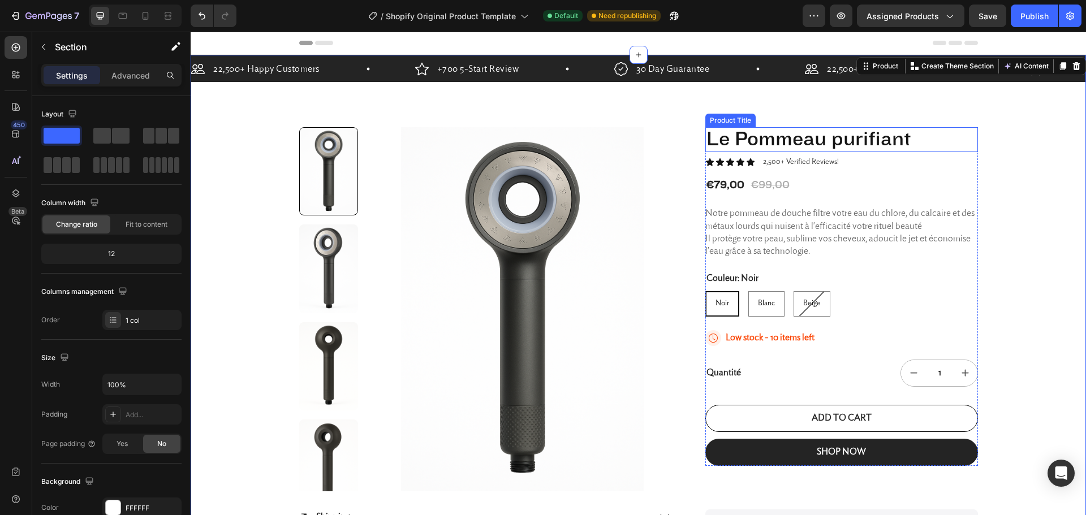
click at [752, 140] on h1 "Le Pommeau purifiant" at bounding box center [841, 139] width 273 height 25
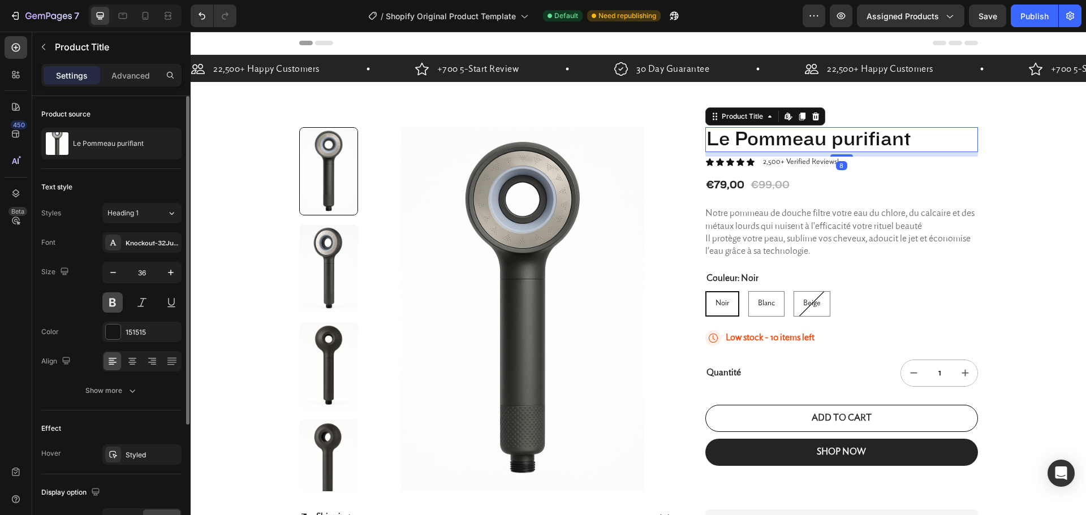
click at [114, 304] on button at bounding box center [112, 302] width 20 height 20
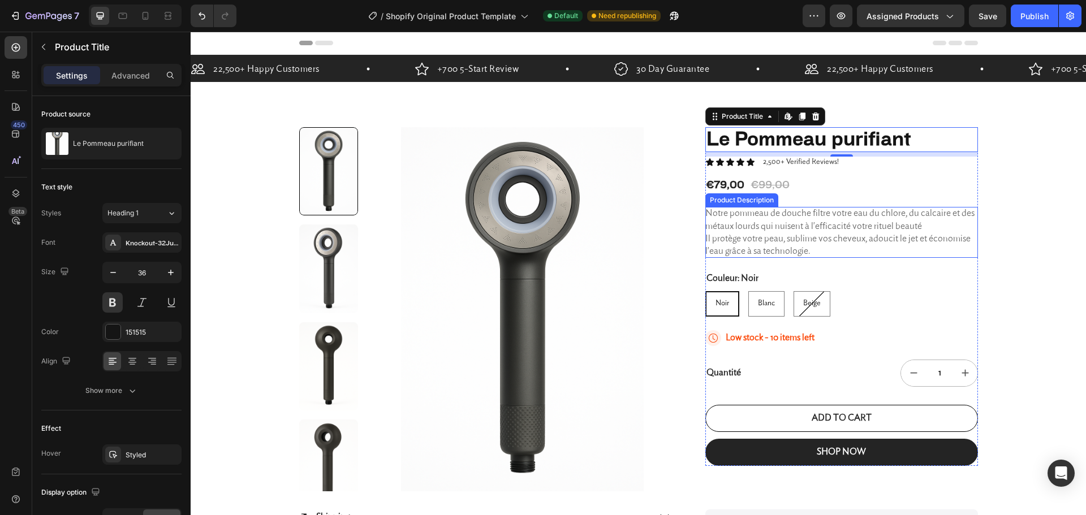
click at [965, 244] on div "Notre pommeau de douche filtre votre eau du chlore, du calcaire et des métaux l…" at bounding box center [841, 232] width 273 height 51
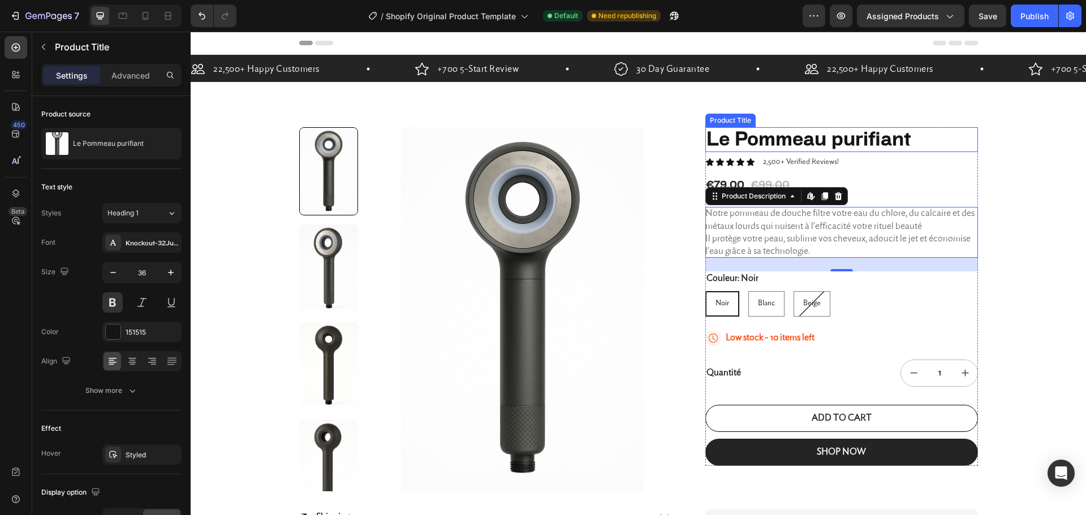
click at [861, 146] on h1 "Le Pommeau purifiant" at bounding box center [841, 139] width 273 height 25
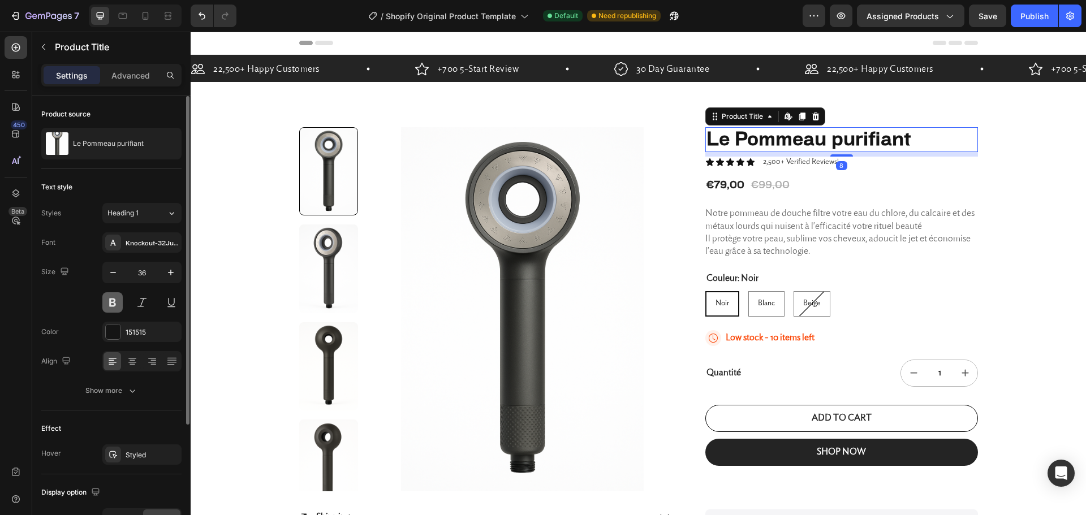
click at [109, 300] on button at bounding box center [112, 302] width 20 height 20
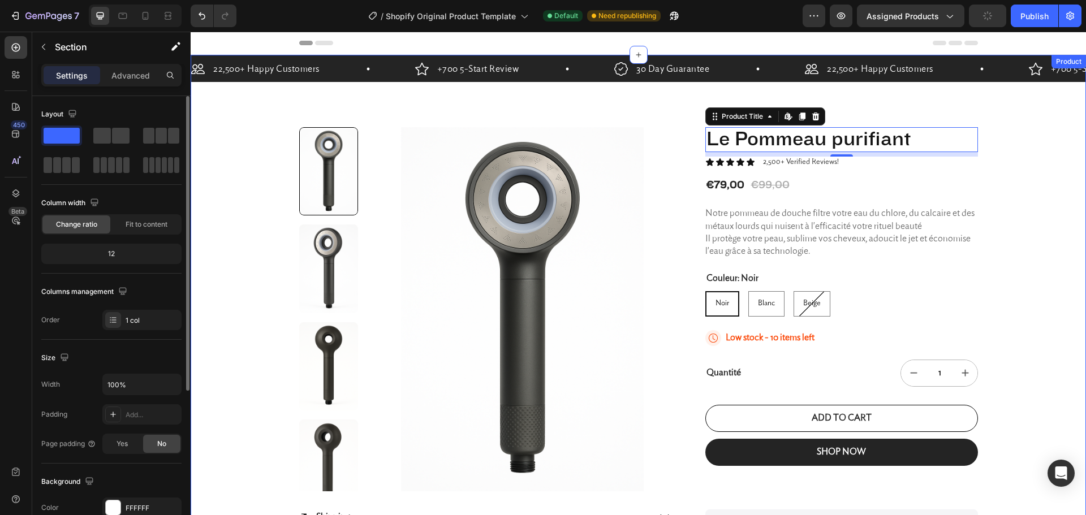
click at [1026, 270] on div "22,500+ Happy Customers Item List +700 5-Start Review Item List 30 Day Guarante…" at bounding box center [638, 326] width 895 height 542
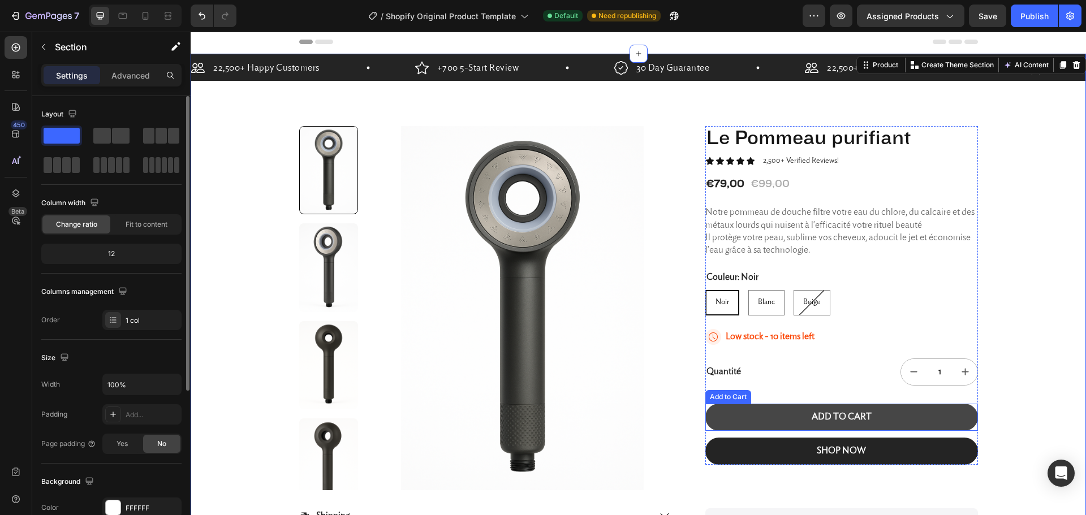
scroll to position [0, 0]
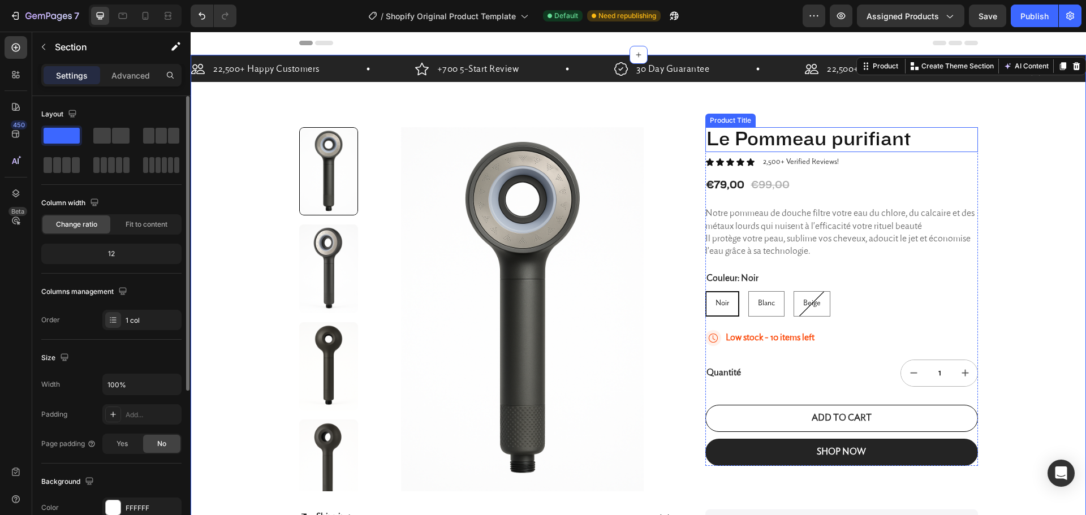
click at [877, 141] on h1 "Le Pommeau purifiant" at bounding box center [841, 139] width 273 height 25
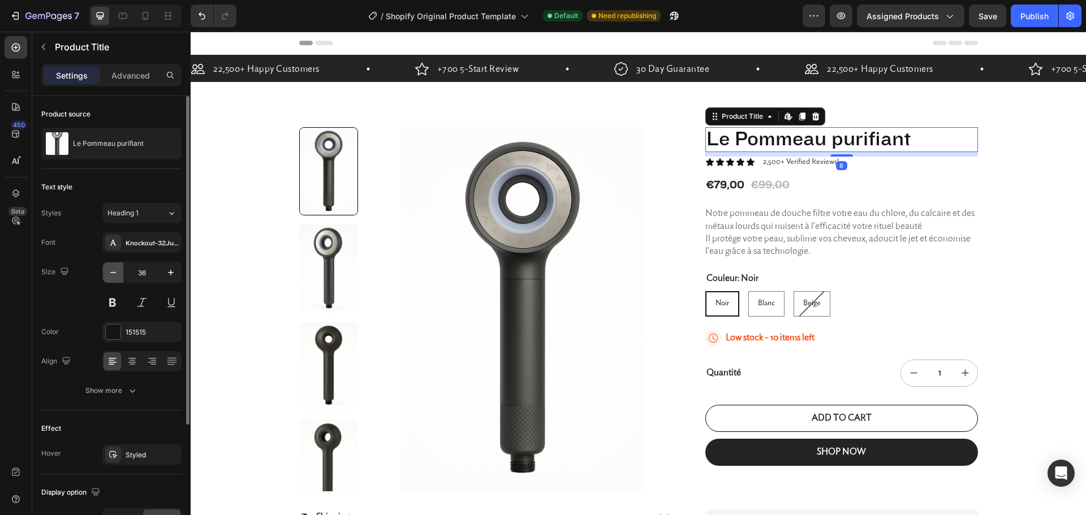
click at [115, 274] on icon "button" at bounding box center [112, 272] width 11 height 11
click at [114, 274] on icon "button" at bounding box center [112, 272] width 11 height 11
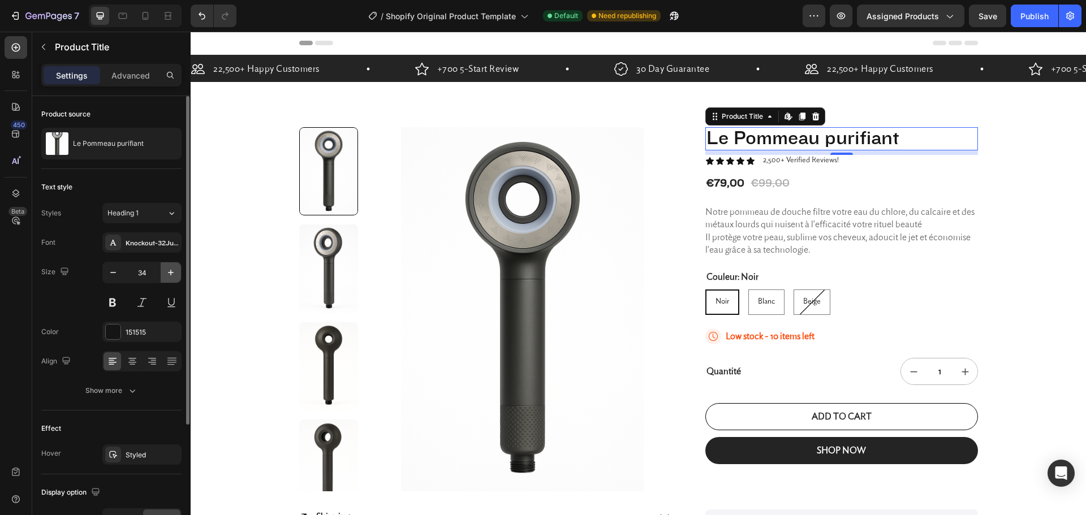
click at [167, 270] on icon "button" at bounding box center [170, 272] width 11 height 11
type input "36"
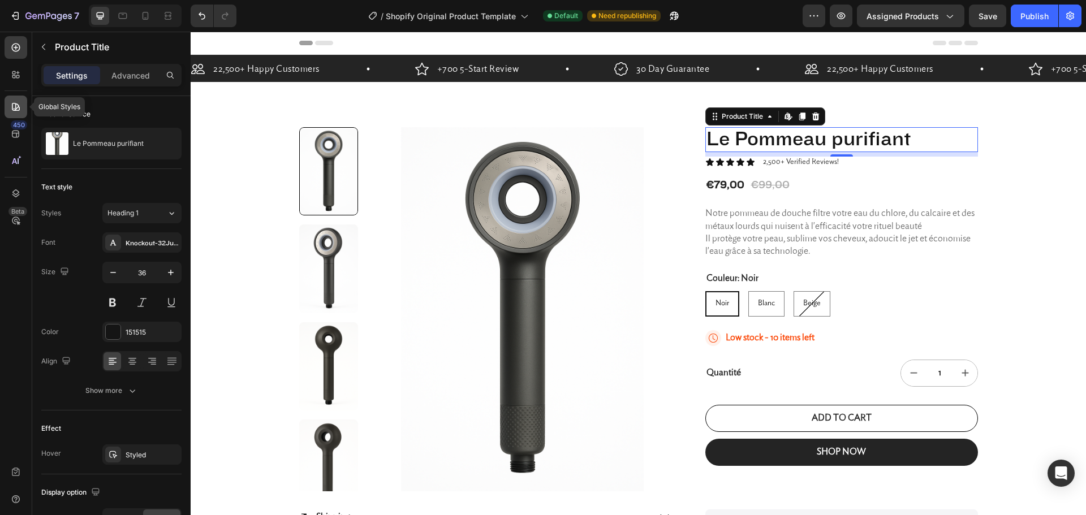
click at [14, 105] on icon at bounding box center [15, 106] width 11 height 11
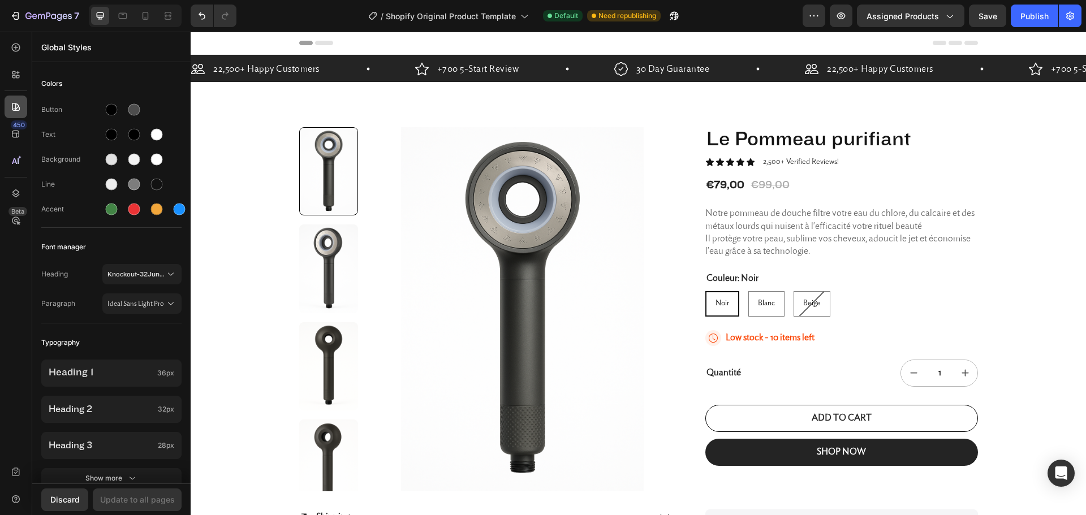
click at [14, 110] on icon at bounding box center [15, 106] width 11 height 11
click at [774, 140] on h1 "Le Pommeau purifiant" at bounding box center [841, 139] width 273 height 25
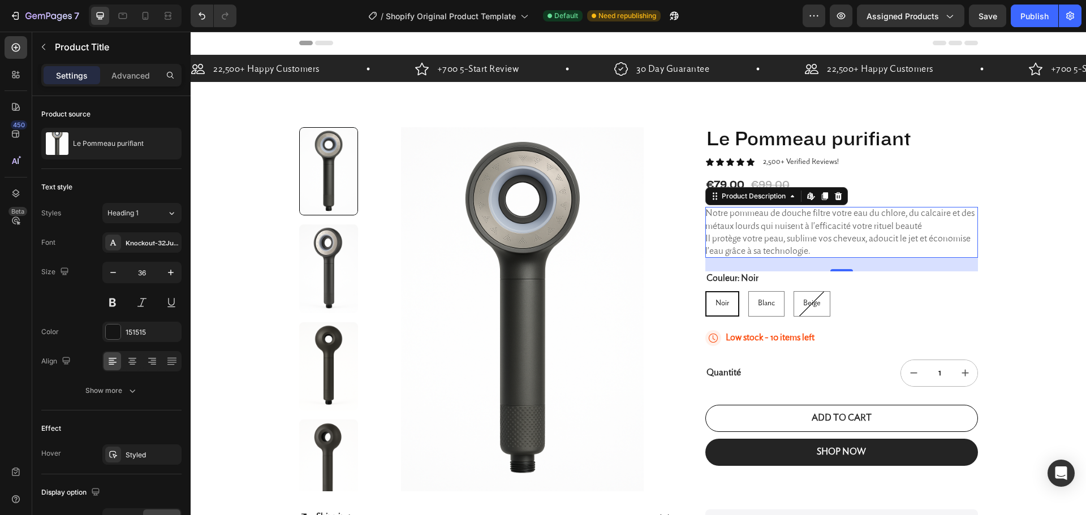
click at [767, 215] on p "Notre pommeau de douche filtre votre eau du chlore, du calcaire et des métaux l…" at bounding box center [839, 232] width 269 height 47
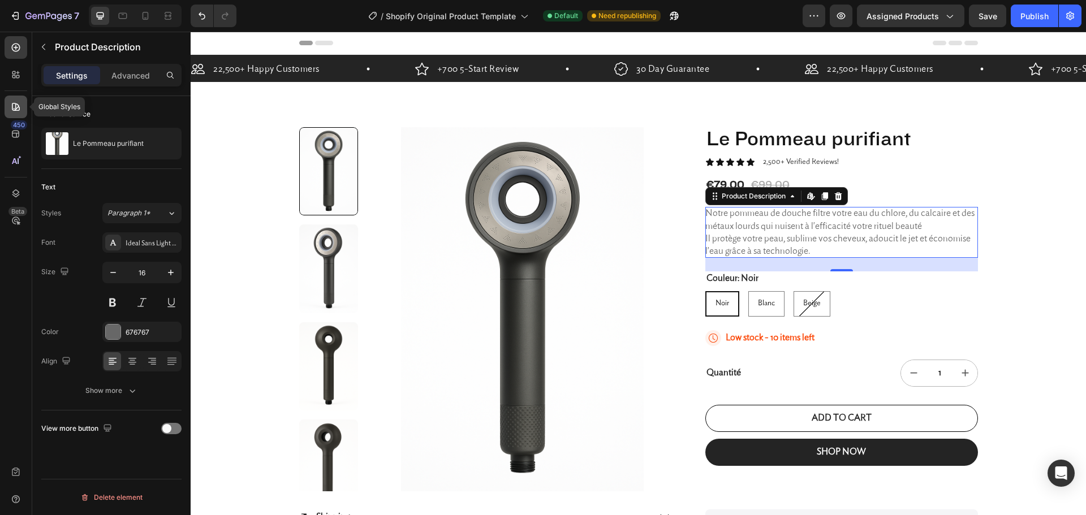
click at [10, 112] on icon at bounding box center [15, 106] width 11 height 11
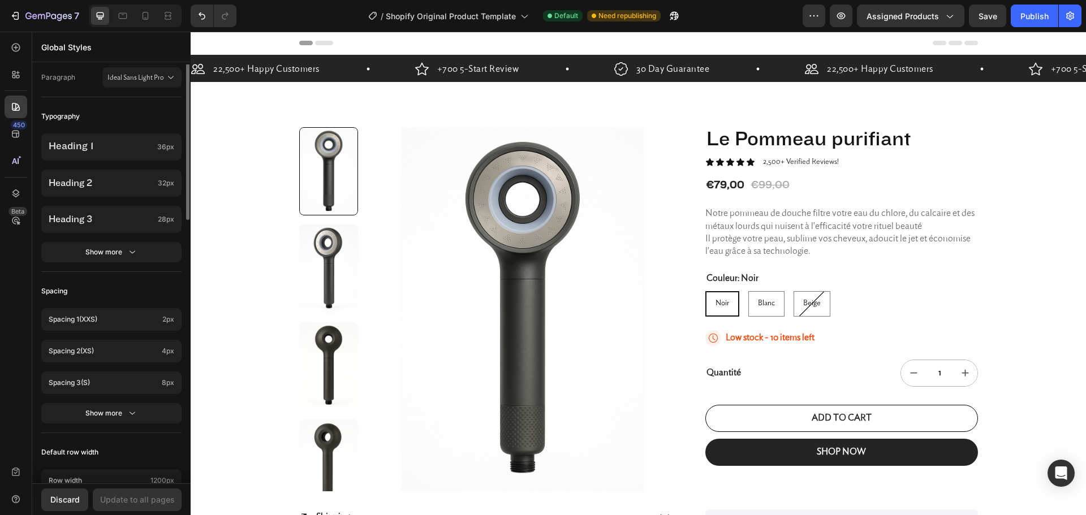
scroll to position [113, 0]
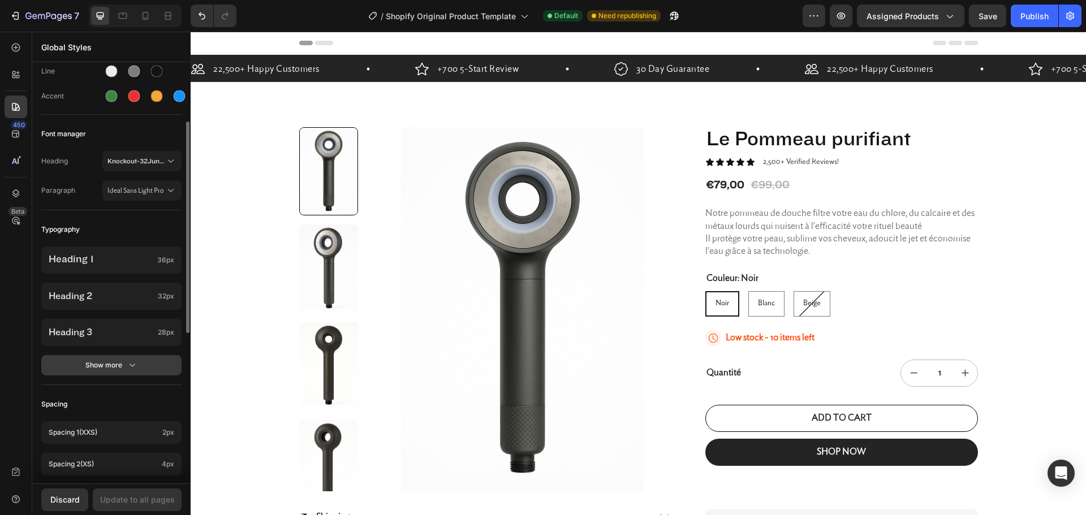
click at [135, 357] on button "Show more" at bounding box center [111, 365] width 140 height 20
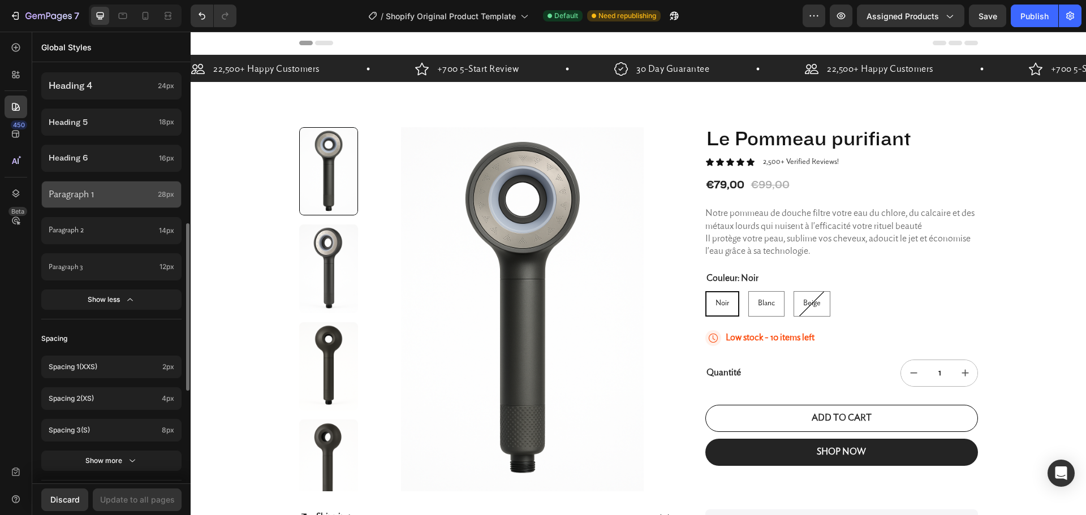
click at [122, 188] on p "Paragraph 1" at bounding box center [101, 195] width 105 height 14
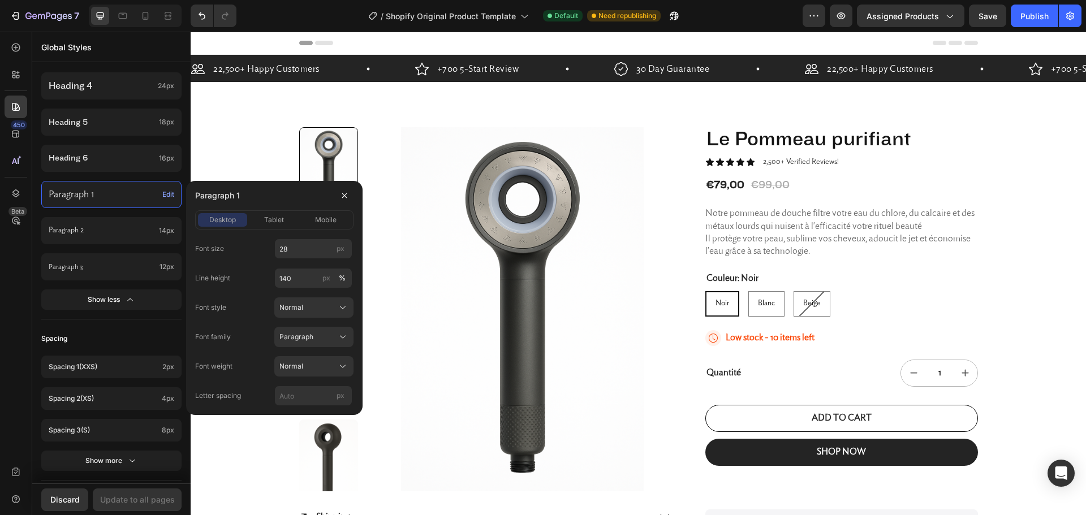
click at [170, 195] on span "Edit" at bounding box center [168, 194] width 12 height 10
click at [313, 335] on div "Paragraph" at bounding box center [306, 337] width 55 height 10
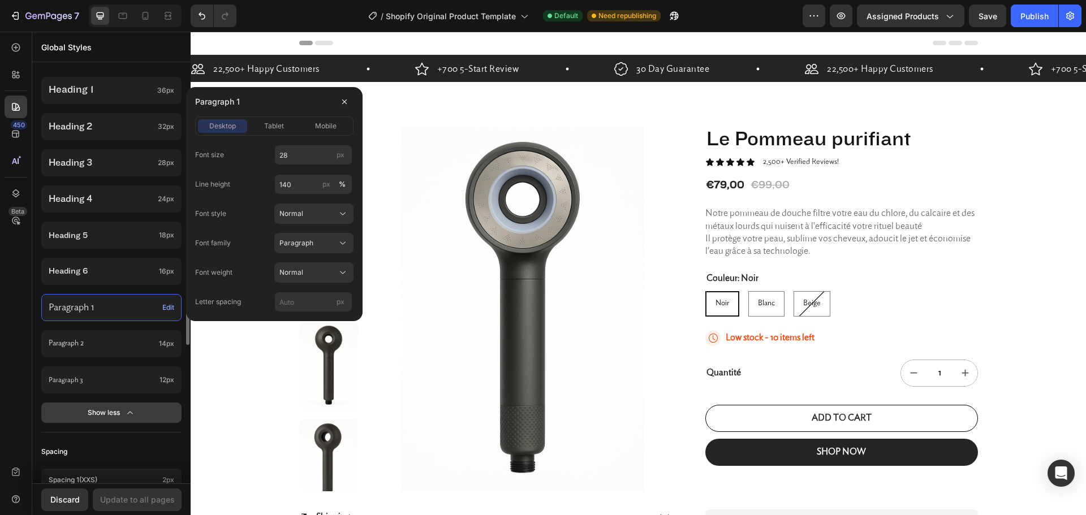
scroll to position [170, 0]
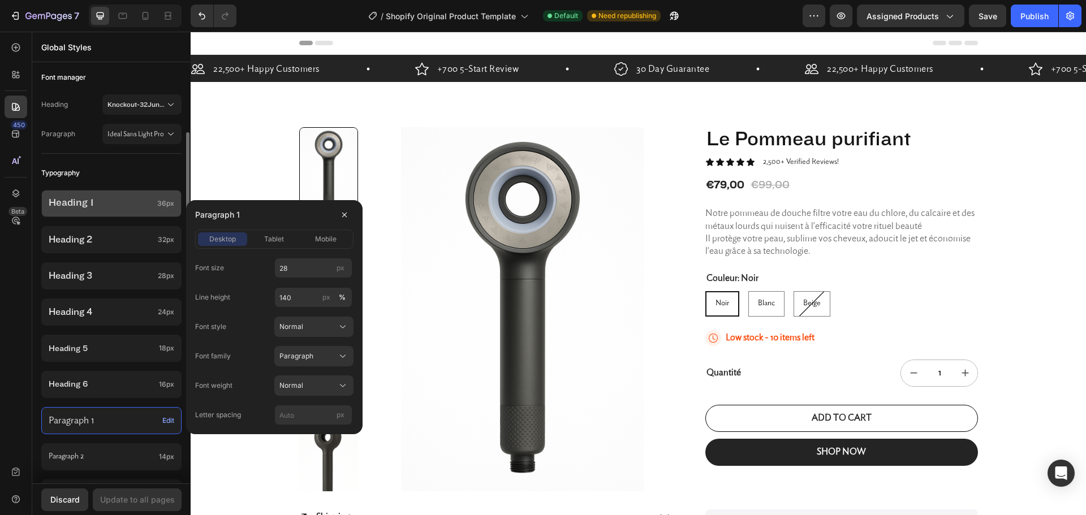
click at [137, 206] on p "Heading 1" at bounding box center [101, 203] width 104 height 11
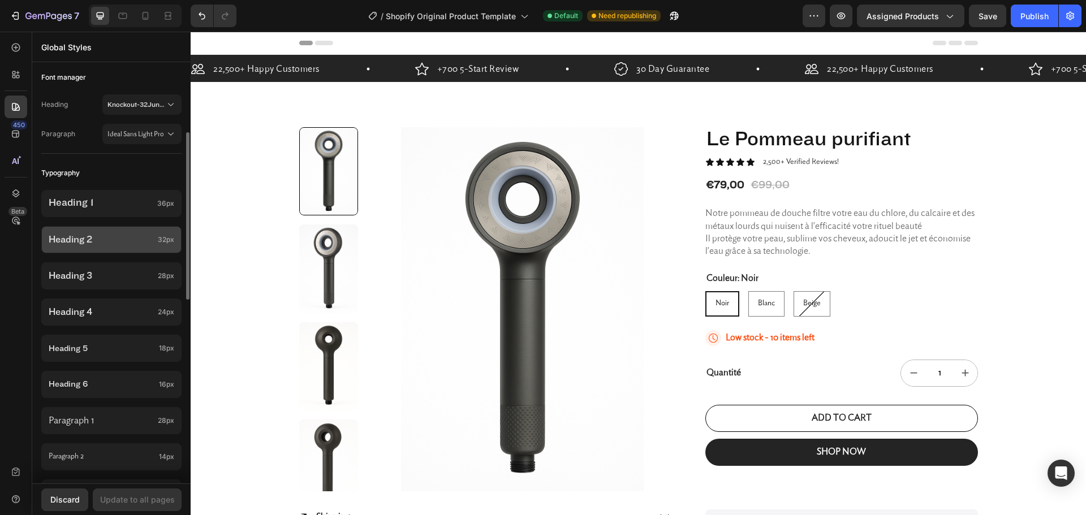
click at [137, 234] on p "Heading 2" at bounding box center [101, 240] width 105 height 12
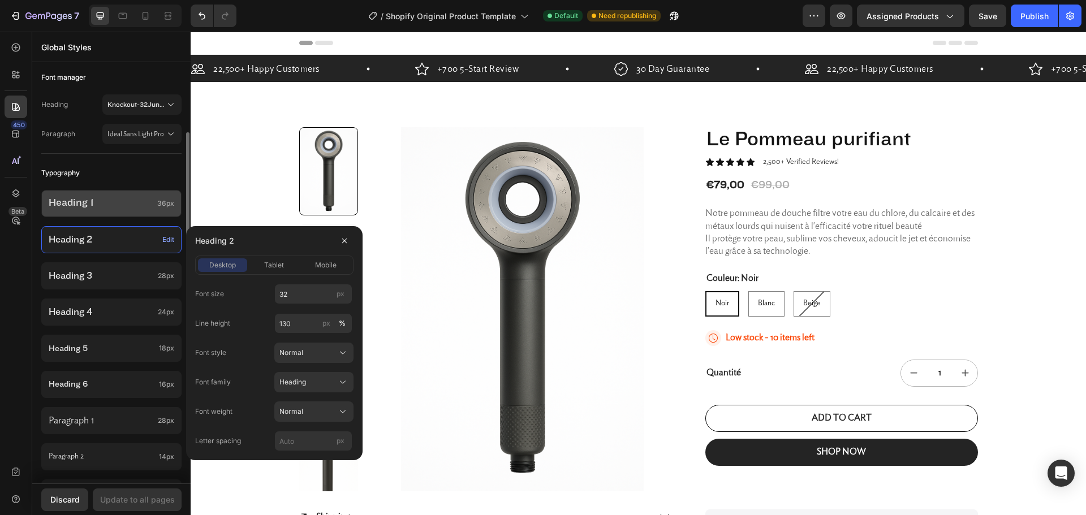
click at [150, 206] on p "Heading 1" at bounding box center [101, 203] width 104 height 11
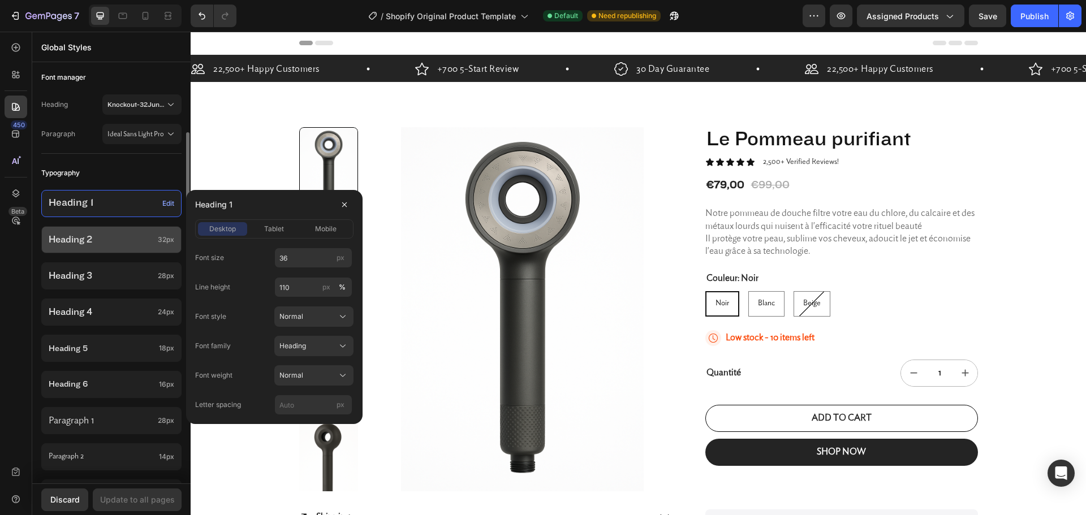
click at [122, 239] on p "Heading 2" at bounding box center [101, 240] width 105 height 12
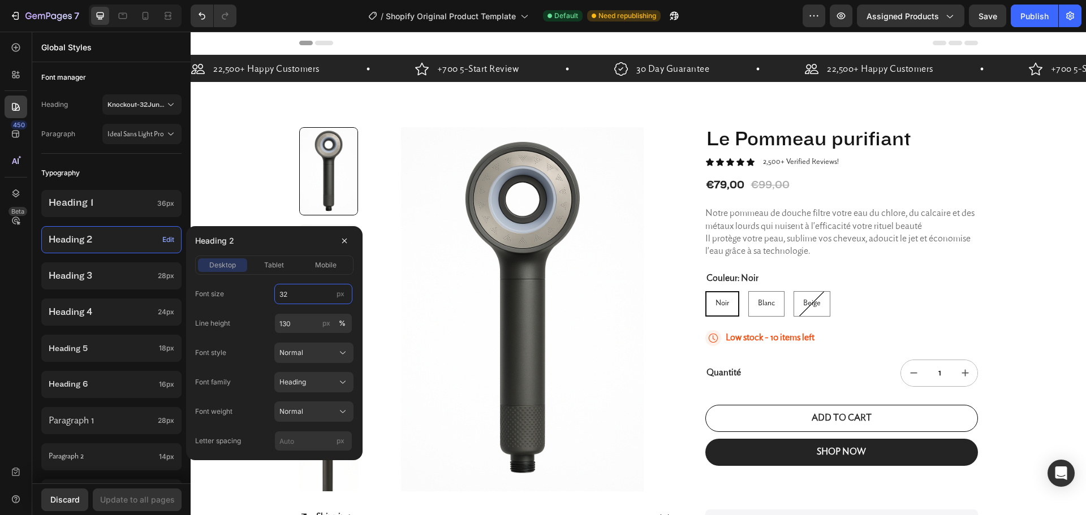
click at [293, 295] on input "32" at bounding box center [313, 294] width 78 height 20
type input "36"
click at [294, 325] on input "130" at bounding box center [313, 323] width 78 height 20
type input "110"
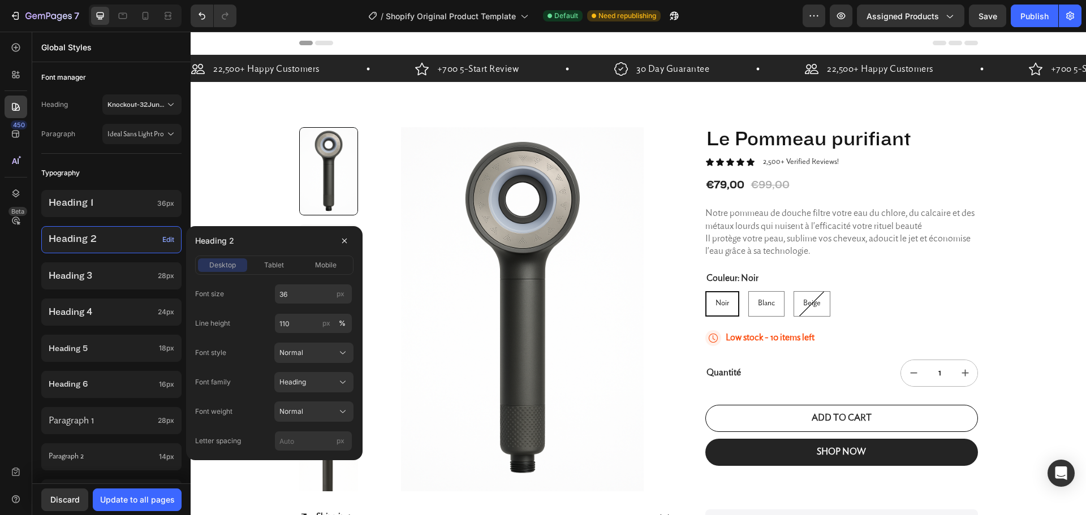
click at [246, 332] on div "Line height 110 px %" at bounding box center [274, 323] width 158 height 20
click at [312, 357] on div "Normal" at bounding box center [306, 353] width 55 height 10
click at [312, 356] on div "Normal" at bounding box center [306, 353] width 55 height 10
click at [329, 381] on div "Heading" at bounding box center [306, 382] width 55 height 10
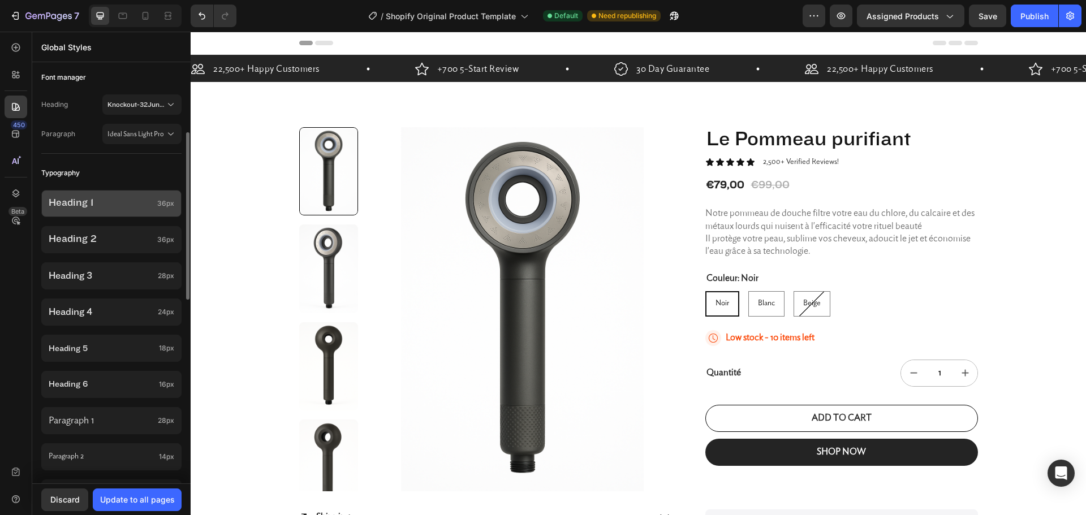
click at [116, 202] on p "Heading 1" at bounding box center [101, 203] width 104 height 11
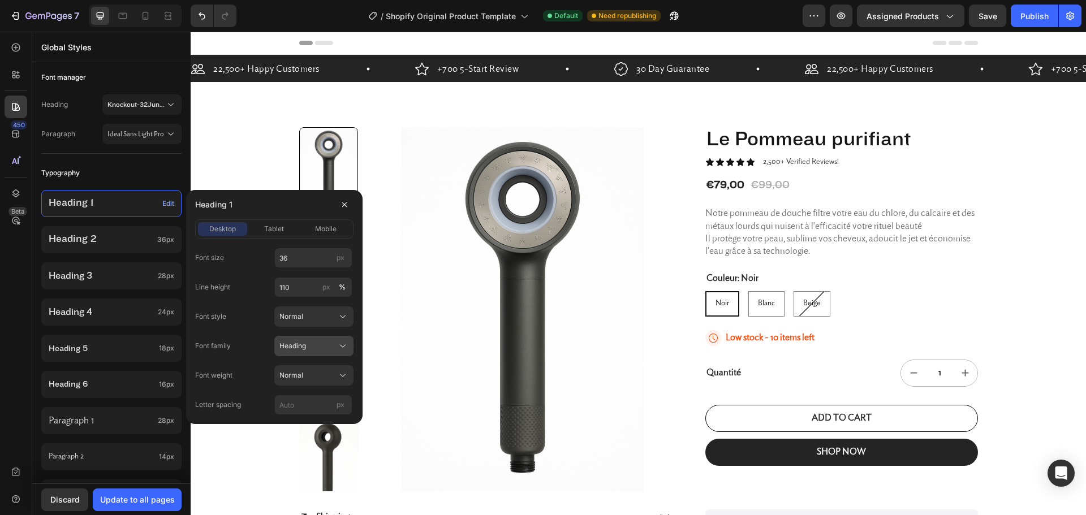
click at [318, 343] on div "Heading" at bounding box center [306, 346] width 55 height 10
click at [308, 392] on div "Heading" at bounding box center [312, 393] width 66 height 10
click at [306, 351] on div "Heading" at bounding box center [313, 345] width 69 height 11
click at [308, 345] on div "Heading" at bounding box center [306, 346] width 55 height 10
click at [150, 407] on div "Heading 2 36px" at bounding box center [111, 420] width 140 height 27
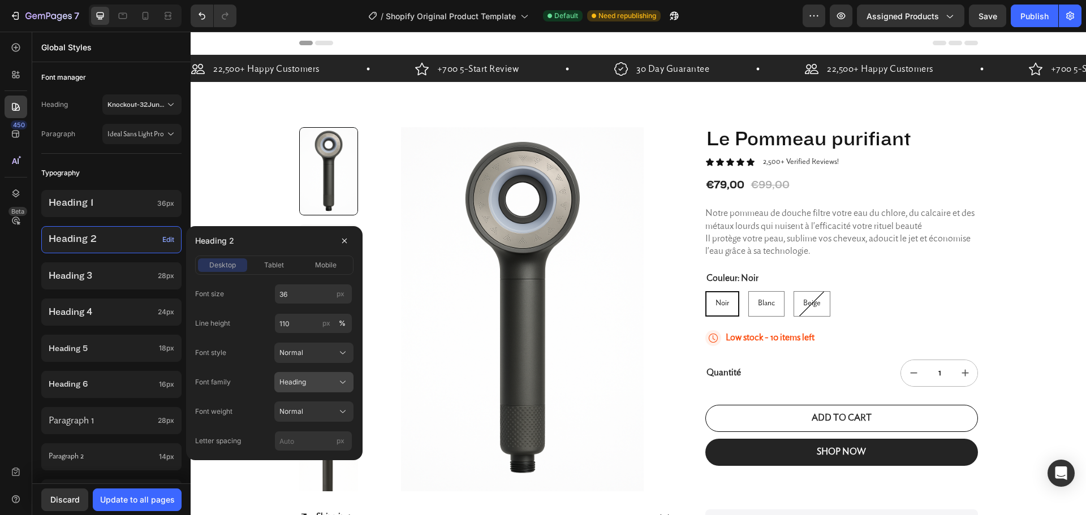
click at [305, 382] on span "Heading" at bounding box center [292, 382] width 27 height 10
click at [308, 412] on span "Paragraph" at bounding box center [296, 409] width 34 height 10
click at [323, 356] on div "Normal" at bounding box center [306, 353] width 55 height 10
click at [318, 412] on div "Normal" at bounding box center [306, 412] width 55 height 10
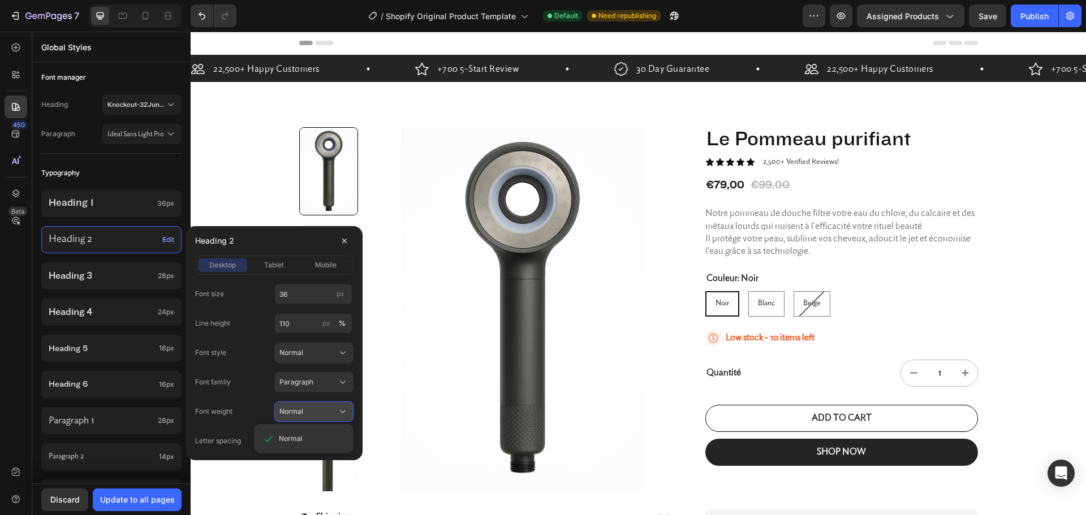
click at [318, 412] on div "Normal" at bounding box center [306, 412] width 55 height 10
click at [332, 411] on div "Normal" at bounding box center [306, 412] width 55 height 10
click at [309, 407] on div "Normal" at bounding box center [306, 412] width 55 height 10
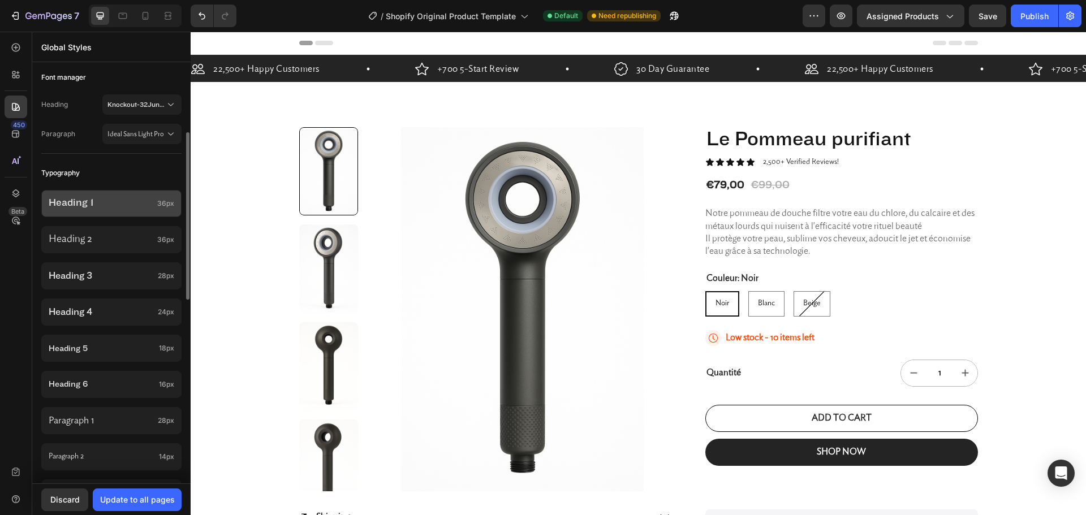
click at [105, 198] on p "Heading 1" at bounding box center [101, 203] width 104 height 11
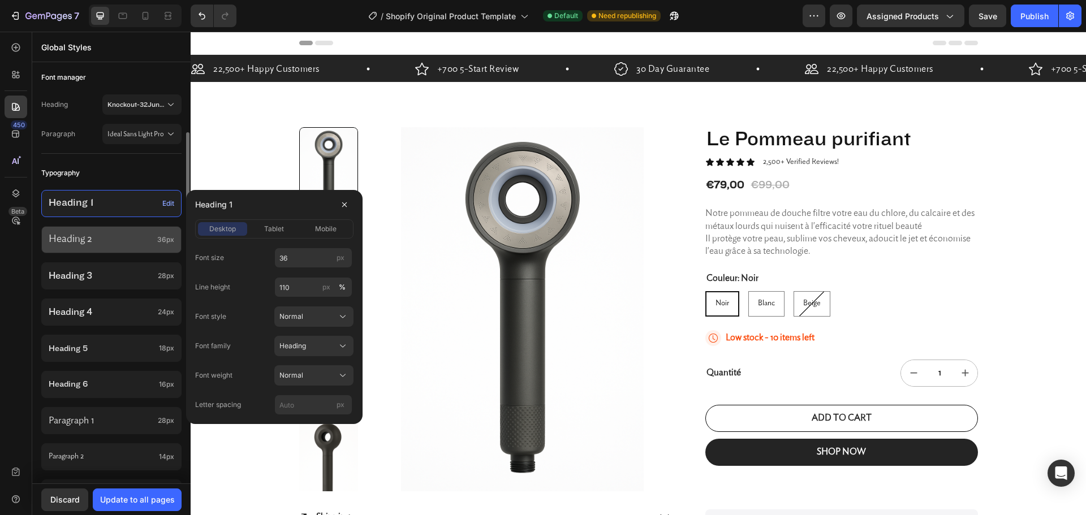
click at [130, 242] on p "Heading 2" at bounding box center [101, 239] width 104 height 11
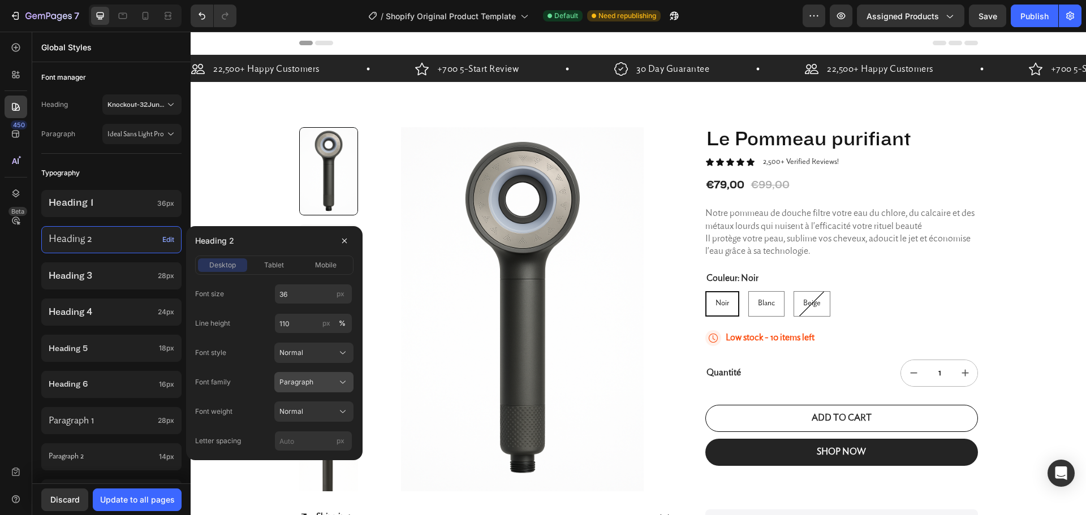
click at [310, 381] on span "Paragraph" at bounding box center [296, 382] width 34 height 10
click at [301, 427] on span "Heading" at bounding box center [292, 430] width 27 height 10
click at [110, 273] on p "Heading 3" at bounding box center [101, 276] width 105 height 12
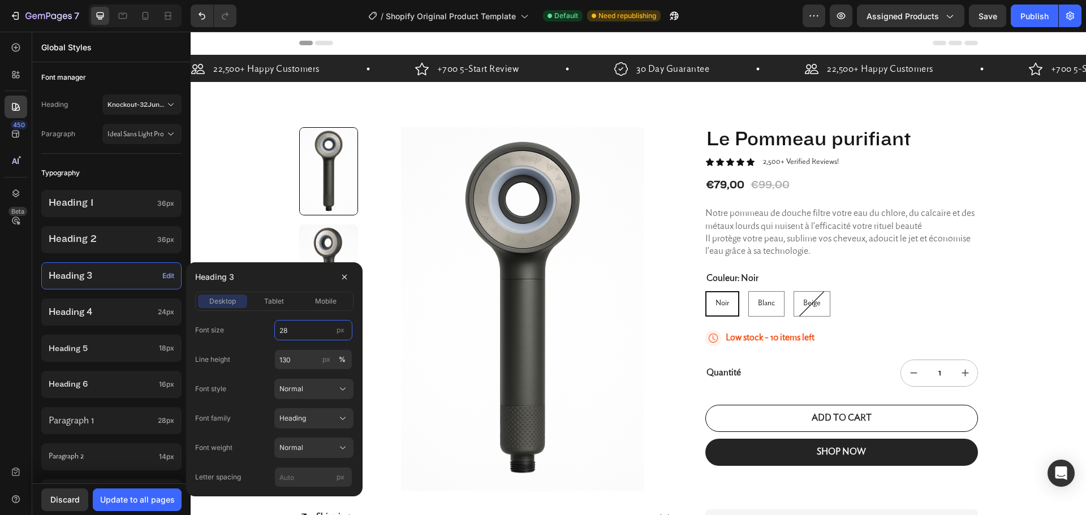
click at [288, 329] on input "28" at bounding box center [313, 330] width 78 height 20
type input "18"
click at [282, 362] on input "130" at bounding box center [313, 359] width 78 height 20
type input "110"
click at [267, 368] on div "Line height 110 px %" at bounding box center [274, 359] width 158 height 20
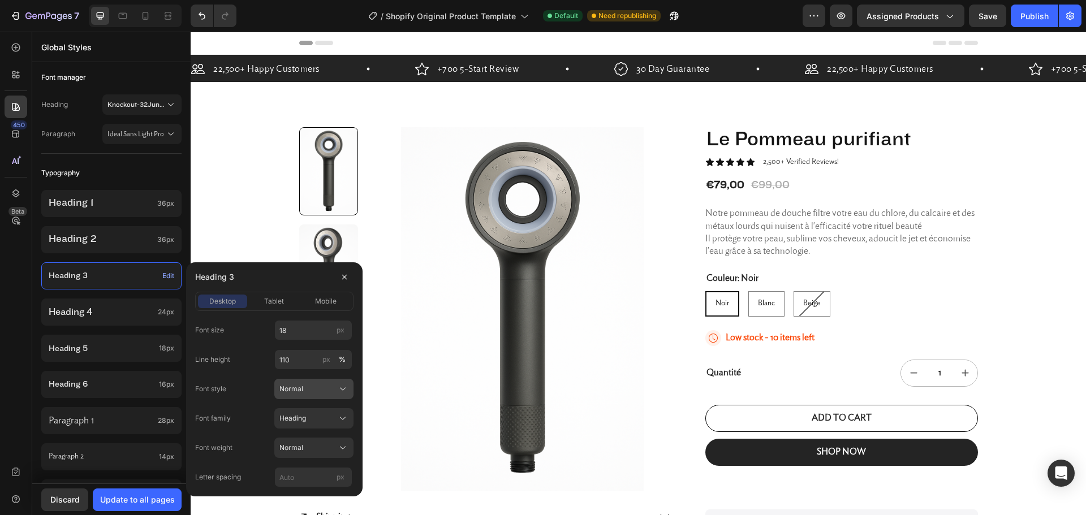
click at [315, 390] on div "Normal" at bounding box center [306, 389] width 55 height 10
click at [311, 416] on div "Normal" at bounding box center [312, 416] width 66 height 10
click at [313, 422] on div "Heading" at bounding box center [306, 418] width 55 height 10
click at [310, 417] on div "Heading" at bounding box center [306, 418] width 55 height 10
click at [133, 274] on p "Heading 3" at bounding box center [102, 276] width 106 height 10
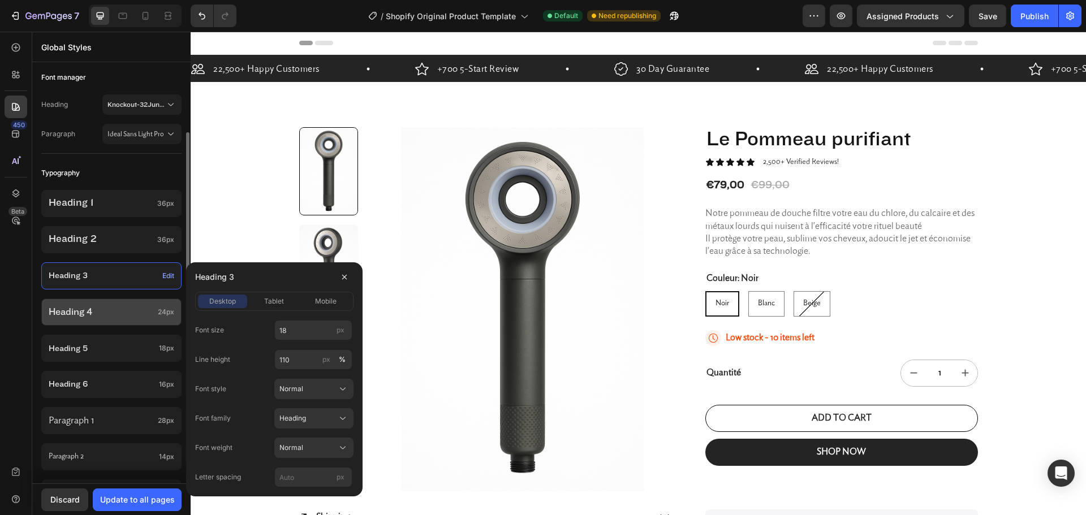
click at [98, 308] on p "Heading 4" at bounding box center [101, 311] width 105 height 11
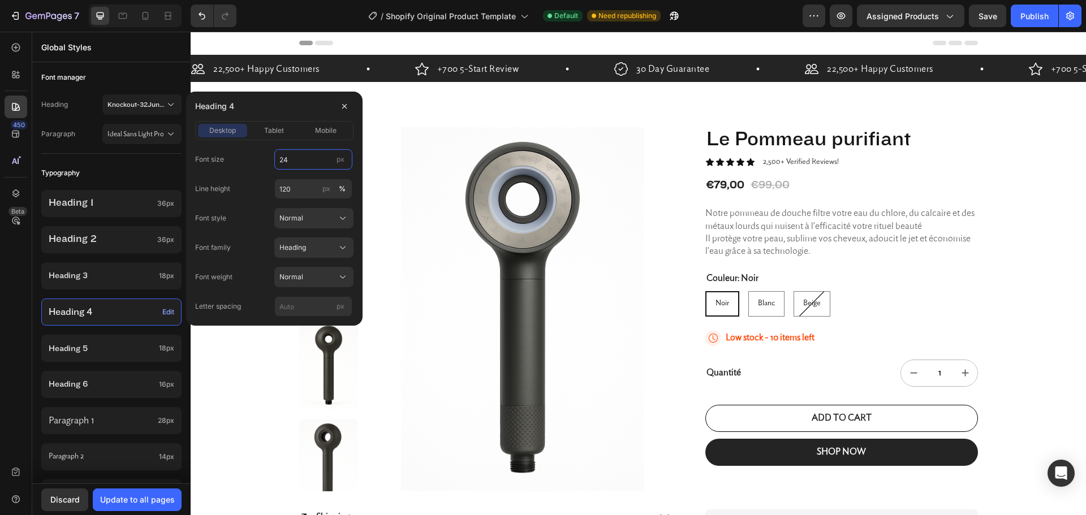
click at [289, 160] on input "24" at bounding box center [313, 159] width 78 height 20
type input "17"
click at [306, 252] on div "Heading" at bounding box center [306, 248] width 55 height 10
click at [309, 277] on span "Paragraph" at bounding box center [296, 275] width 34 height 10
click at [305, 280] on div "Normal" at bounding box center [306, 277] width 55 height 10
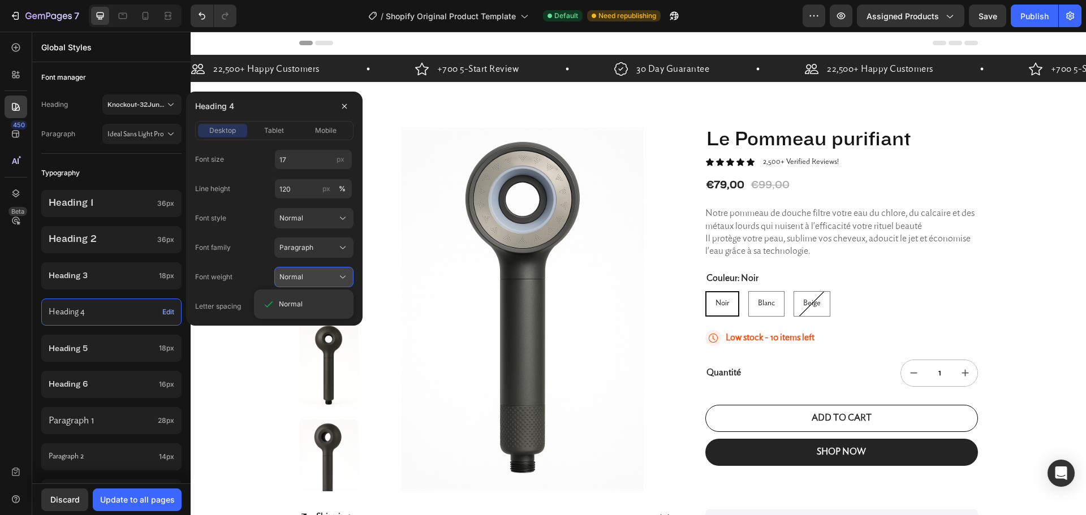
click at [308, 278] on div "Normal" at bounding box center [306, 277] width 55 height 10
click at [312, 216] on div "Normal" at bounding box center [306, 218] width 55 height 10
click at [128, 295] on div "Heading 1 36px Heading 2 36px Heading 3 18px Heading 4 Edit Heading 5 18px Head…" at bounding box center [111, 364] width 140 height 362
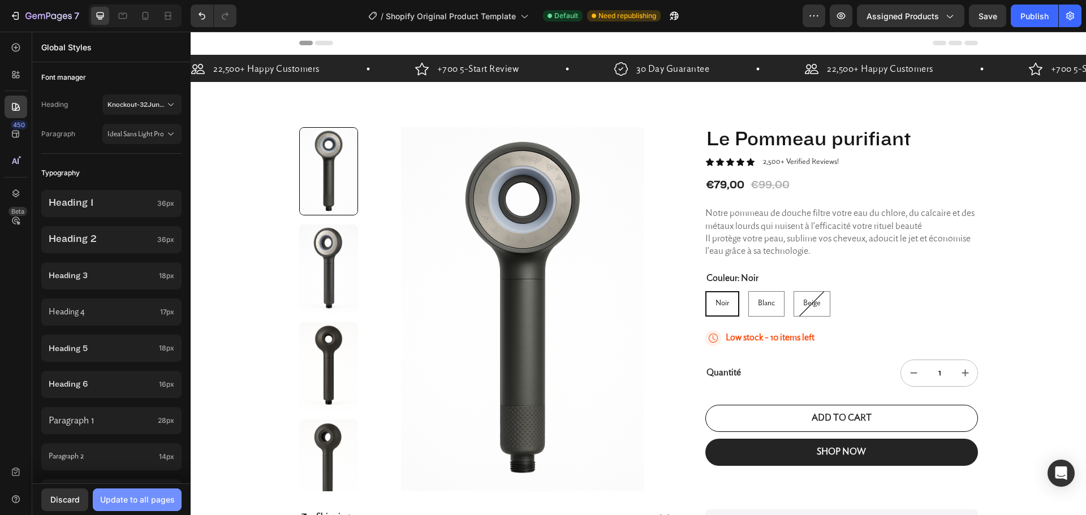
click at [129, 496] on div "Update to all pages" at bounding box center [137, 500] width 75 height 12
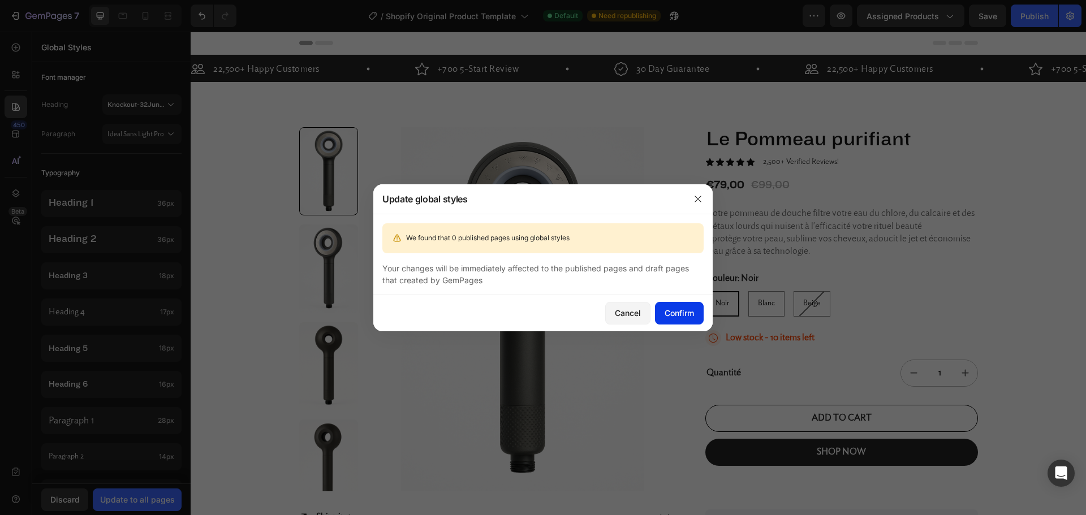
click at [676, 314] on div "Confirm" at bounding box center [678, 313] width 29 height 12
